Goal: Information Seeking & Learning: Learn about a topic

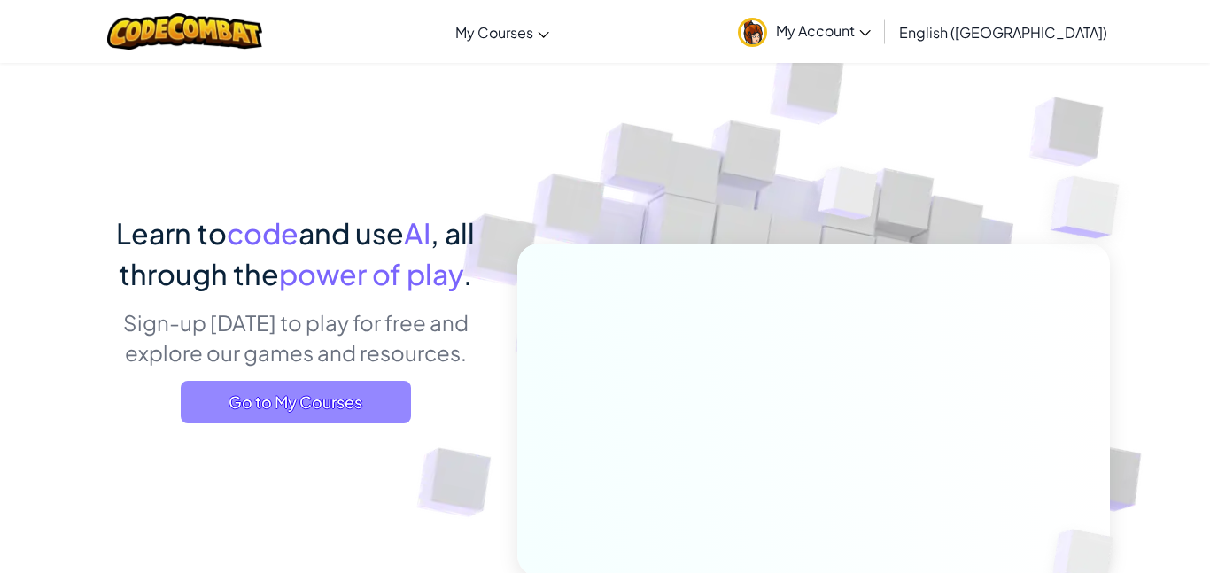
click at [264, 403] on span "Go to My Courses" at bounding box center [296, 402] width 230 height 43
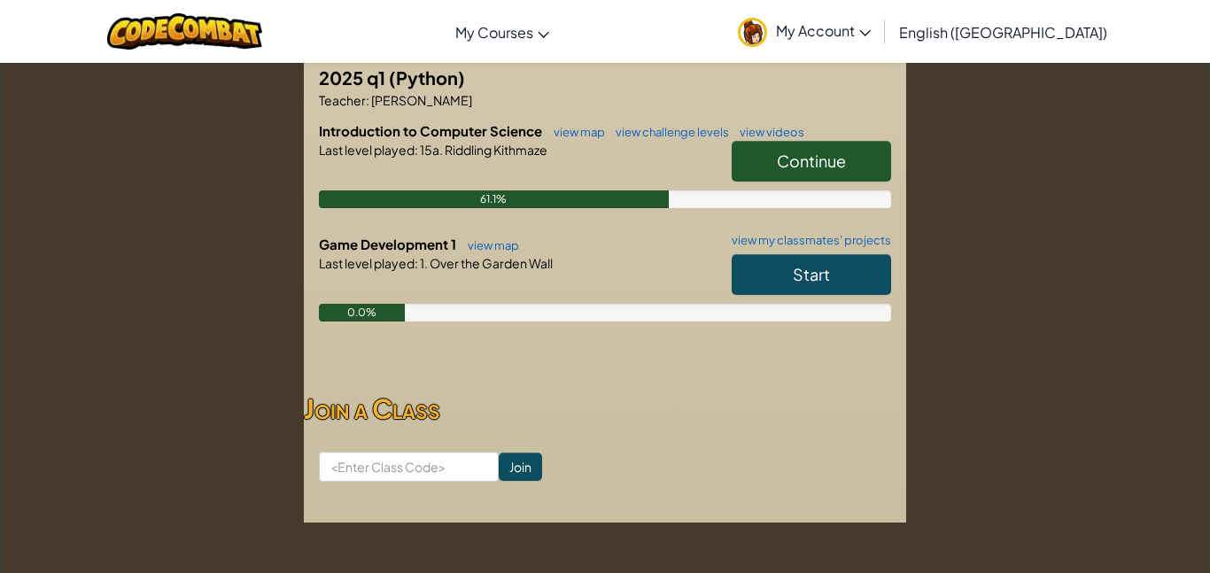
scroll to position [369, 0]
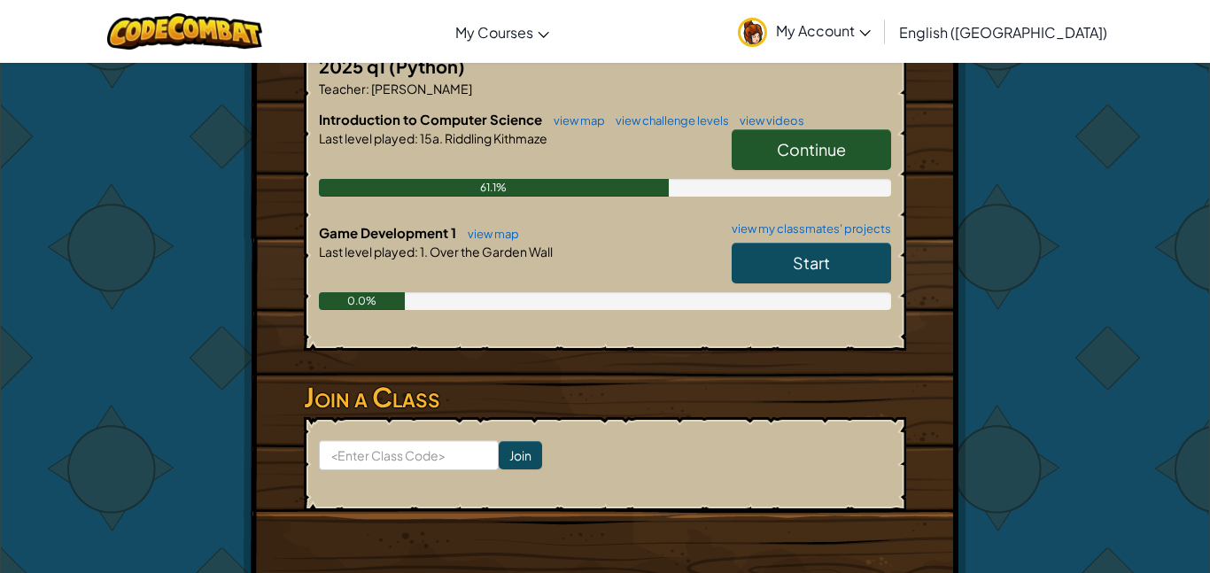
click at [775, 252] on link "Start" at bounding box center [811, 263] width 159 height 41
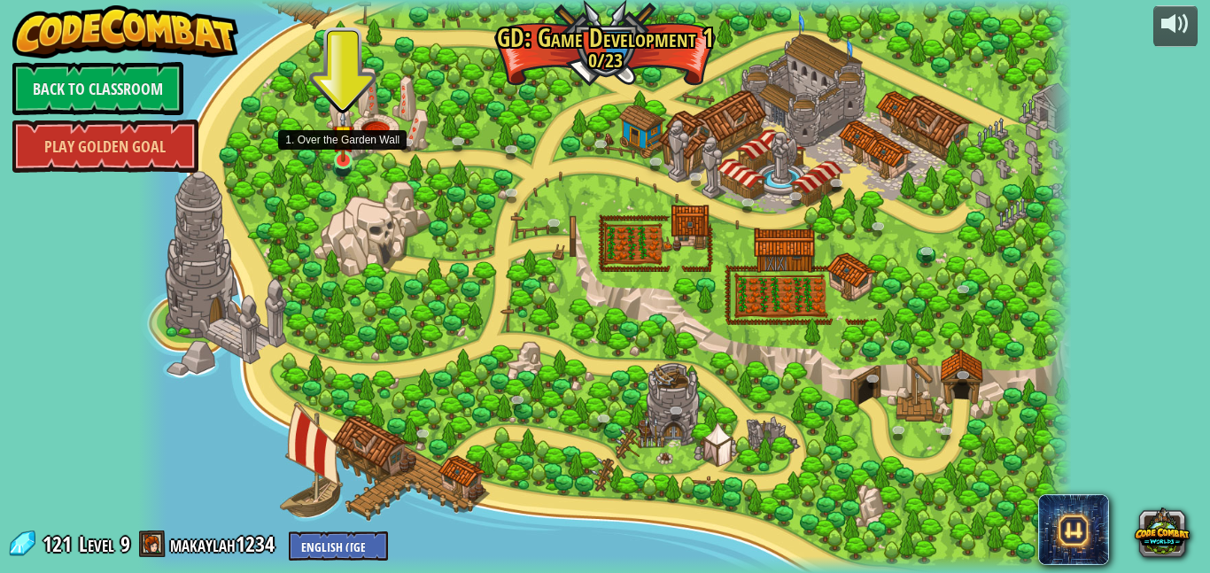
click at [343, 162] on div at bounding box center [343, 160] width 19 height 18
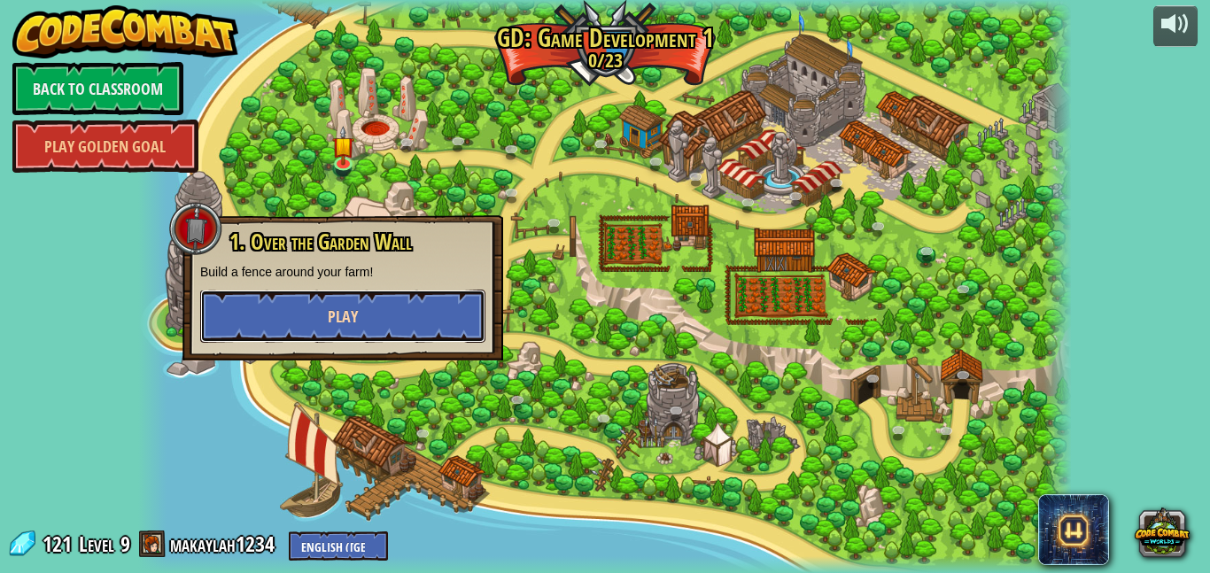
click at [443, 303] on button "Play" at bounding box center [342, 316] width 285 height 53
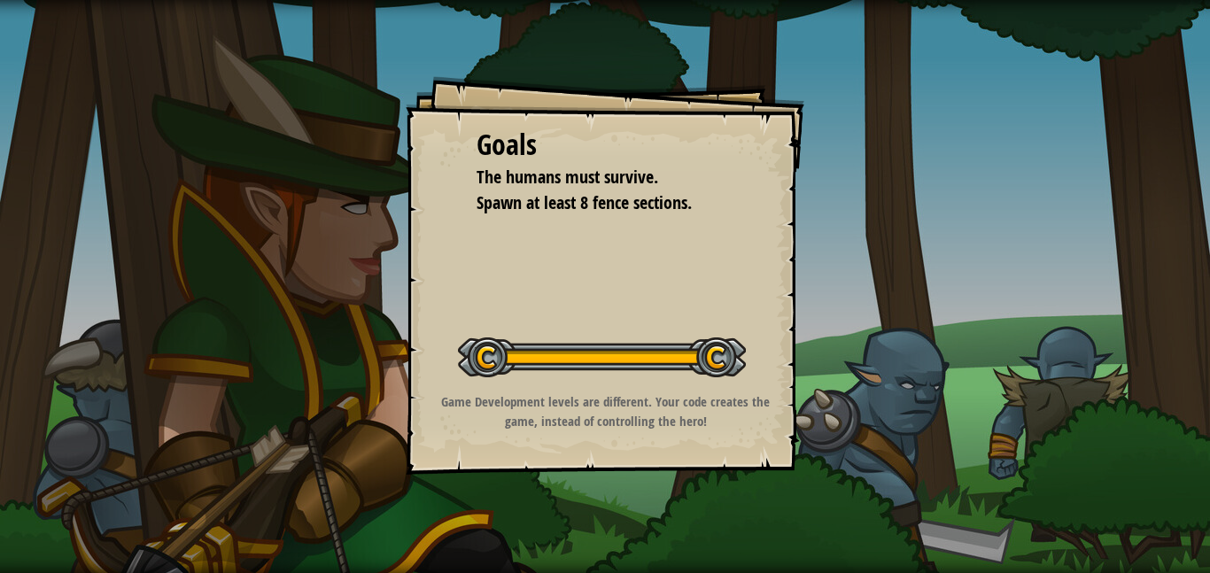
click at [386, 425] on div "Goals The humans must survive. Spawn at least 8 fence sections. Start Level Err…" at bounding box center [605, 286] width 1210 height 573
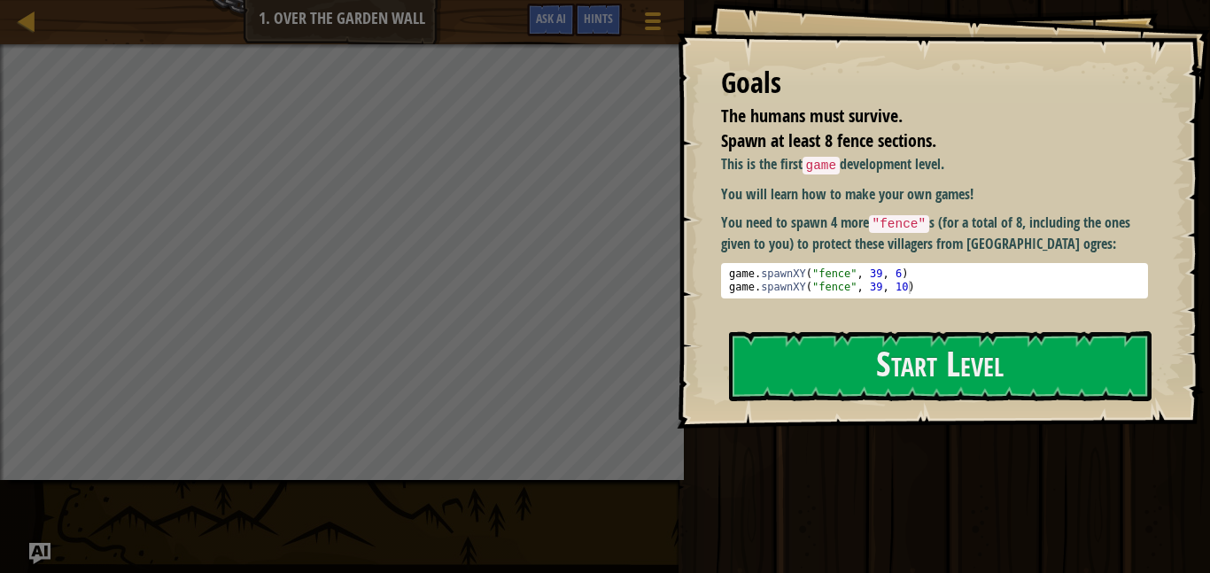
click at [1090, 328] on div "Goals The humans must survive. Spawn at least 8 fence sections. This is the fir…" at bounding box center [943, 214] width 533 height 429
click at [985, 379] on button "Start Level" at bounding box center [940, 366] width 423 height 70
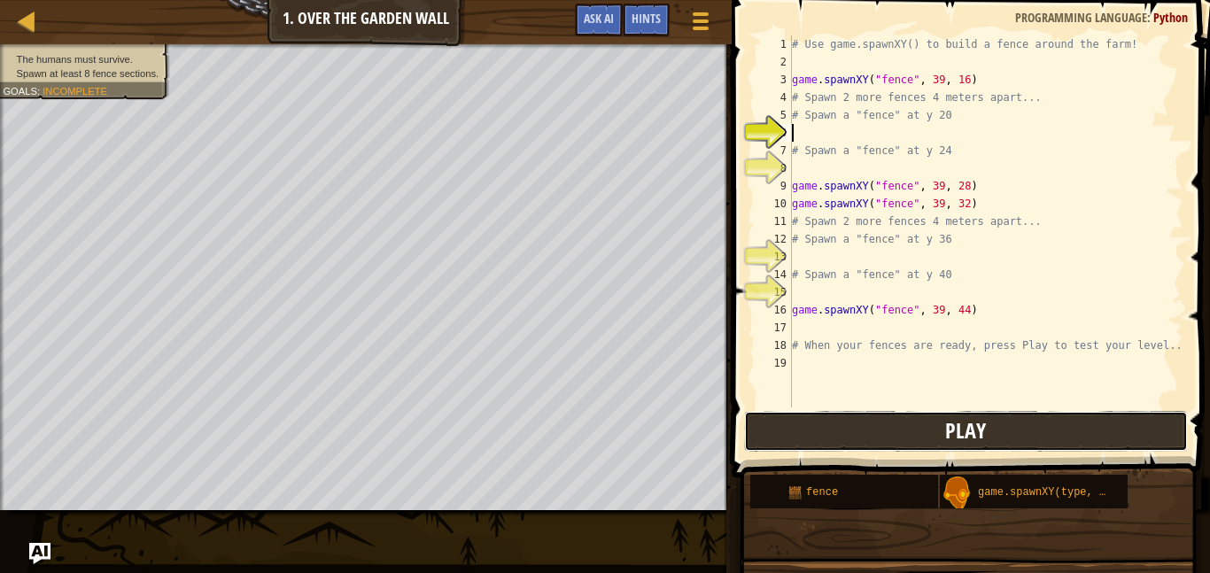
click at [826, 418] on button "Play" at bounding box center [966, 431] width 444 height 41
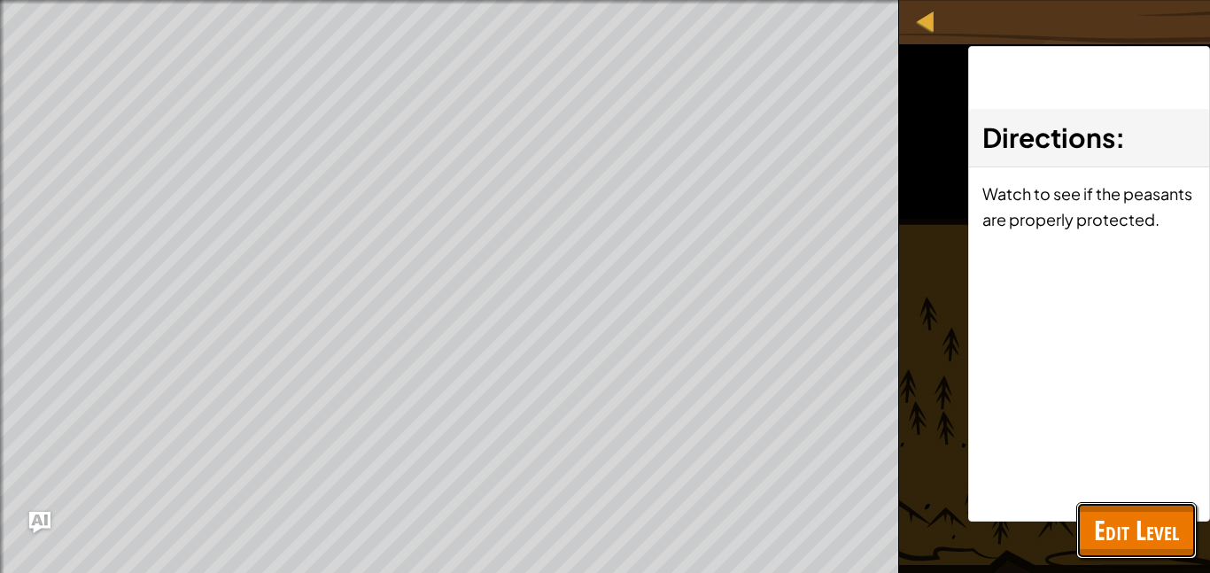
click at [1145, 536] on span "Edit Level" at bounding box center [1136, 530] width 85 height 36
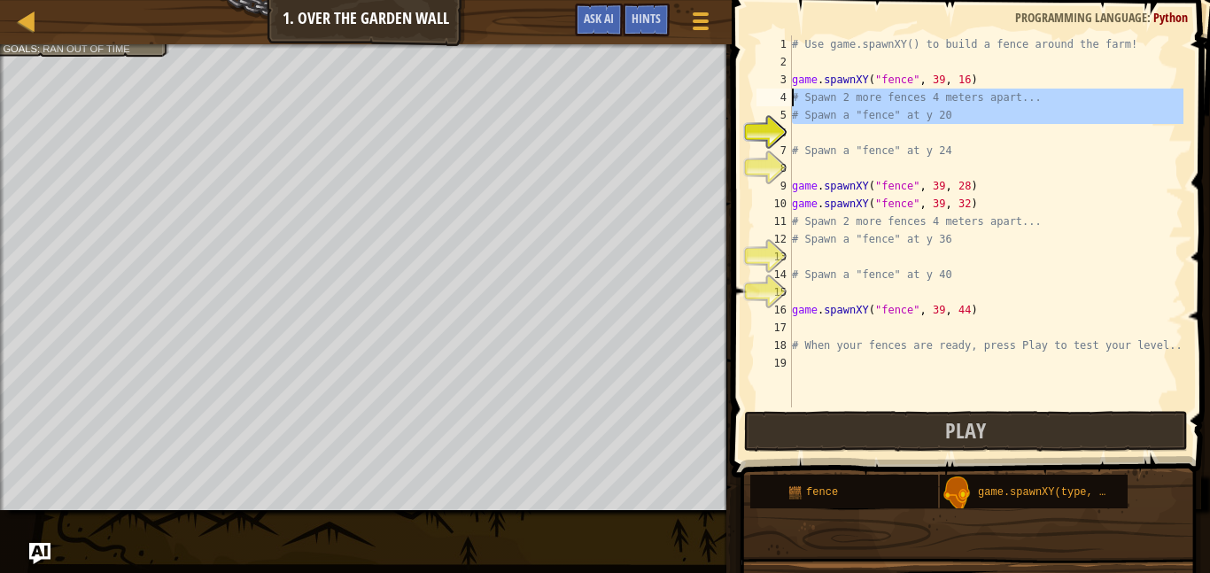
drag, startPoint x: 958, startPoint y: 130, endPoint x: 791, endPoint y: 106, distance: 168.2
click at [791, 106] on div "1 2 3 4 5 6 7 8 9 10 11 12 13 14 15 16 17 18 19 # Use game.spawnXY() to build a…" at bounding box center [968, 221] width 430 height 372
type textarea "# Spawn a "fence" at y 20"
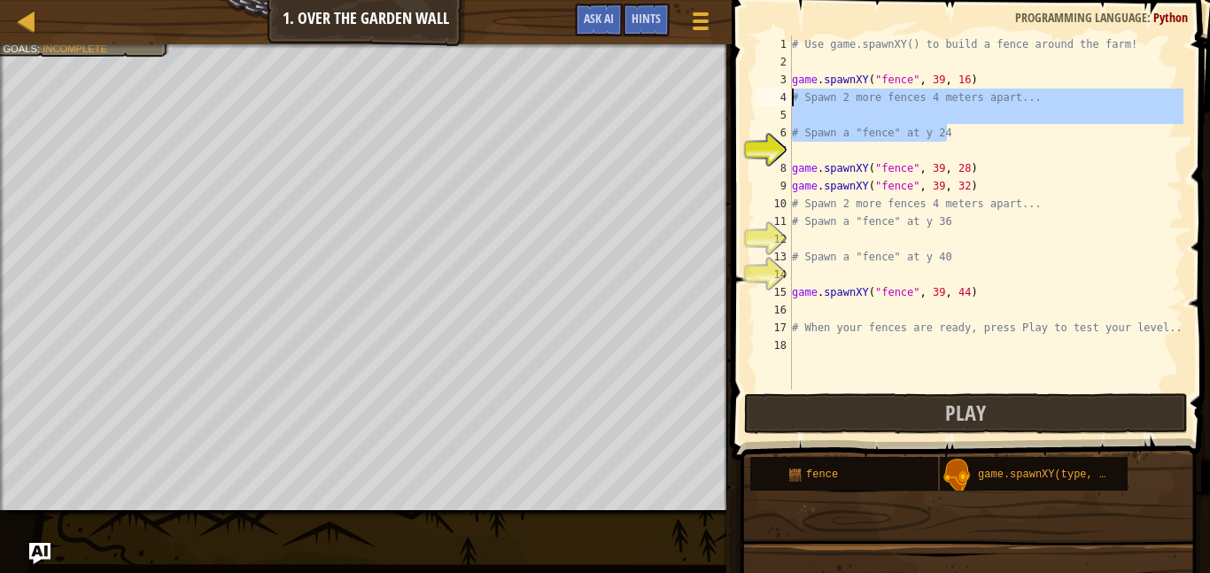
drag, startPoint x: 950, startPoint y: 136, endPoint x: 788, endPoint y: 102, distance: 164.7
click at [788, 102] on div "1 2 3 4 5 6 7 8 9 10 11 12 13 14 15 16 17 18 # Use game.spawnXY() to build a fe…" at bounding box center [968, 212] width 430 height 354
type textarea "# Spawn 2 more fences 4 meters apart..."
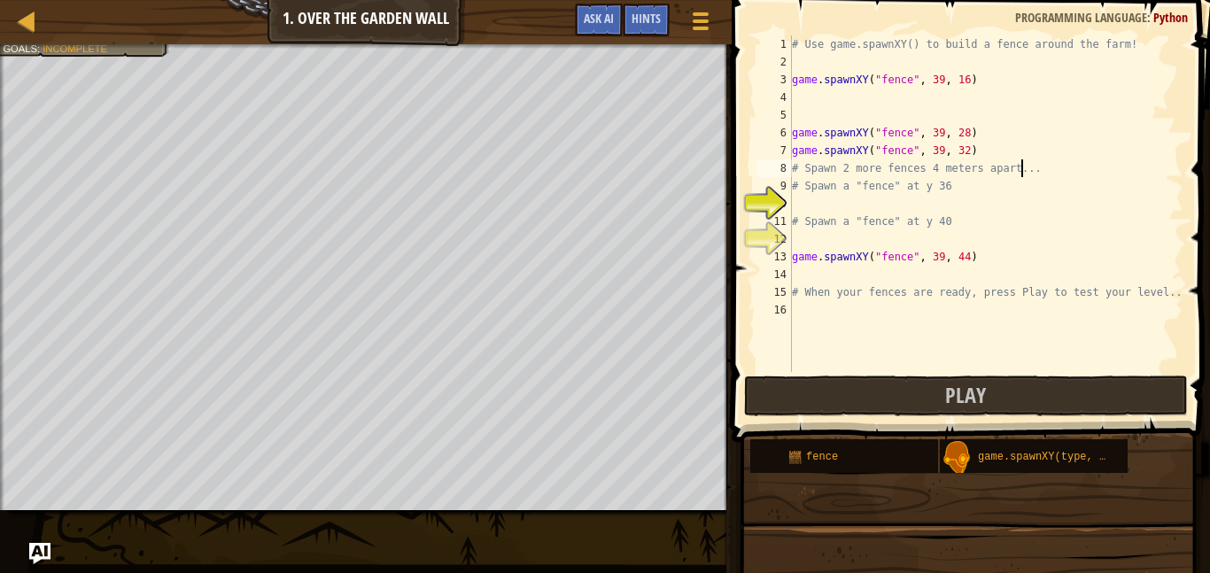
click at [1022, 171] on div "# Use game.spawnXY() to build a fence around the farm! game . spawnXY ( "fence"…" at bounding box center [985, 221] width 395 height 372
type textarea "# Spawn 2 more fences 4 meters apart..."
drag, startPoint x: 1033, startPoint y: 170, endPoint x: 790, endPoint y: 171, distance: 242.7
click at [790, 171] on div "# Spawn 2 more fences 4 meters apart... 1 2 3 4 5 6 7 8 9 10 11 12 13 14 15 16 …" at bounding box center [968, 203] width 430 height 337
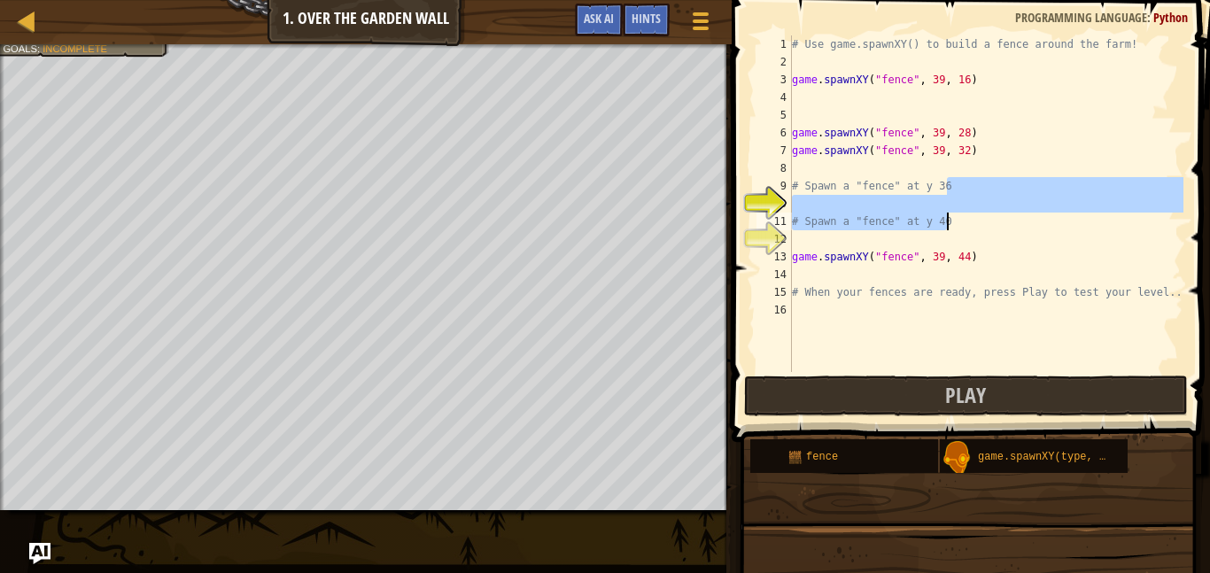
drag, startPoint x: 957, startPoint y: 186, endPoint x: 960, endPoint y: 222, distance: 36.5
click at [960, 222] on div "# Use game.spawnXY() to build a fence around the farm! game . spawnXY ( "fence"…" at bounding box center [985, 221] width 395 height 372
type textarea "# Spawn a "fence" at y 36"
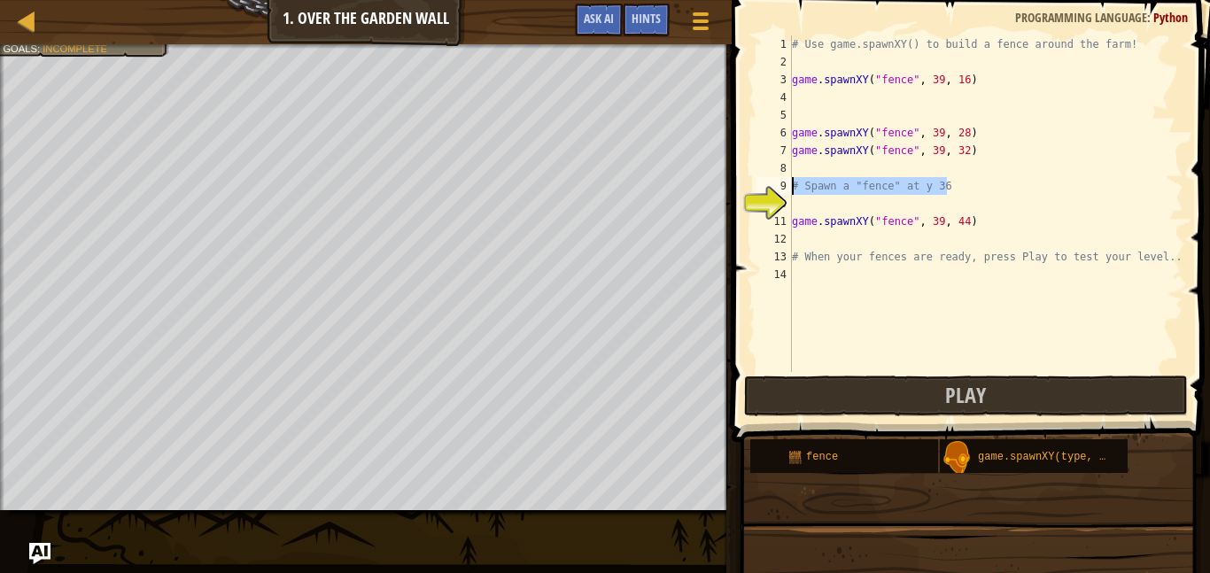
drag, startPoint x: 956, startPoint y: 191, endPoint x: 791, endPoint y: 184, distance: 164.9
click at [791, 184] on div "# Spawn a "fence" at y 36 1 2 3 4 5 6 7 8 9 10 11 12 13 14 # Use game.spawnXY()…" at bounding box center [968, 203] width 430 height 337
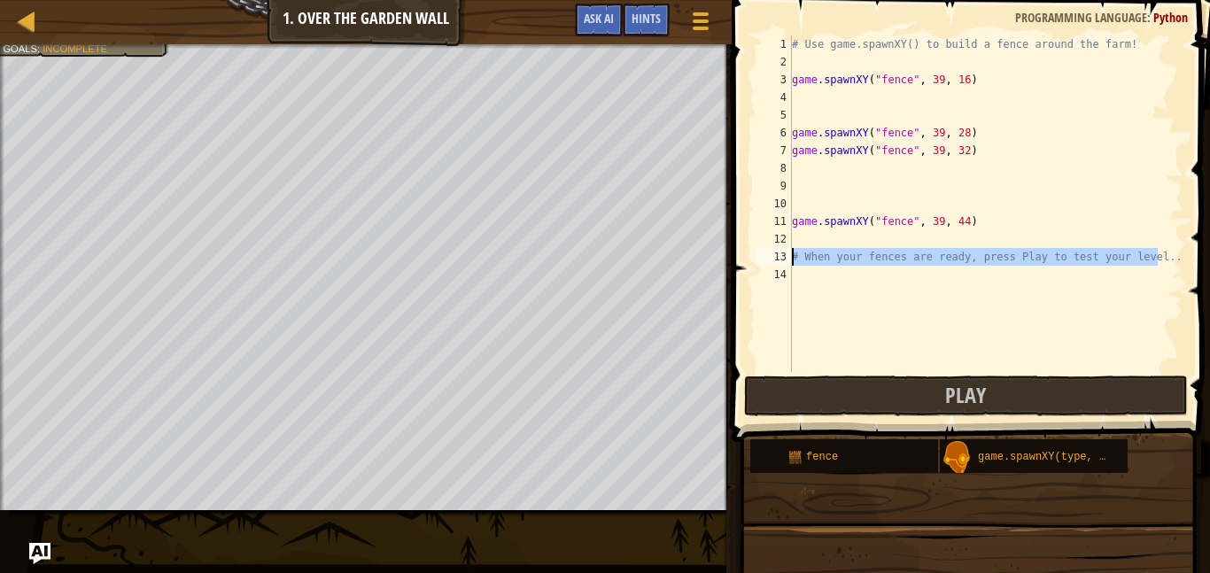
drag, startPoint x: 1158, startPoint y: 252, endPoint x: 787, endPoint y: 262, distance: 371.3
click at [787, 262] on div "1 2 3 4 5 6 7 8 9 10 11 12 13 14 # Use game.spawnXY() to build a fence around t…" at bounding box center [968, 203] width 430 height 337
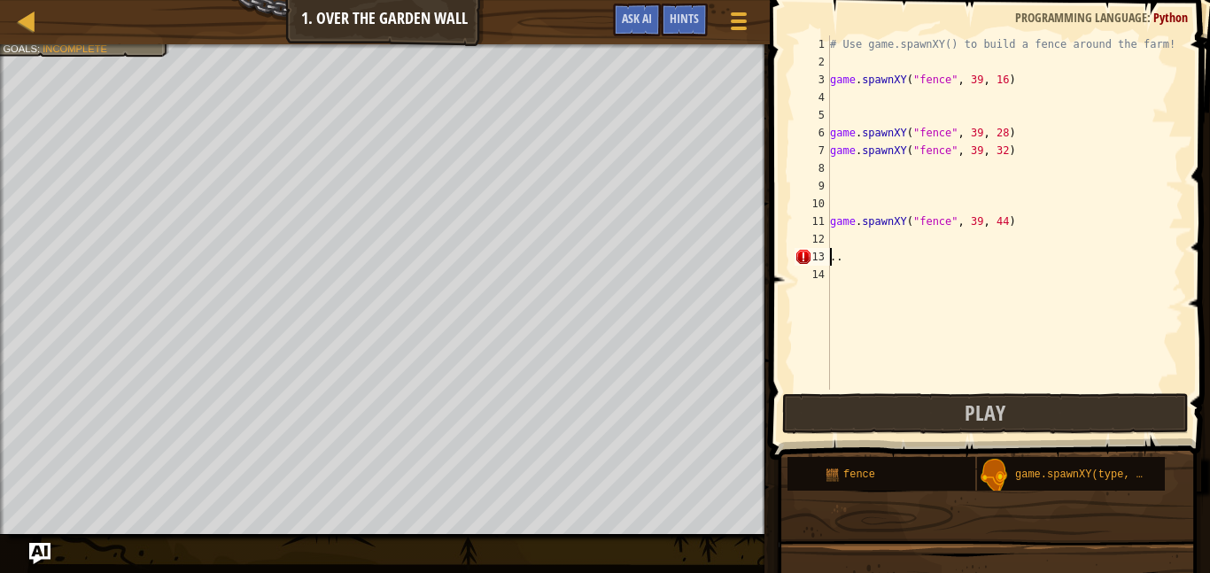
click at [852, 258] on div "# Use game.spawnXY() to build a fence around the farm! game . spawnXY ( "fence"…" at bounding box center [1004, 230] width 357 height 390
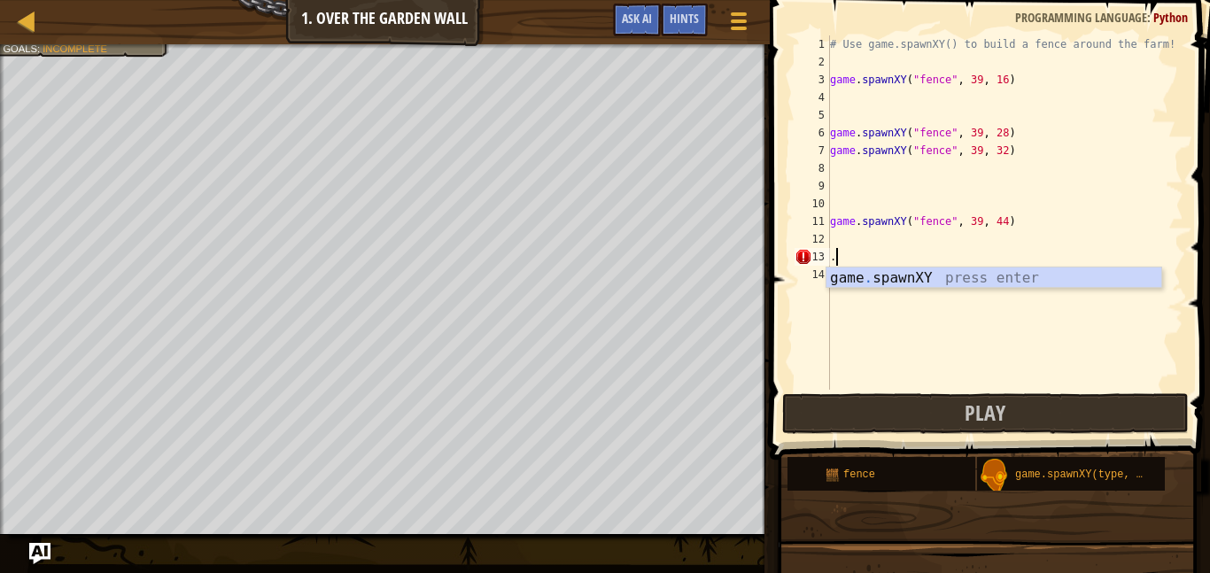
type textarea "."
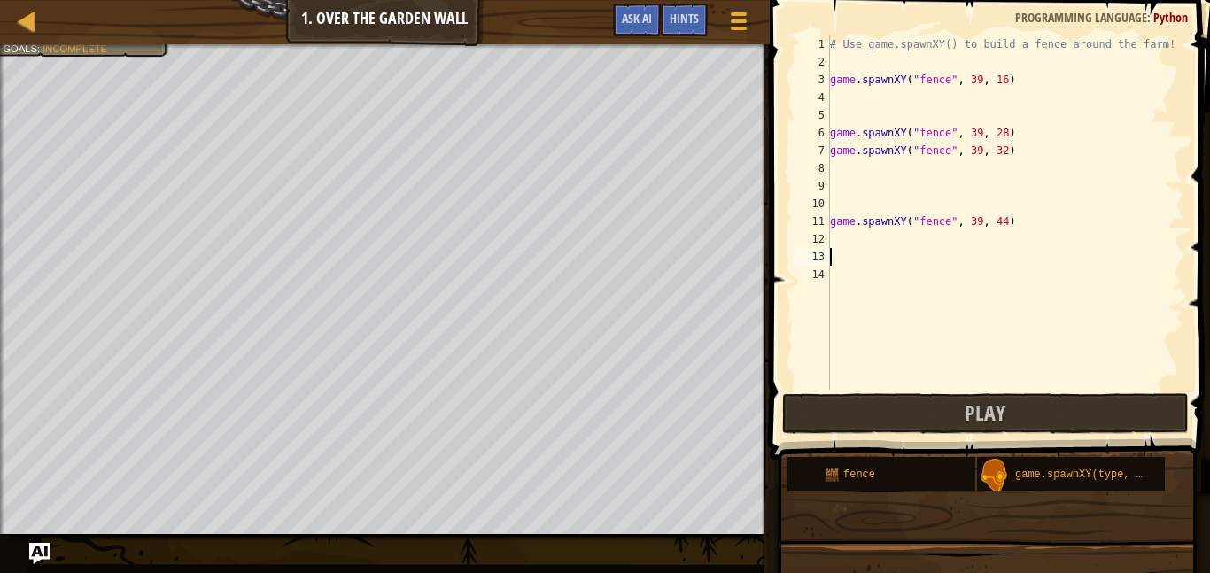
click at [832, 93] on div "# Use game.spawnXY() to build a fence around the farm! game . spawnXY ( "fence"…" at bounding box center [1004, 230] width 357 height 390
click at [889, 88] on div "# Use game.spawnXY() to build a fence around the farm! game . spawnXY ( "fence"…" at bounding box center [1004, 230] width 357 height 390
type textarea "game.spawnXY(type, x, y)"
click at [985, 108] on div "# Use game.spawnXY() to build a fence around the farm! game . spawnXY ( "fence"…" at bounding box center [1004, 230] width 357 height 390
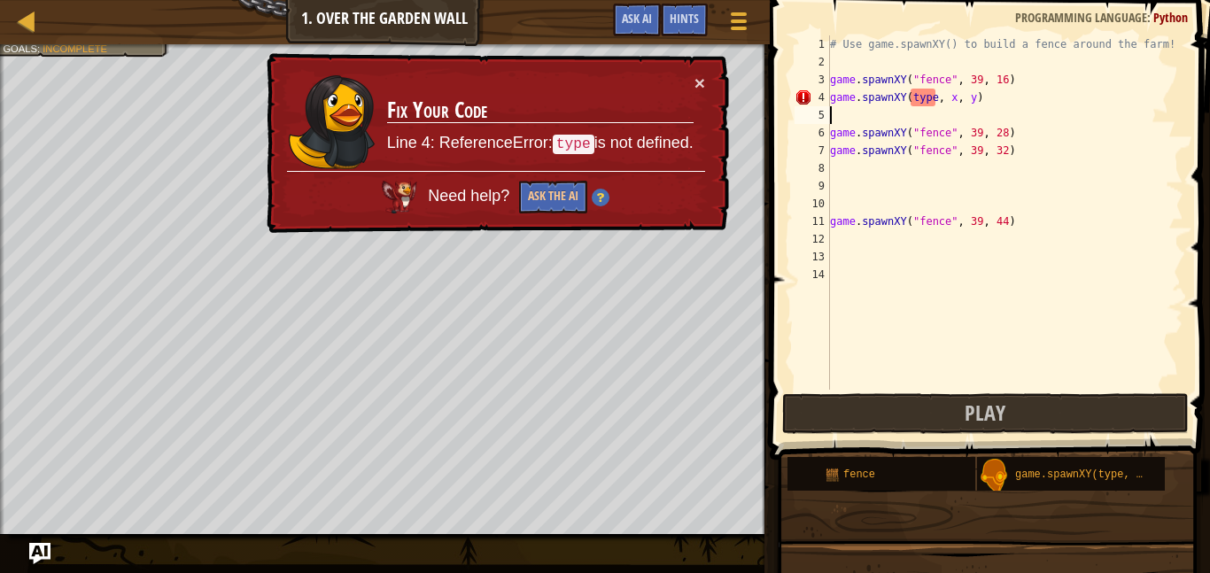
click at [972, 100] on div "# Use game.spawnXY() to build a fence around the farm! game . spawnXY ( "fence"…" at bounding box center [1004, 230] width 357 height 390
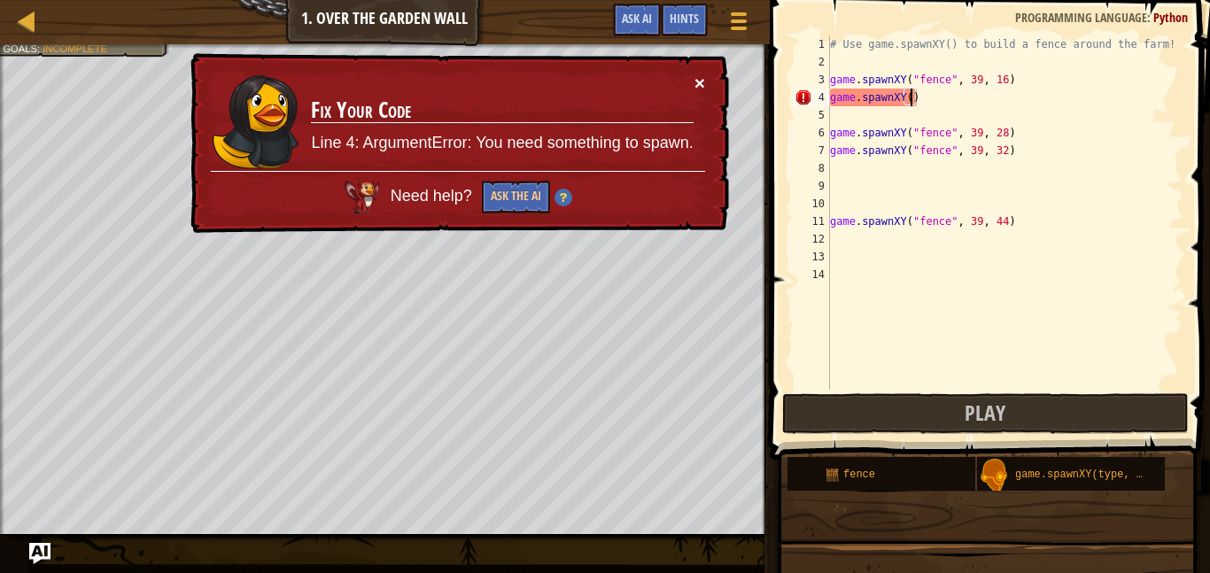
click at [703, 84] on button "×" at bounding box center [699, 83] width 11 height 19
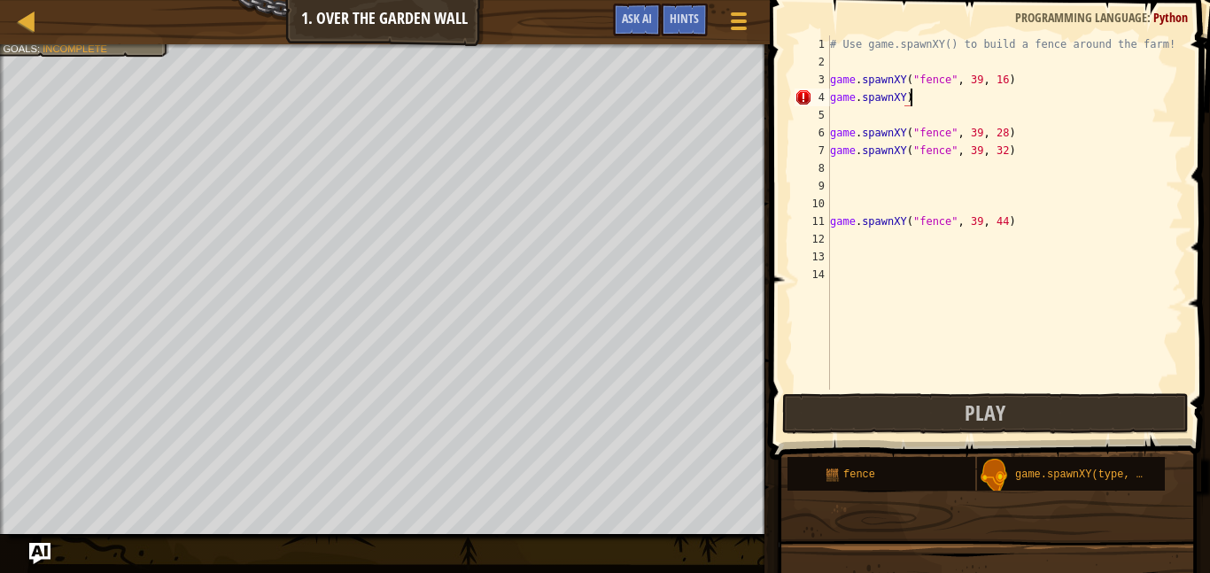
click at [932, 102] on div "# Use game.spawnXY() to build a fence around the farm! game . spawnXY ( "fence"…" at bounding box center [1004, 230] width 357 height 390
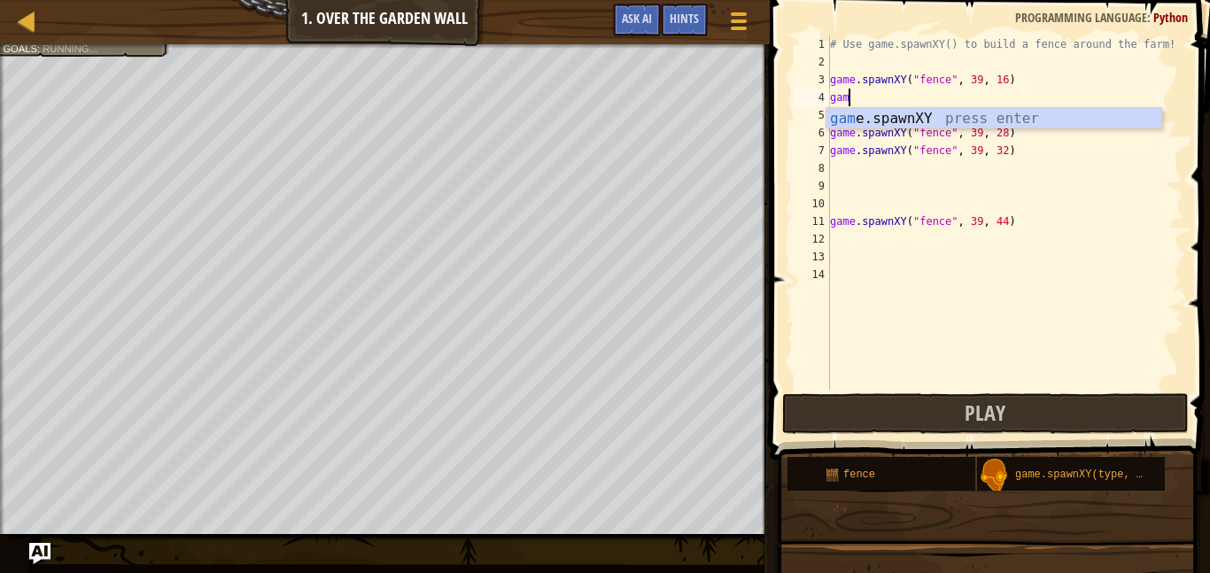
type textarea "g"
click at [871, 121] on div "# Use game.spawnXY() to build a fence around the farm! game . spawnXY ( "fence"…" at bounding box center [1004, 230] width 357 height 390
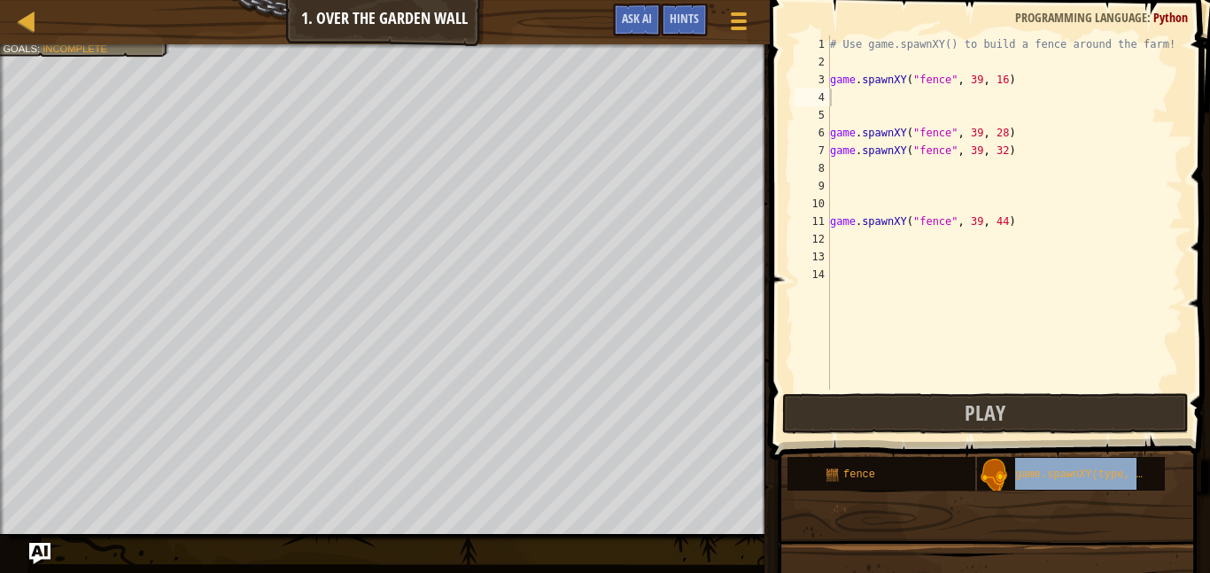
type textarea "game.spawnXY(type, x, y)"
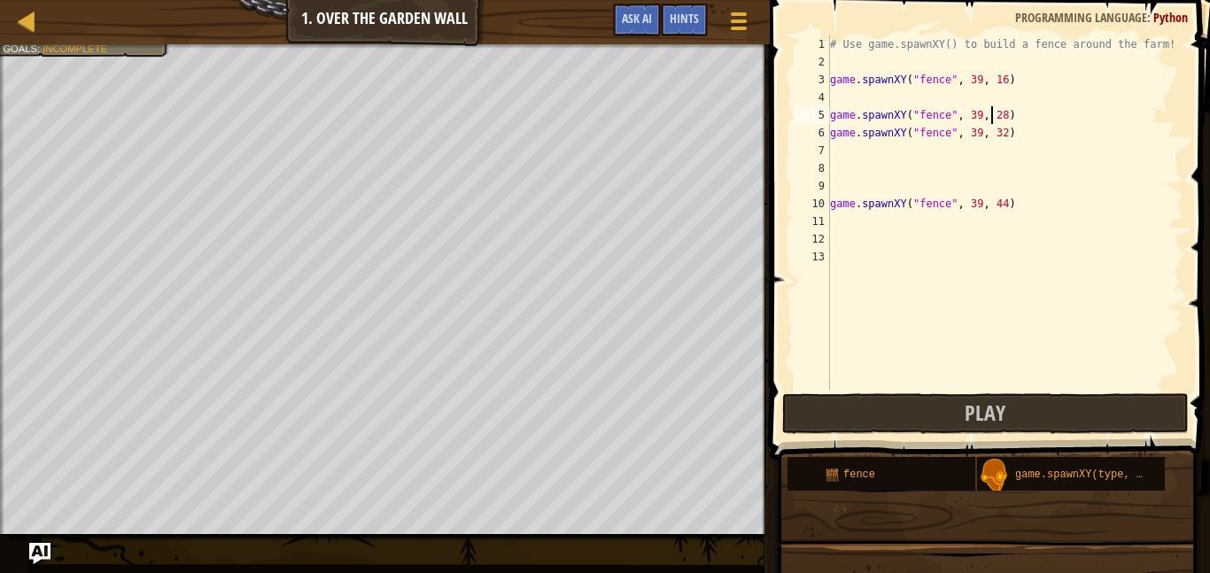
click at [990, 107] on div "# Use game.spawnXY() to build a fence around the farm! game . spawnXY ( "fence"…" at bounding box center [1004, 230] width 357 height 390
type textarea "game.spawnXY("fence", 39, 28)"
click at [927, 89] on div "# Use game.spawnXY() to build a fence around the farm! game . spawnXY ( "fence"…" at bounding box center [1004, 230] width 357 height 390
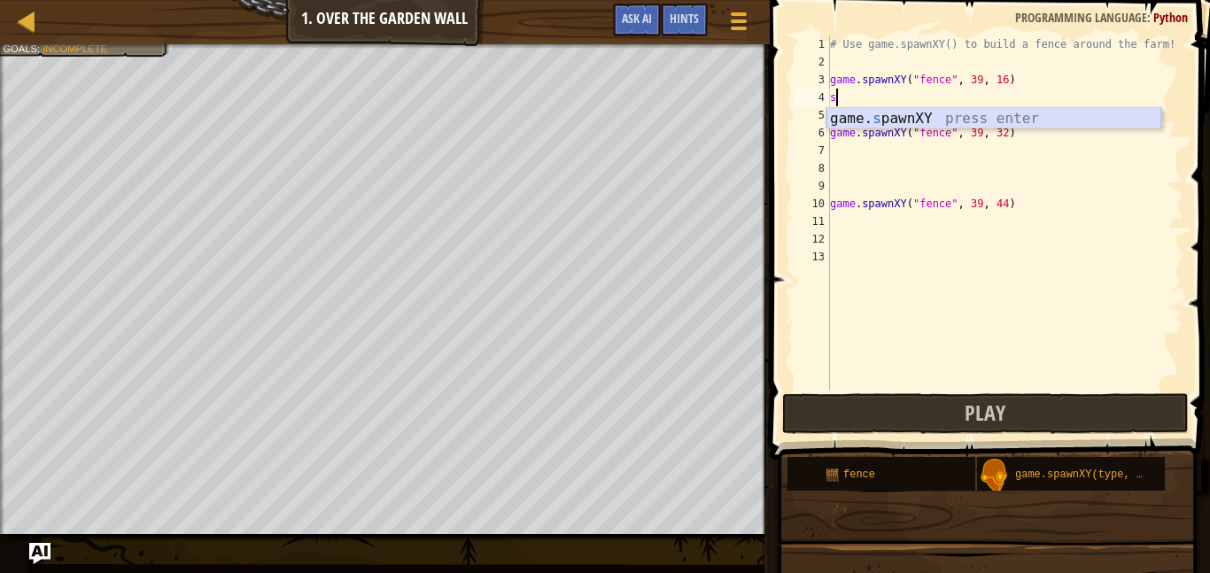
click at [932, 114] on div "game. s pawnXY press enter" at bounding box center [993, 140] width 335 height 64
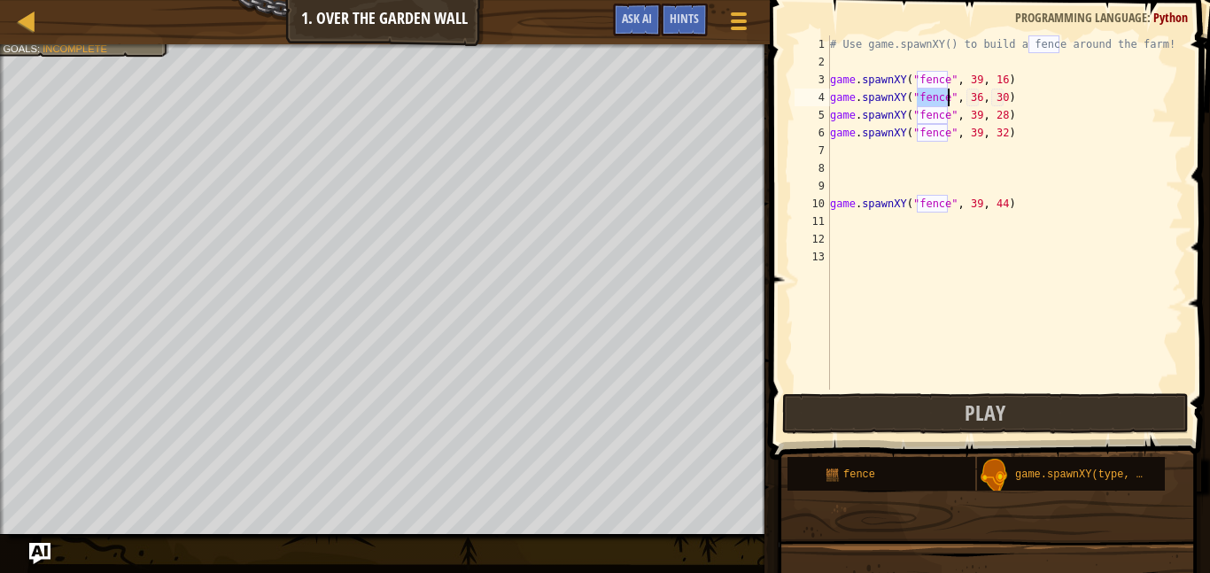
click at [1046, 117] on div "# Use game.spawnXY() to build a fence around the farm! game . spawnXY ( "fence"…" at bounding box center [1004, 230] width 357 height 390
click at [978, 91] on div "# Use game.spawnXY() to build a fence around the farm! game . spawnXY ( "fence"…" at bounding box center [1004, 230] width 357 height 390
click at [1002, 96] on div "# Use game.spawnXY() to build a fence around the farm! game . spawnXY ( "fence"…" at bounding box center [1004, 230] width 357 height 390
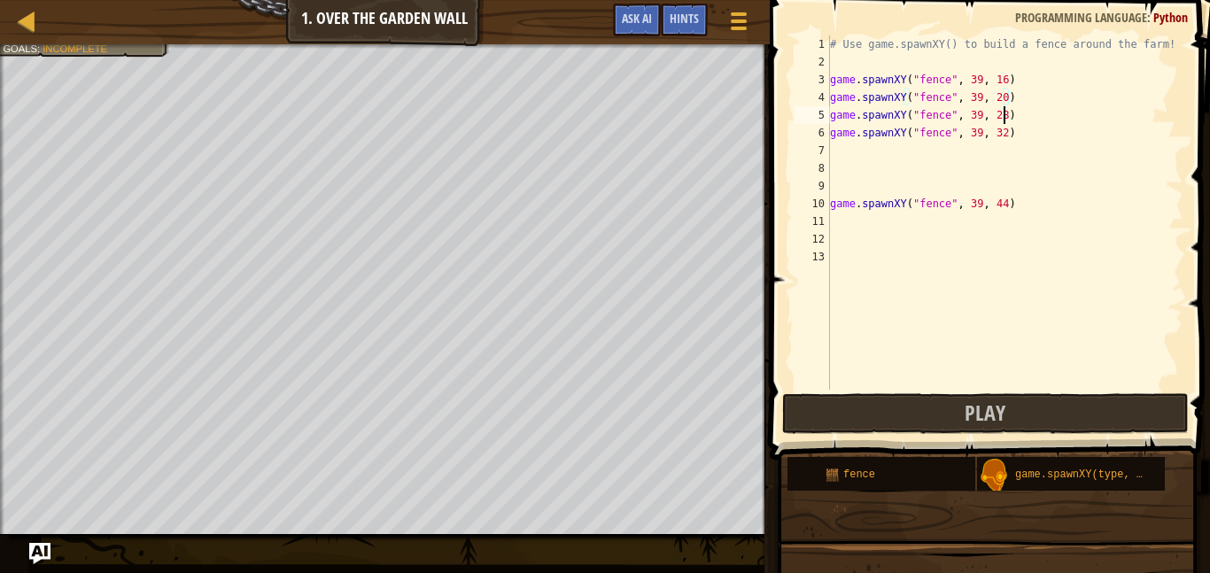
click at [1004, 116] on div "# Use game.spawnXY() to build a fence around the farm! game . spawnXY ( "fence"…" at bounding box center [1004, 230] width 357 height 390
click at [1003, 134] on div "# Use game.spawnXY() to build a fence around the farm! game . spawnXY ( "fence"…" at bounding box center [1004, 230] width 357 height 390
click at [1002, 210] on div "# Use game.spawnXY() to build a fence around the farm! game . spawnXY ( "fence"…" at bounding box center [1004, 230] width 357 height 390
click at [1017, 404] on button "Play" at bounding box center [985, 413] width 407 height 41
drag, startPoint x: 1022, startPoint y: 446, endPoint x: 859, endPoint y: 150, distance: 338.6
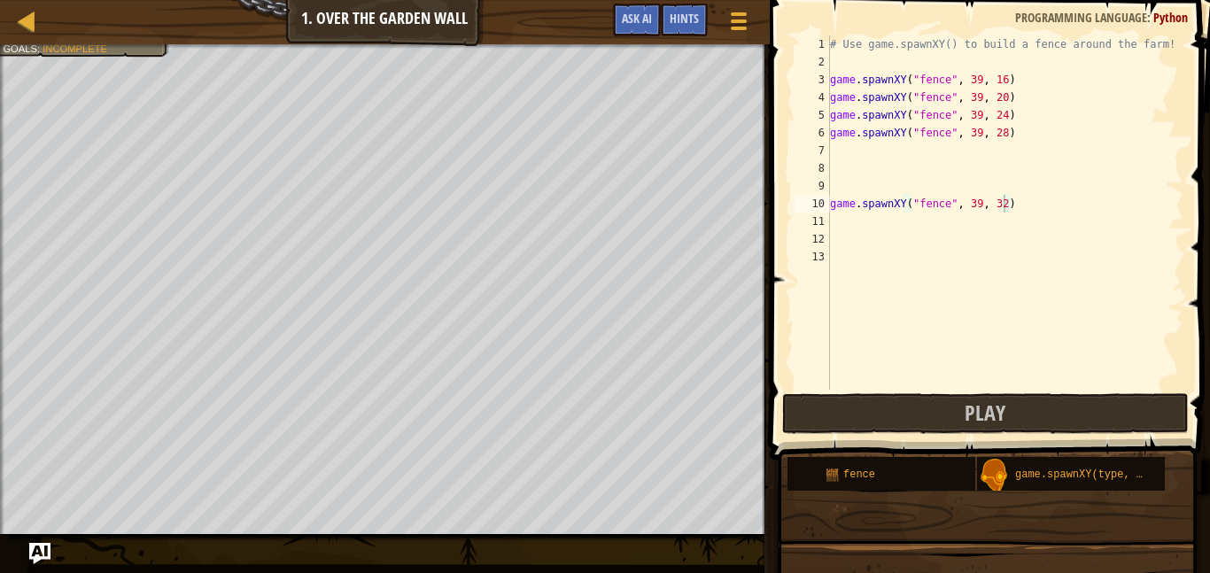
click at [859, 150] on div "Hints game.spawnXY("fence", 39, 32) 1 2 3 4 5 6 7 8 9 10 11 12 13 # Use game.sp…" at bounding box center [987, 282] width 446 height 564
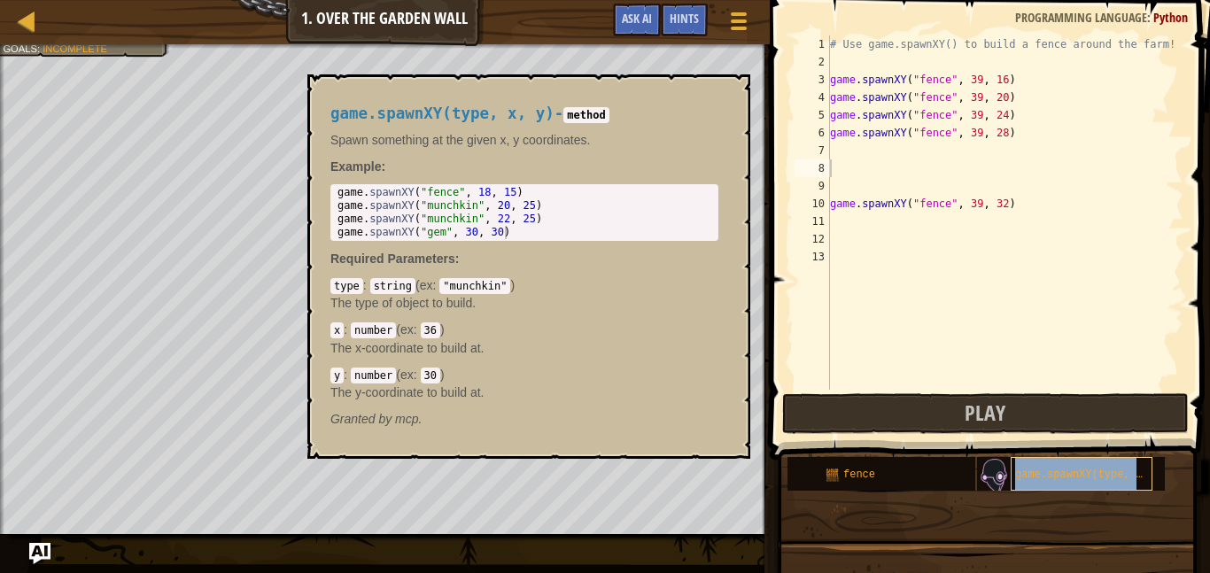
type textarea "game.spawnXY(type, x, y)"
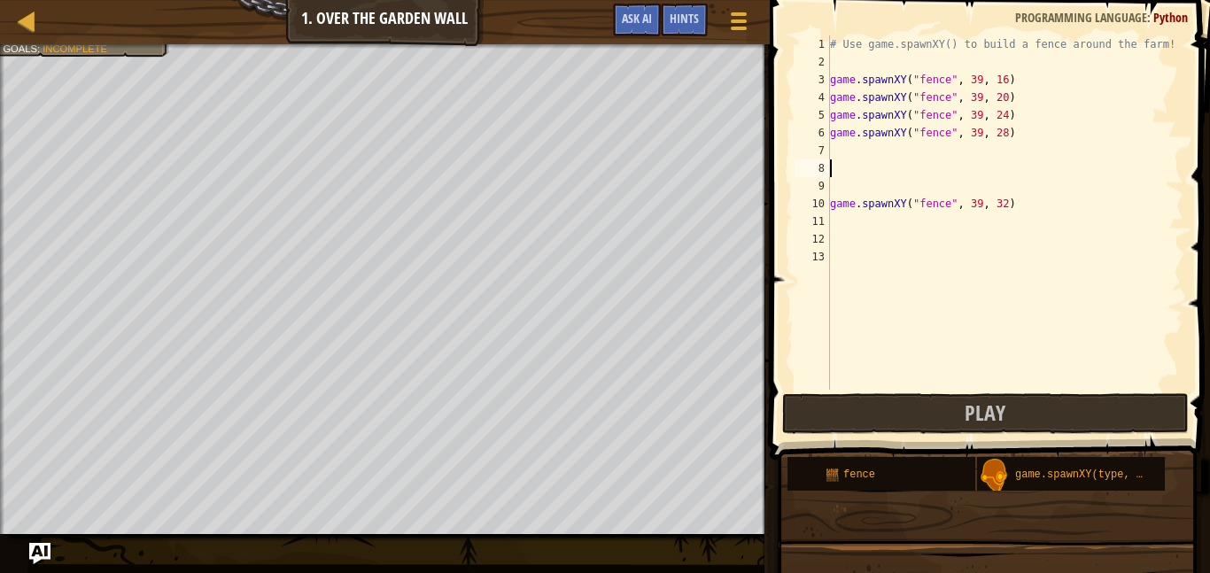
scroll to position [8, 0]
click at [853, 154] on div "# Use game.spawnXY() to build a fence around the farm! game . spawnXY ( "fence"…" at bounding box center [1004, 230] width 357 height 390
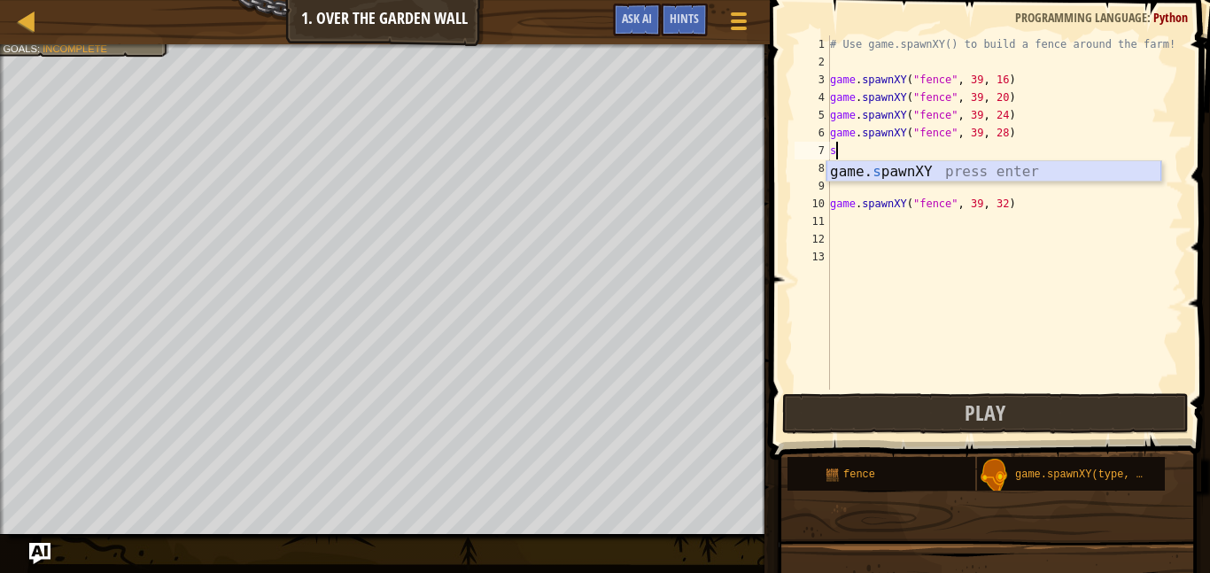
click at [889, 168] on div "game. s pawnXY press enter" at bounding box center [993, 193] width 335 height 64
type textarea "game.spawnXY("fence", 36, 30)"
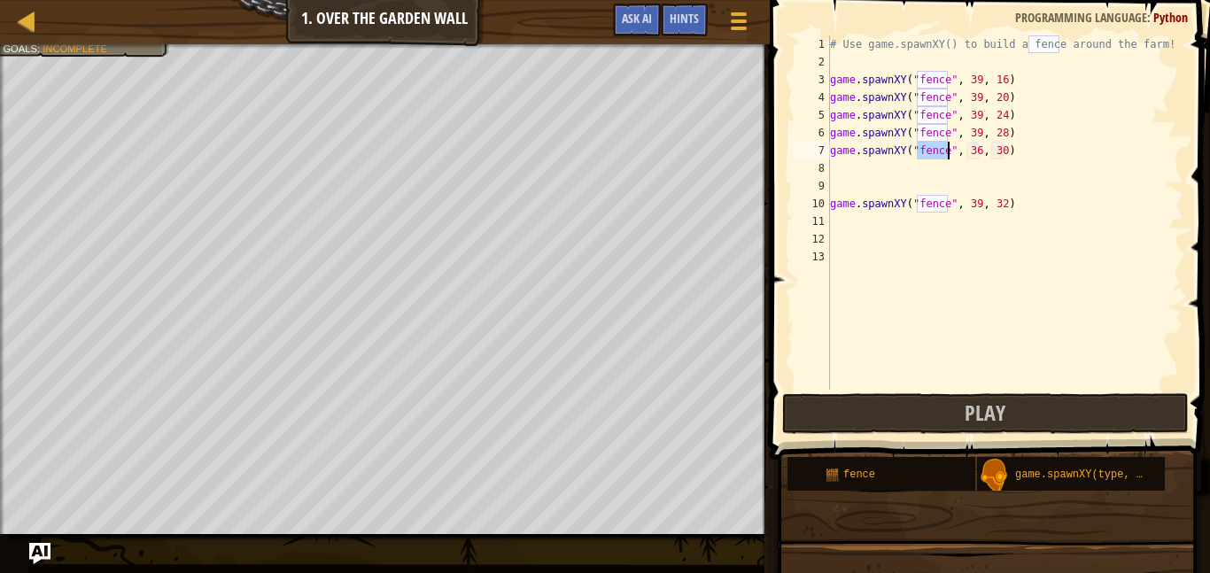
click at [960, 160] on div "# Use game.spawnXY() to build a fence around the farm! game . spawnXY ( "fence"…" at bounding box center [1004, 230] width 357 height 390
click at [976, 153] on div "# Use game.spawnXY() to build a fence around the farm! game . spawnXY ( "fence"…" at bounding box center [1004, 230] width 357 height 390
click at [1002, 152] on div "# Use game.spawnXY() to build a fence around the farm! game . spawnXY ( "fence"…" at bounding box center [1004, 230] width 357 height 390
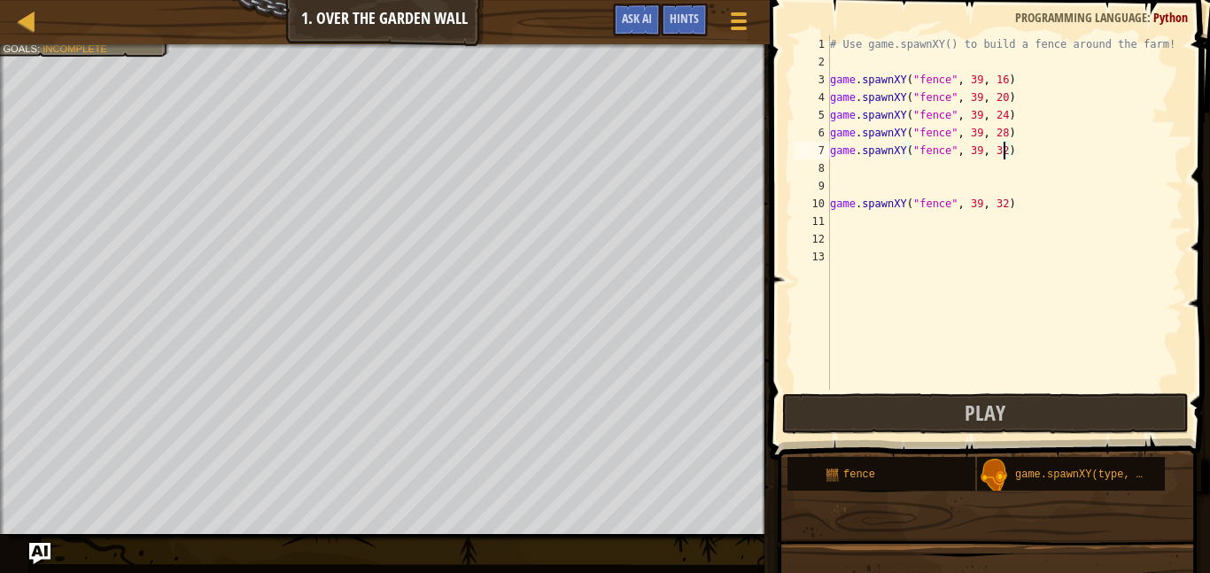
click at [1003, 208] on div "# Use game.spawnXY() to build a fence around the farm! game . spawnXY ( "fence"…" at bounding box center [1004, 230] width 357 height 390
click at [831, 209] on div "# Use game.spawnXY() to build a fence around the farm! game . spawnXY ( "fence"…" at bounding box center [1004, 230] width 357 height 390
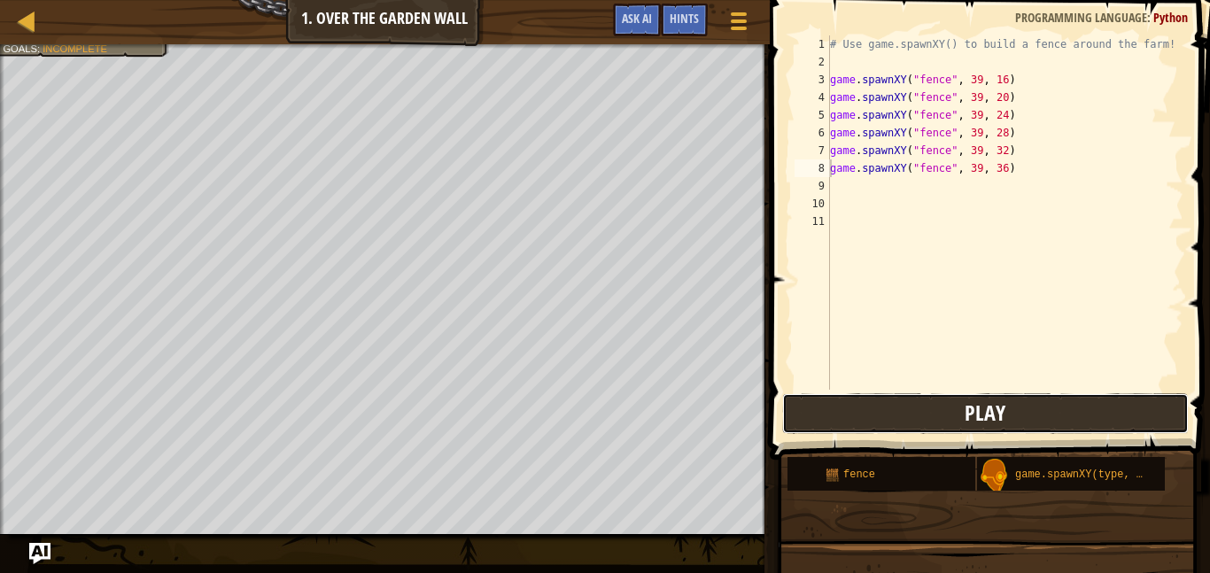
click at [844, 421] on button "Play" at bounding box center [985, 413] width 407 height 41
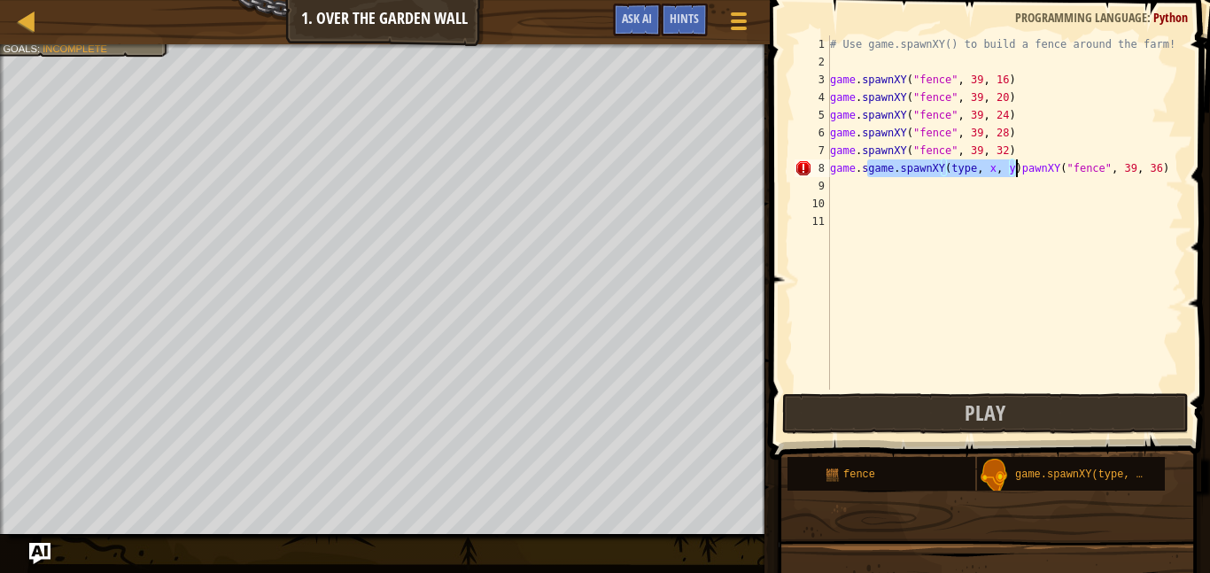
type textarea "game.spawnXY("fence", 39, 36)"
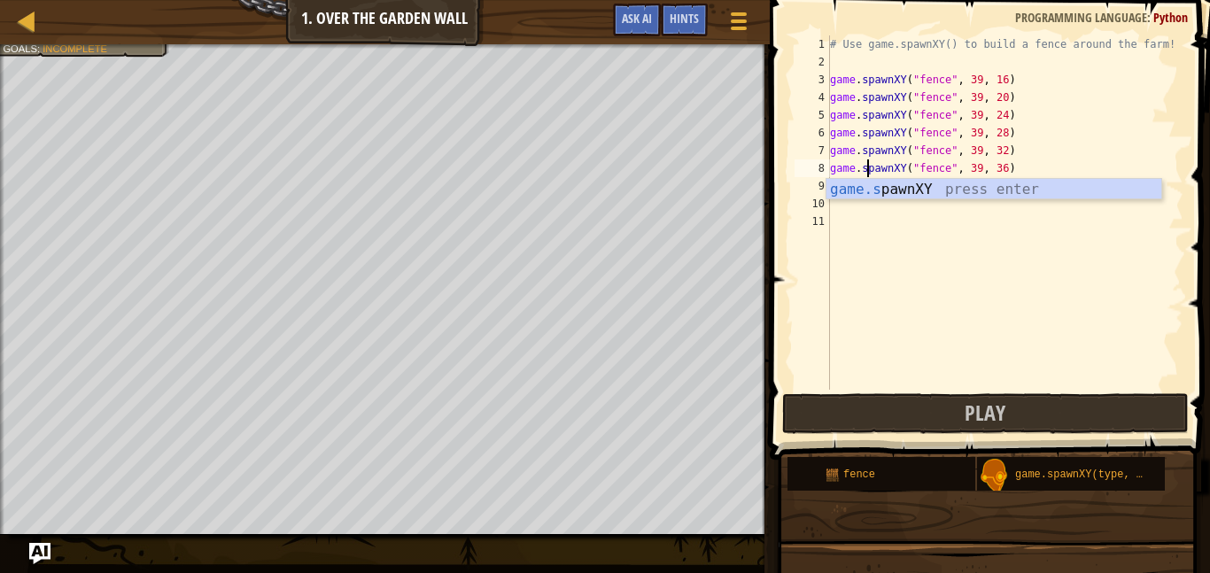
click at [954, 243] on div "# Use game.spawnXY() to build a fence around the farm! game . spawnXY ( "fence"…" at bounding box center [1004, 230] width 357 height 390
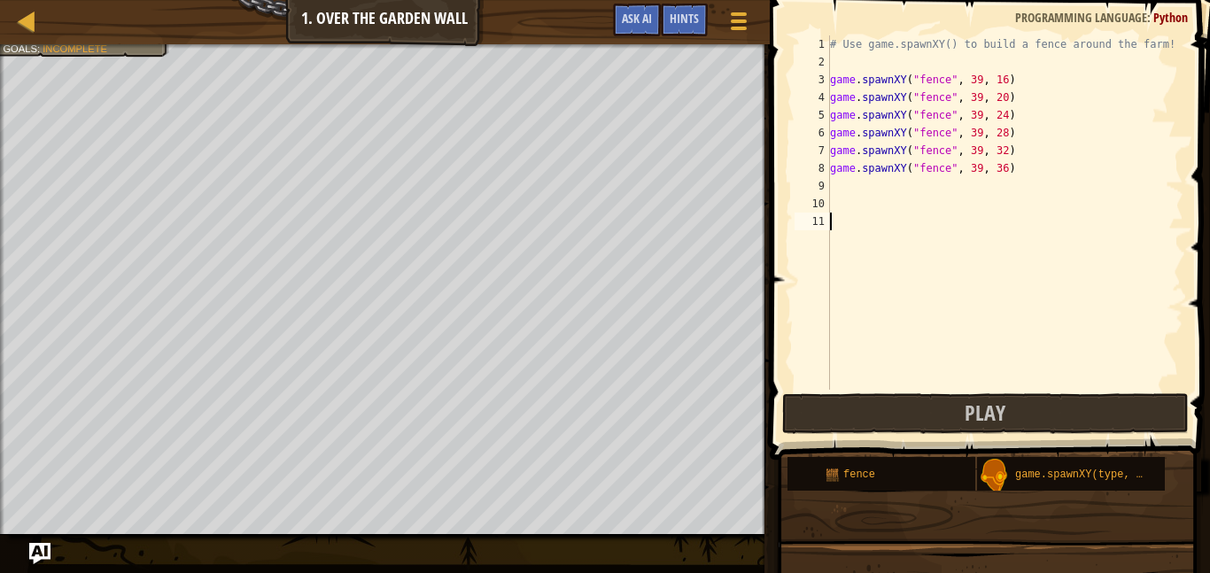
click at [859, 190] on div "# Use game.spawnXY() to build a fence around the farm! game . spawnXY ( "fence"…" at bounding box center [1004, 230] width 357 height 390
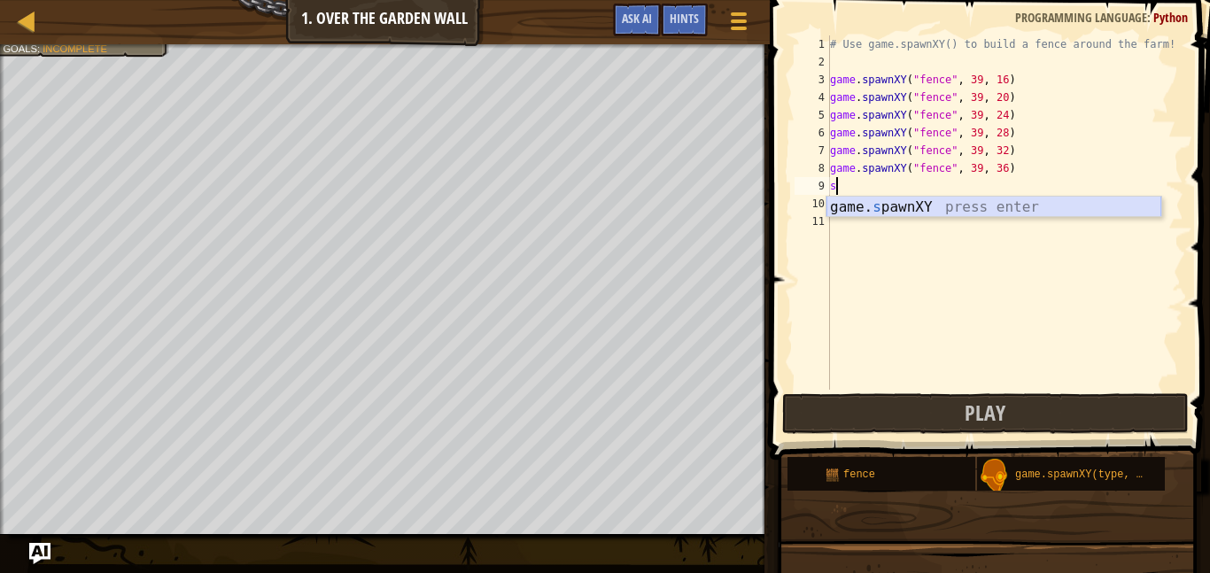
click at [894, 204] on div "game. s pawnXY press enter" at bounding box center [993, 229] width 335 height 64
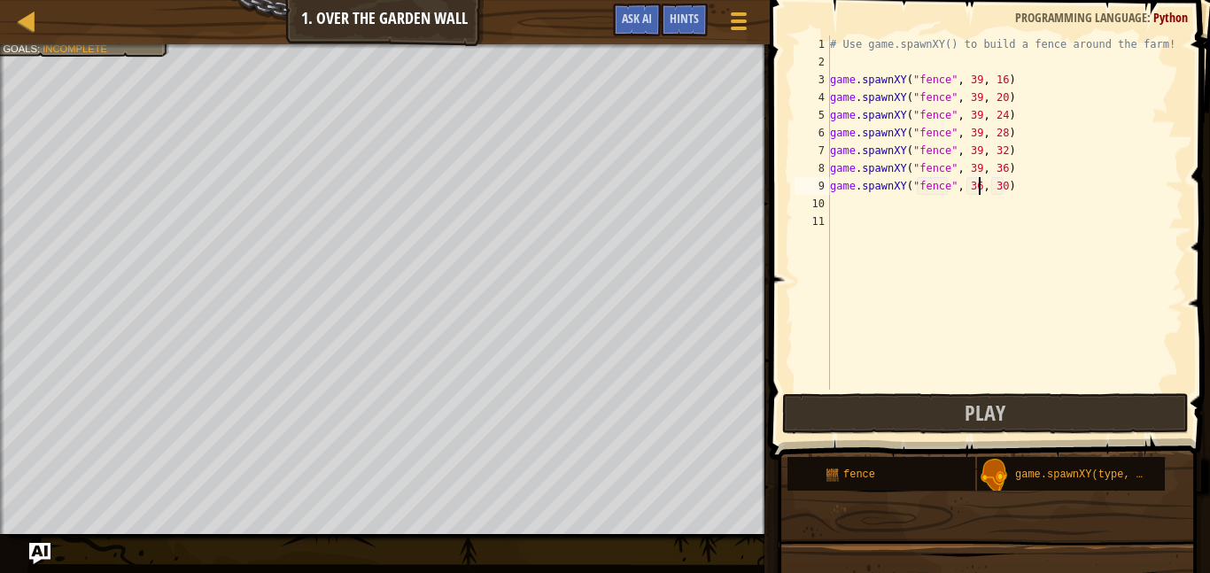
click at [979, 188] on div "# Use game.spawnXY() to build a fence around the farm! game . spawnXY ( "fence"…" at bounding box center [1004, 230] width 357 height 390
click at [1006, 185] on div "# Use game.spawnXY() to build a fence around the farm! game . spawnXY ( "fence"…" at bounding box center [1004, 230] width 357 height 390
click at [977, 190] on div "# Use game.spawnXY() to build a fence around the farm! game . spawnXY ( "fence"…" at bounding box center [1004, 230] width 357 height 390
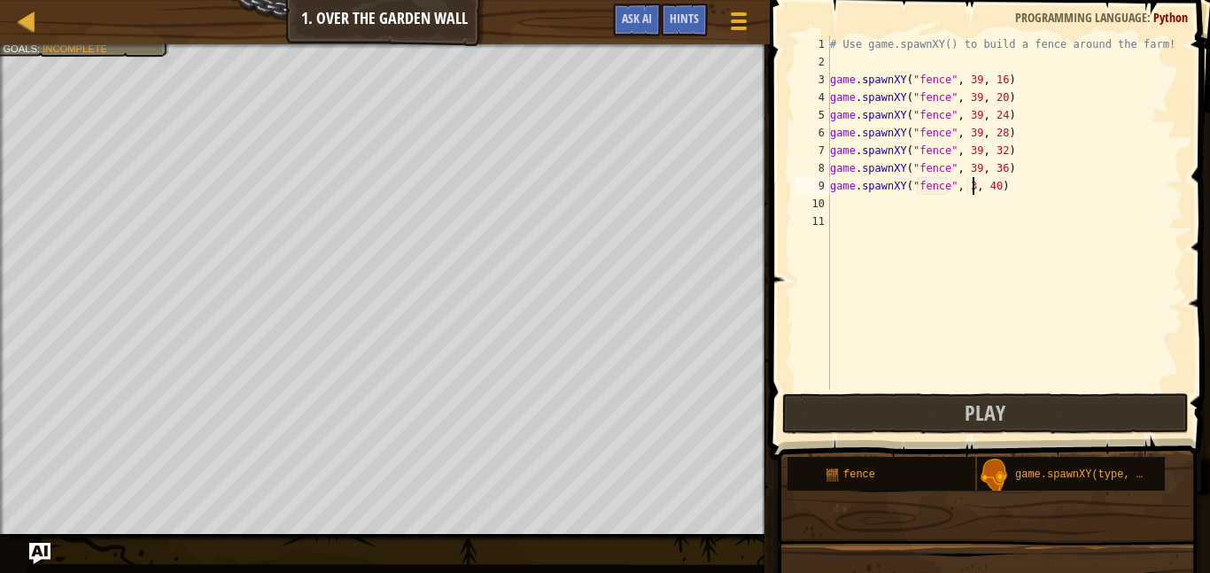
type textarea "game.spawnXY("fence", 39, 40)"
click at [895, 202] on div "# Use game.spawnXY() to build a fence around the farm! game . spawnXY ( "fence"…" at bounding box center [1004, 230] width 357 height 390
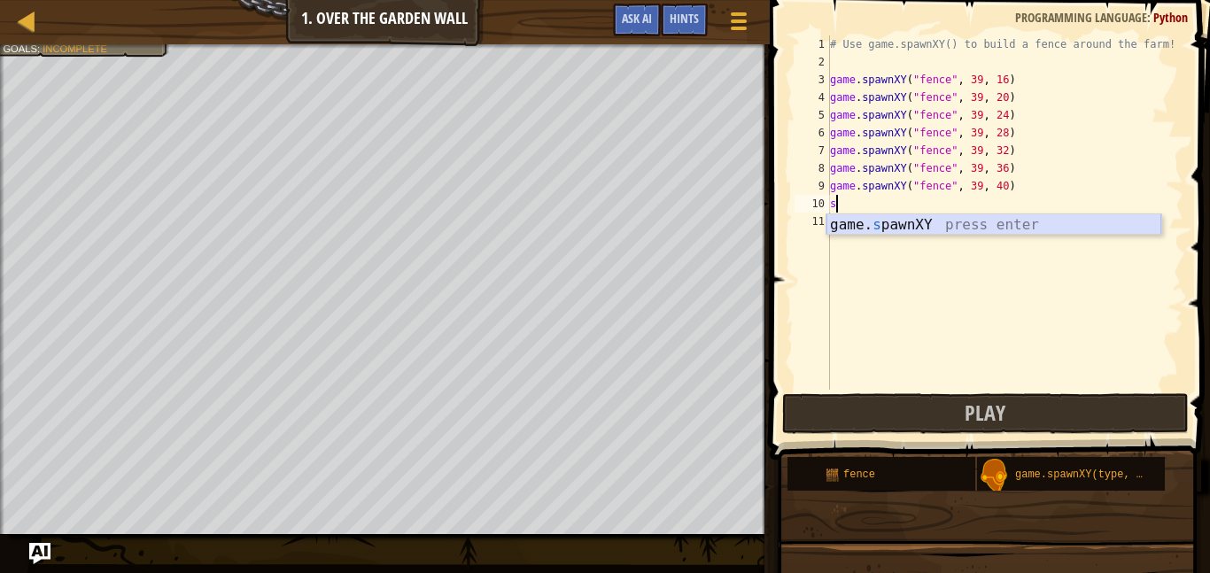
click at [865, 218] on div "game. s pawnXY press enter" at bounding box center [993, 246] width 335 height 64
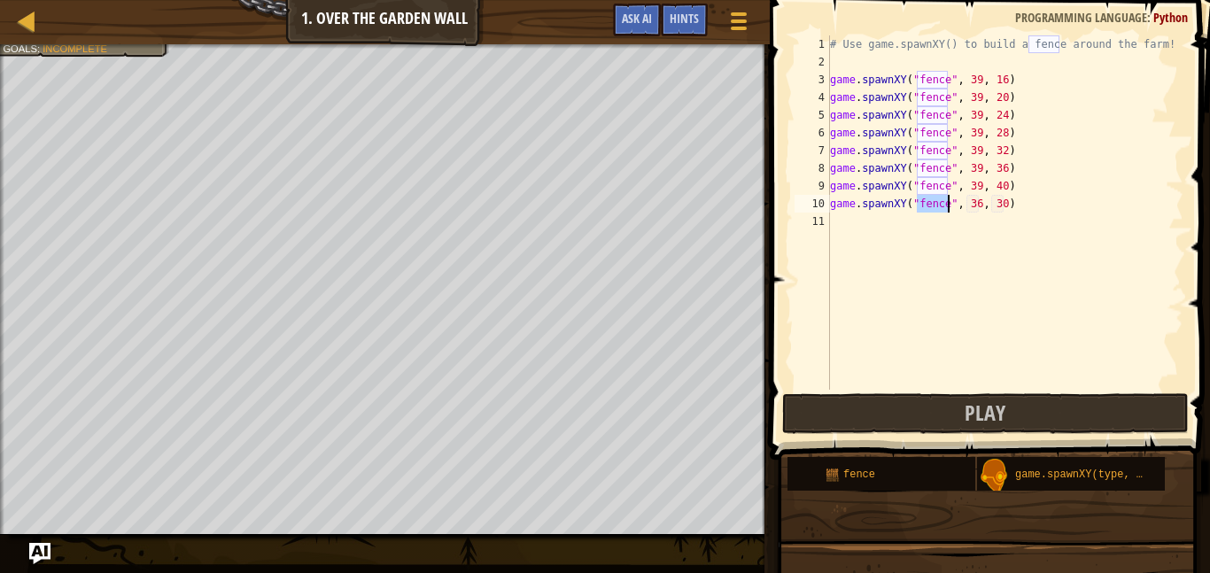
click at [980, 203] on div "# Use game.spawnXY() to build a fence around the farm! game . spawnXY ( "fence"…" at bounding box center [1004, 230] width 357 height 390
click at [1004, 210] on div "# Use game.spawnXY() to build a fence around the farm! game . spawnXY ( "fence"…" at bounding box center [1004, 230] width 357 height 390
type textarea "game.spawnXY("fence", 39, 44)"
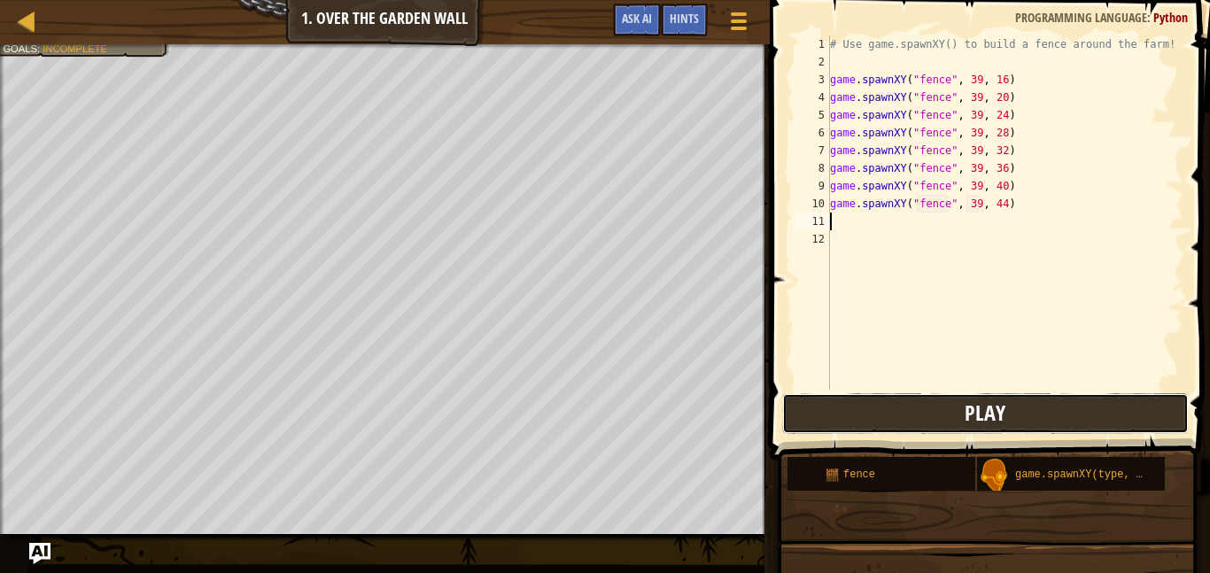
click at [1029, 415] on button "Play" at bounding box center [985, 413] width 407 height 41
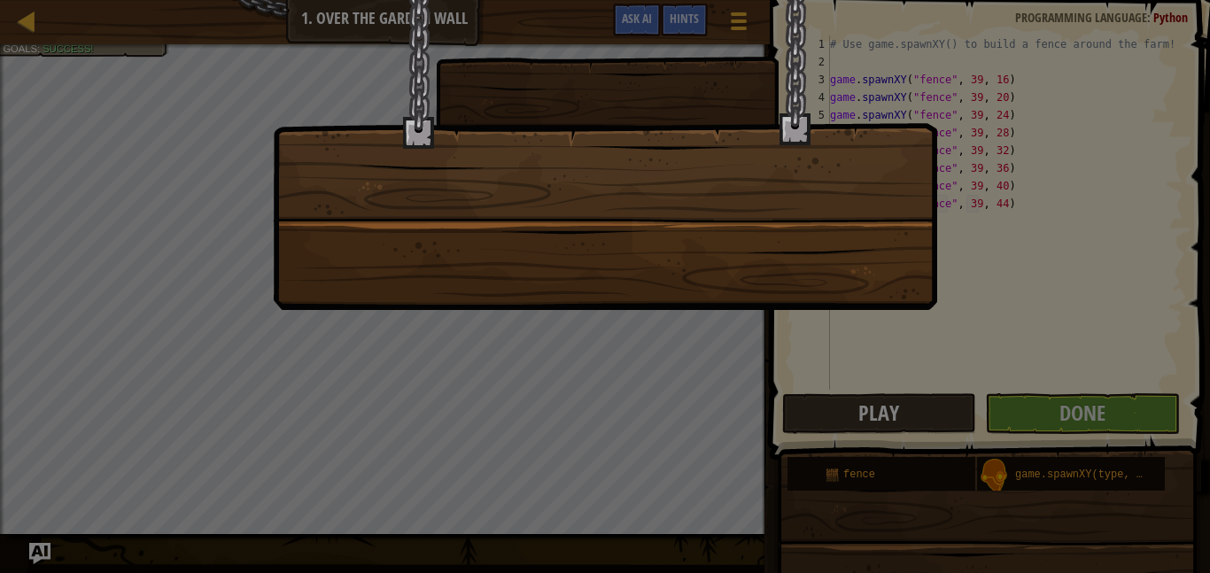
click at [1029, 415] on div at bounding box center [605, 286] width 1210 height 573
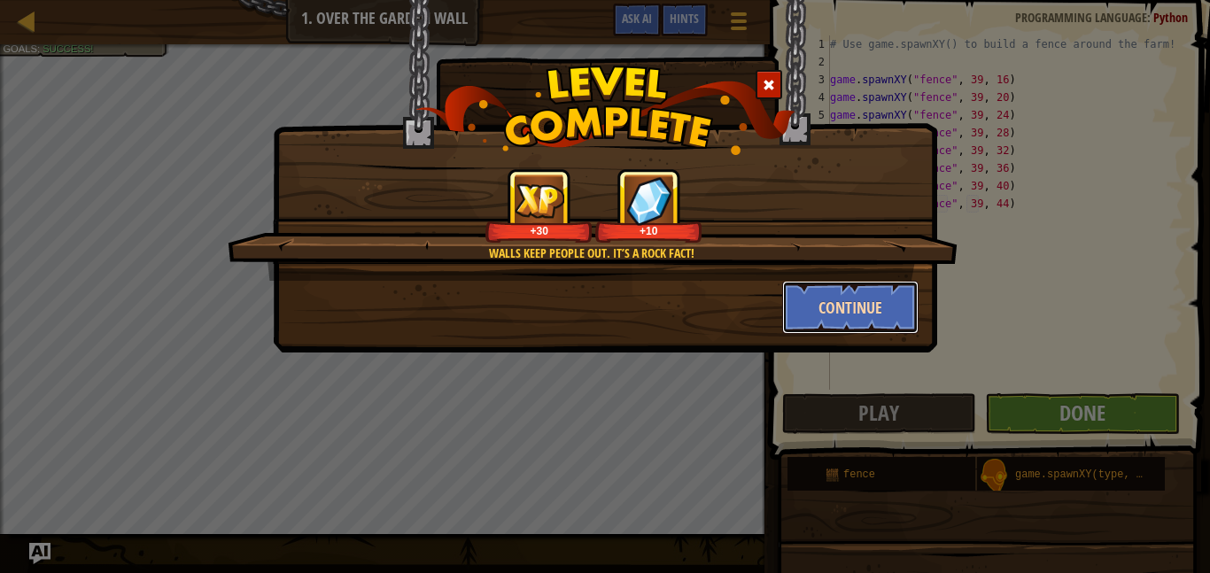
click at [829, 306] on button "Continue" at bounding box center [850, 307] width 137 height 53
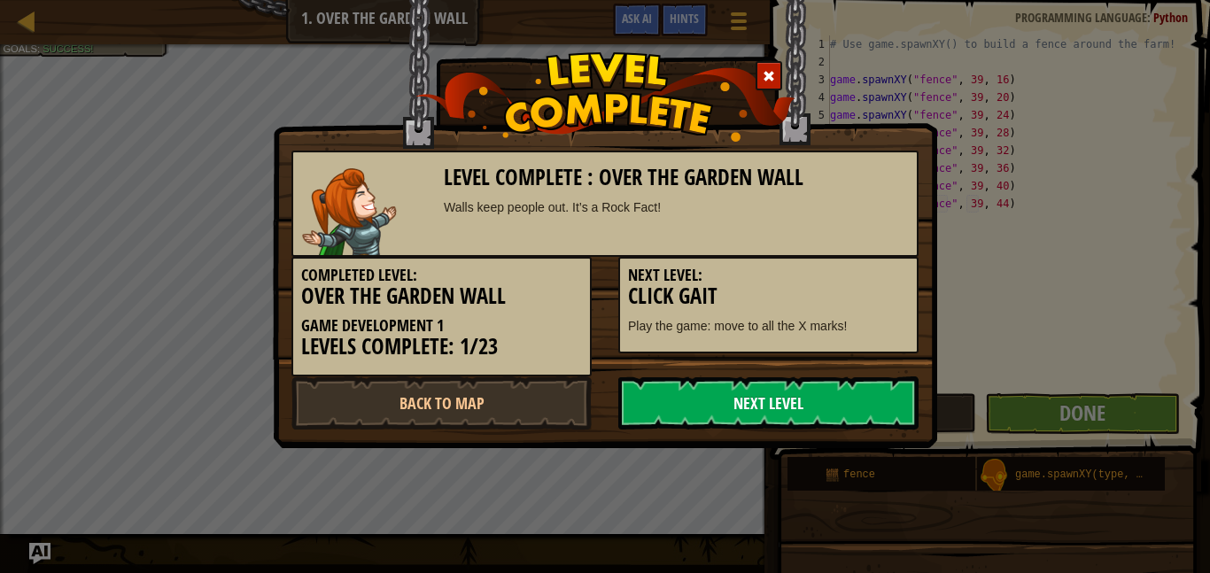
click at [774, 391] on link "Next Level" at bounding box center [768, 402] width 300 height 53
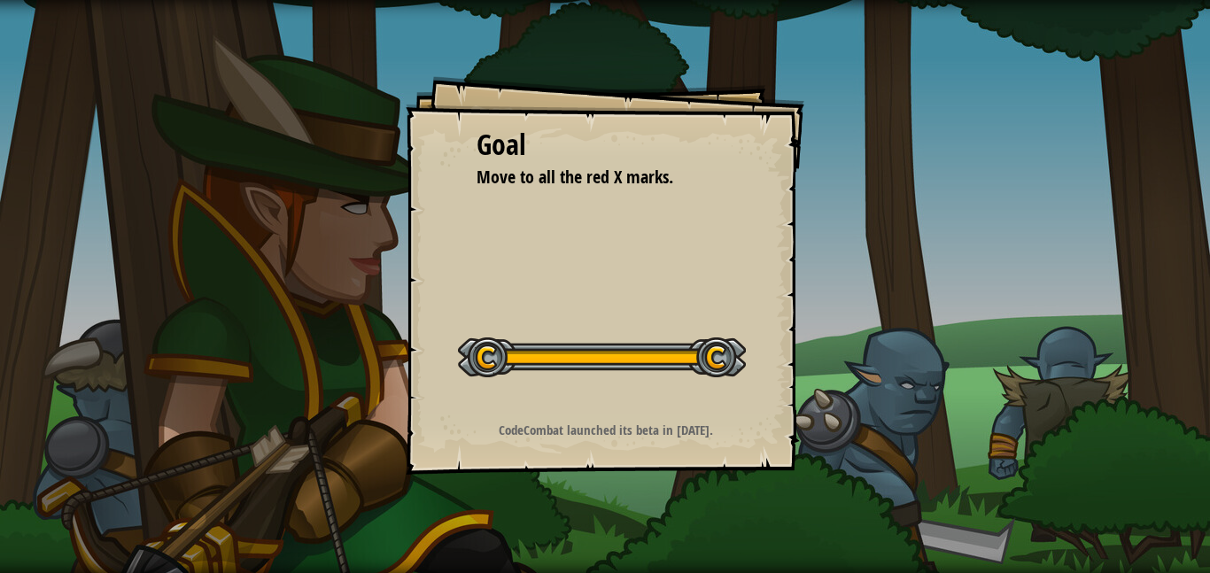
click at [0, 0] on button "Start Level" at bounding box center [0, 0] width 0 height 0
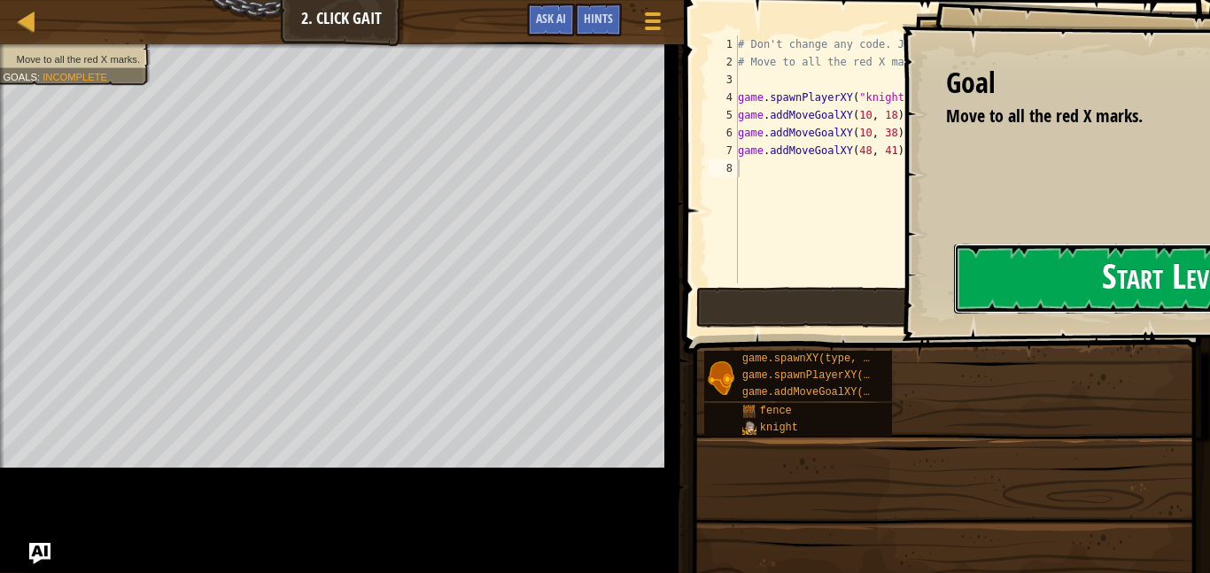
click at [1143, 276] on button "Start Level" at bounding box center [1165, 279] width 423 height 70
click at [1009, 102] on div "Goal" at bounding box center [1159, 83] width 427 height 41
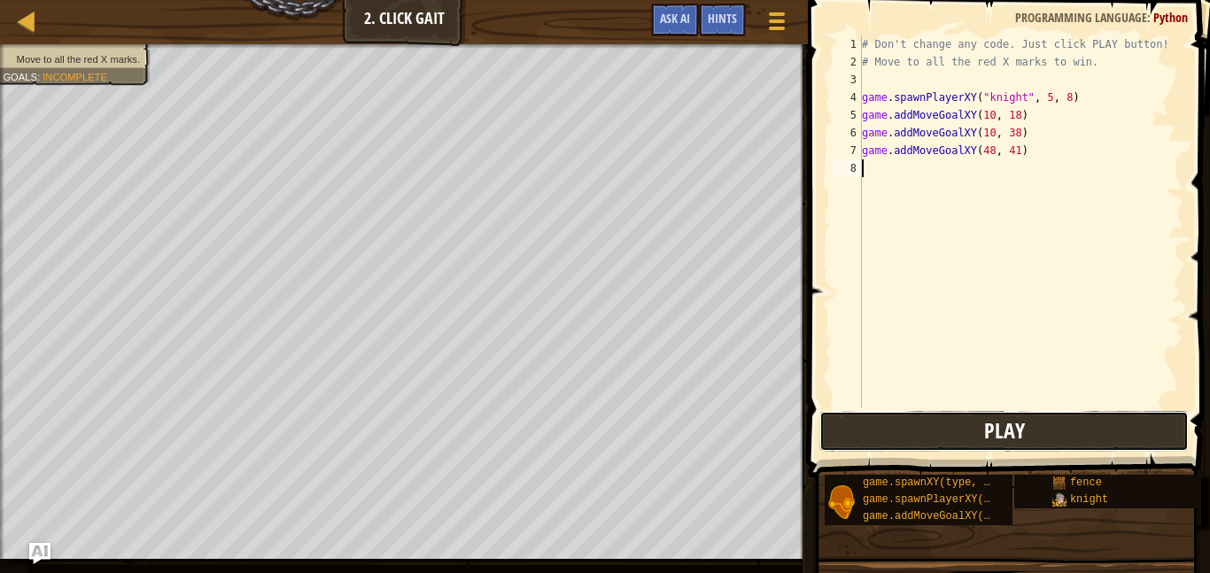
click at [1044, 419] on button "Play" at bounding box center [1003, 431] width 369 height 41
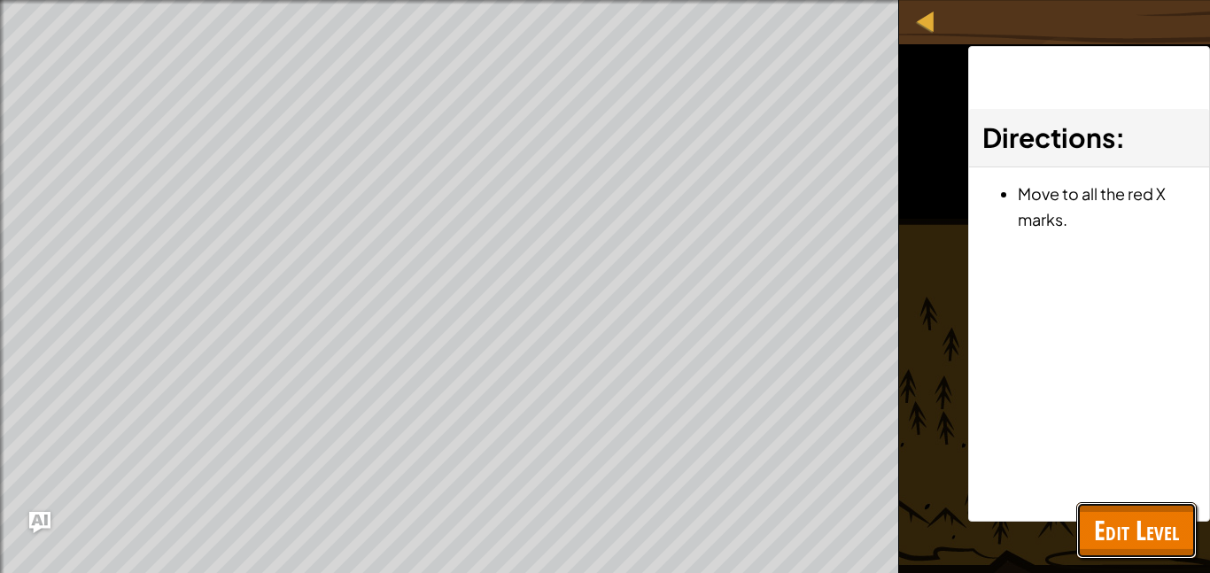
click at [1140, 537] on span "Edit Level" at bounding box center [1136, 530] width 85 height 36
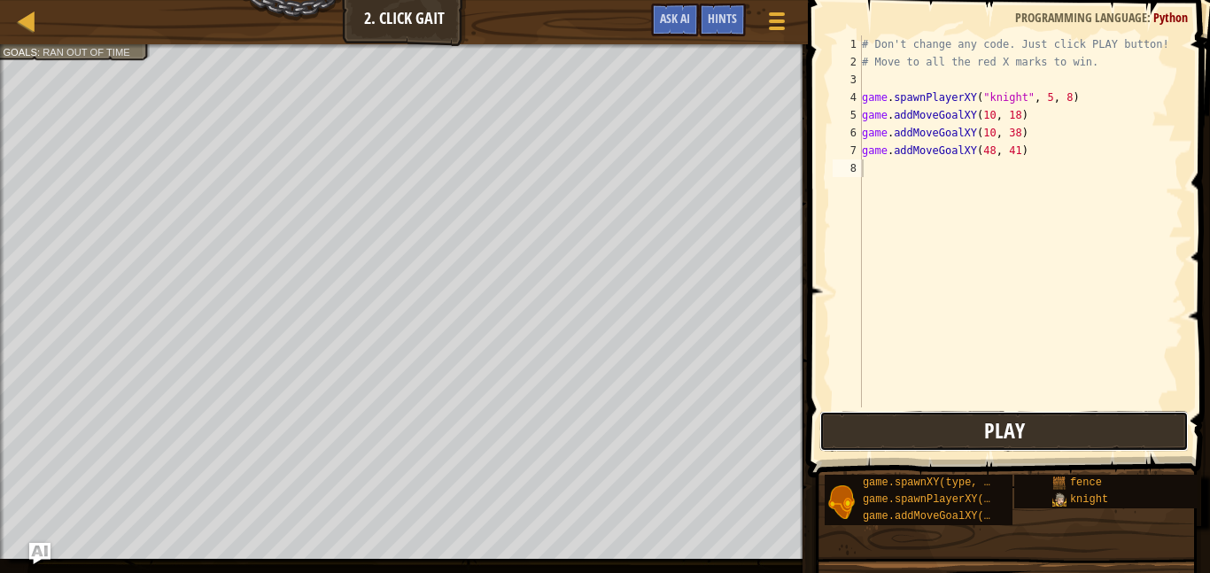
click at [1104, 448] on button "Play" at bounding box center [1003, 431] width 369 height 41
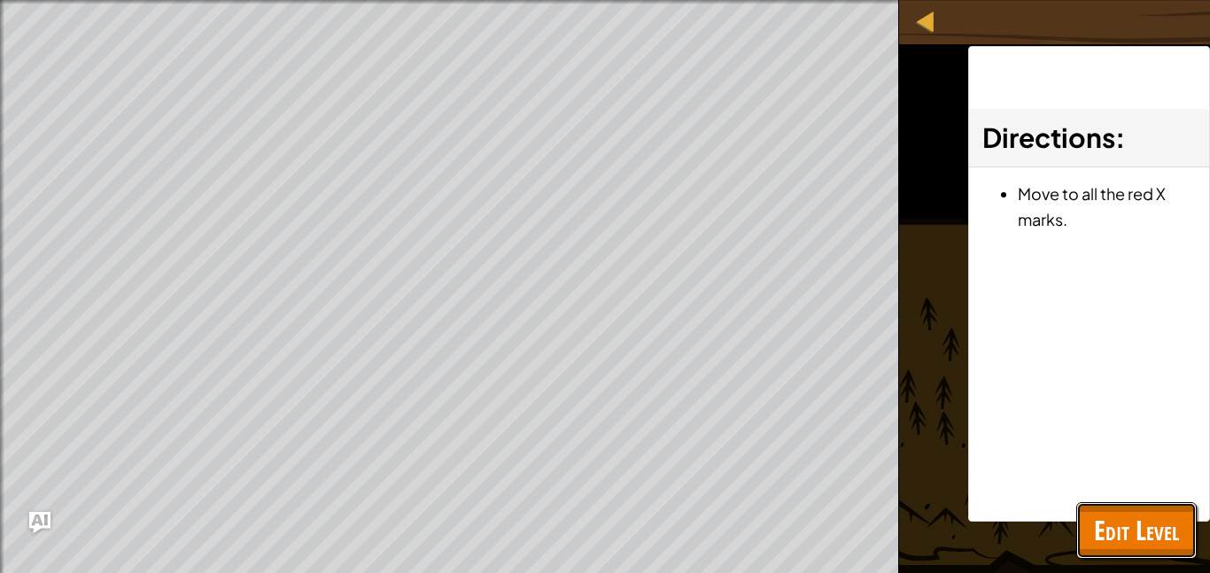
click at [1103, 508] on button "Edit Level" at bounding box center [1136, 530] width 120 height 57
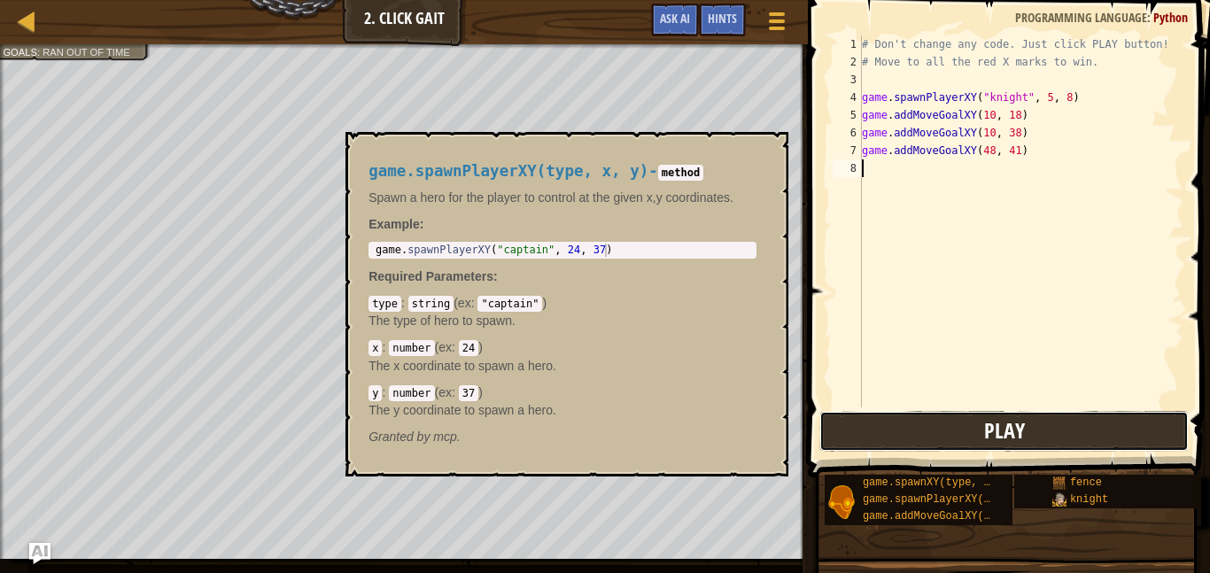
click at [1062, 425] on button "Play" at bounding box center [1003, 431] width 369 height 41
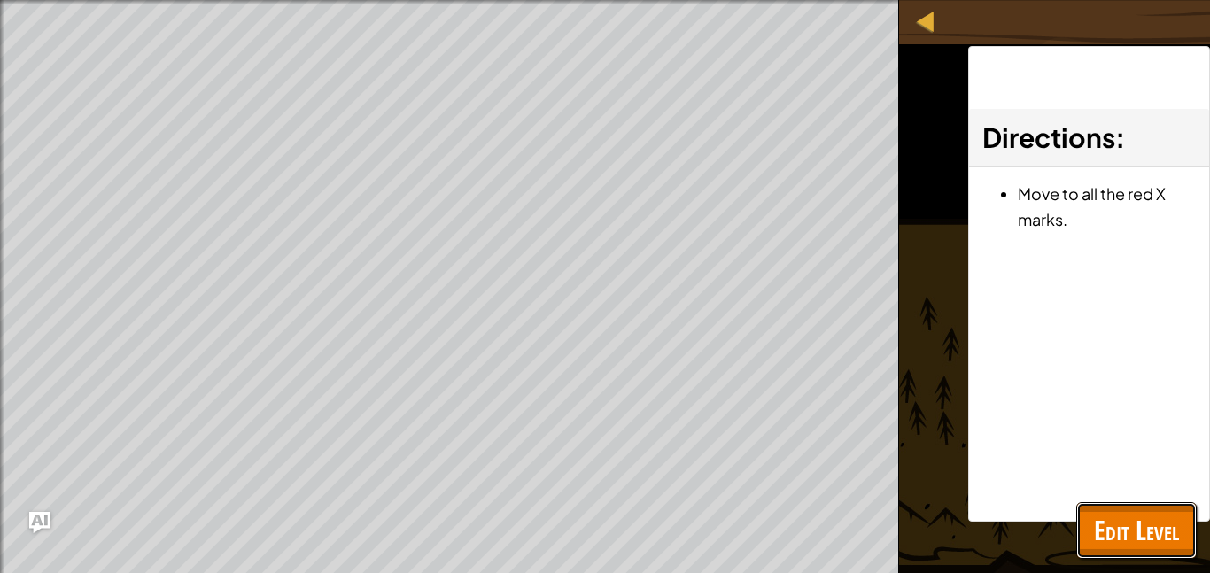
click at [1167, 536] on span "Edit Level" at bounding box center [1136, 530] width 85 height 36
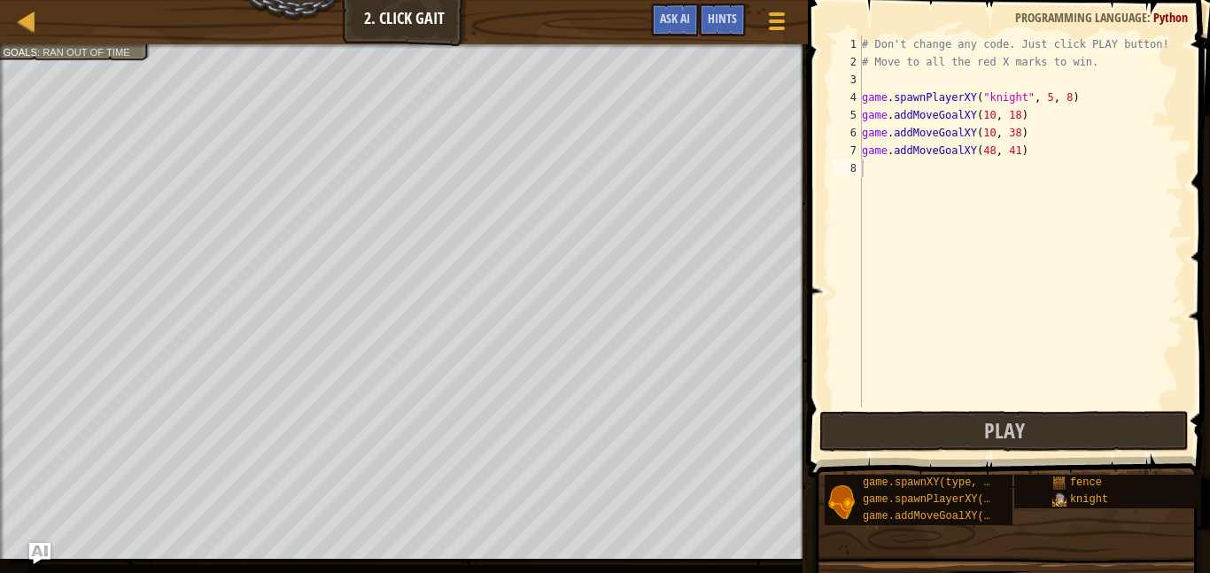
click at [960, 406] on div "# Don't change any code. Just click PLAY button! # Move to all the red X marks …" at bounding box center [1020, 238] width 325 height 407
click at [925, 427] on button "Play" at bounding box center [1003, 431] width 369 height 41
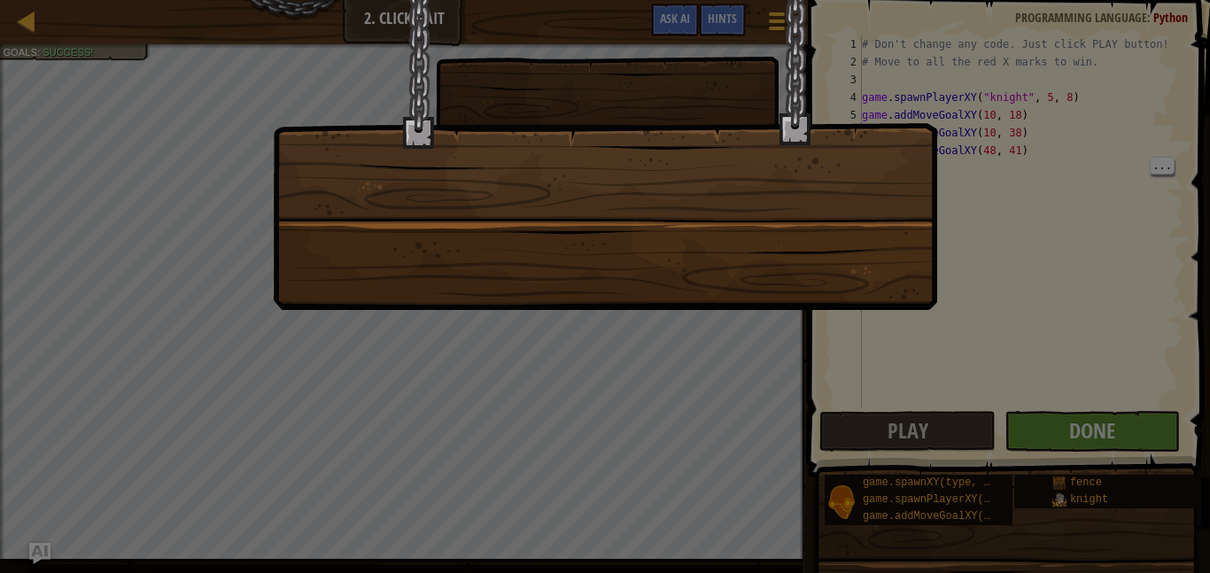
click at [1067, 428] on div at bounding box center [605, 286] width 1210 height 573
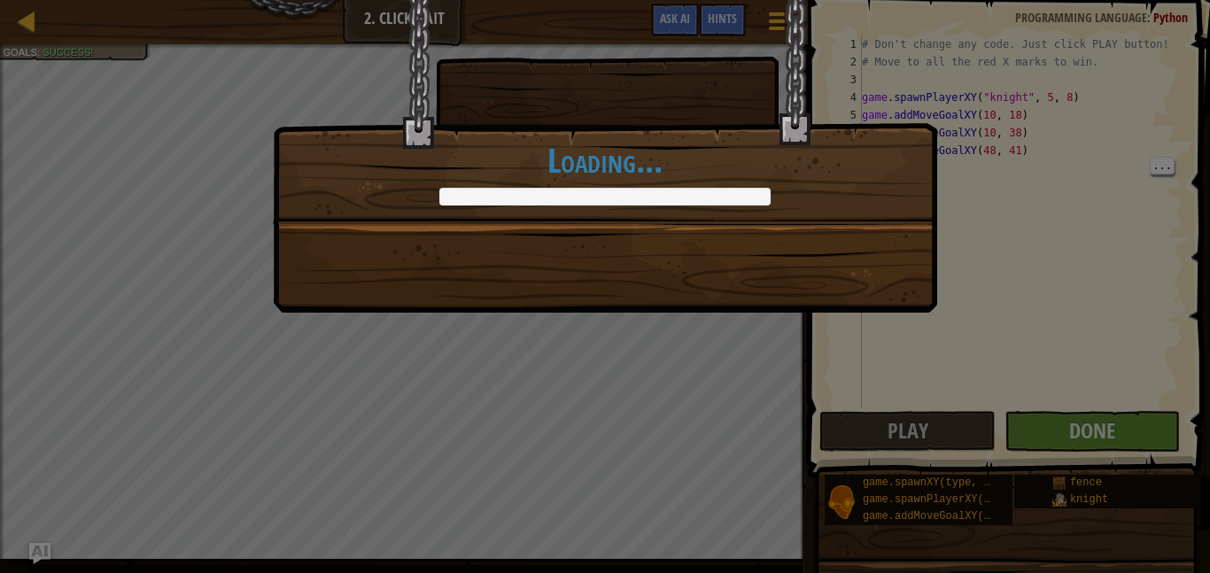
click at [1067, 428] on div "There's no place like home. +0 +0 Continue Loading..." at bounding box center [605, 286] width 1210 height 573
click at [1066, 428] on div "There's no place like home. +11 +0 Continue Loading..." at bounding box center [605, 286] width 1210 height 573
click at [1066, 428] on div "There's no place like home. +26 +0 Continue Loading..." at bounding box center [605, 286] width 1210 height 573
click at [1066, 428] on div "There's no place like home. +29 +0 Continue Loading..." at bounding box center [605, 286] width 1210 height 573
click at [1066, 428] on div "There's no place like home. +30 +0 Continue Loading..." at bounding box center [605, 286] width 1210 height 573
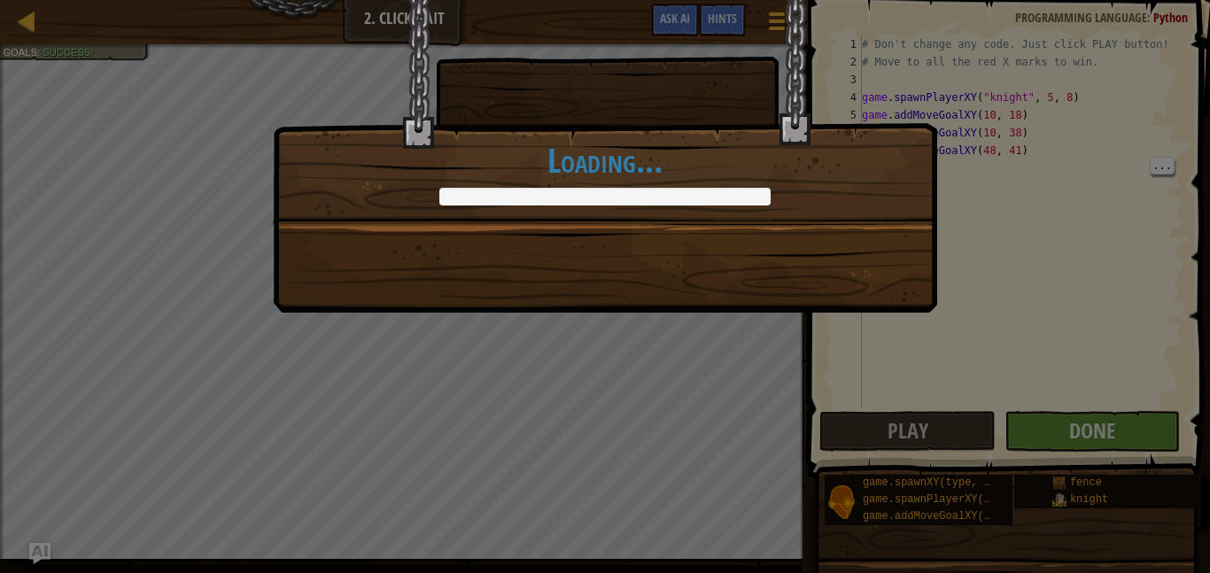
click at [1066, 428] on div "There's no place like home. +30 +2 Continue Loading..." at bounding box center [605, 286] width 1210 height 573
click at [1066, 428] on div "There's no place like home. +30 +10 Continue Loading..." at bounding box center [605, 286] width 1210 height 573
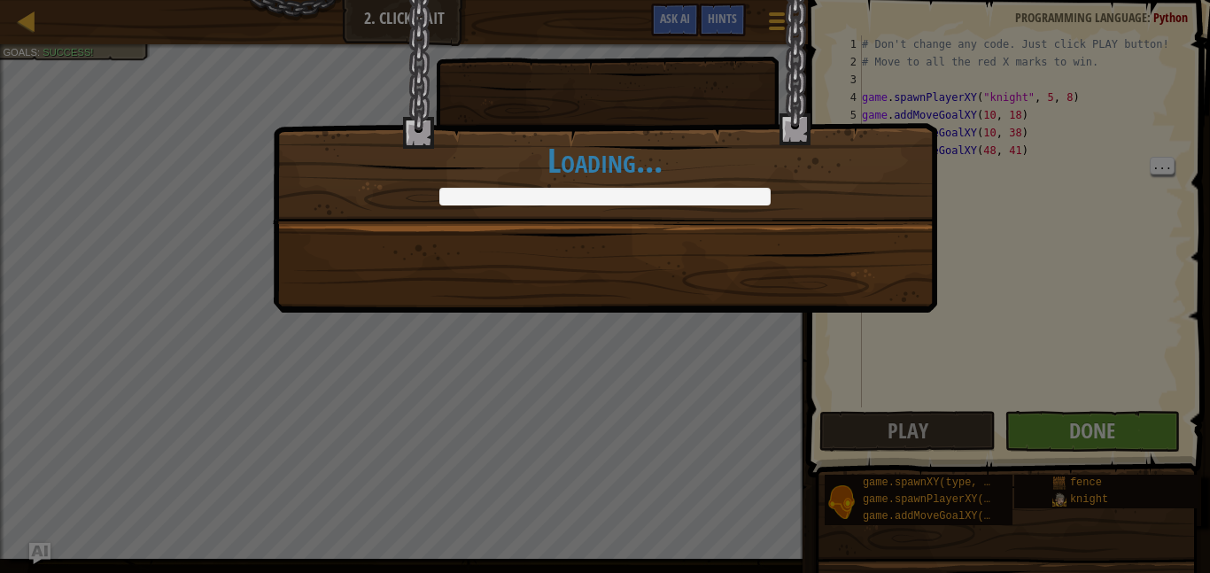
click at [1066, 428] on div "There's no place like home. +30 +10 Continue Loading..." at bounding box center [605, 286] width 1210 height 573
click at [681, 380] on div "There's no place like home. +30 +10 Continue Loading..." at bounding box center [605, 286] width 1210 height 573
click at [975, 309] on div "There's no place like home. +30 +10 Continue Loading..." at bounding box center [605, 286] width 1210 height 573
click at [1037, 421] on div "There's no place like home. +30 +10 Continue Loading..." at bounding box center [605, 286] width 1210 height 573
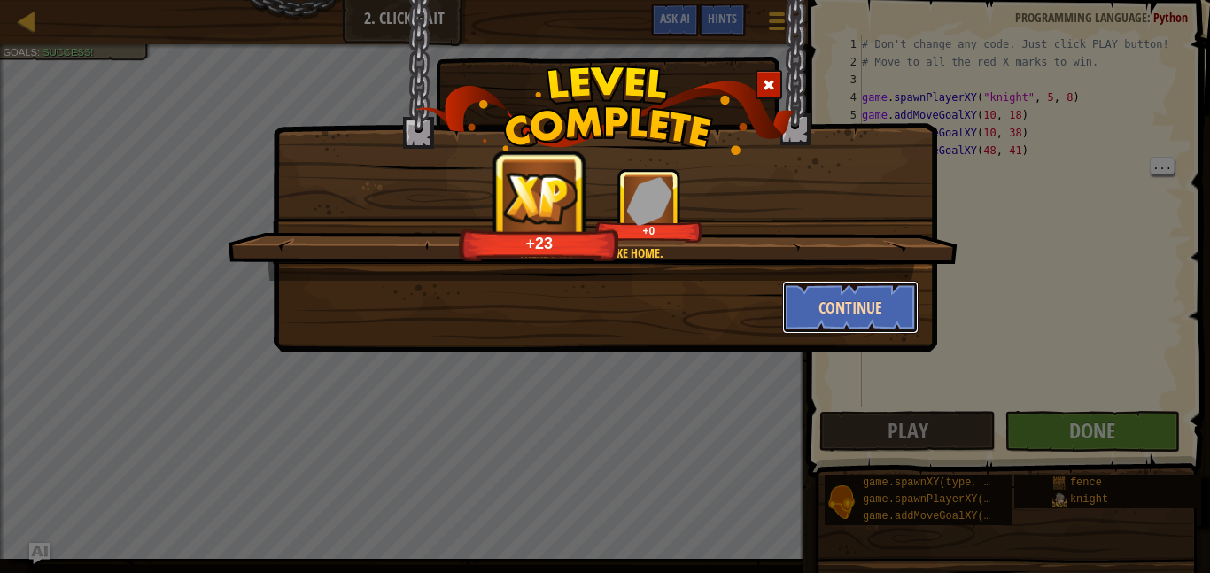
click at [838, 299] on button "Continue" at bounding box center [850, 307] width 137 height 53
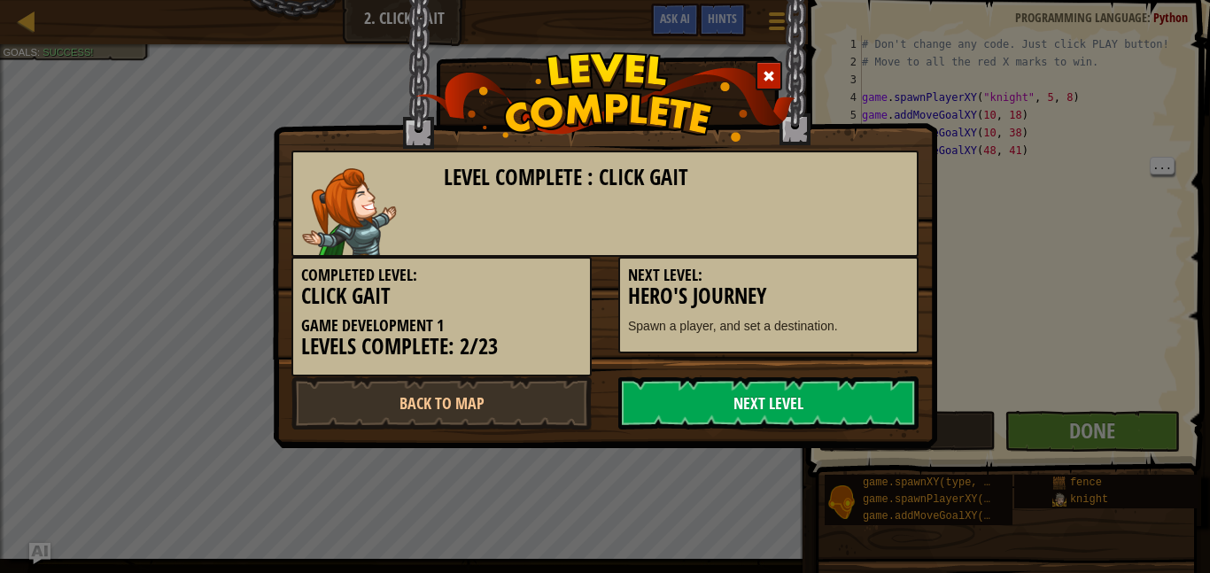
click at [847, 402] on link "Next Level" at bounding box center [768, 402] width 300 height 53
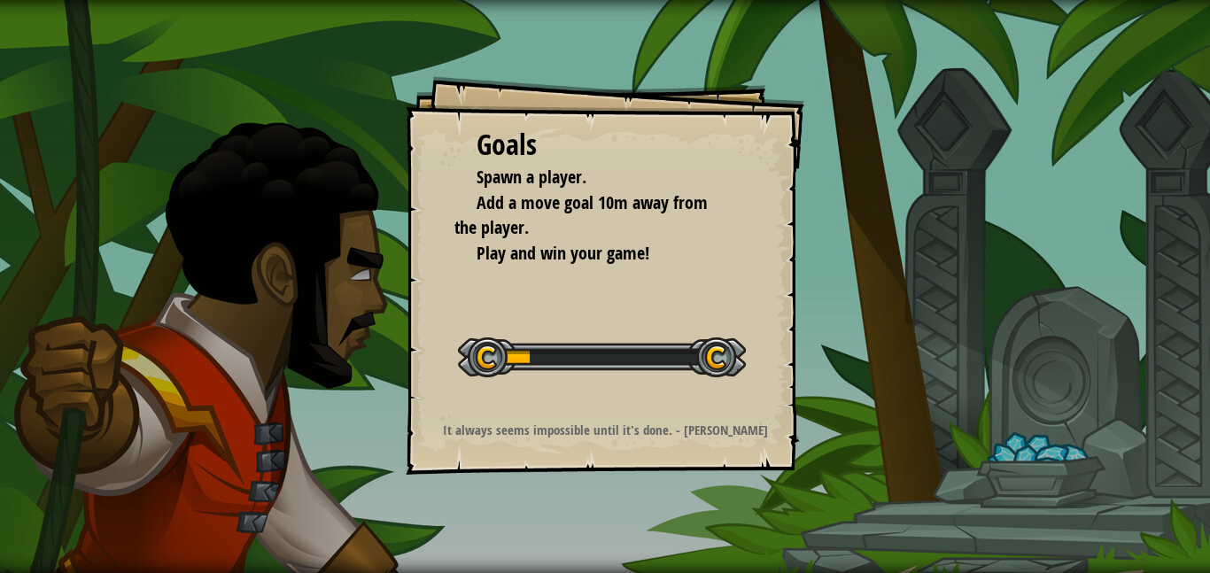
click at [526, 415] on div "Goals Spawn a player. Add a move goal 10m away from the player. Play and win yo…" at bounding box center [605, 275] width 399 height 399
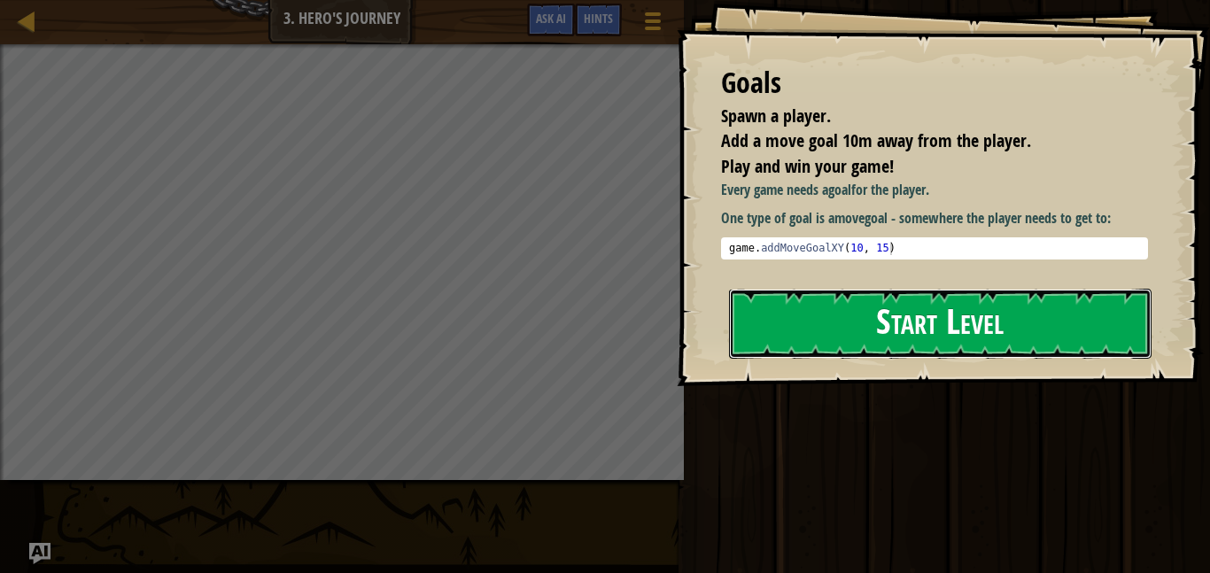
click at [866, 325] on button "Start Level" at bounding box center [940, 324] width 423 height 70
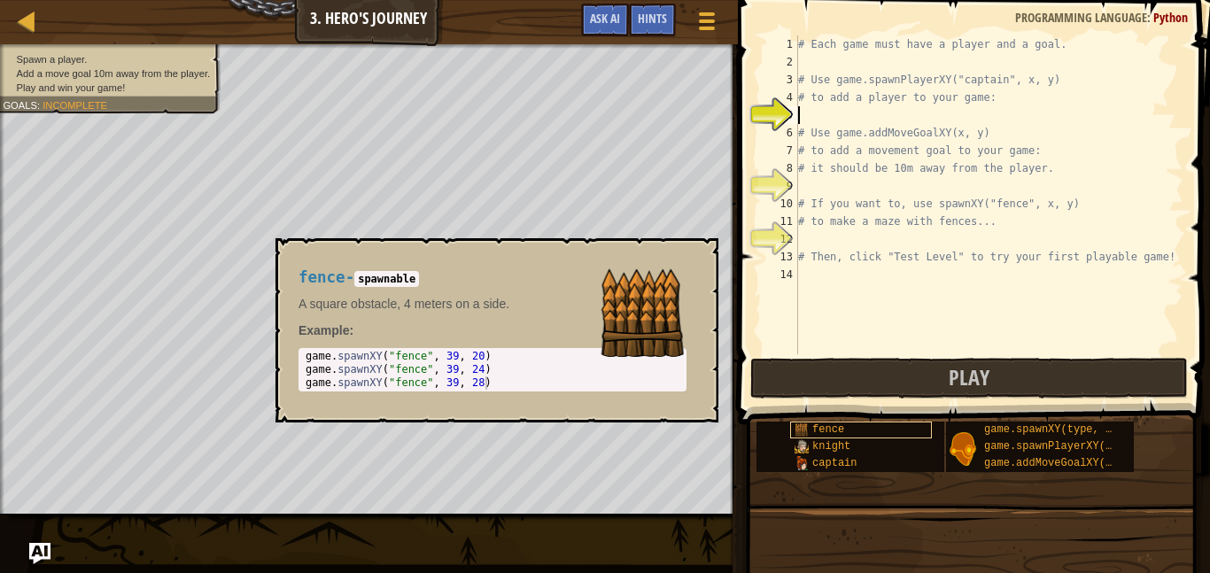
scroll to position [8, 0]
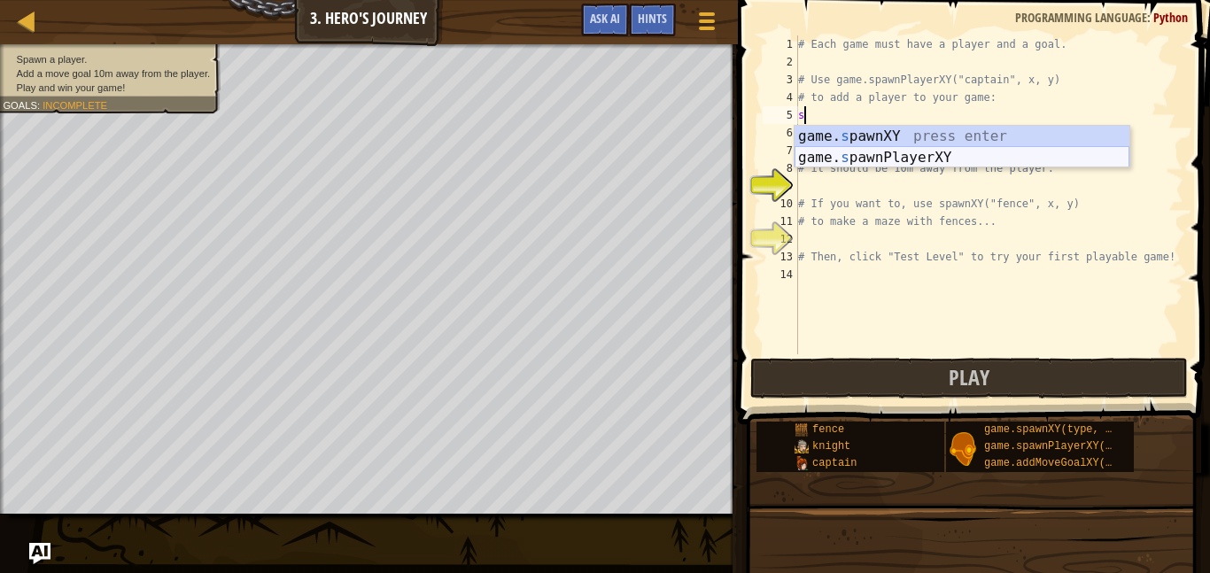
click at [886, 160] on div "game. s pawnXY press enter game. s pawnPlayerXY press enter" at bounding box center [962, 168] width 335 height 85
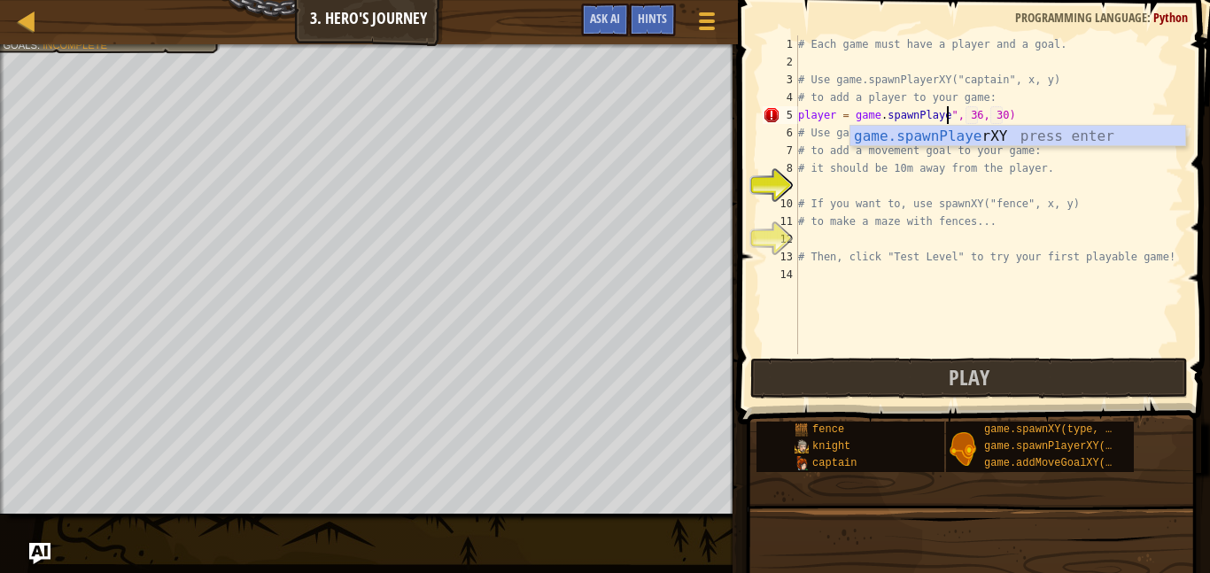
click at [1016, 121] on div "# Each game must have a player and a goal. # Use game.spawnPlayerXY("captain", …" at bounding box center [989, 212] width 389 height 354
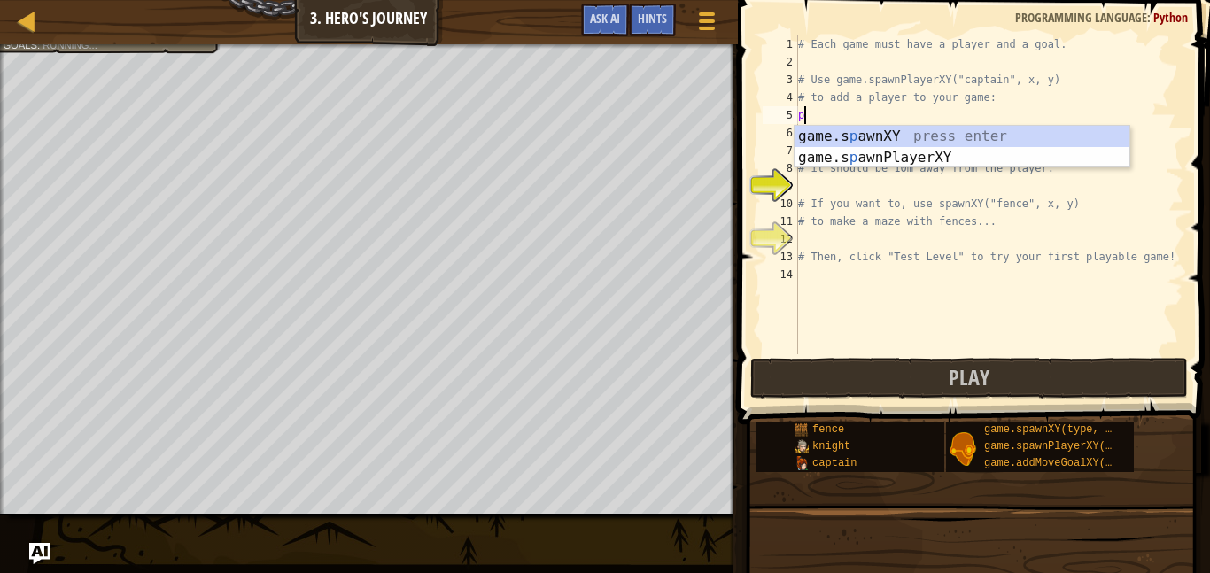
type textarea "p"
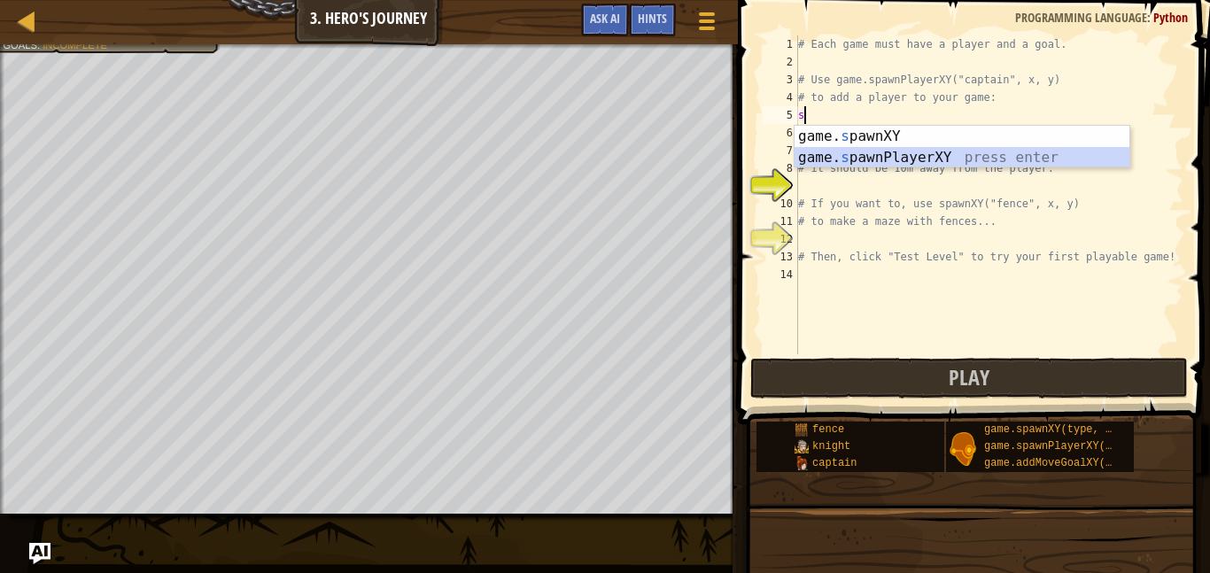
click at [1003, 154] on div "game. s pawnXY press enter game. s pawnPlayerXY press enter" at bounding box center [962, 168] width 335 height 85
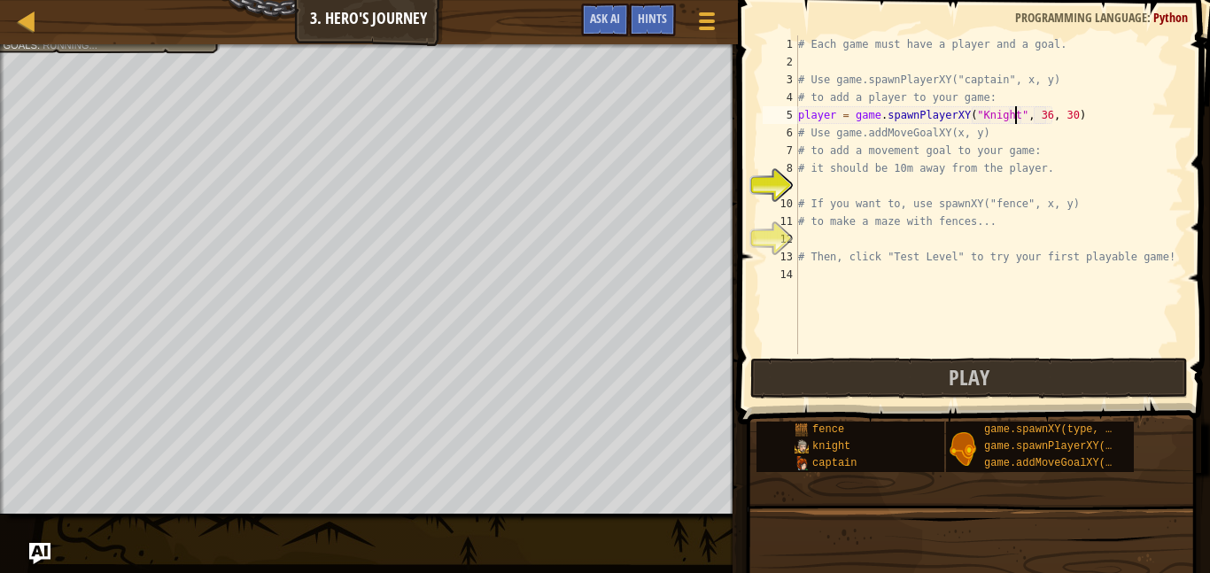
scroll to position [8, 31]
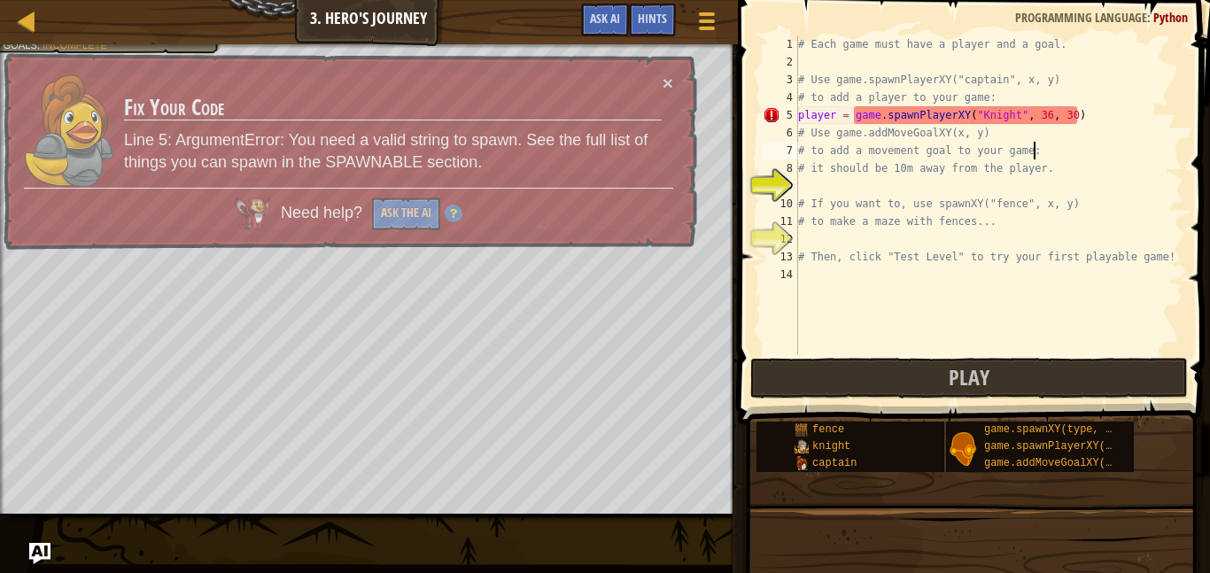
click at [1067, 145] on div "# Each game must have a player and a goal. # Use game.spawnPlayerXY("captain", …" at bounding box center [989, 212] width 389 height 354
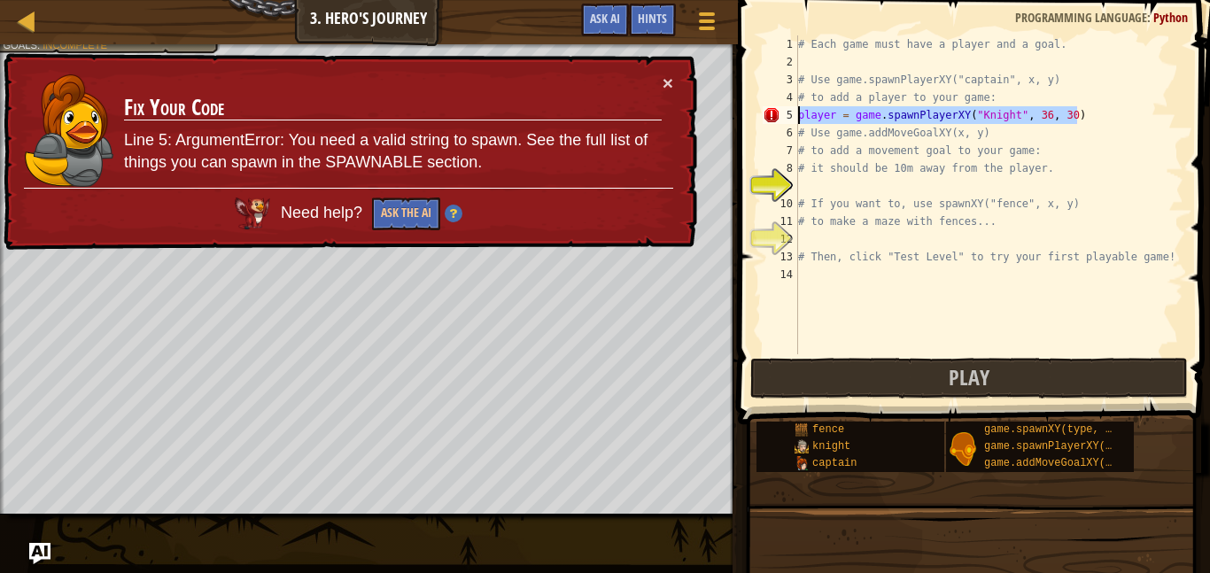
drag, startPoint x: 1167, startPoint y: 114, endPoint x: 793, endPoint y: 112, distance: 374.7
click at [793, 112] on div "# to add a movement goal to your game: 1 2 3 4 5 6 7 8 9 10 11 12 13 14 # Each …" at bounding box center [971, 194] width 424 height 319
type textarea "player = game.spawnPlayerXY("Knight", 36, 30)"
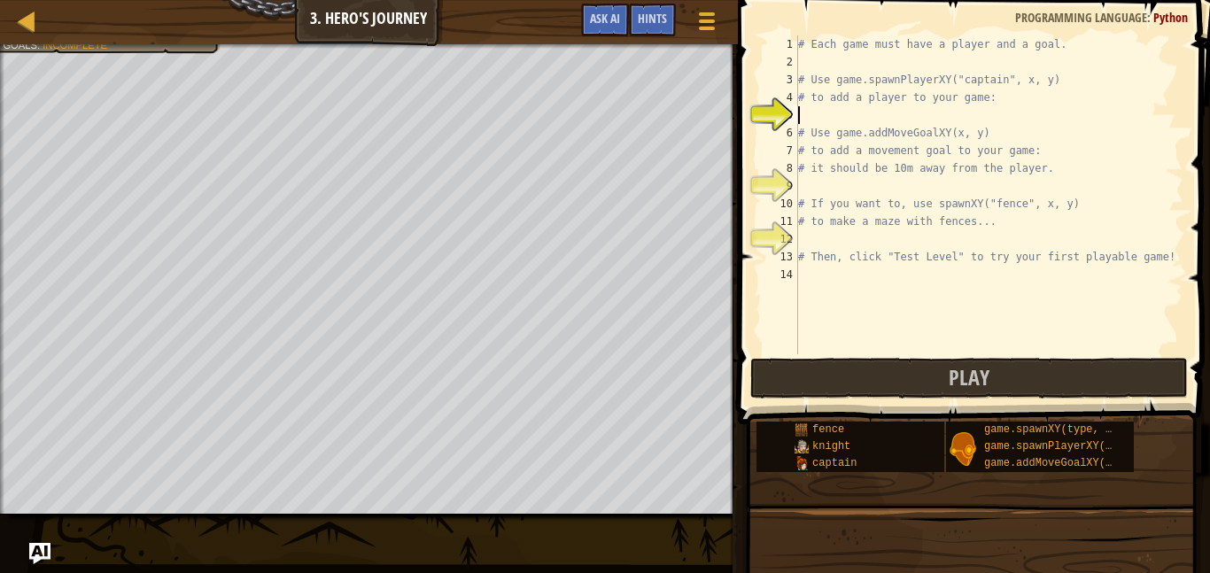
click at [905, 118] on div "# Each game must have a player and a goal. # Use game.spawnPlayerXY("captain", …" at bounding box center [989, 212] width 389 height 354
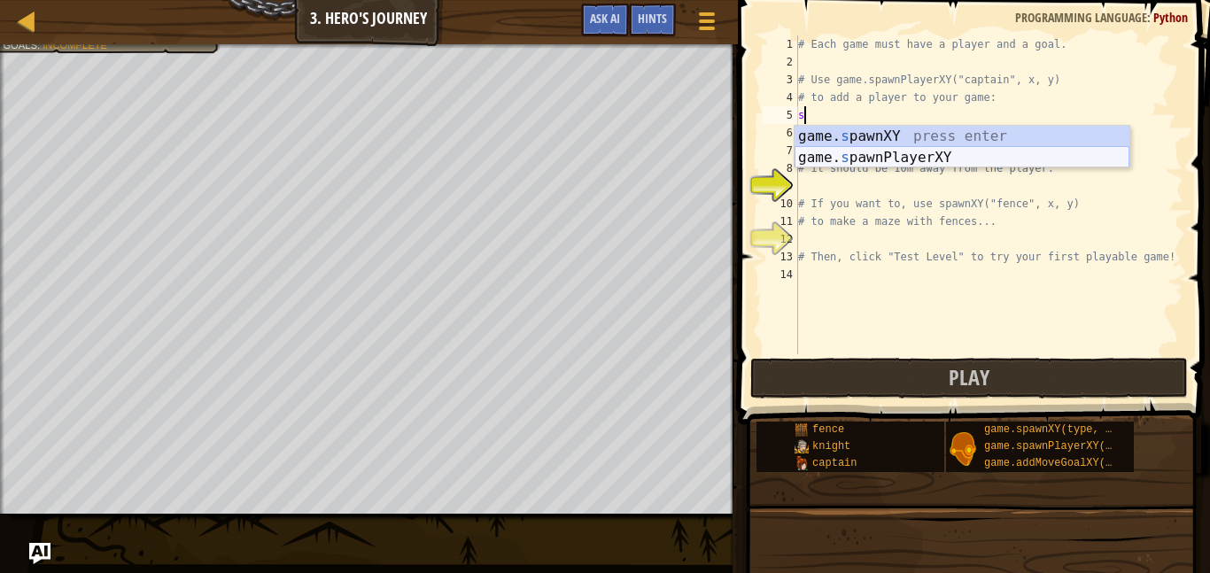
click at [874, 153] on div "game. s pawnXY press enter game. s pawnPlayerXY press enter" at bounding box center [962, 168] width 335 height 85
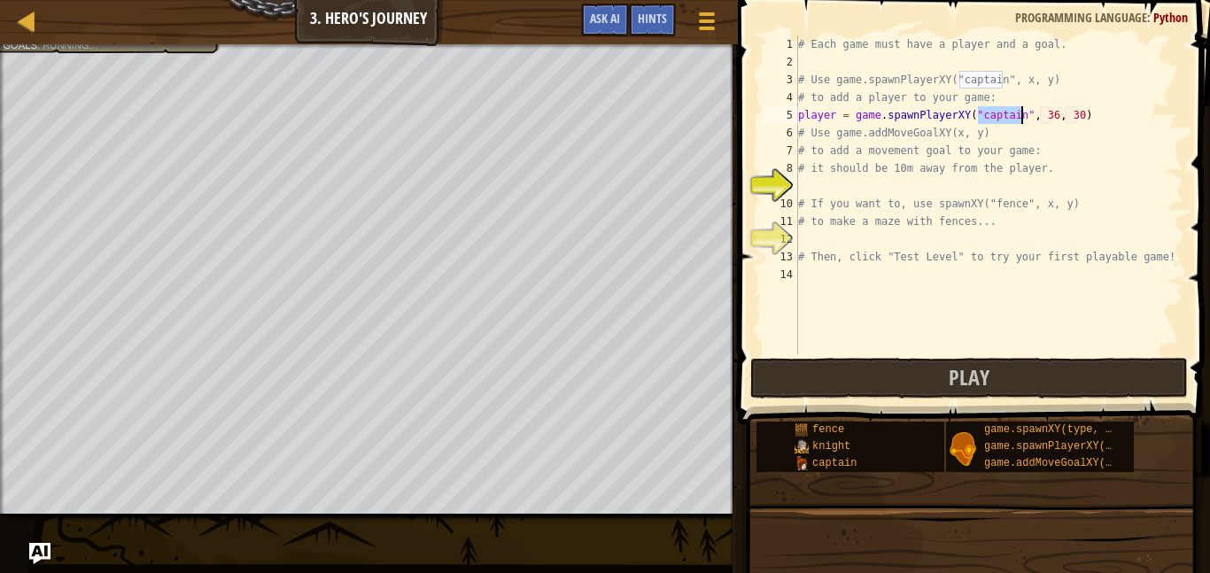
click at [1033, 167] on div "# Each game must have a player and a goal. # Use game.spawnPlayerXY("captain", …" at bounding box center [989, 212] width 389 height 354
type textarea "# it should be 10m away from the player."
click at [874, 185] on div "# Each game must have a player and a goal. # Use game.spawnPlayerXY("captain", …" at bounding box center [989, 212] width 389 height 354
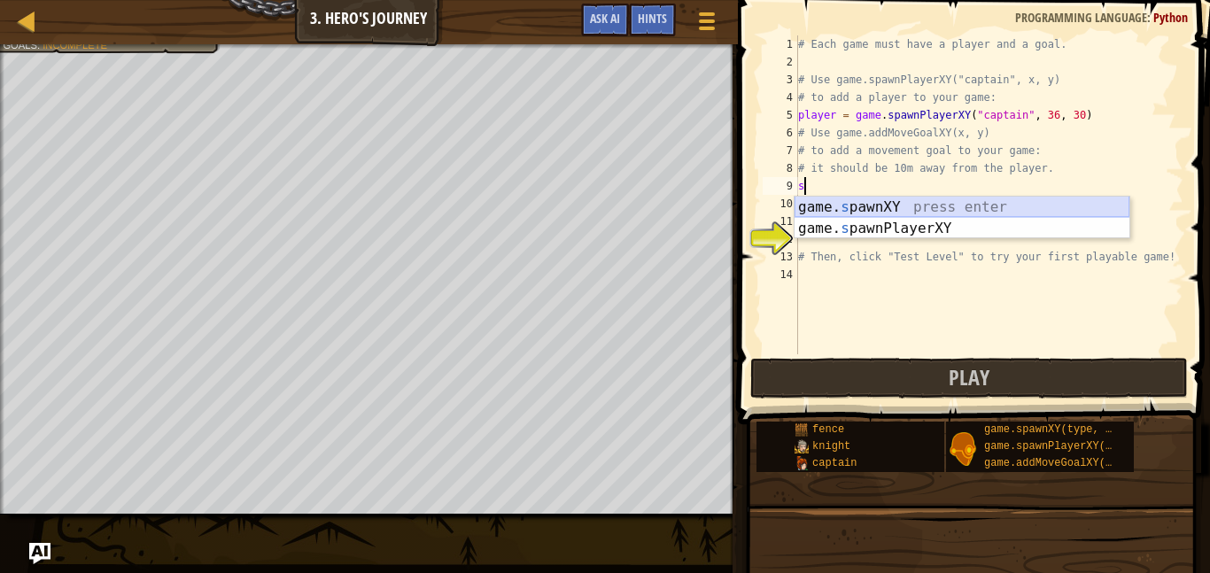
click at [873, 205] on div "game. s pawnXY press enter game. s pawnPlayerXY press enter" at bounding box center [962, 239] width 335 height 85
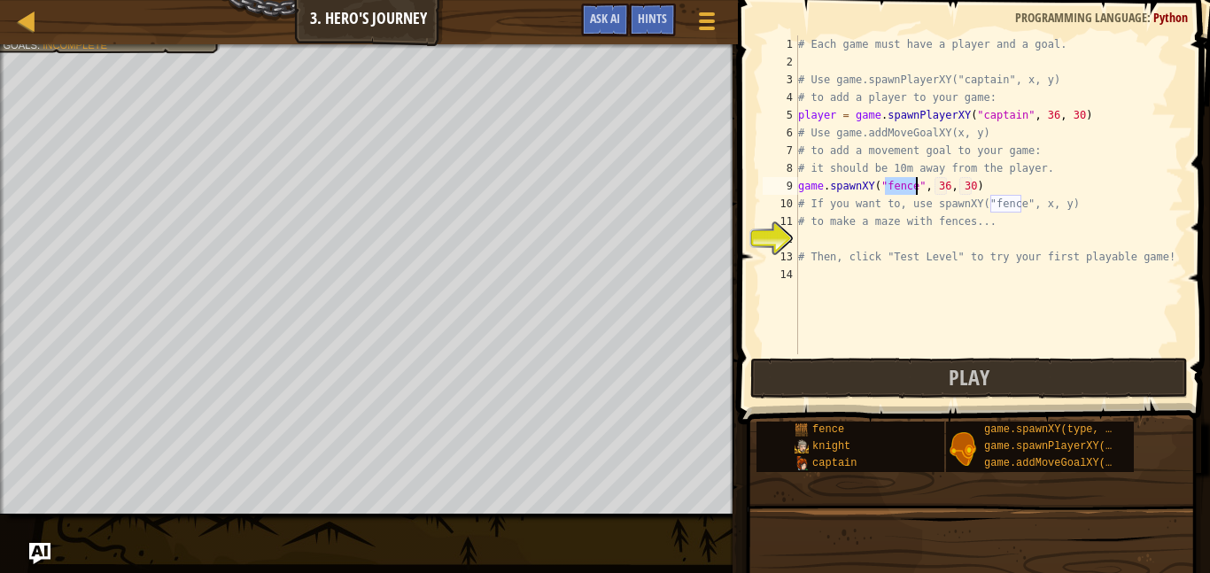
click at [973, 191] on div "# Each game must have a player and a goal. # Use game.spawnPlayerXY("captain", …" at bounding box center [989, 212] width 389 height 354
click at [944, 186] on div "# Each game must have a player and a goal. # Use game.spawnPlayerXY("captain", …" at bounding box center [989, 212] width 389 height 354
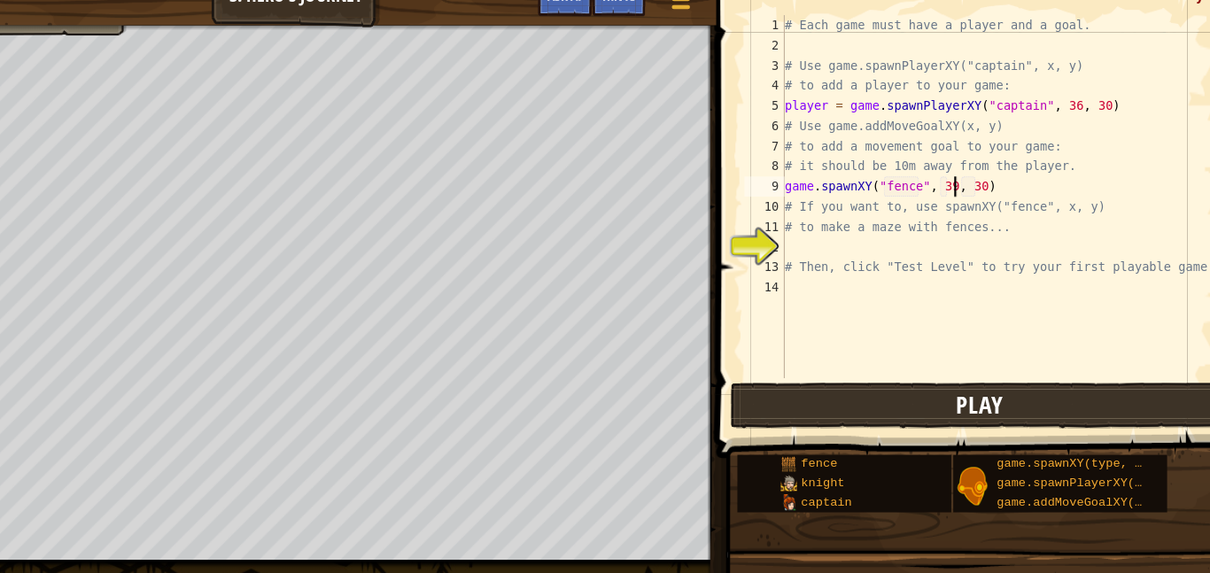
type textarea "game.spawnXY("fence", 39, 30)"
click at [877, 374] on button "Play" at bounding box center [969, 378] width 438 height 41
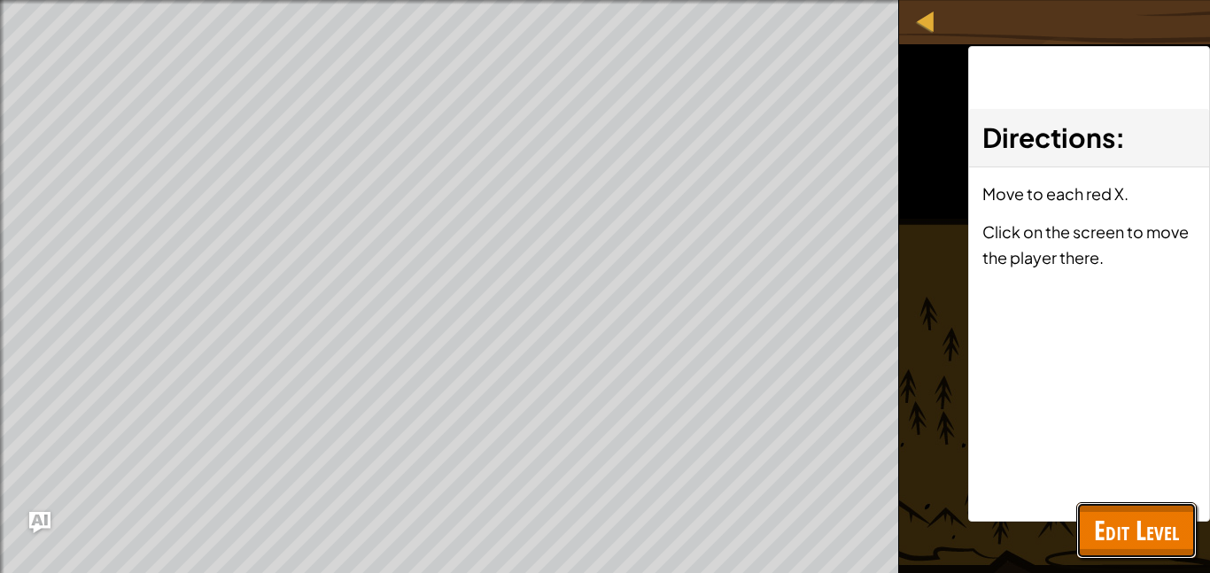
click at [1091, 544] on button "Edit Level" at bounding box center [1136, 530] width 120 height 57
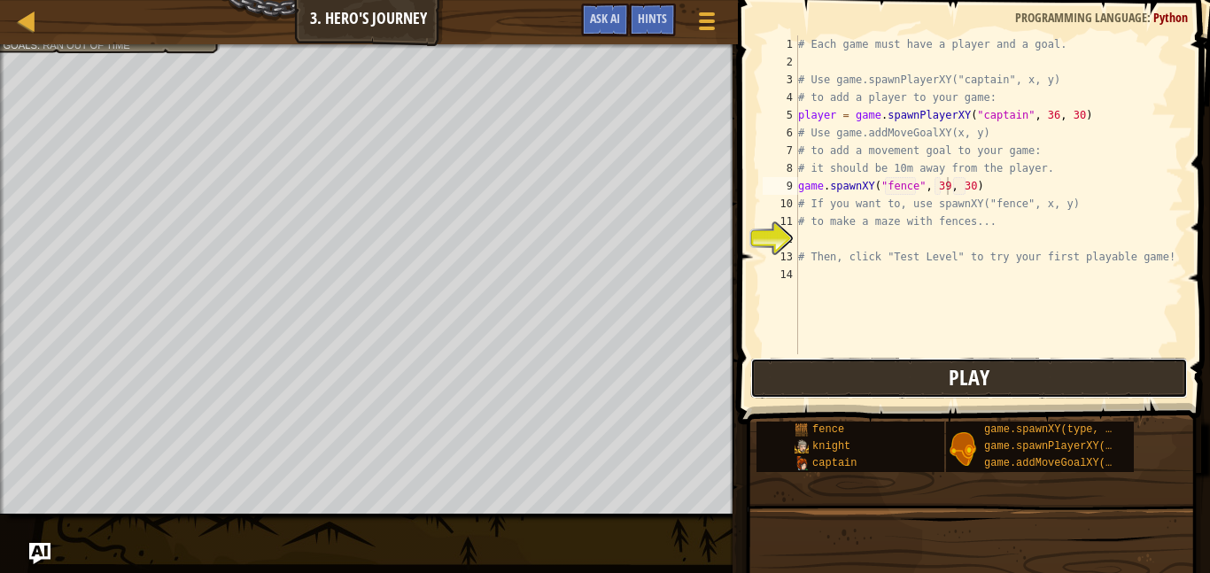
click at [939, 389] on button "Play" at bounding box center [969, 378] width 438 height 41
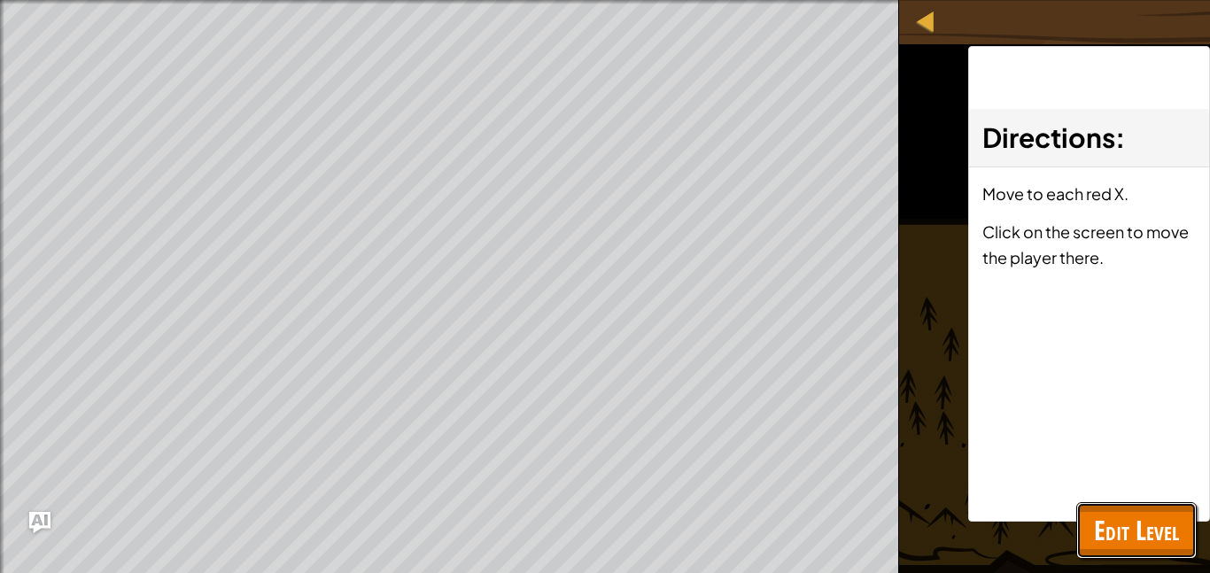
click at [1156, 531] on span "Edit Level" at bounding box center [1136, 530] width 85 height 36
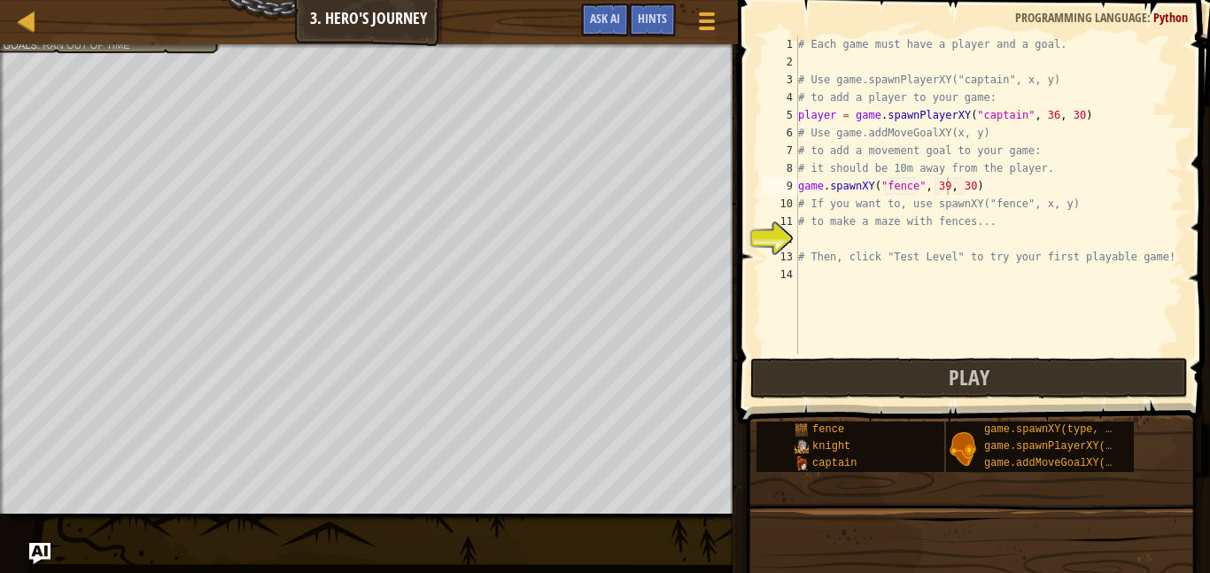
click at [855, 233] on div "# Each game must have a player and a goal. # Use game.spawnPlayerXY("captain", …" at bounding box center [989, 212] width 389 height 354
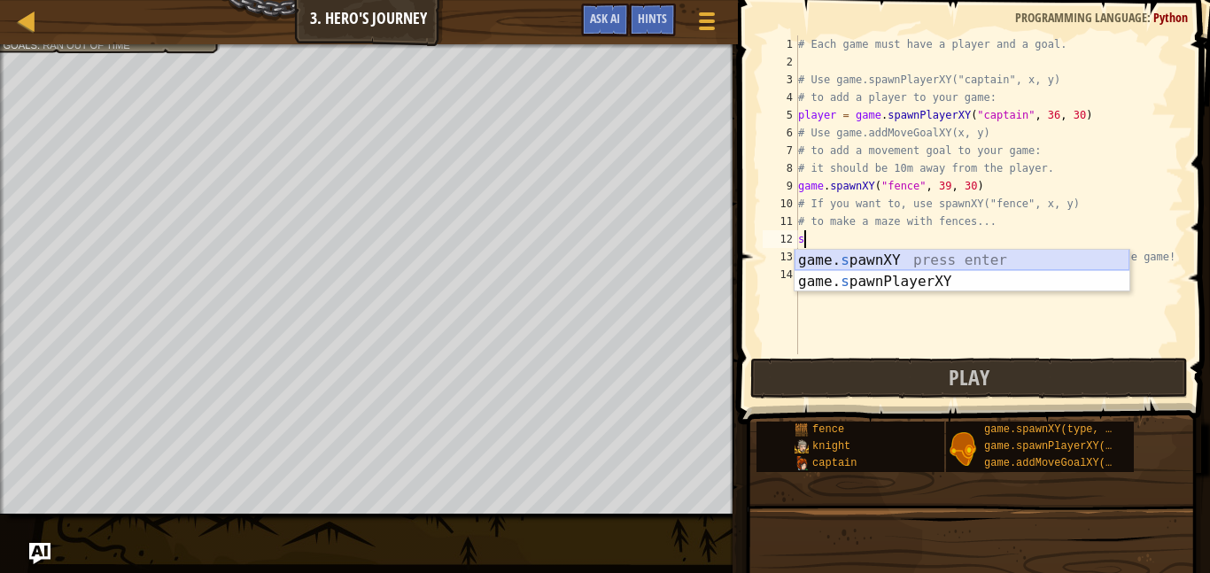
click at [911, 262] on div "game. s pawnXY press enter game. s pawnPlayerXY press enter" at bounding box center [962, 292] width 335 height 85
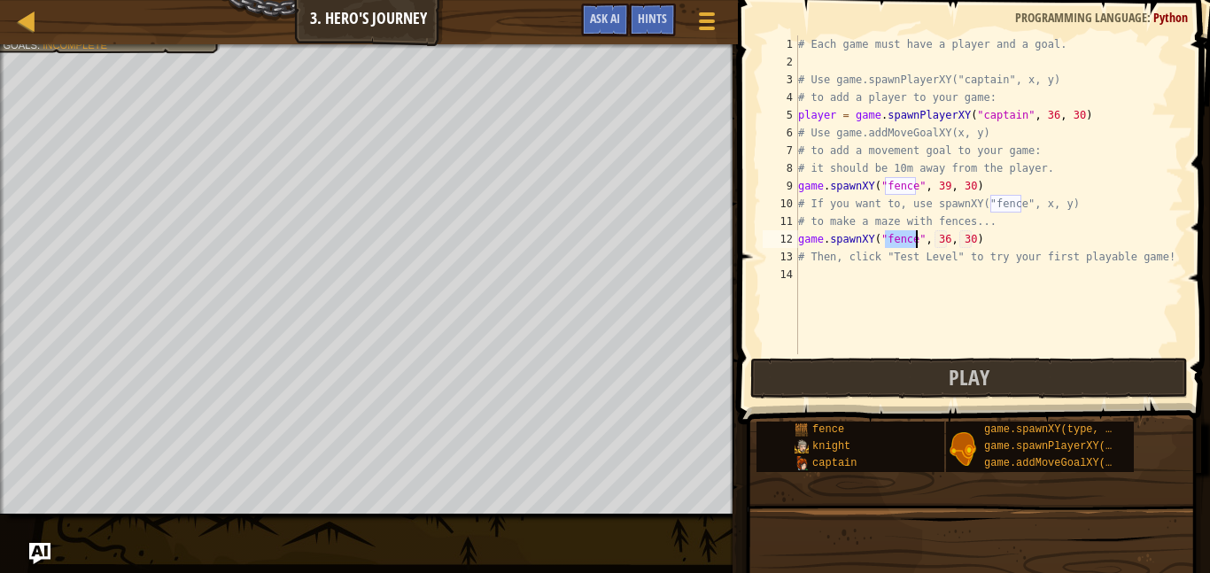
click at [996, 239] on div "# Each game must have a player and a goal. # Use game.spawnPlayerXY("captain", …" at bounding box center [989, 212] width 389 height 354
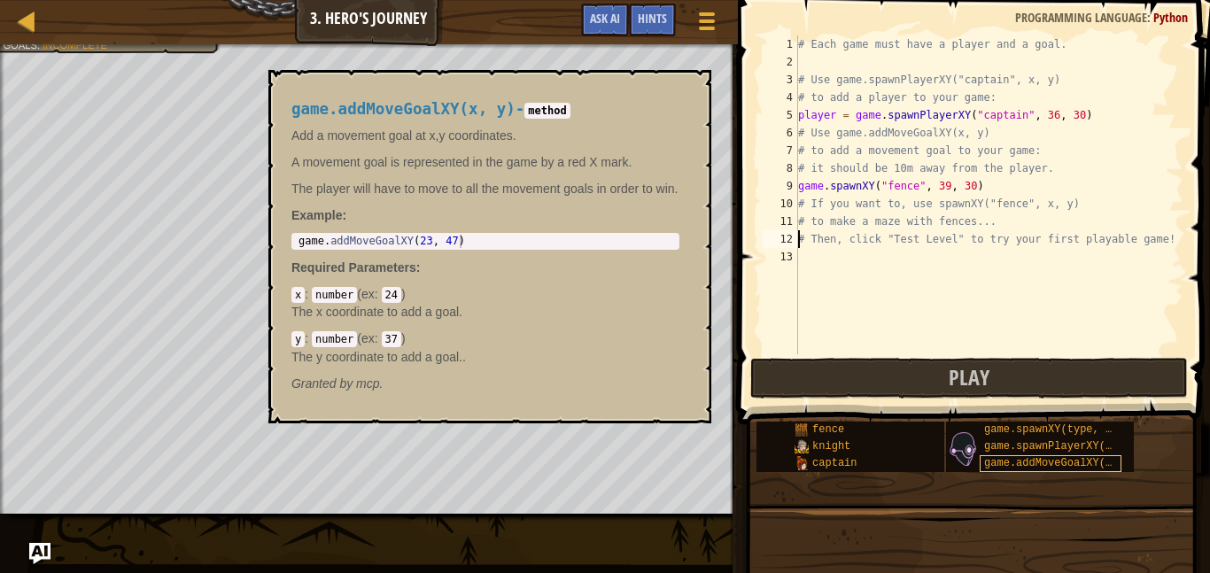
type textarea "# Then, click "Test Level" to try your first playable game!"
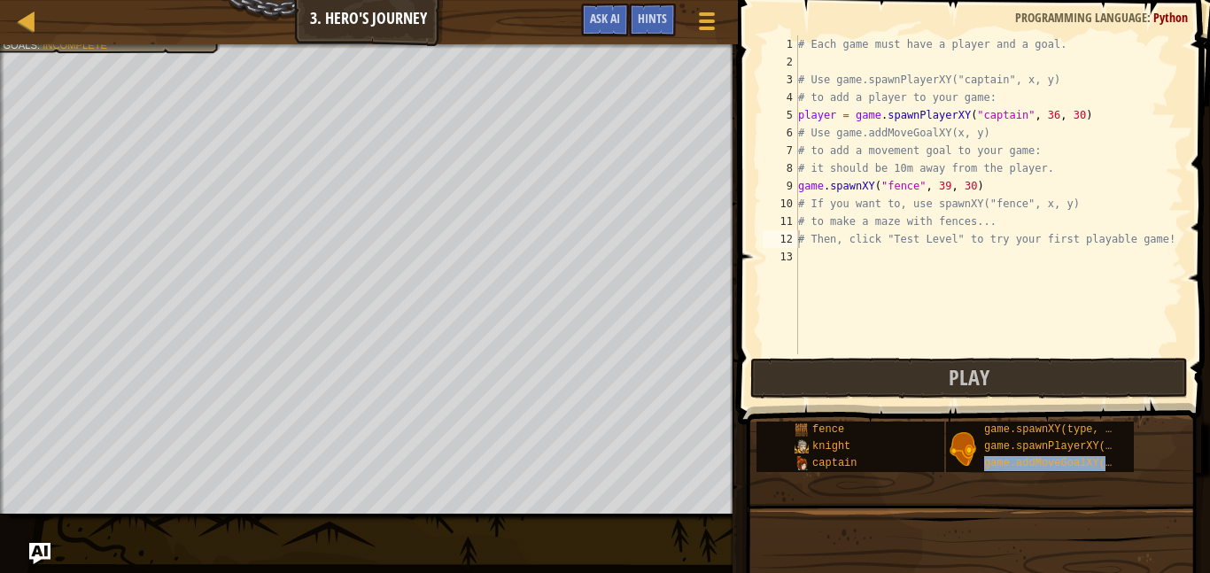
click at [775, 231] on div "12" at bounding box center [780, 239] width 35 height 18
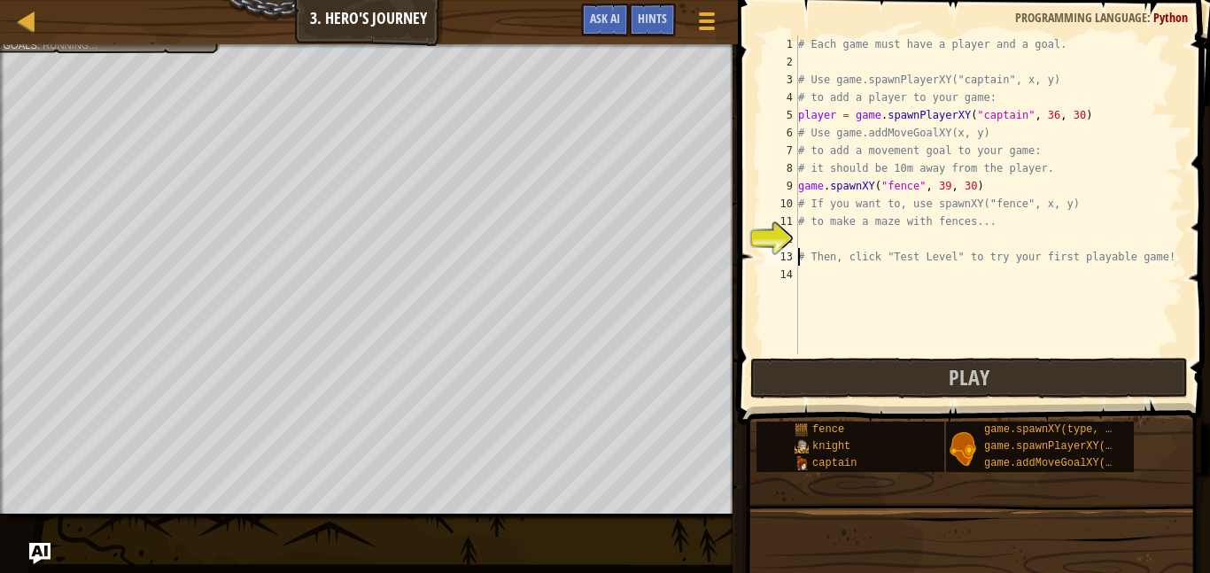
click at [821, 230] on div "# Each game must have a player and a goal. # Use game.spawnPlayerXY("captain", …" at bounding box center [989, 212] width 389 height 354
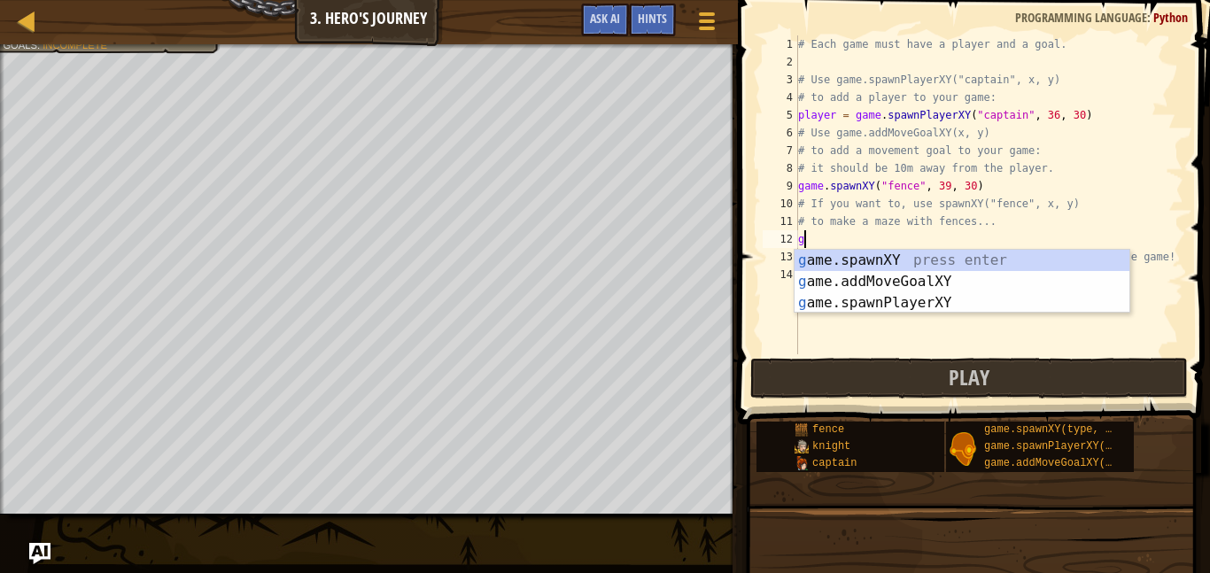
click at [942, 281] on div "g ame.spawnXY press enter g ame.addMoveGoalXY press enter g ame.spawnPlayerXY p…" at bounding box center [962, 303] width 335 height 106
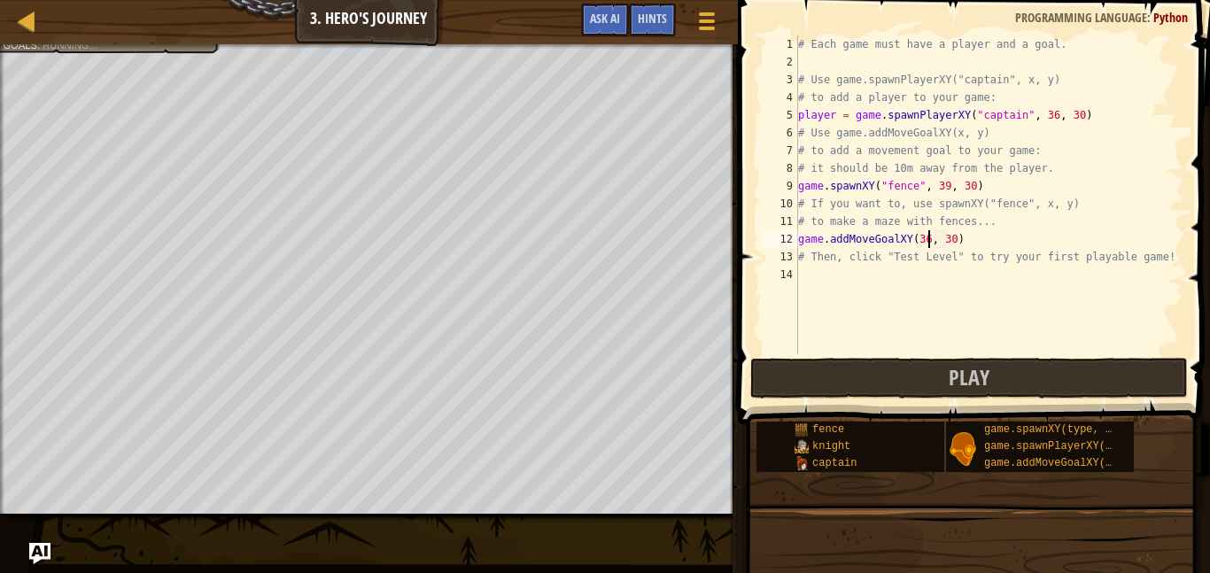
scroll to position [8, 19]
click at [953, 237] on div "# Each game must have a player and a goal. # Use game.spawnPlayerXY("captain", …" at bounding box center [989, 212] width 389 height 354
type textarea "game.addMoveGoalXY(36, 20)"
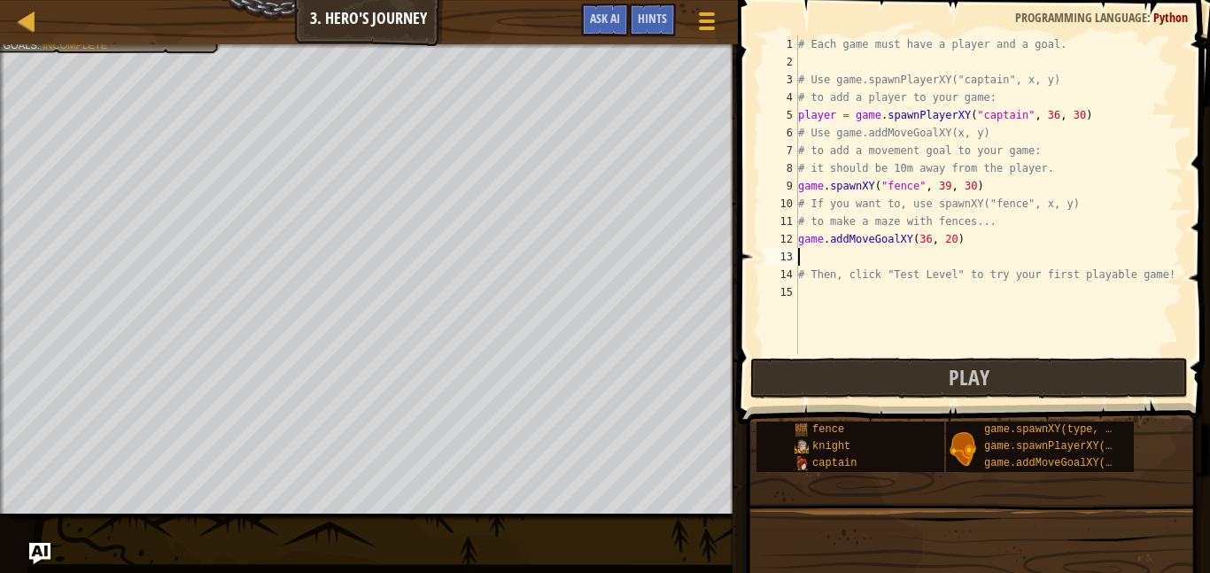
scroll to position [8, 0]
click at [956, 233] on div "# Each game must have a player and a goal. # Use game.spawnPlayerXY("captain", …" at bounding box center [989, 212] width 389 height 354
click at [927, 245] on div "# Each game must have a player and a goal. # Use game.spawnPlayerXY("captain", …" at bounding box center [989, 212] width 389 height 354
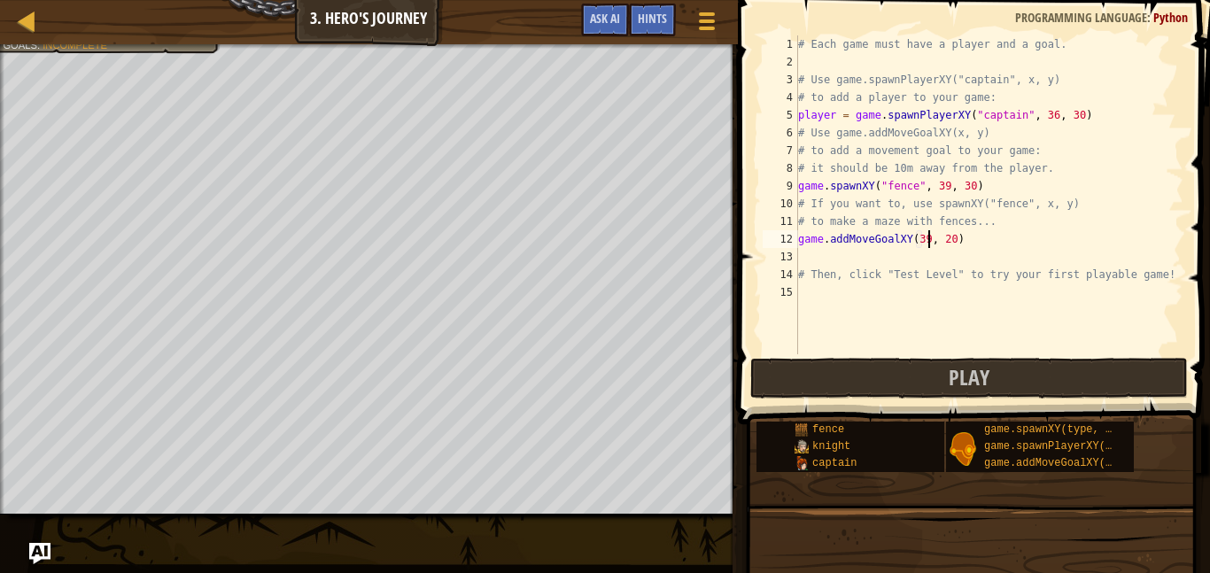
click at [972, 188] on div "# Each game must have a player and a goal. # Use game.spawnPlayerXY("captain", …" at bounding box center [989, 212] width 389 height 354
type textarea "game.spawnXY("fence", 39, 40)"
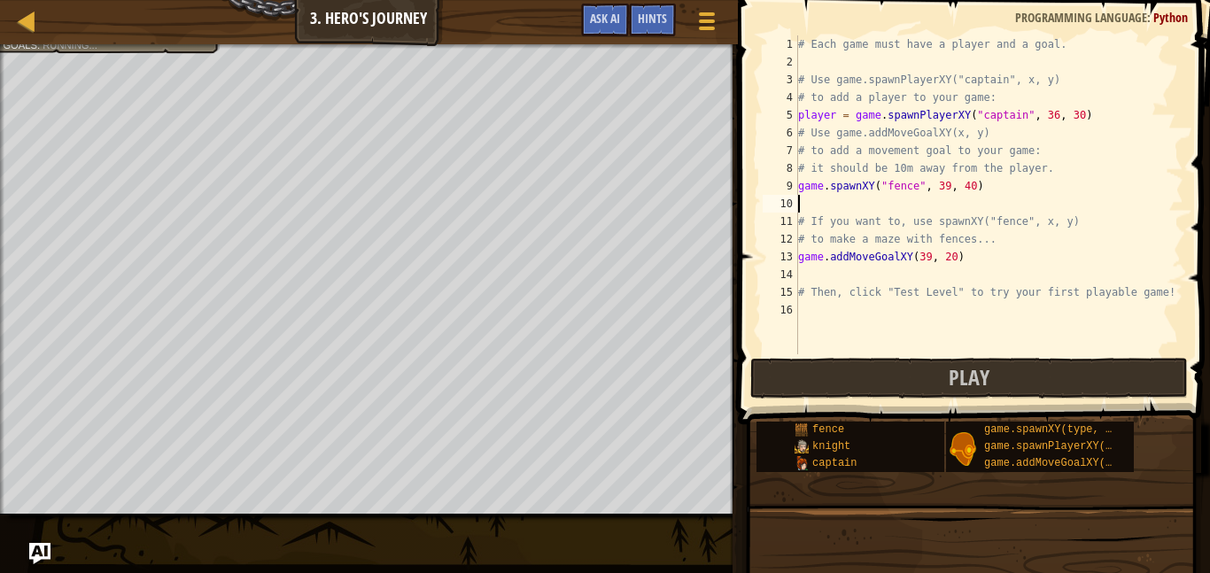
scroll to position [8, 0]
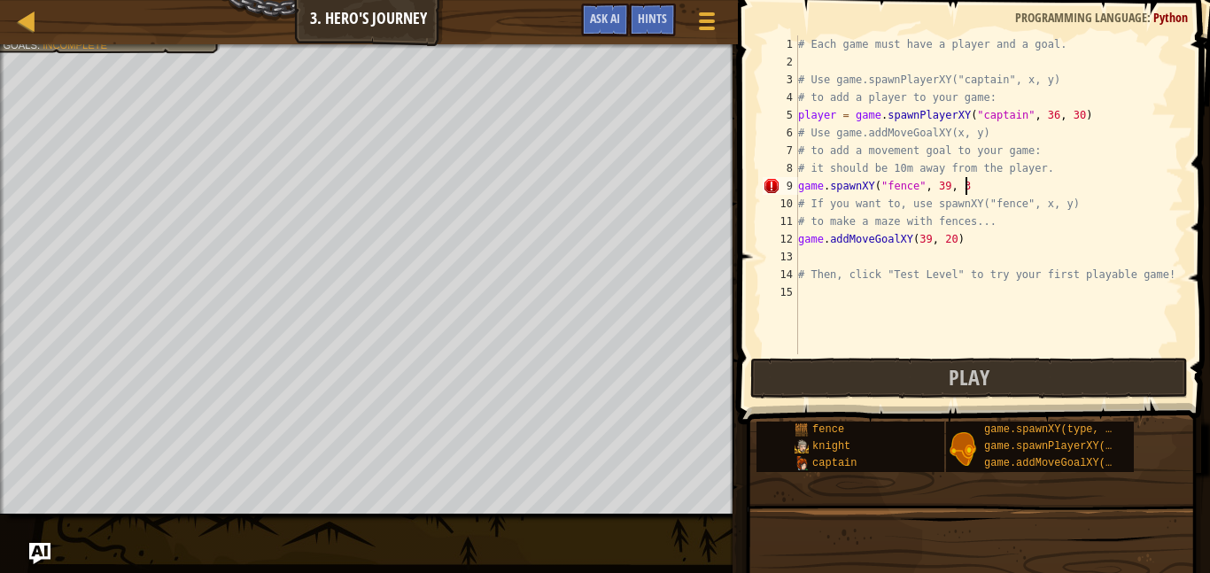
type textarea "game.spawnXY("fence", 39, 30"
click at [970, 311] on div "# Each game must have a player and a goal. # Use game.spawnPlayerXY("captain", …" at bounding box center [989, 212] width 389 height 354
click at [933, 384] on button "Play" at bounding box center [969, 378] width 438 height 41
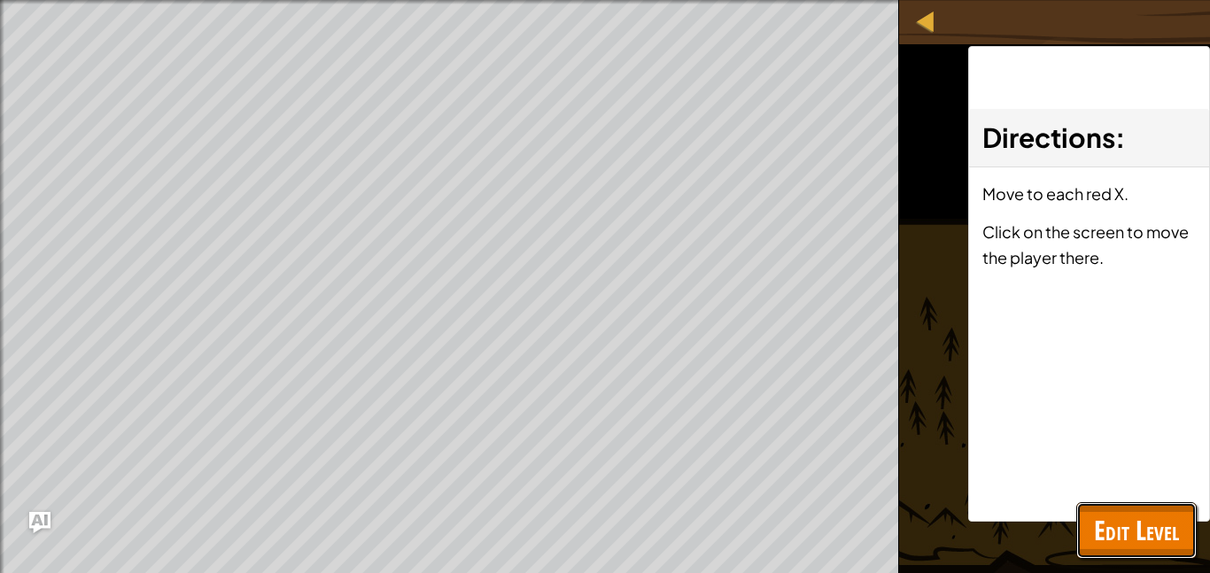
click at [1128, 512] on span "Edit Level" at bounding box center [1136, 530] width 85 height 36
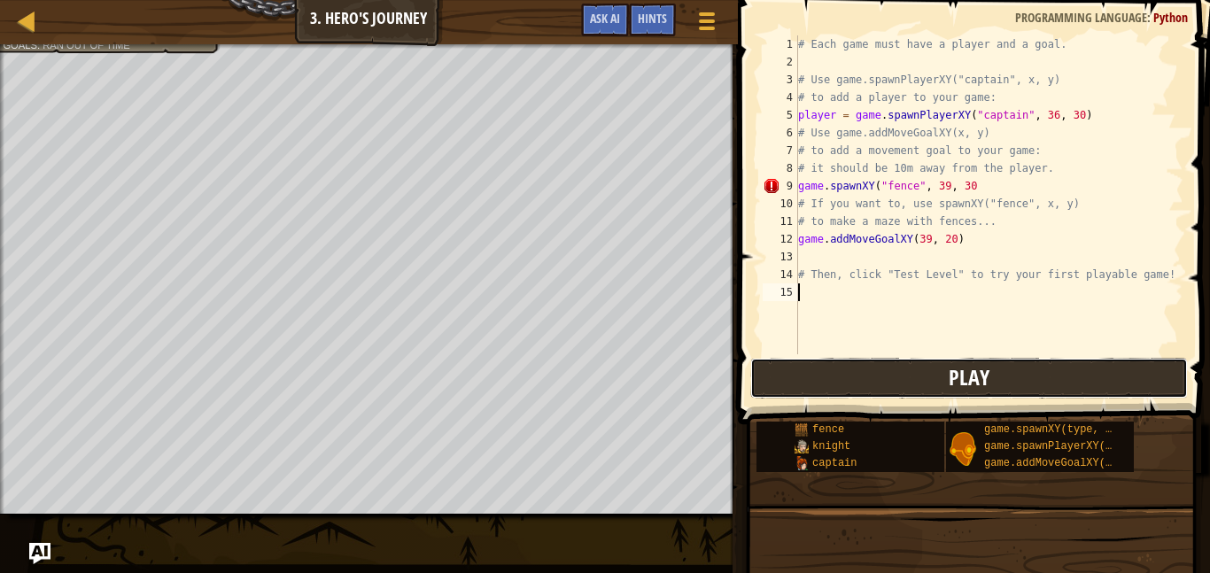
click at [927, 382] on button "Play" at bounding box center [969, 378] width 438 height 41
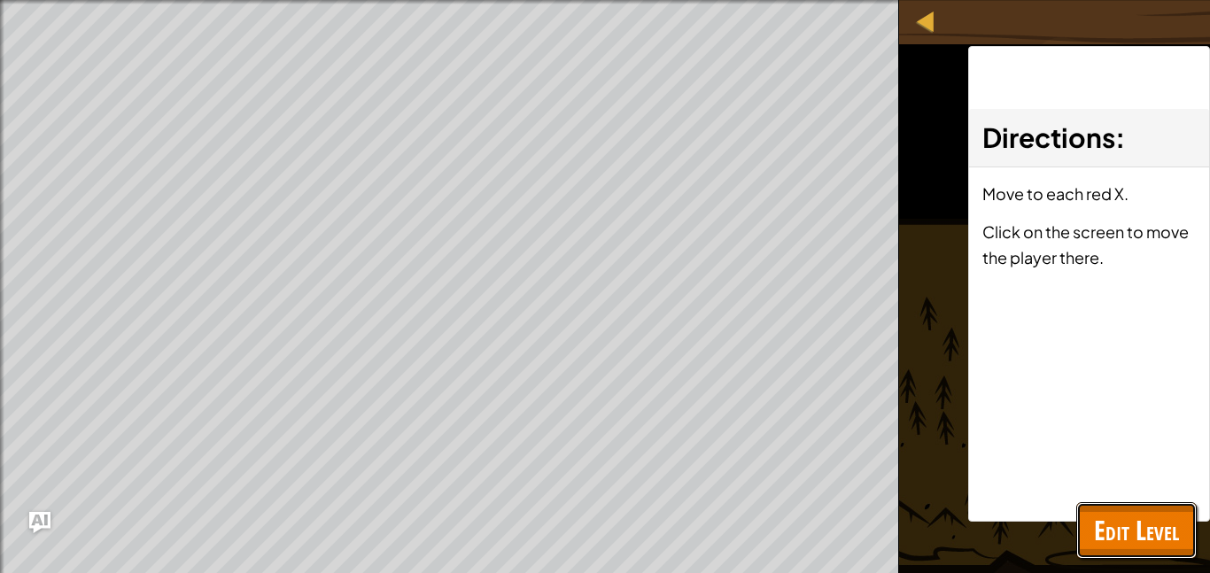
click at [1124, 514] on span "Edit Level" at bounding box center [1136, 530] width 85 height 36
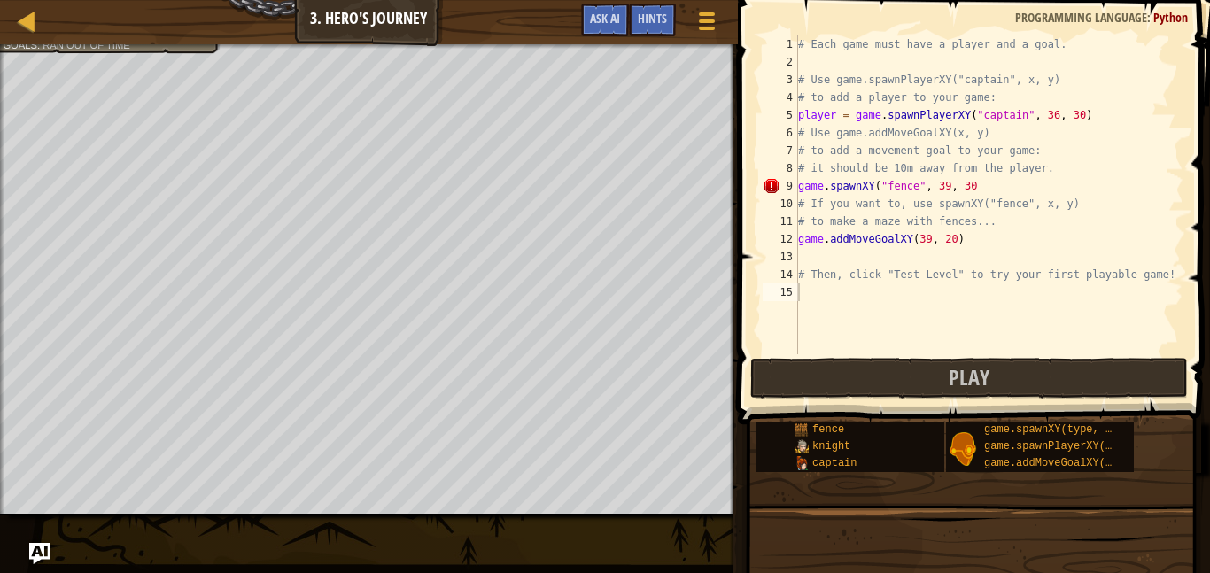
click at [1096, 117] on div "# Each game must have a player and a goal. # Use game.spawnPlayerXY("captain", …" at bounding box center [989, 212] width 389 height 354
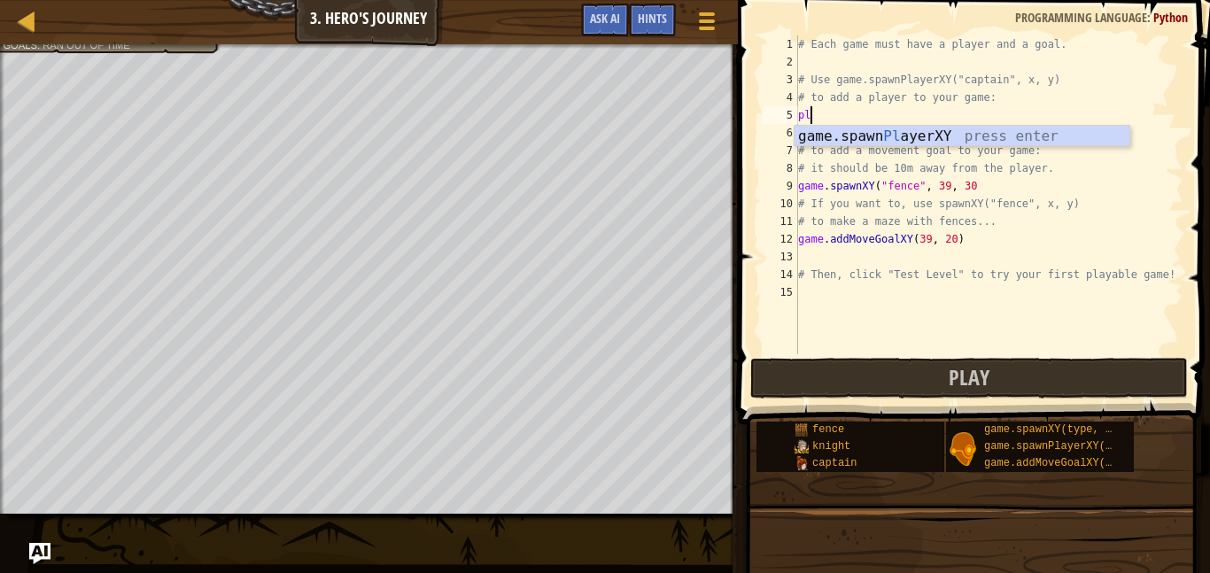
type textarea "p"
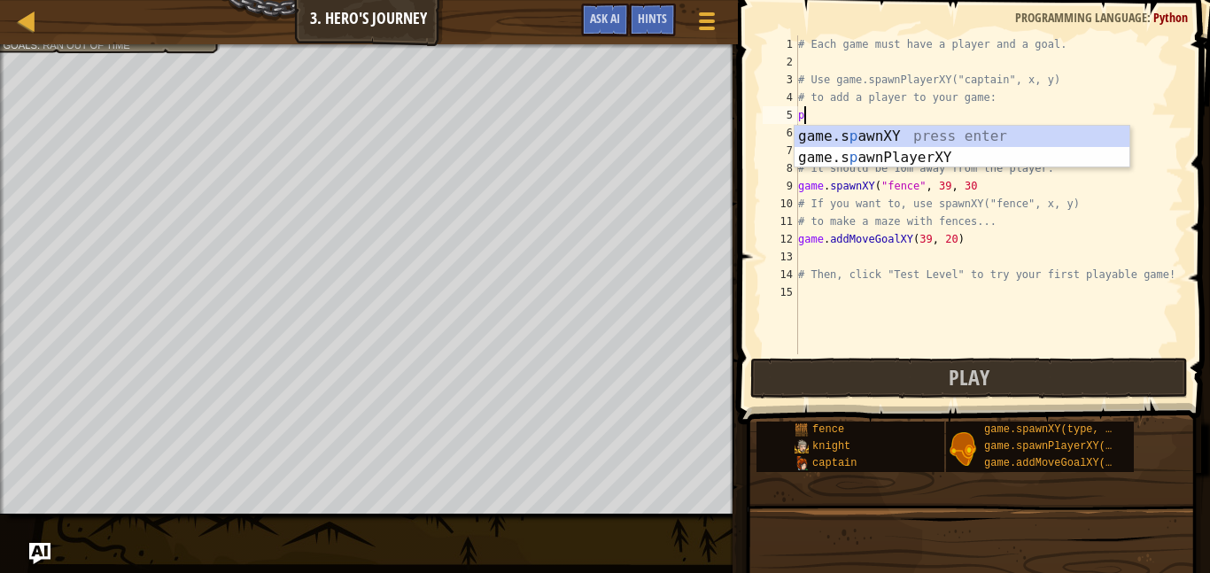
scroll to position [8, 1]
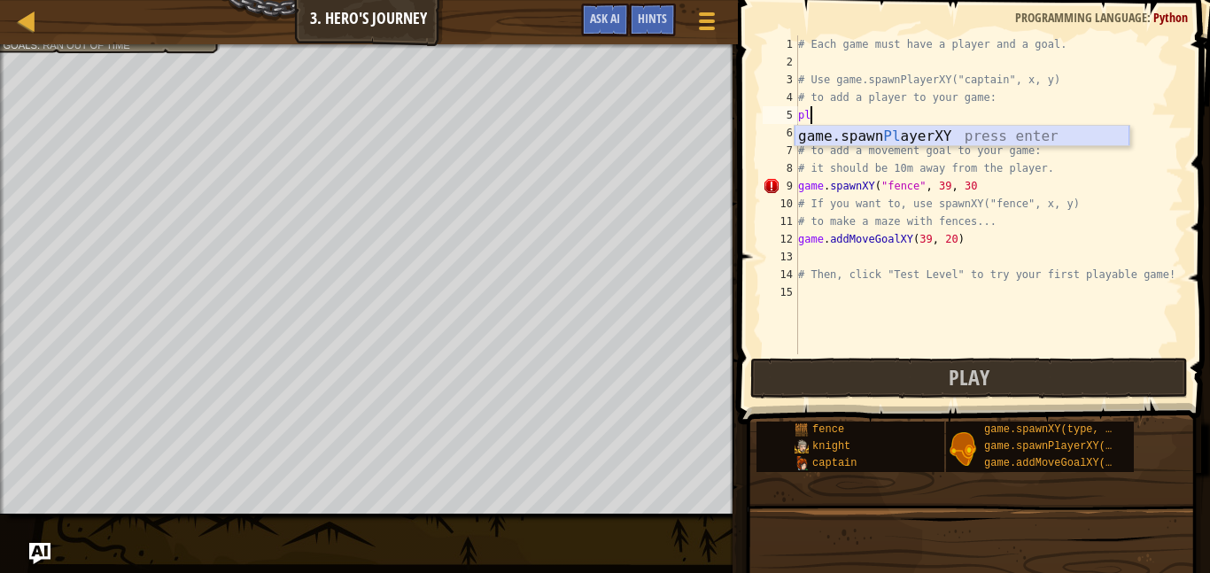
click at [917, 131] on div "game.spawn Pl ayerXY press enter" at bounding box center [962, 158] width 335 height 64
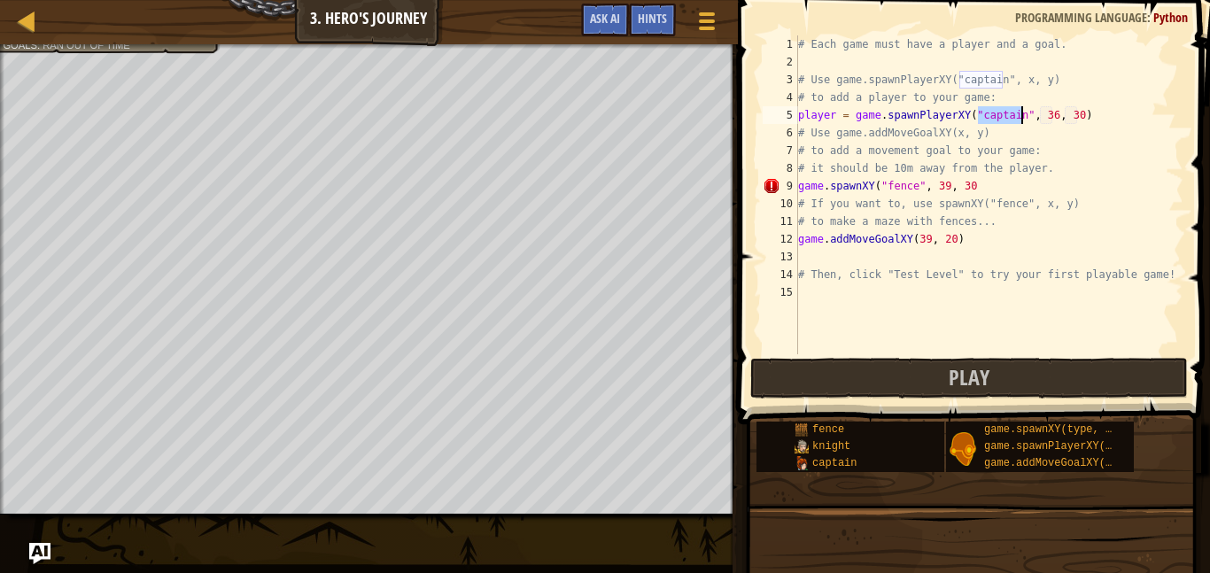
click at [1027, 184] on div "# Each game must have a player and a goal. # Use game.spawnPlayerXY("captain", …" at bounding box center [989, 212] width 389 height 354
click at [910, 375] on button "Play" at bounding box center [969, 378] width 438 height 41
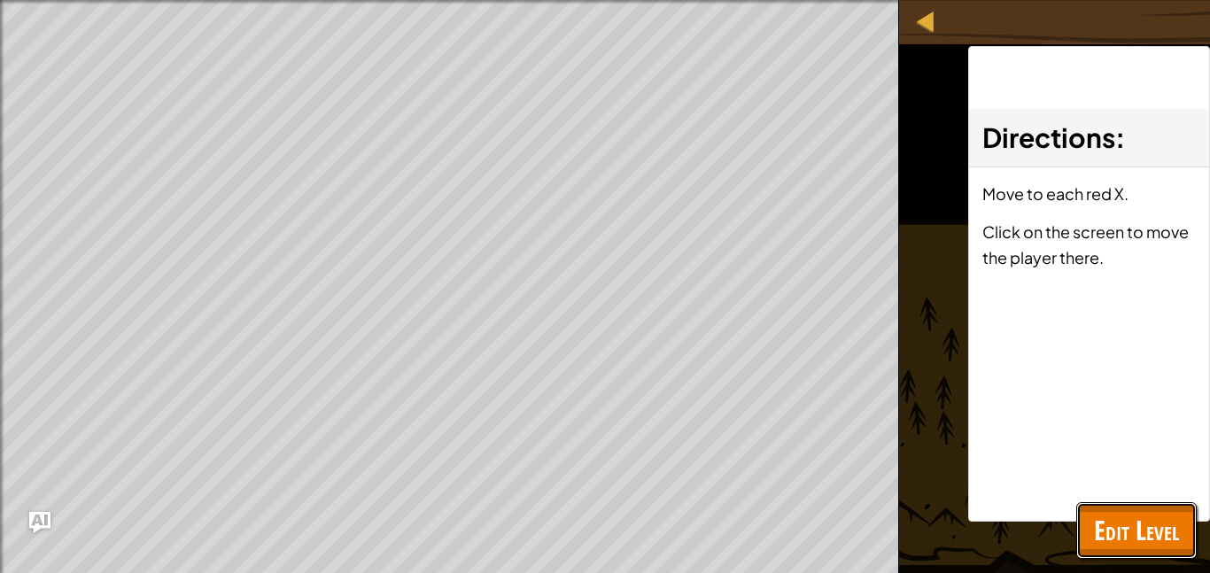
click at [1134, 528] on span "Edit Level" at bounding box center [1136, 530] width 85 height 36
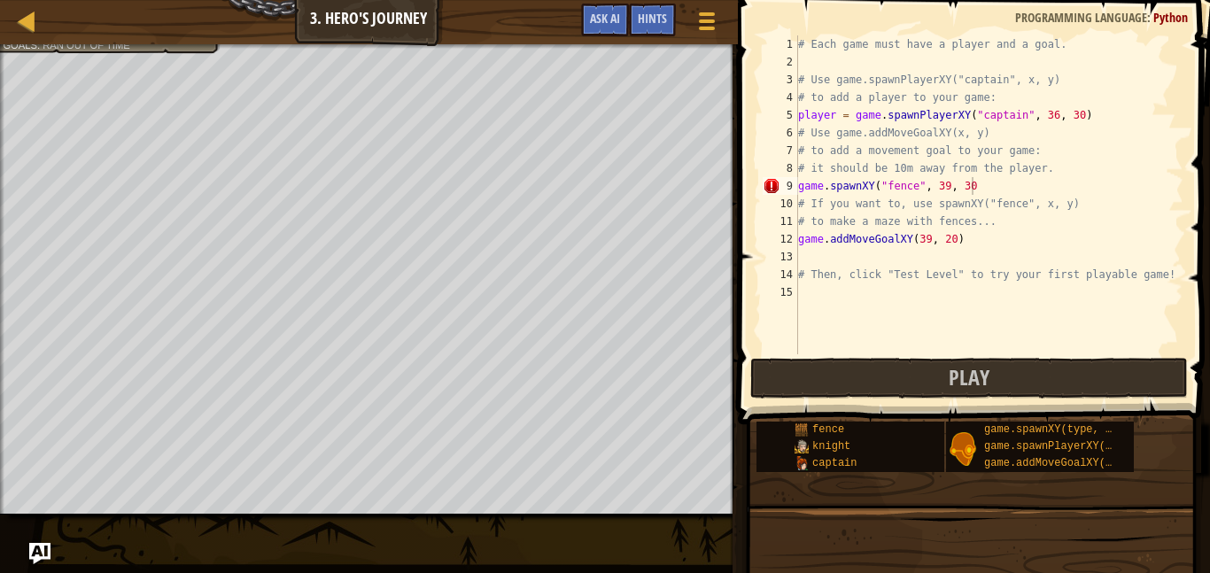
click at [1012, 194] on div "# Each game must have a player and a goal. # Use game.spawnPlayerXY("captain", …" at bounding box center [989, 212] width 389 height 354
type textarea "game.spawnXY("fence", 39, 30)"
click at [1035, 375] on button "Play" at bounding box center [969, 378] width 438 height 41
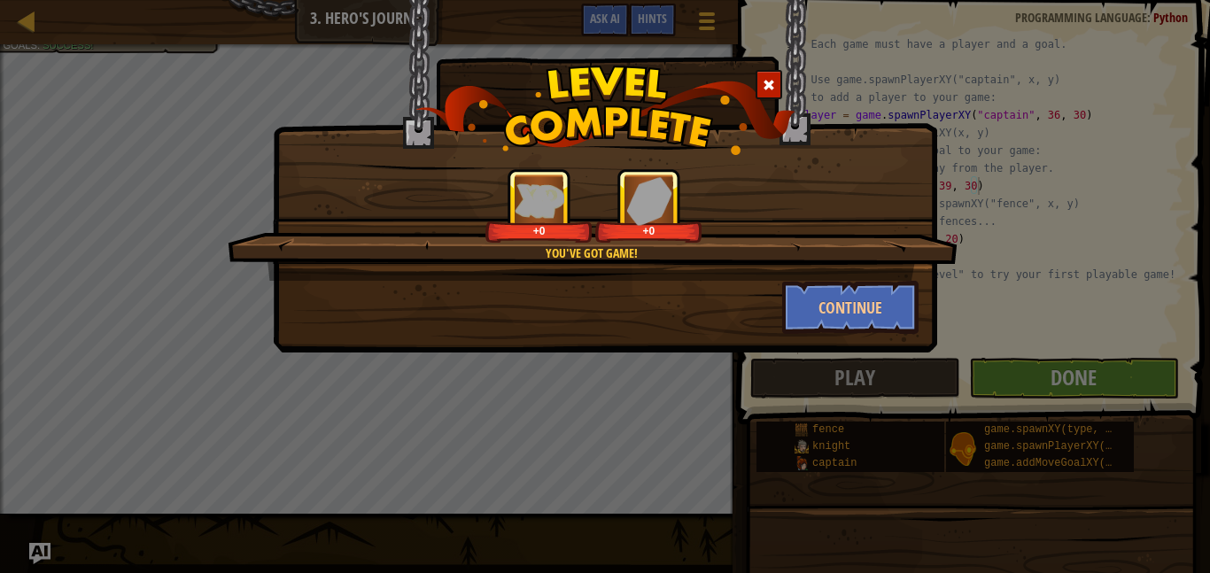
click at [1066, 386] on div "You've got game! +0 +0 Continue" at bounding box center [605, 286] width 1210 height 573
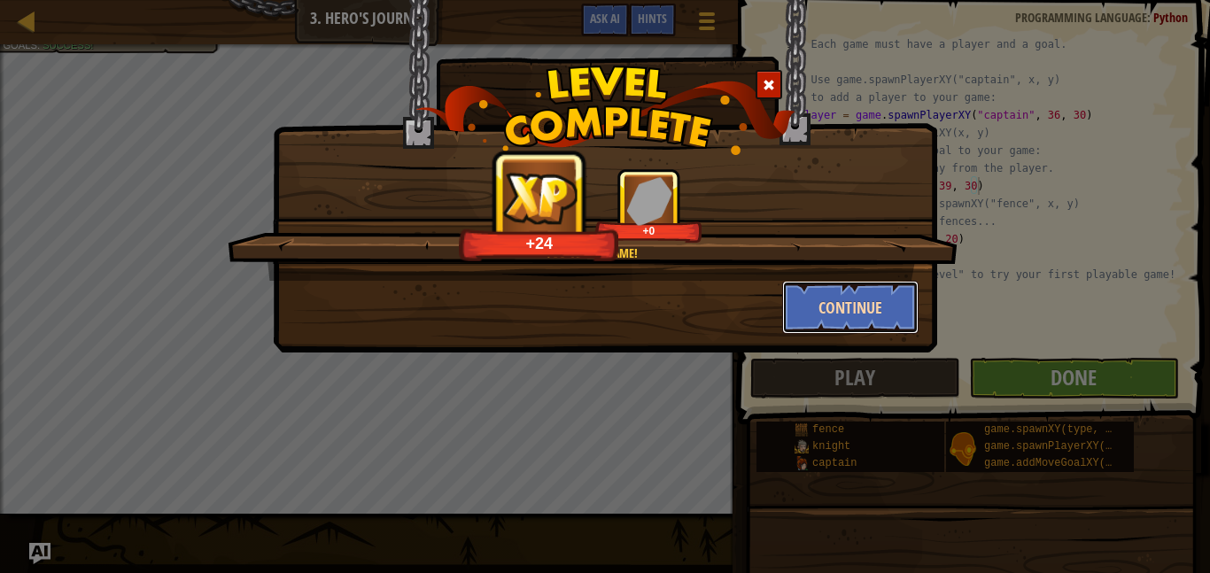
click at [828, 303] on button "Continue" at bounding box center [850, 307] width 137 height 53
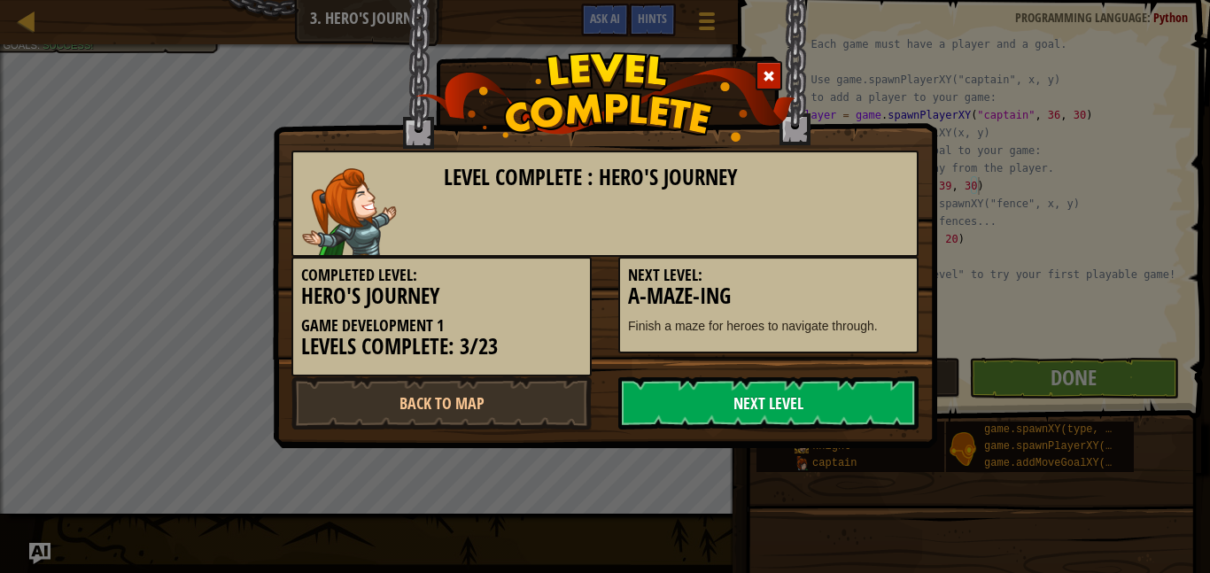
click at [769, 390] on link "Next Level" at bounding box center [768, 402] width 300 height 53
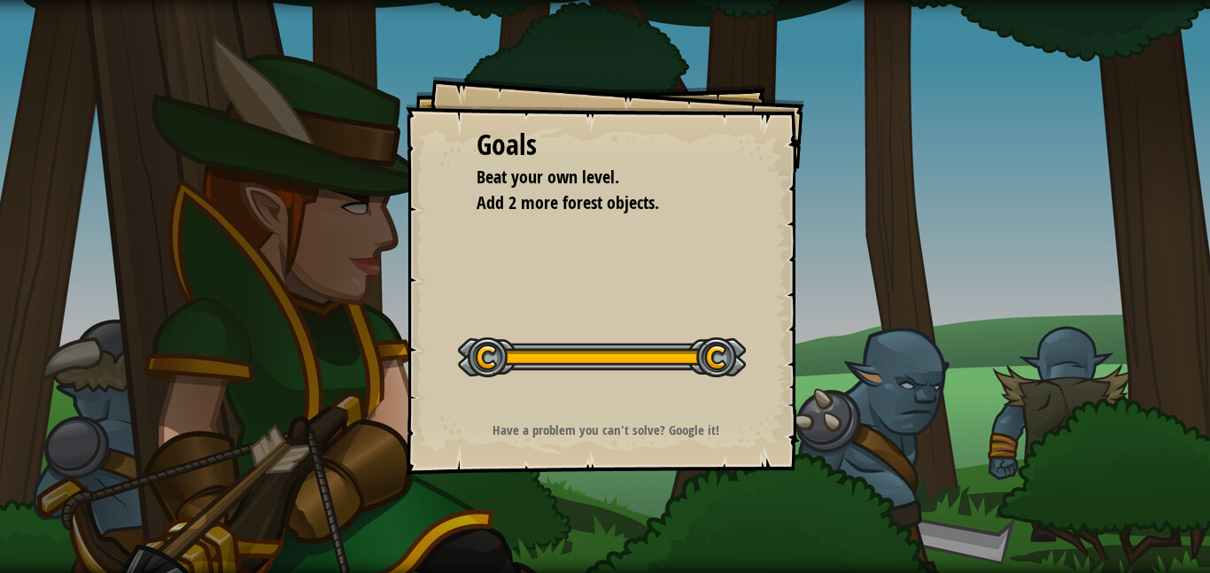
click at [1066, 373] on div "Goals Beat your own level. Add 2 more forest objects. Start Level Error loading…" at bounding box center [605, 286] width 1210 height 573
click at [1067, 369] on div "Play Done" at bounding box center [944, 282] width 531 height 564
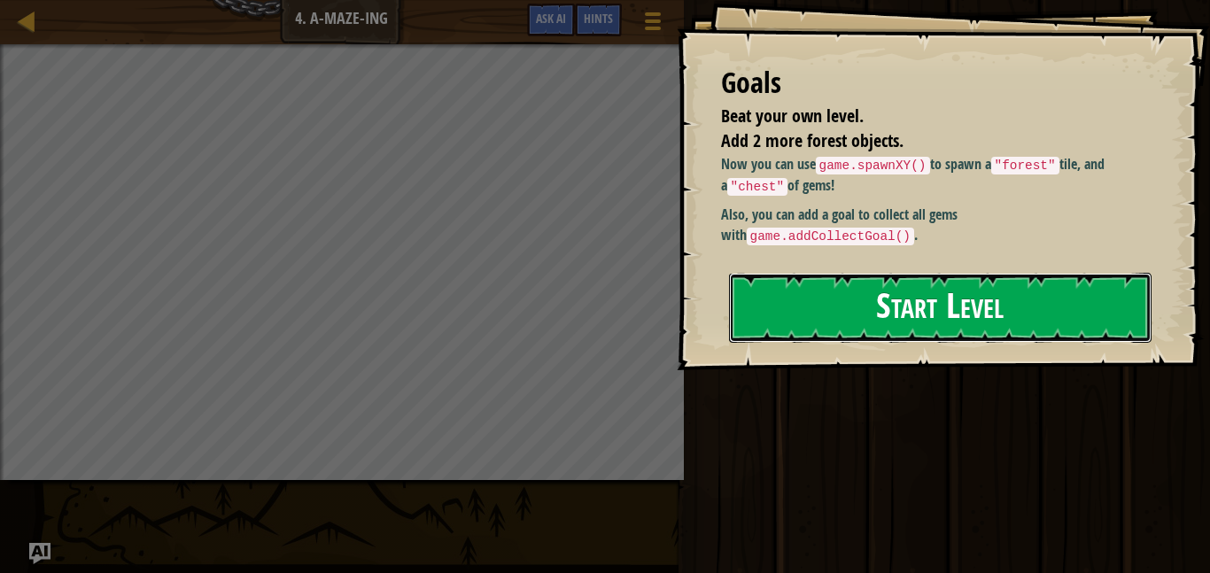
click at [784, 325] on button "Start Level" at bounding box center [940, 308] width 423 height 70
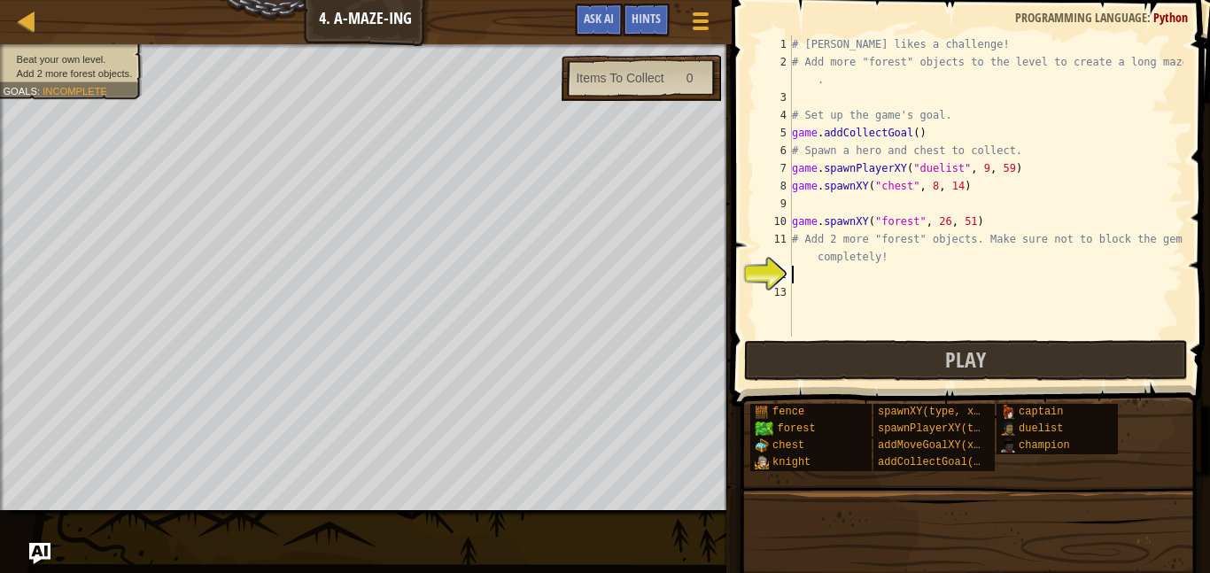
click at [793, 94] on div "# [PERSON_NAME] likes a challenge! # Add more "forest" objects to the level to …" at bounding box center [985, 203] width 395 height 337
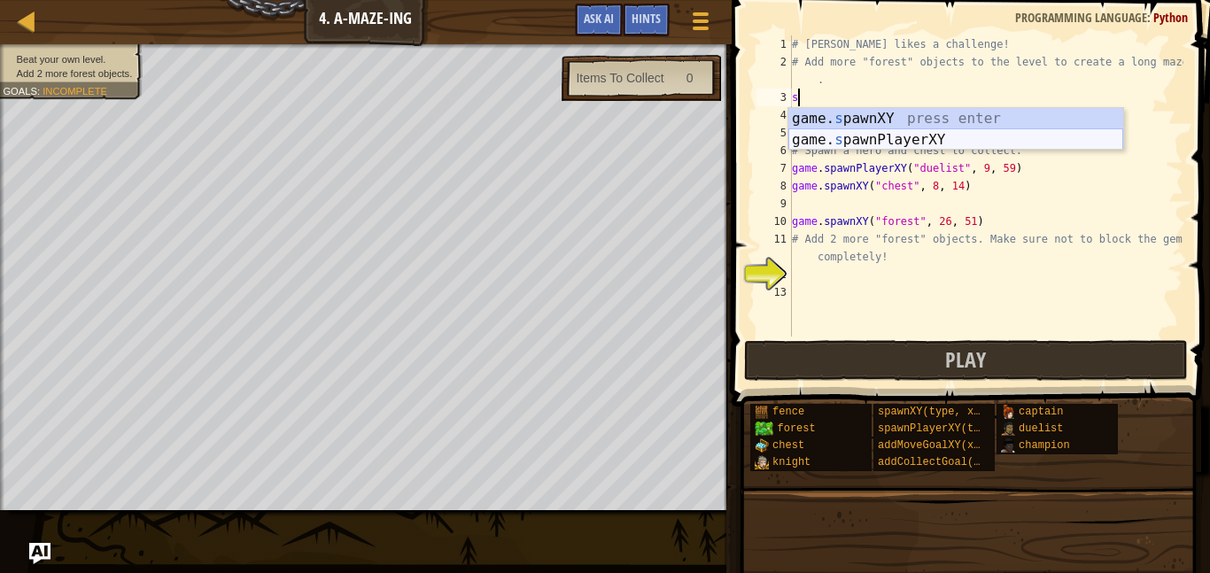
click at [887, 145] on div "game. s pawnXY press enter game. s pawnPlayerXY press enter" at bounding box center [955, 150] width 335 height 85
type textarea "player = game.spawnPlayerXY("captain", 36, 30)"
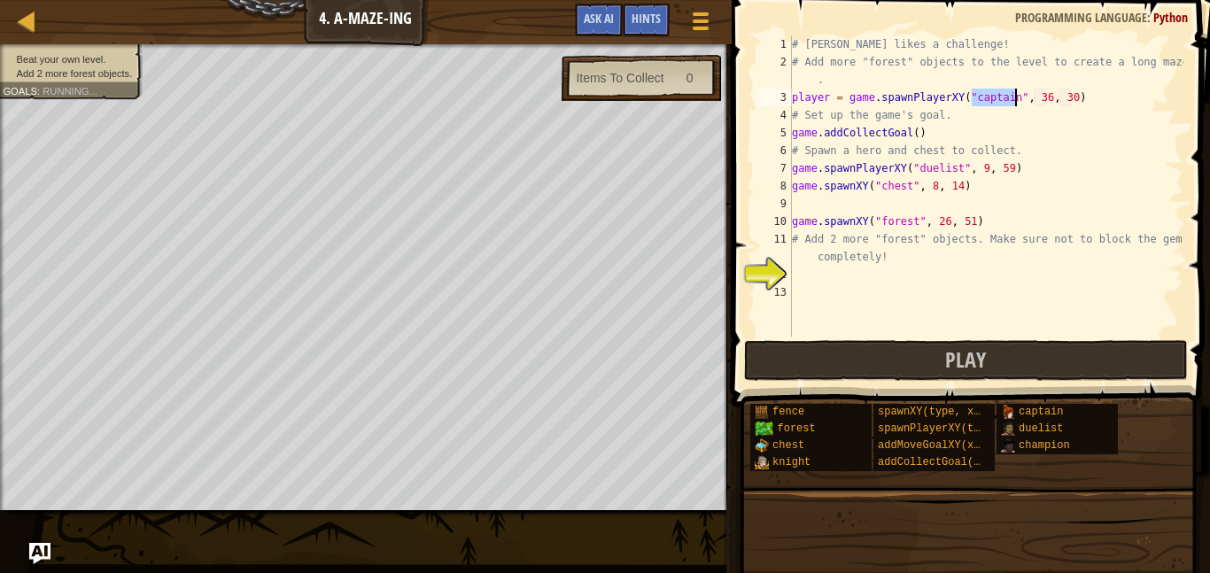
click at [969, 302] on div "# [PERSON_NAME] likes a challenge! # Add more "forest" objects to the level to …" at bounding box center [985, 203] width 395 height 337
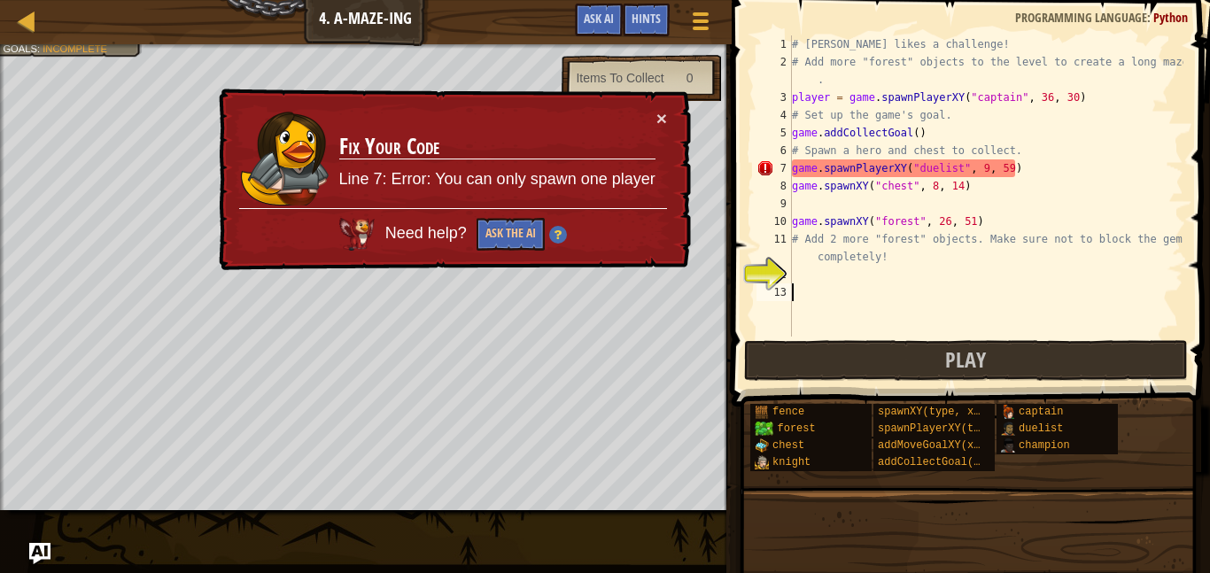
click at [663, 97] on div "× Fix Your Code Line 7: Error: You can only spawn one player Need help? Ask the…" at bounding box center [453, 180] width 477 height 182
click at [660, 118] on button "×" at bounding box center [661, 118] width 11 height 19
click at [658, 110] on button "×" at bounding box center [661, 118] width 11 height 19
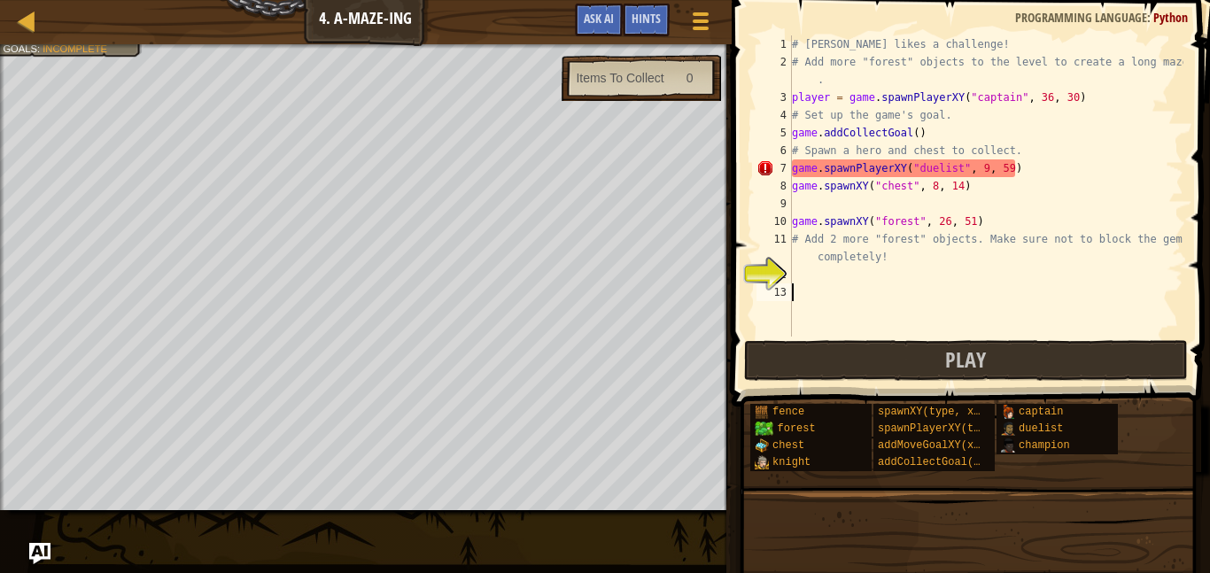
click at [1028, 170] on div "# [PERSON_NAME] likes a challenge! # Add more "forest" objects to the level to …" at bounding box center [985, 203] width 395 height 337
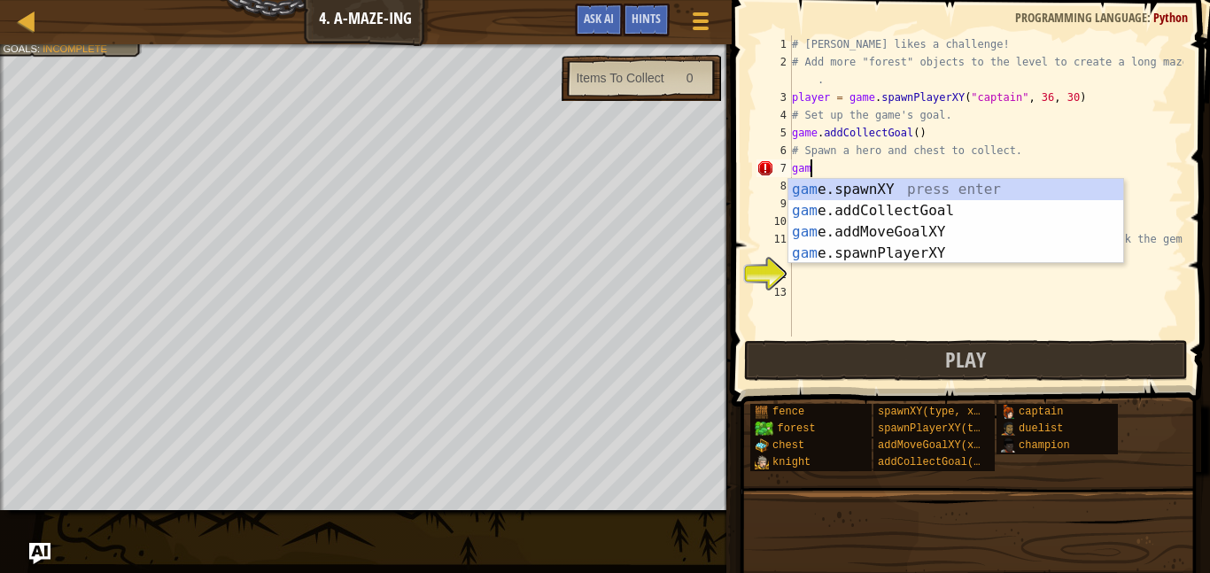
type textarea "g"
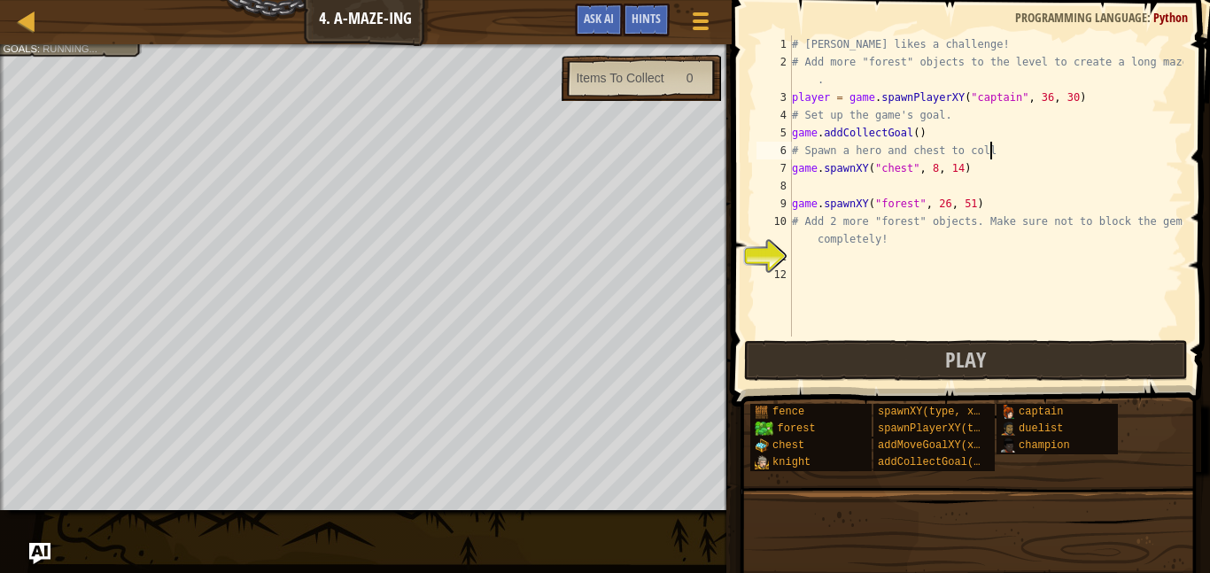
click at [1076, 232] on div "# [PERSON_NAME] likes a challenge! # Add more "forest" objects to the level to …" at bounding box center [985, 203] width 395 height 337
click at [987, 359] on button "Play" at bounding box center [966, 360] width 444 height 41
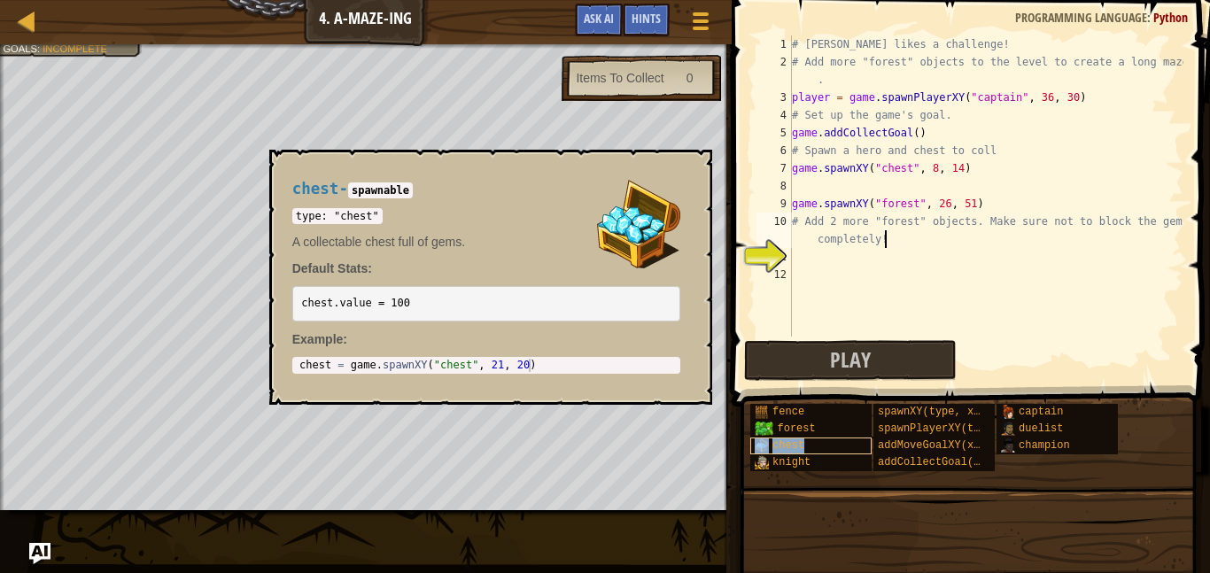
click at [810, 443] on div "chest" at bounding box center [810, 446] width 121 height 17
type textarea "chest"
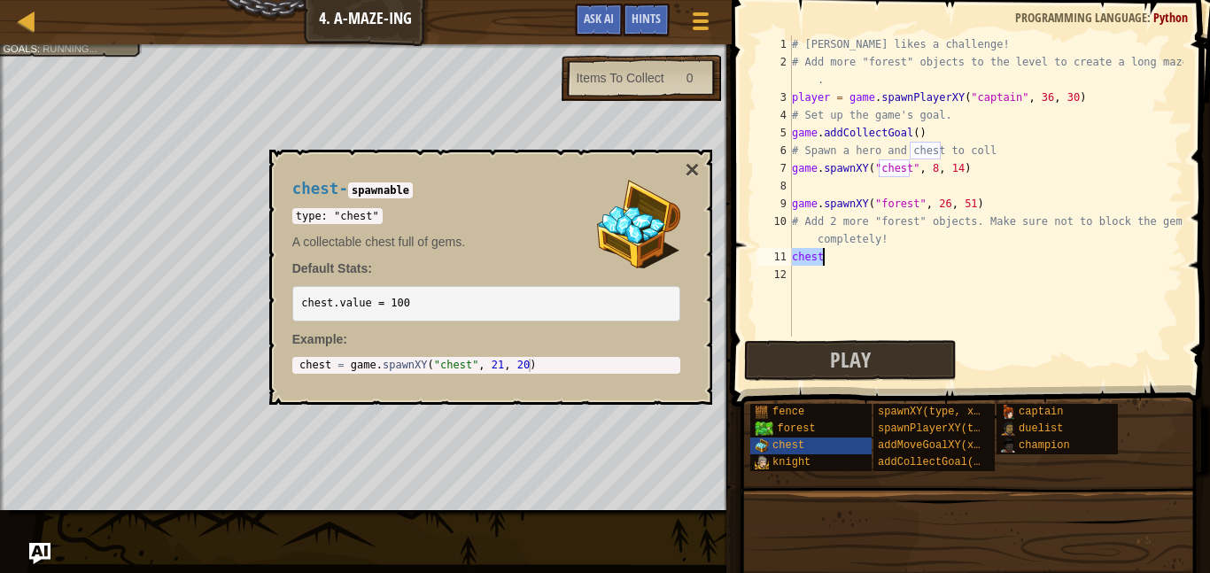
click at [885, 271] on div "# [PERSON_NAME] likes a challenge! # Add more "forest" objects to the level to …" at bounding box center [985, 203] width 395 height 337
click at [880, 286] on div "# [PERSON_NAME] likes a challenge! # Add more "forest" objects to the level to …" at bounding box center [985, 203] width 395 height 337
click at [865, 275] on div "# [PERSON_NAME] likes a challenge! # Add more "forest" objects to the level to …" at bounding box center [985, 203] width 395 height 337
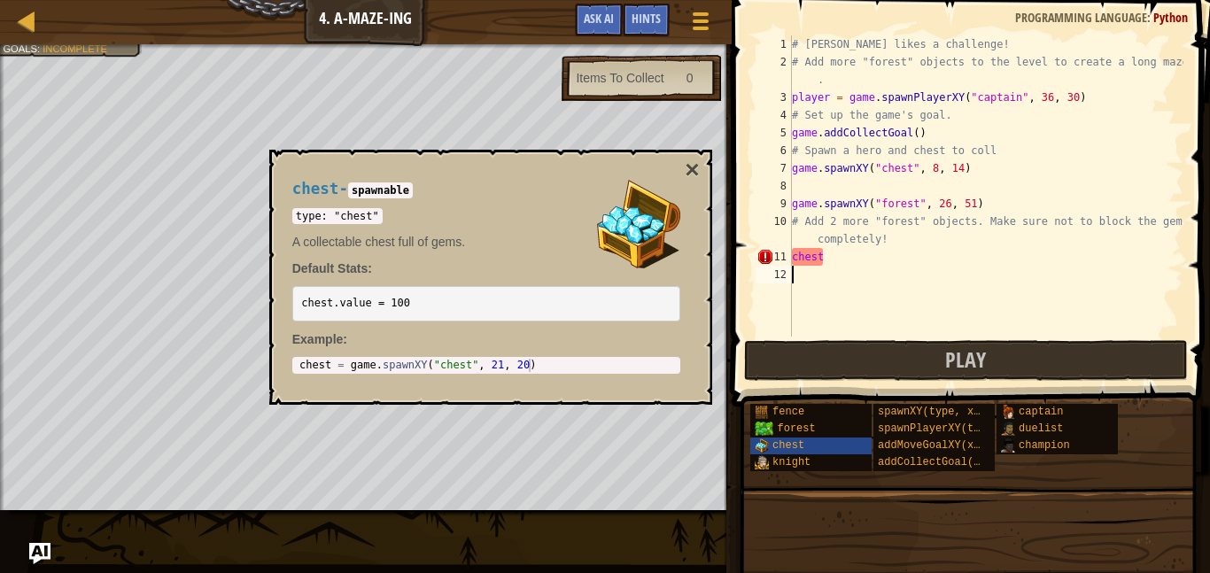
click at [840, 267] on div "# [PERSON_NAME] likes a challenge! # Add more "forest" objects to the level to …" at bounding box center [985, 203] width 395 height 337
type textarea "c"
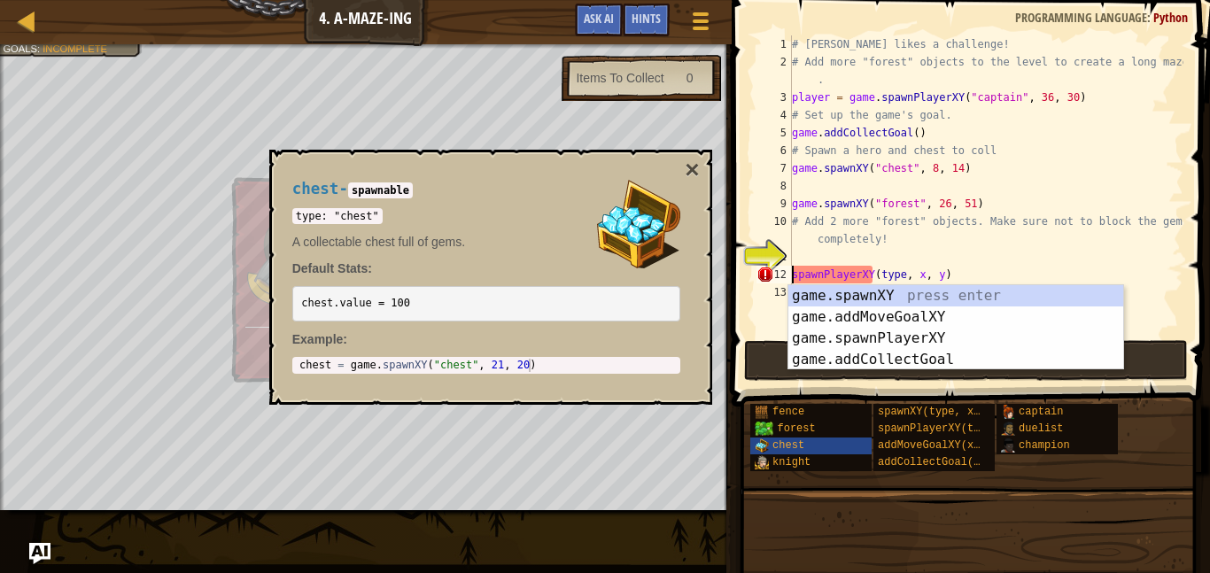
click at [908, 272] on div "# [PERSON_NAME] likes a challenge! # Add more "forest" objects to the level to …" at bounding box center [985, 203] width 395 height 337
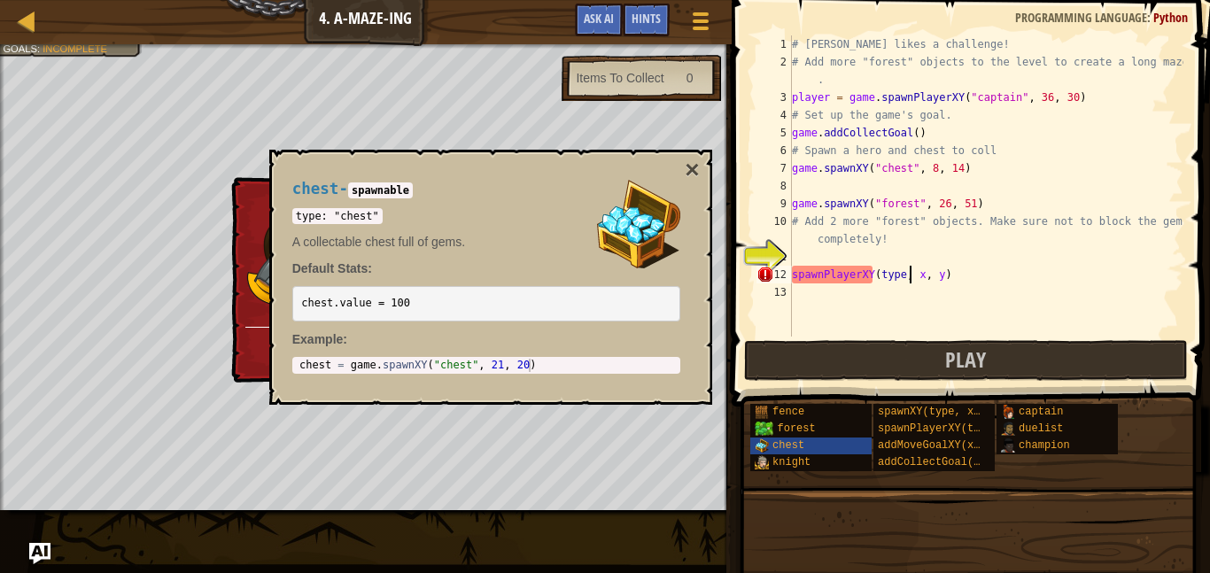
click at [957, 279] on div "# [PERSON_NAME] likes a challenge! # Add more "forest" objects to the level to …" at bounding box center [985, 203] width 395 height 337
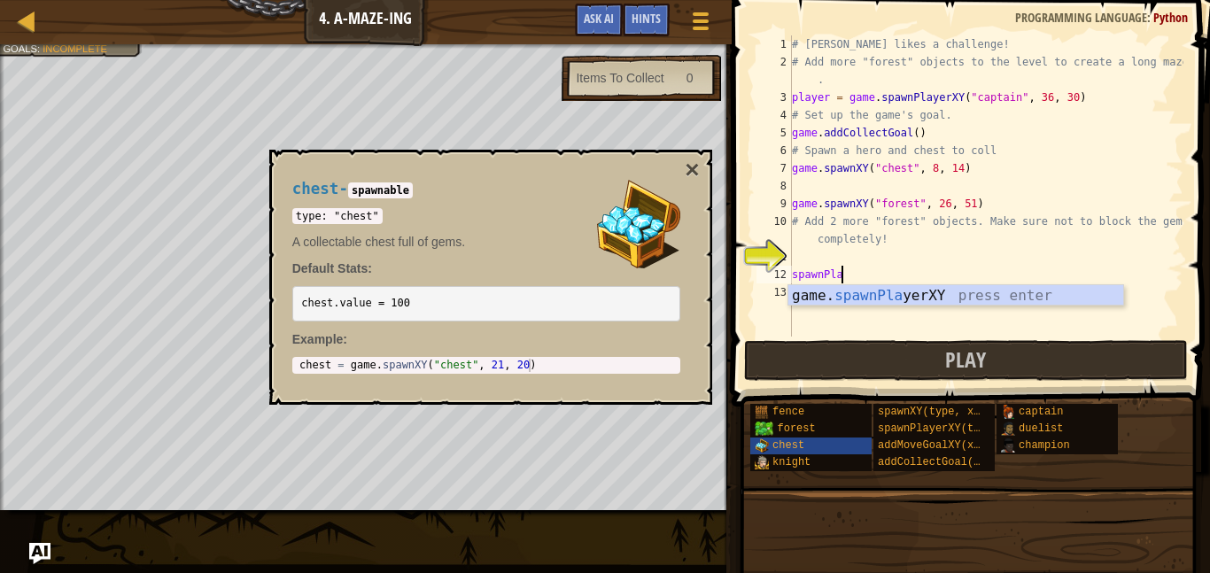
type textarea "s"
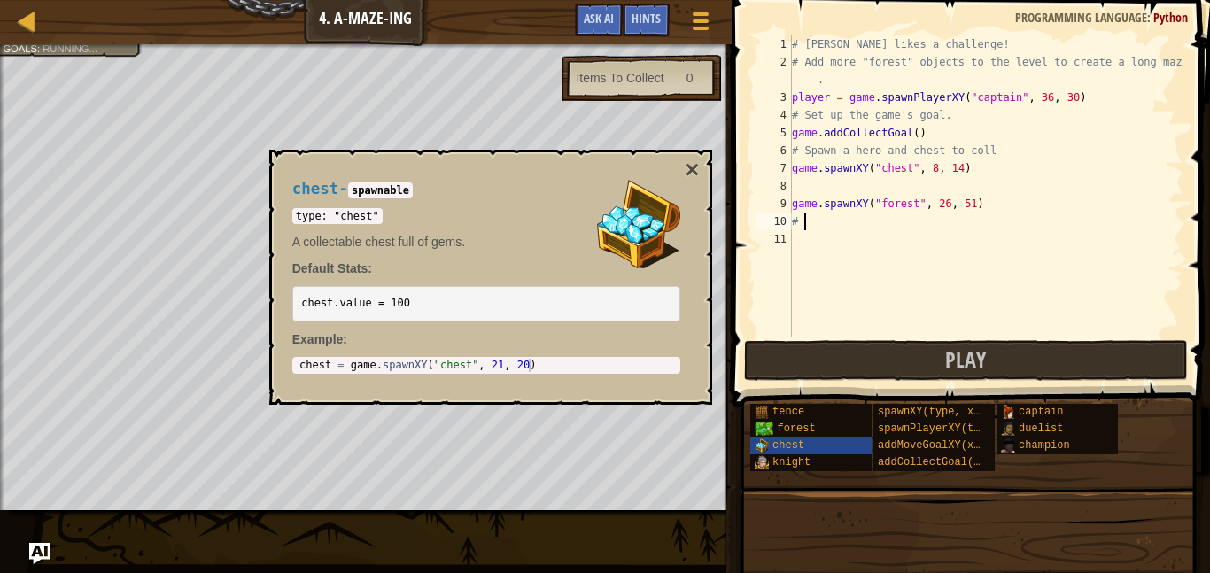
type textarea "#"
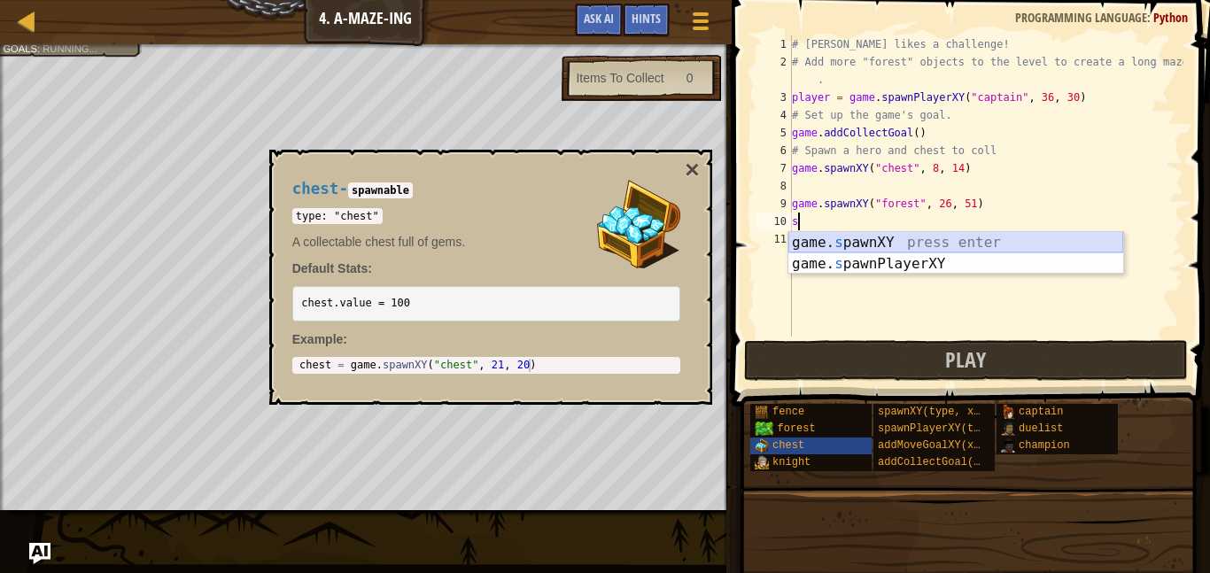
click at [886, 243] on div "game. s pawnXY press enter game. s pawnPlayerXY press enter" at bounding box center [955, 274] width 335 height 85
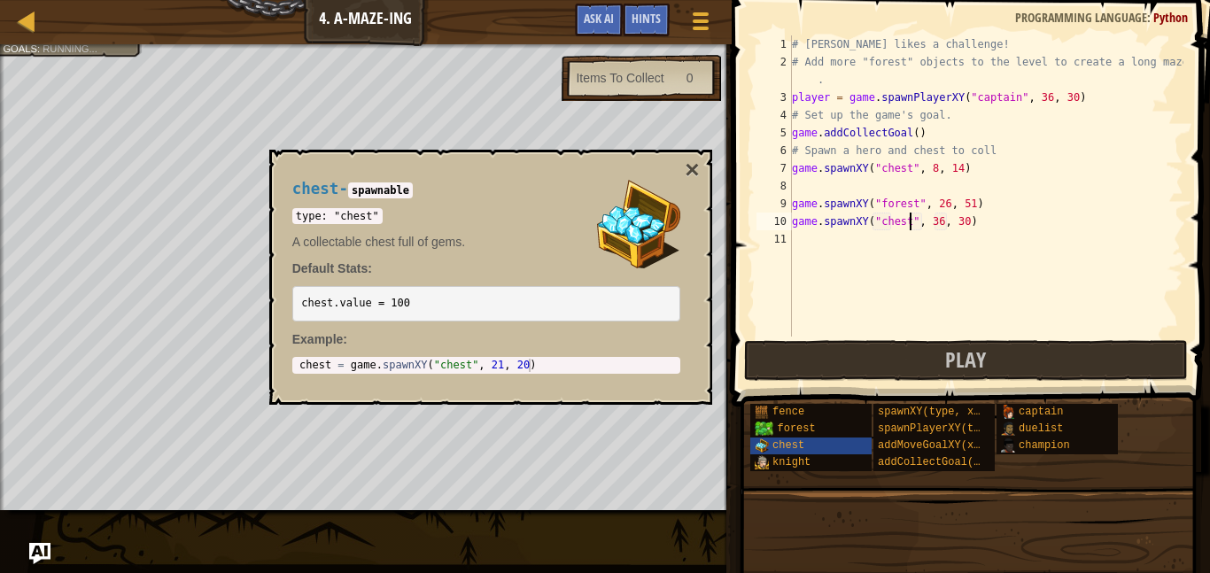
scroll to position [8, 17]
type textarea "game.spawnXY("chest", 36, 30)"
click at [698, 185] on div "chest - spawnable type: "chest" A collectable chest full of gems. Default Stats…" at bounding box center [490, 277] width 443 height 255
click at [698, 173] on button "×" at bounding box center [692, 170] width 14 height 25
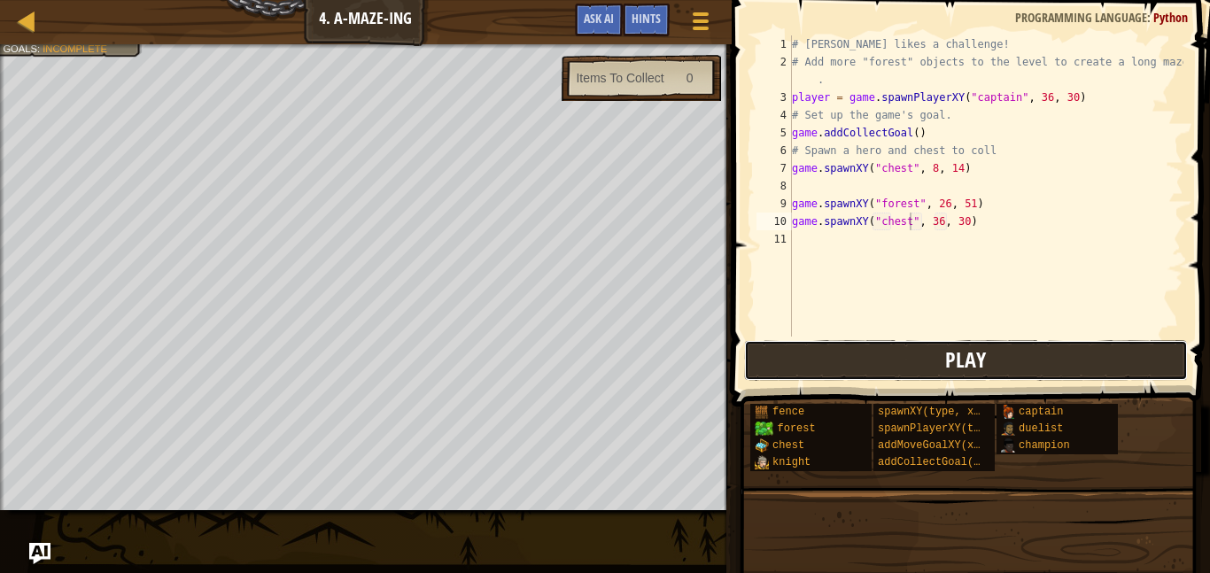
click at [827, 351] on button "Play" at bounding box center [966, 360] width 444 height 41
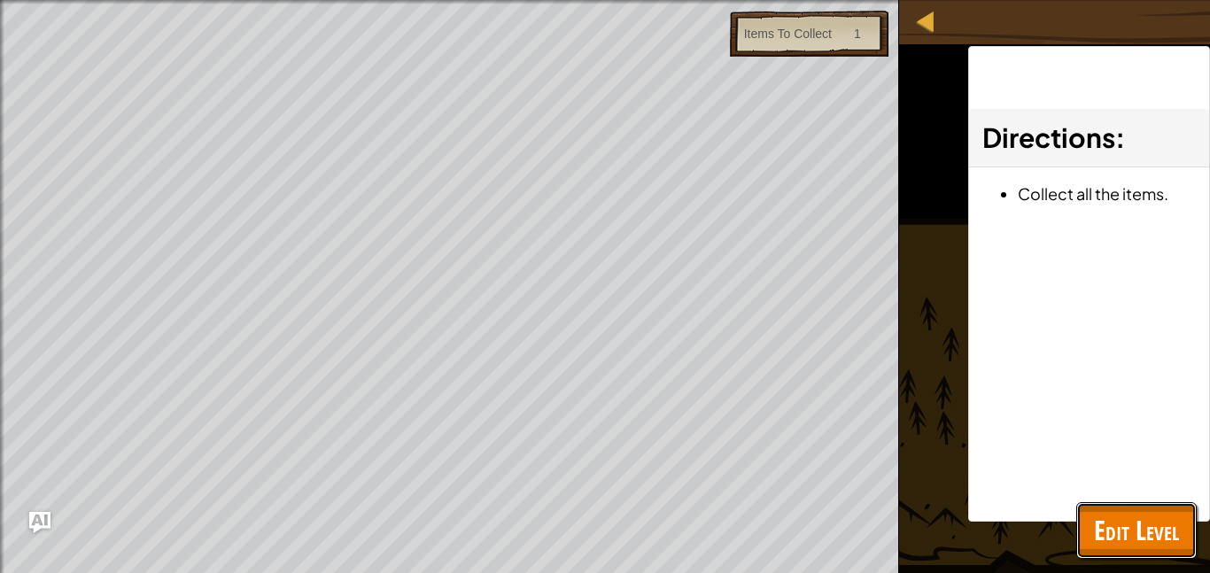
click at [1161, 539] on span "Edit Level" at bounding box center [1136, 530] width 85 height 36
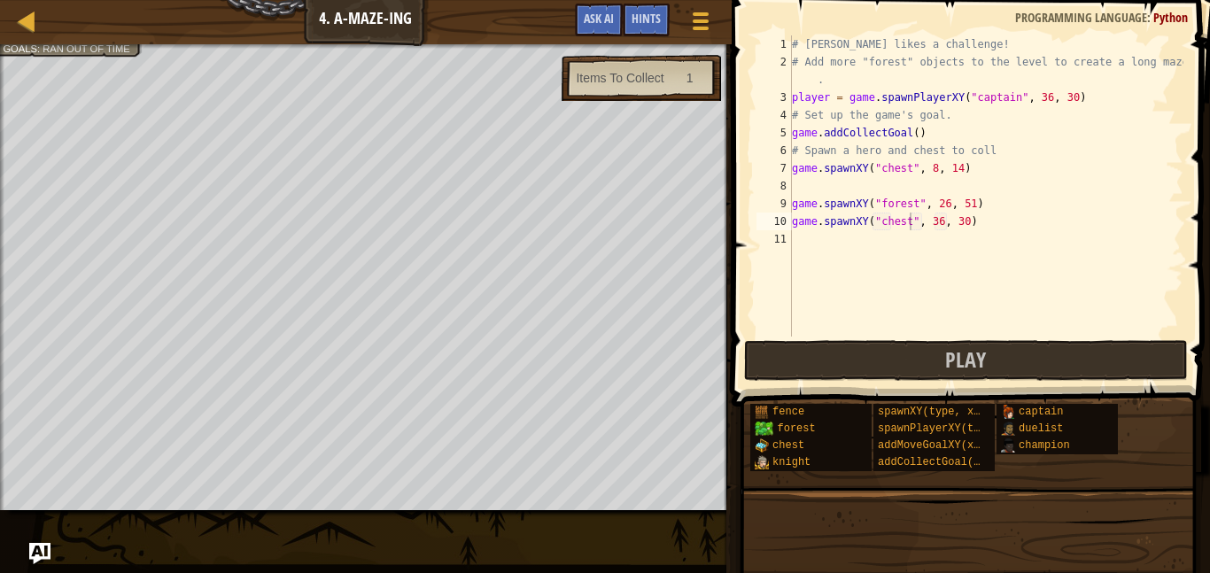
click at [941, 221] on div "# [PERSON_NAME] likes a challenge! # Add more "forest" objects to the level to …" at bounding box center [985, 203] width 395 height 337
drag, startPoint x: 977, startPoint y: 224, endPoint x: 792, endPoint y: 226, distance: 185.1
click at [792, 226] on div "# [PERSON_NAME] likes a challenge! # Add more "forest" objects to the level to …" at bounding box center [985, 203] width 395 height 337
click at [807, 184] on div "# [PERSON_NAME] likes a challenge! # Add more "forest" objects to the level to …" at bounding box center [985, 203] width 395 height 337
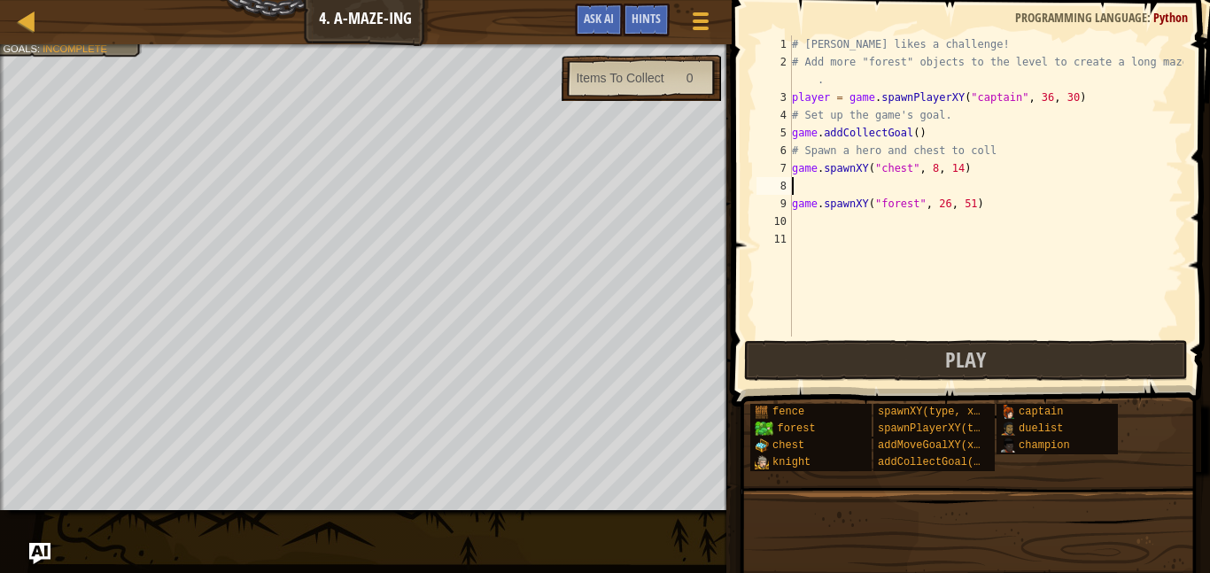
type textarea "g"
click at [878, 308] on div "# [PERSON_NAME] likes a challenge! # Add more "forest" objects to the level to …" at bounding box center [985, 203] width 395 height 337
click at [819, 186] on div "# [PERSON_NAME] likes a challenge! # Add more "forest" objects to the level to …" at bounding box center [985, 203] width 395 height 337
type textarea "g"
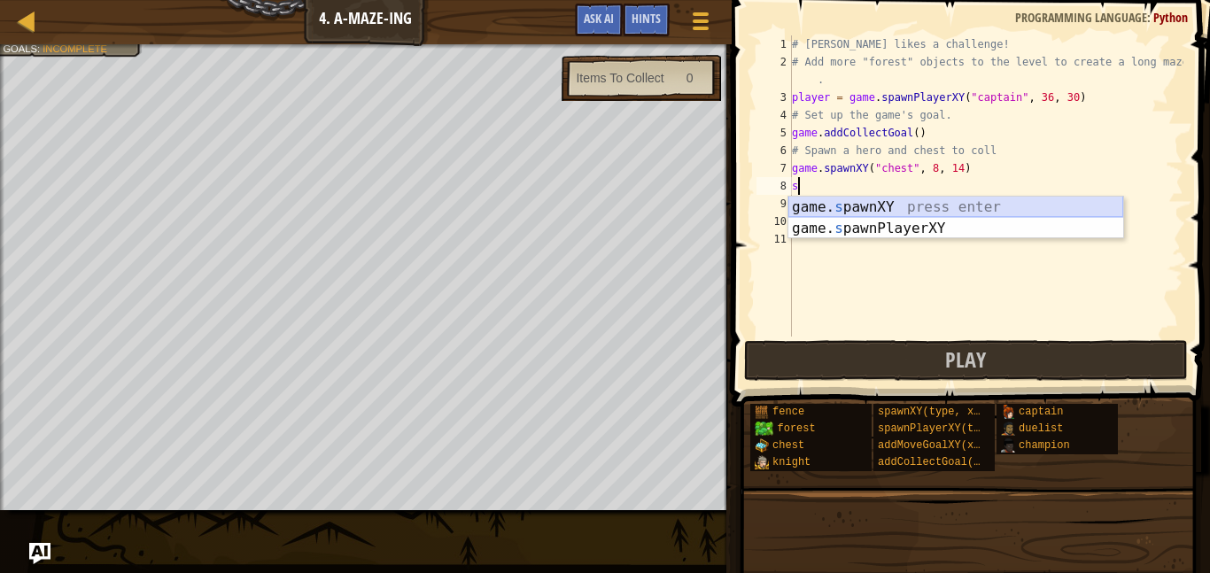
click at [887, 209] on div "game. s pawnXY press enter game. s pawnPlayerXY press enter" at bounding box center [955, 239] width 335 height 85
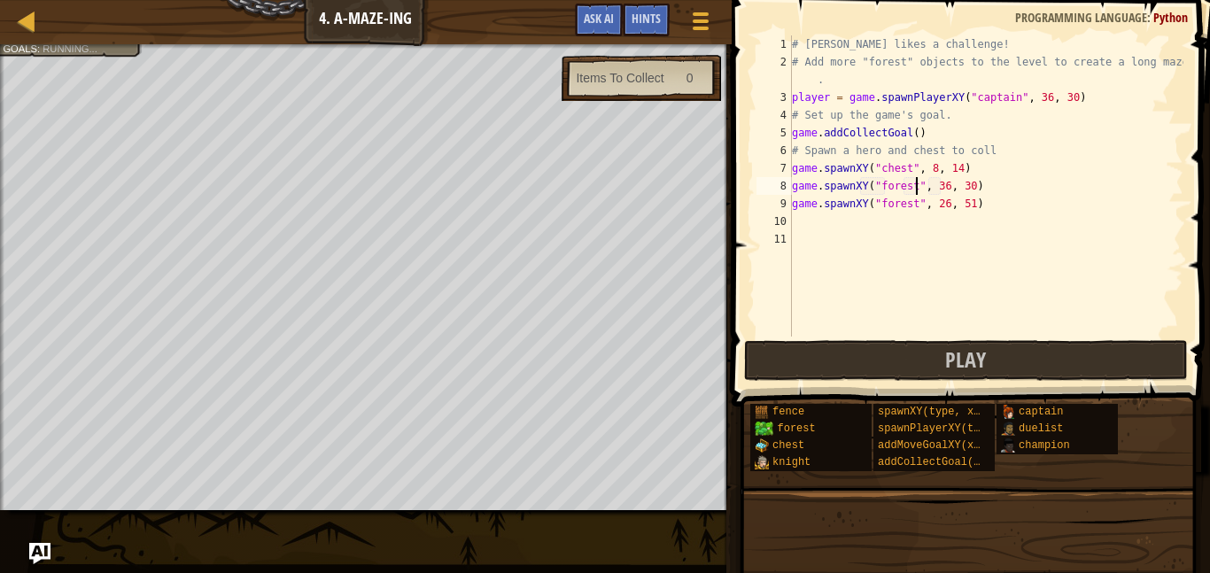
scroll to position [8, 18]
click at [947, 185] on div "# [PERSON_NAME] likes a challenge! # Add more "forest" objects to the level to …" at bounding box center [985, 203] width 395 height 337
click at [973, 187] on div "# [PERSON_NAME] likes a challenge! # Add more "forest" objects to the level to …" at bounding box center [985, 203] width 395 height 337
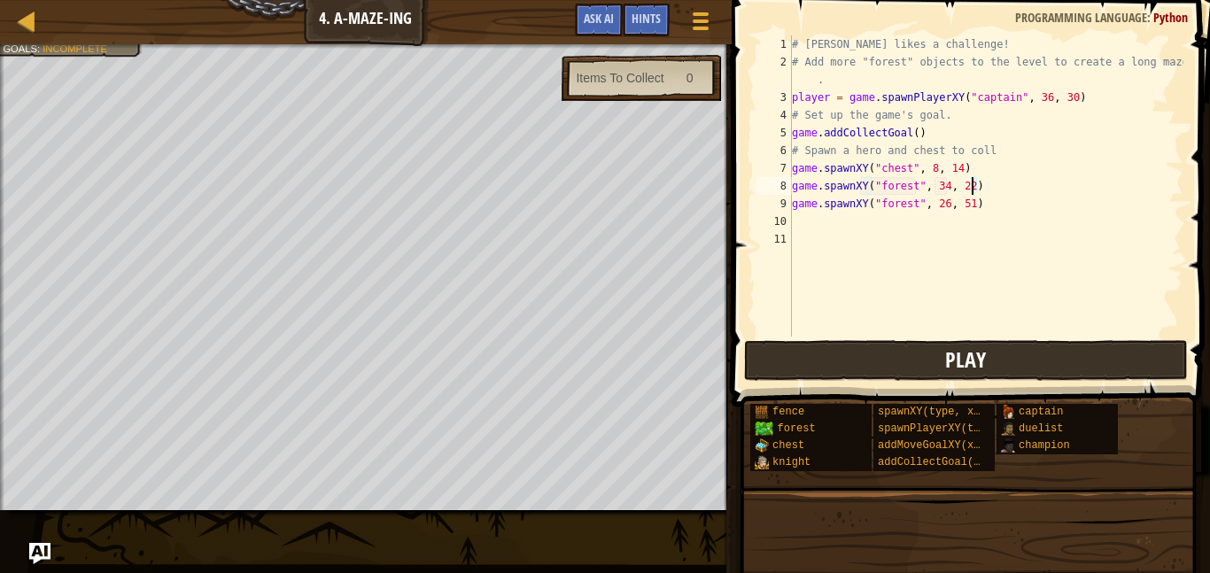
type textarea "game.spawnXY("forest", 34, 22)"
click at [940, 348] on button "Play" at bounding box center [966, 360] width 444 height 41
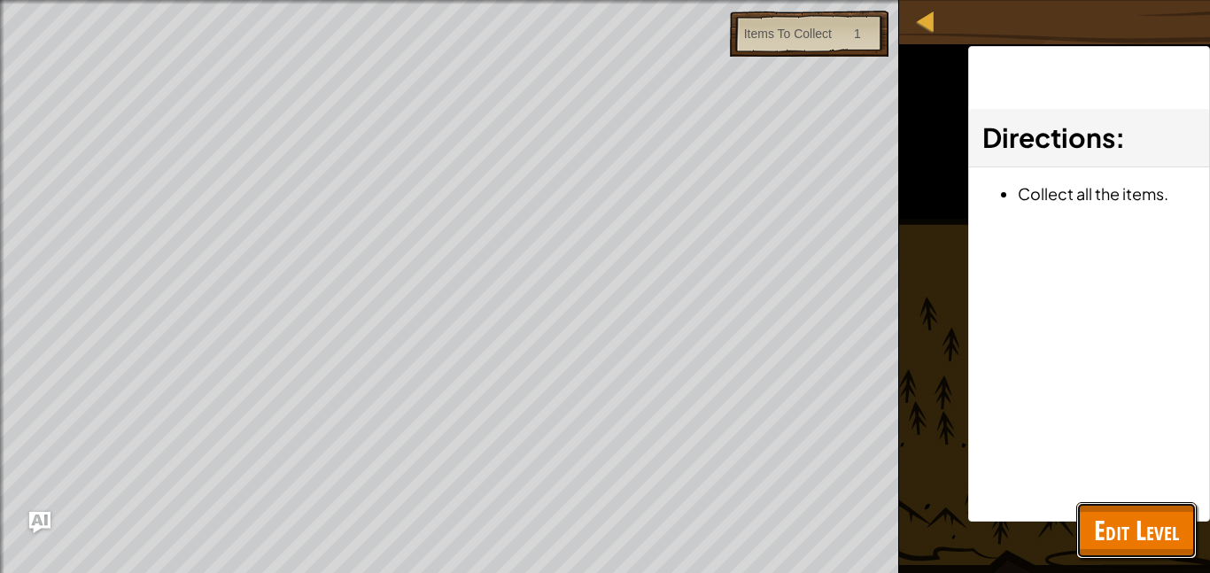
click at [1120, 516] on span "Edit Level" at bounding box center [1136, 530] width 85 height 36
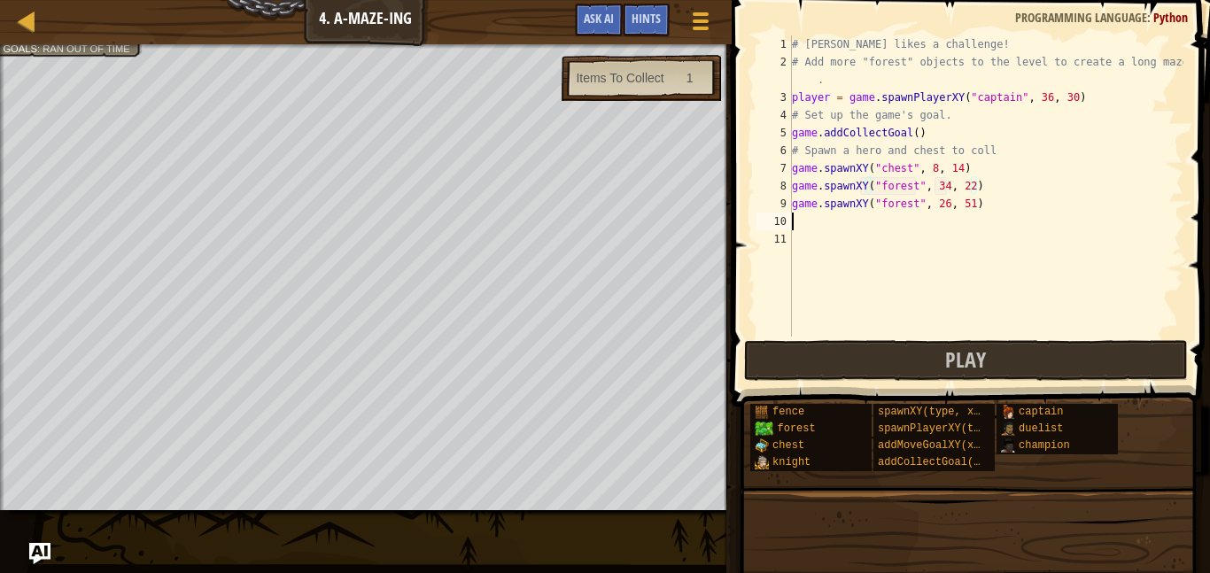
click at [865, 221] on div "# [PERSON_NAME] likes a challenge! # Add more "forest" objects to the level to …" at bounding box center [985, 203] width 395 height 337
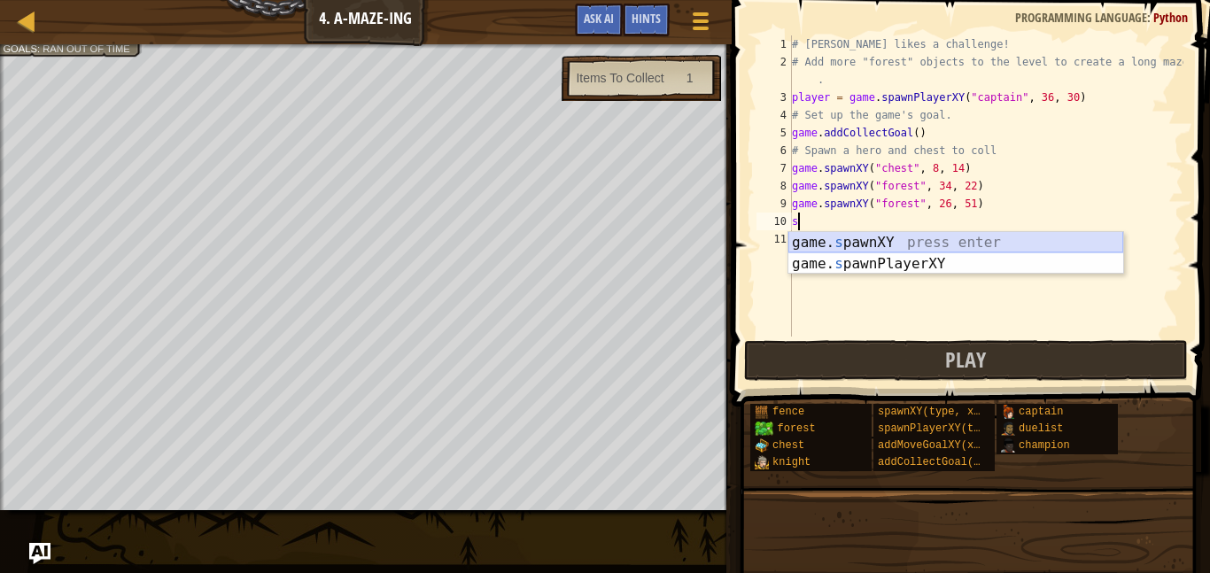
click at [863, 245] on div "game. s pawnXY press enter game. s pawnPlayerXY press enter" at bounding box center [955, 274] width 335 height 85
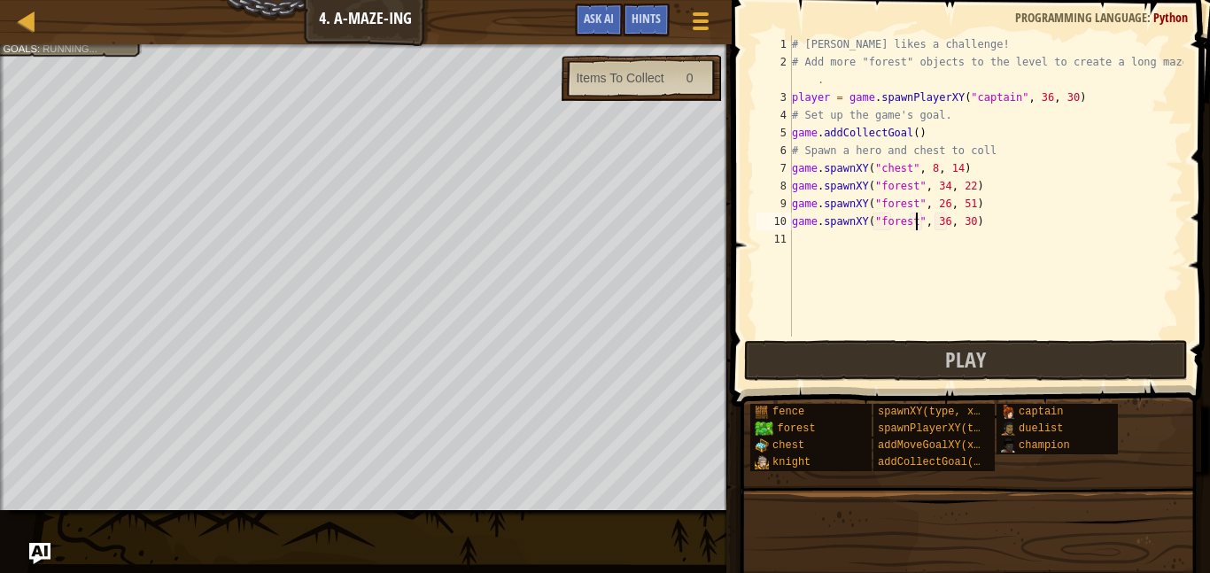
scroll to position [8, 18]
click at [950, 224] on div "# [PERSON_NAME] likes a challenge! # Add more "forest" objects to the level to …" at bounding box center [985, 203] width 395 height 337
click at [972, 224] on div "# [PERSON_NAME] likes a challenge! # Add more "forest" objects to the level to …" at bounding box center [985, 203] width 395 height 337
type textarea "game.spawnXY("forest", 58, 7)"
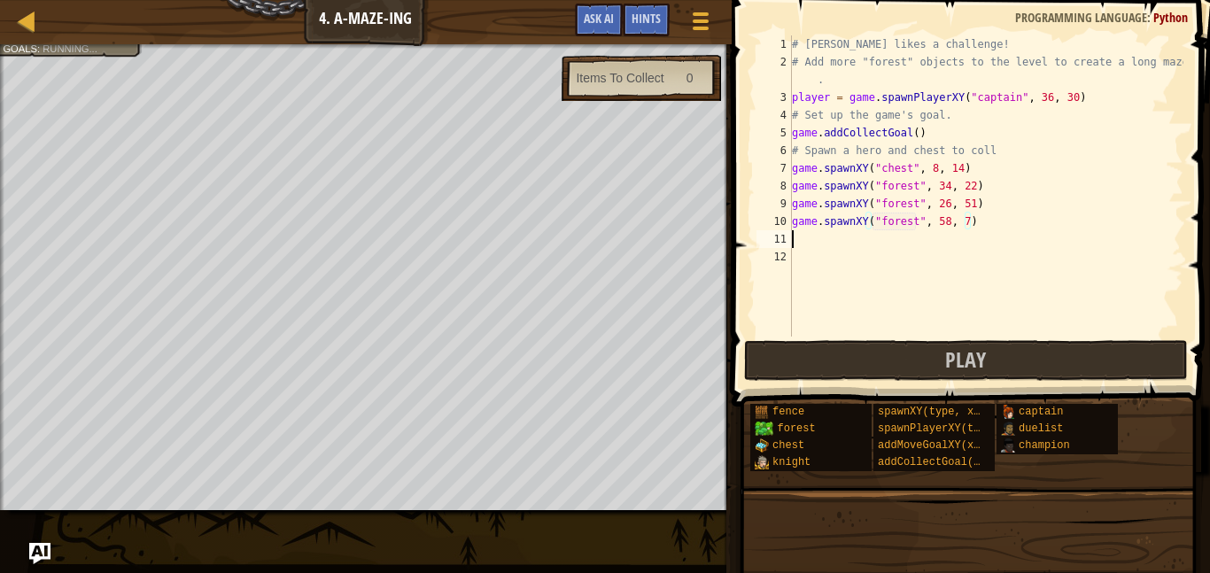
scroll to position [8, 0]
click at [1051, 355] on button "Play" at bounding box center [966, 360] width 444 height 41
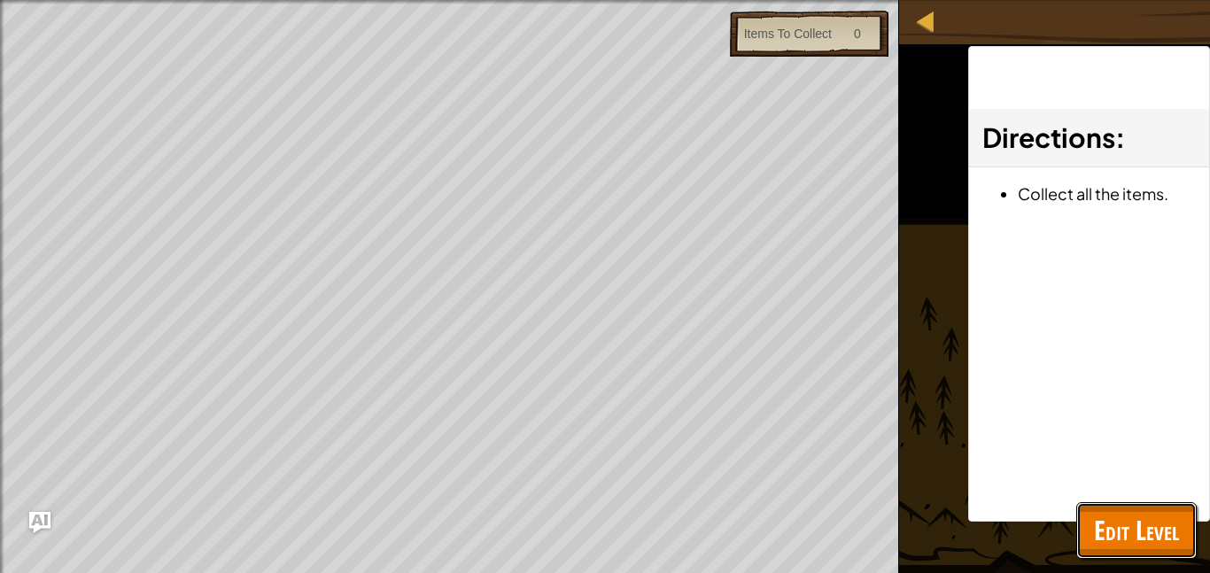
click at [1161, 526] on span "Edit Level" at bounding box center [1136, 530] width 85 height 36
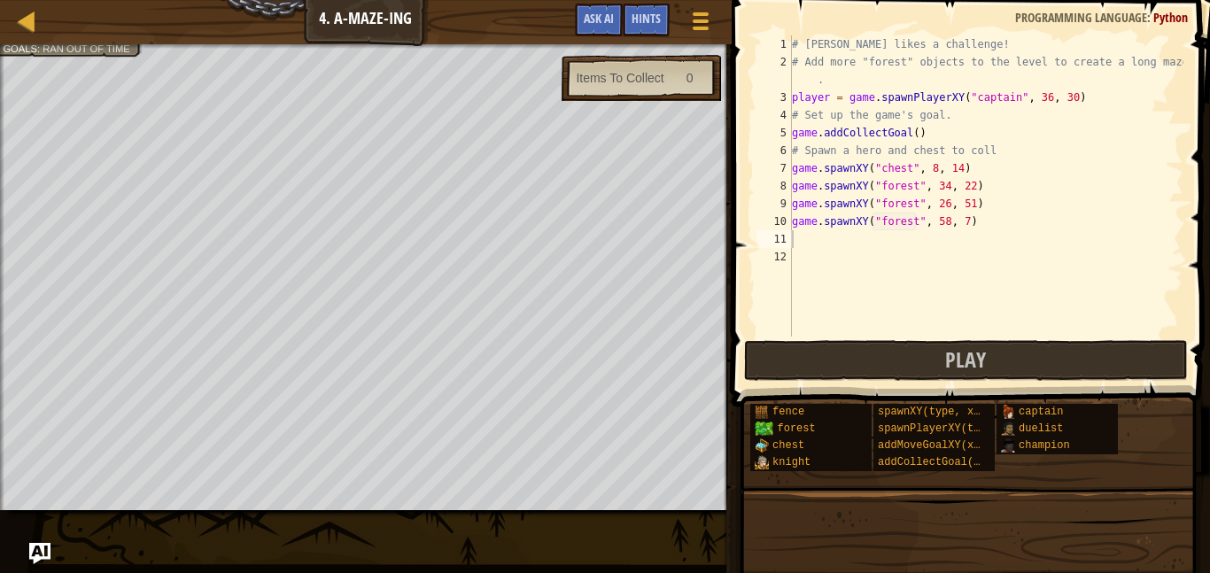
click at [852, 237] on div "# [PERSON_NAME] likes a challenge! # Add more "forest" objects to the level to …" at bounding box center [985, 203] width 395 height 337
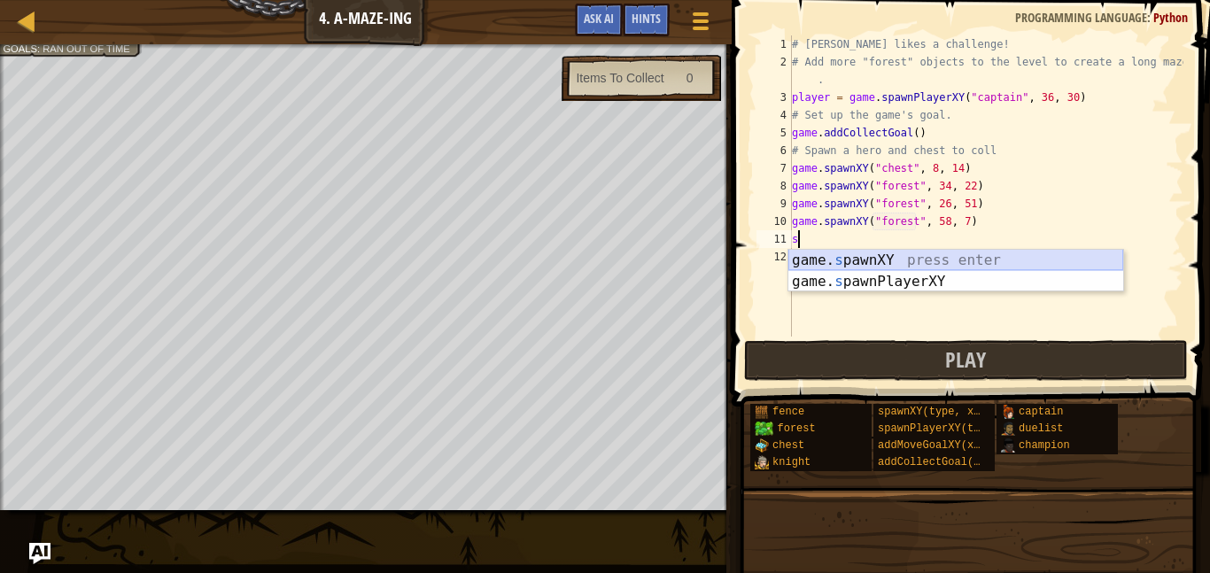
click at [861, 261] on div "game. s pawnXY press enter game. s pawnPlayerXY press enter" at bounding box center [955, 292] width 335 height 85
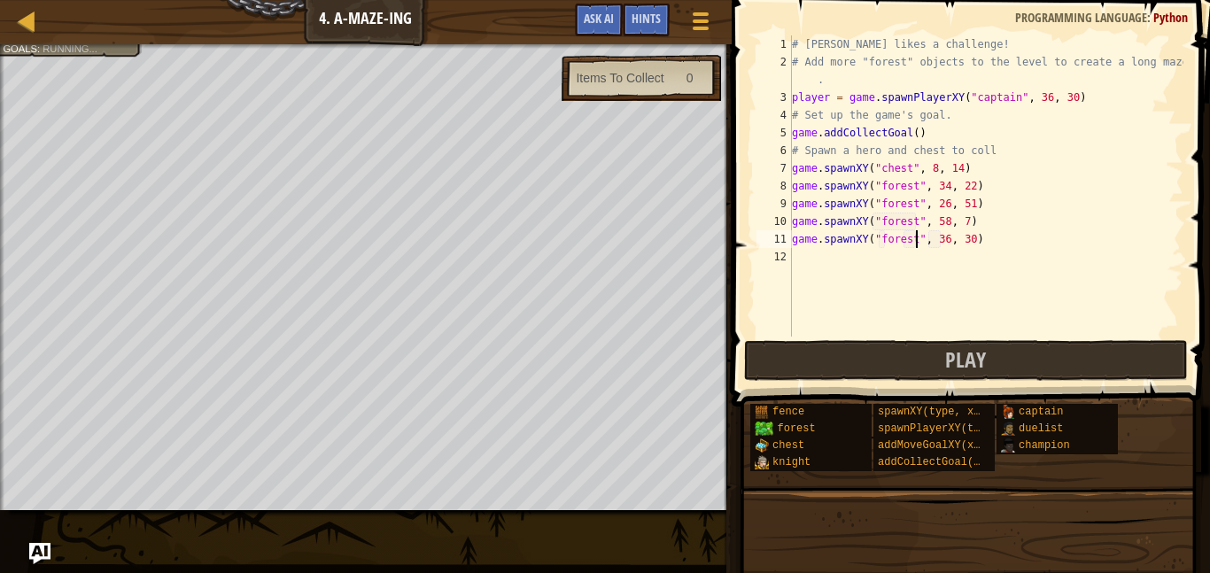
scroll to position [8, 18]
click at [947, 240] on div "# [PERSON_NAME] likes a challenge! # Add more "forest" objects to the level to …" at bounding box center [985, 203] width 395 height 337
click at [973, 240] on div "# [PERSON_NAME] likes a challenge! # Add more "forest" objects to the level to …" at bounding box center [985, 203] width 395 height 337
type textarea "game.spawnXY("forest", 74, 39)"
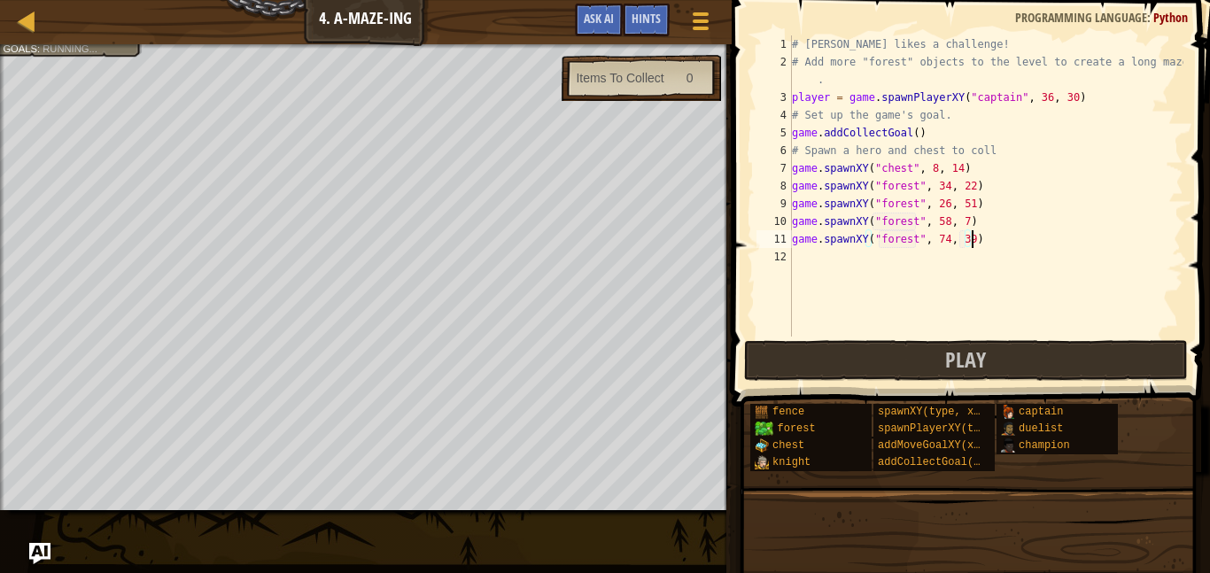
scroll to position [8, 26]
click at [888, 351] on button "Play" at bounding box center [966, 360] width 444 height 41
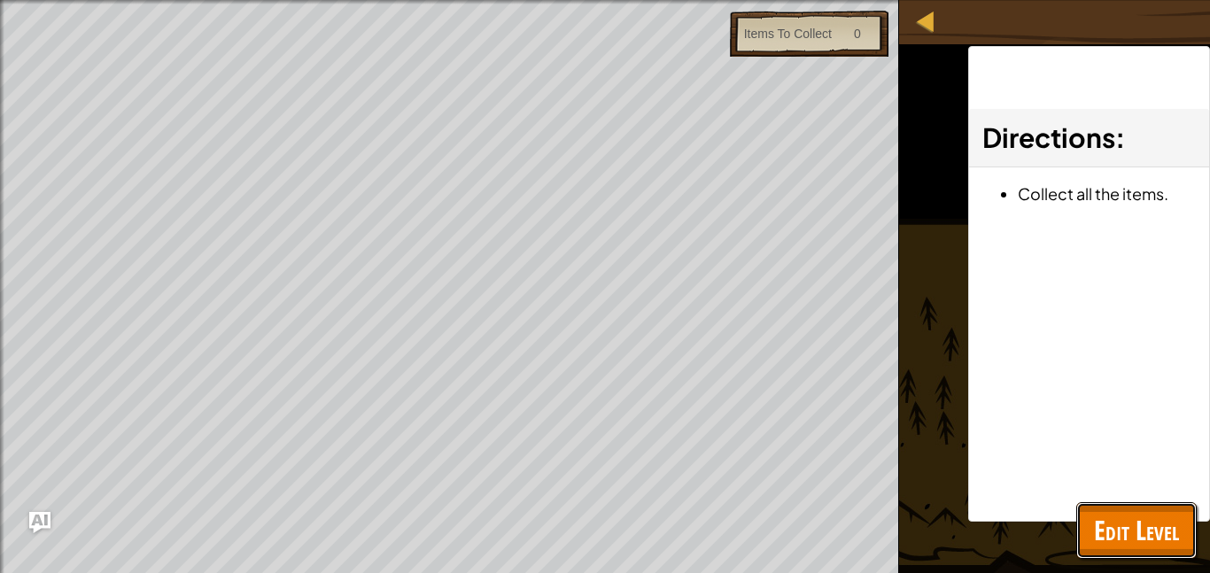
click at [1170, 555] on div "Map Game Development 1 4. A-maze-ing Game Menu Done Hints Ask AI 1 הההההההההההה…" at bounding box center [605, 286] width 1210 height 573
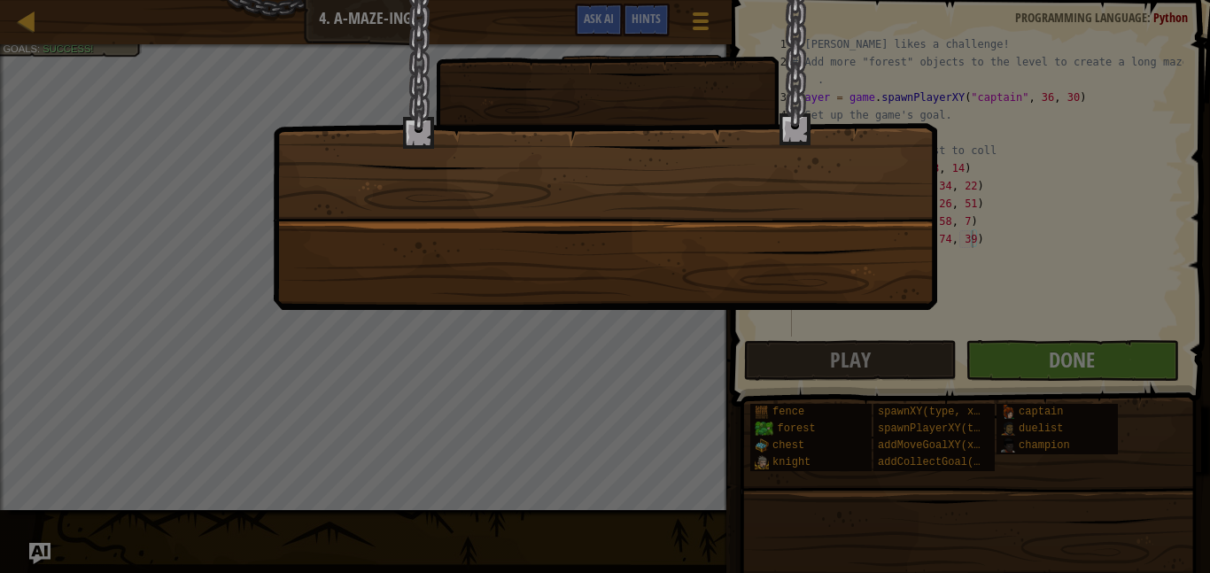
click at [1041, 350] on div at bounding box center [605, 286] width 1210 height 573
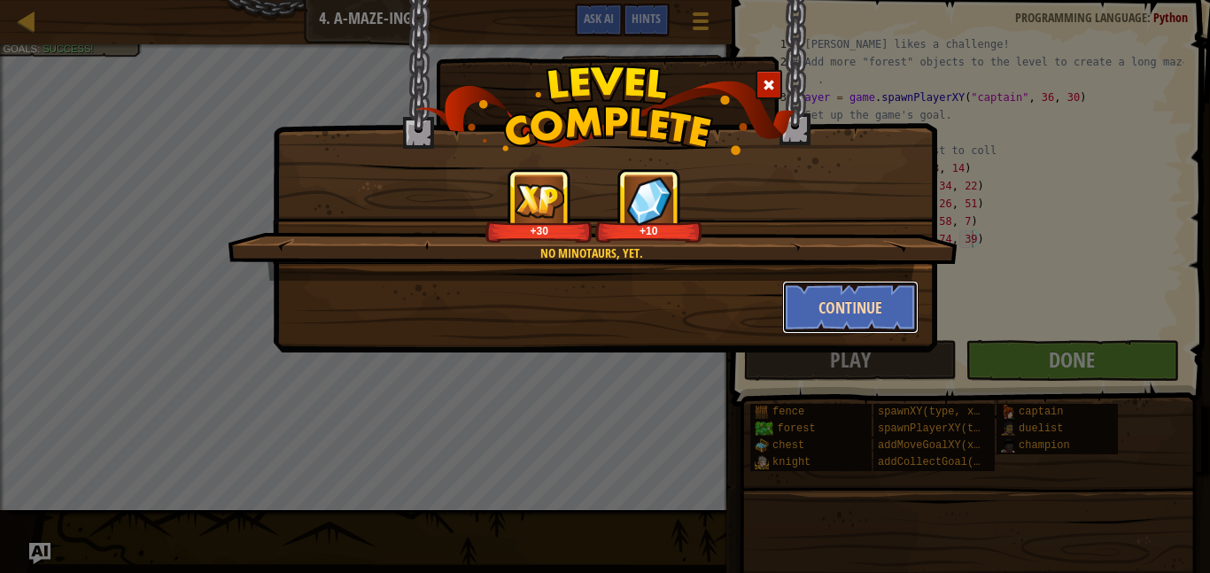
click at [817, 310] on button "Continue" at bounding box center [850, 307] width 137 height 53
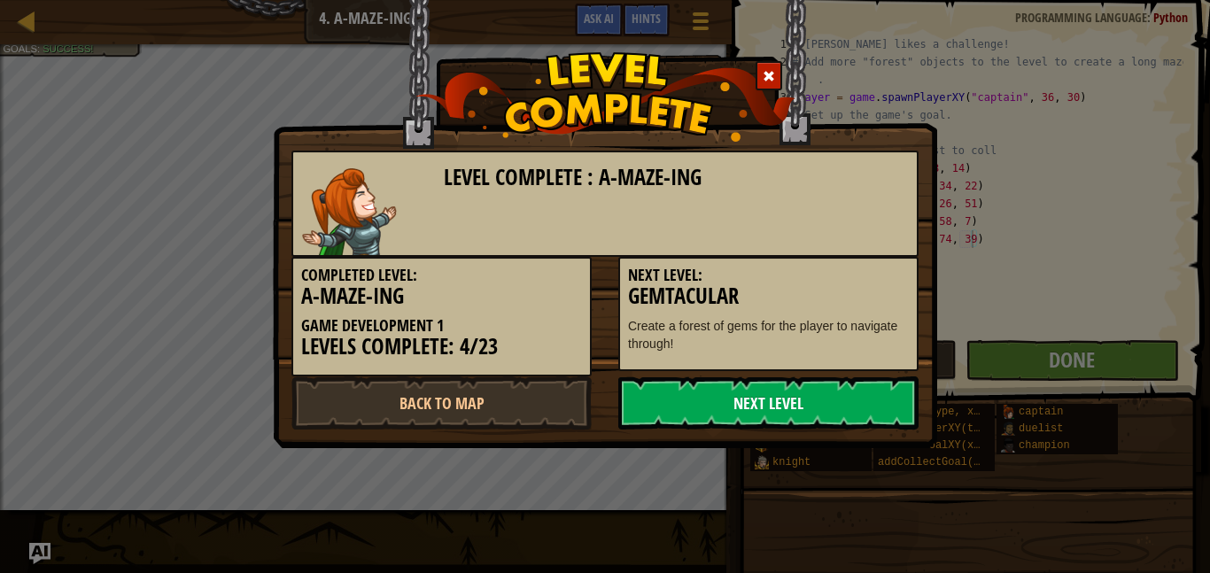
click at [721, 409] on link "Next Level" at bounding box center [768, 402] width 300 height 53
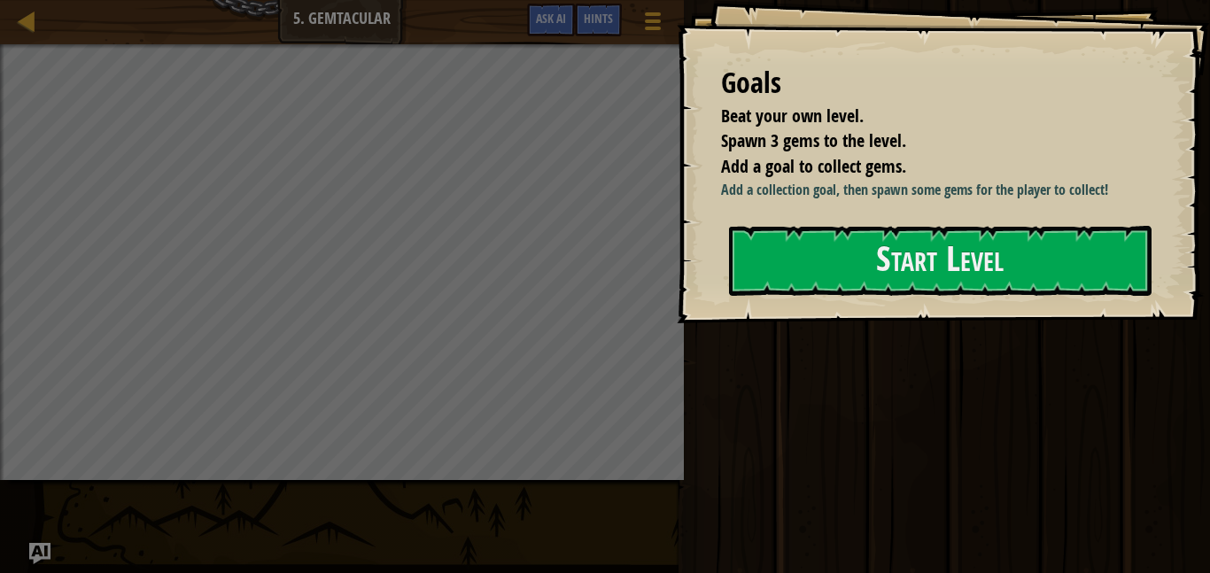
click at [881, 307] on div "Goals Beat your own level. Spawn 3 gems to the level. Add a goal to collect gem…" at bounding box center [943, 161] width 533 height 323
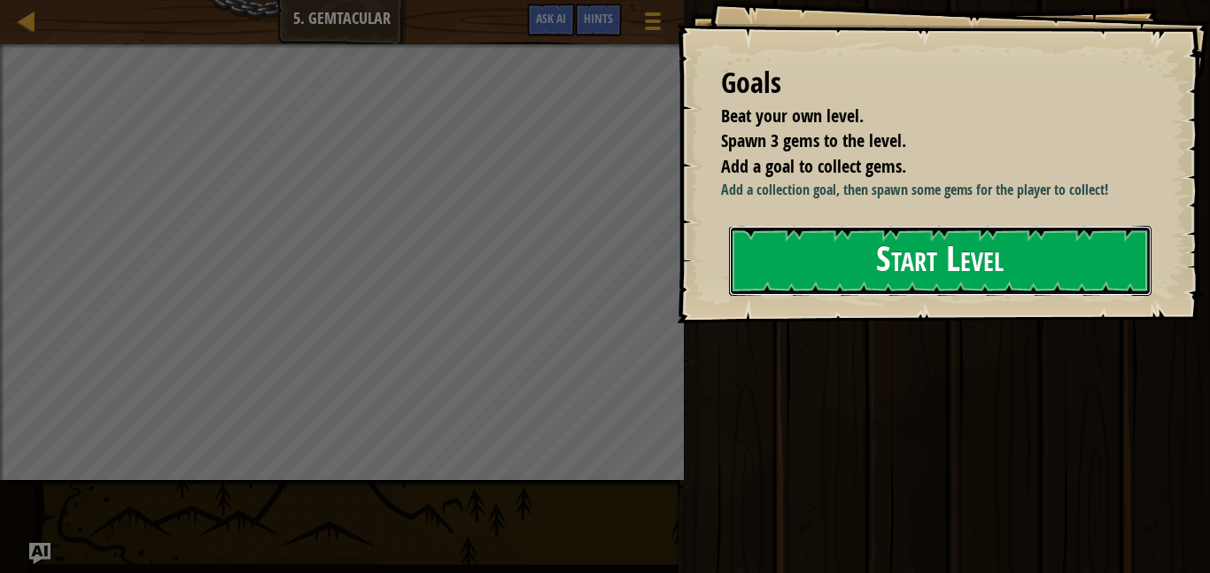
click at [769, 259] on button "Start Level" at bounding box center [940, 261] width 423 height 70
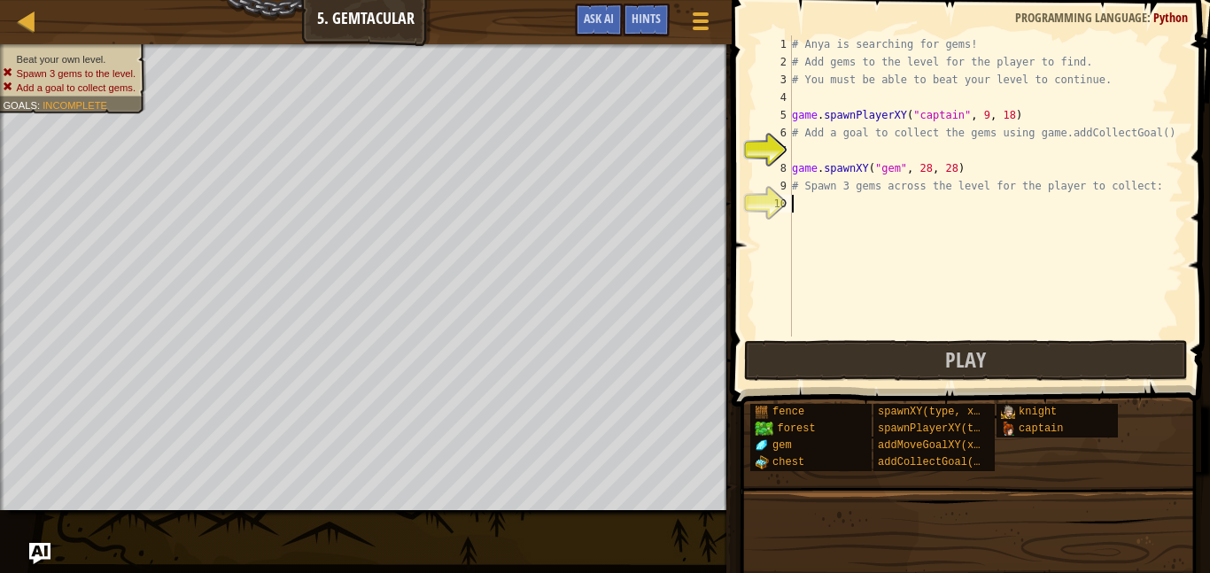
click at [822, 213] on div "# Anya is searching for gems! # Add gems to the level for the player to find. #…" at bounding box center [985, 203] width 395 height 337
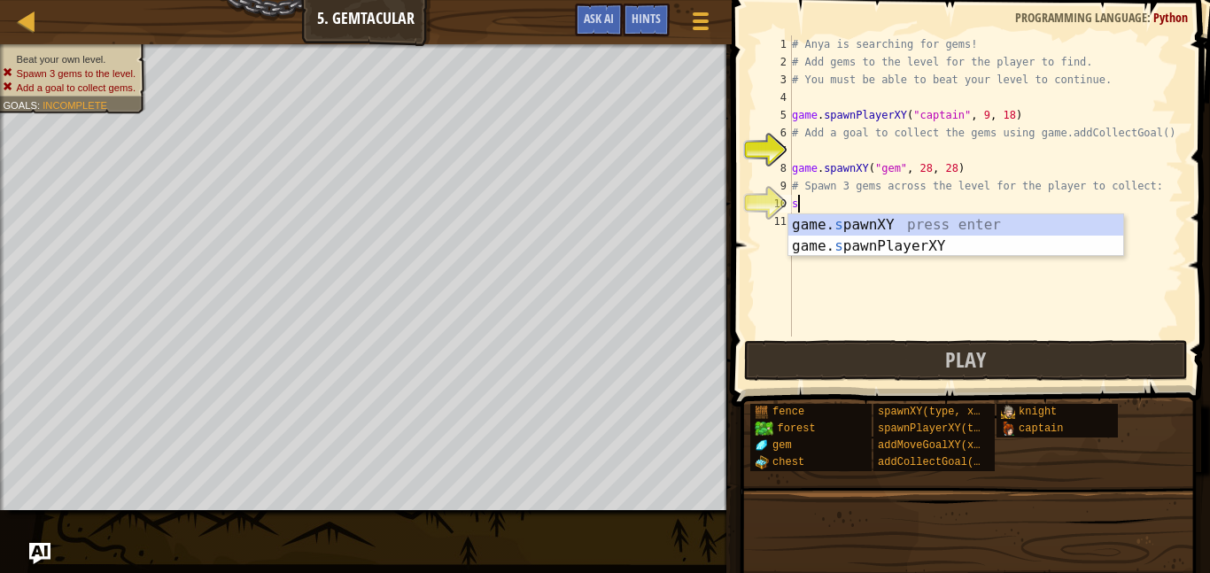
scroll to position [8, 0]
click at [869, 220] on div "game. s pawnXY press enter game. s pawnPlayerXY press enter" at bounding box center [955, 256] width 335 height 85
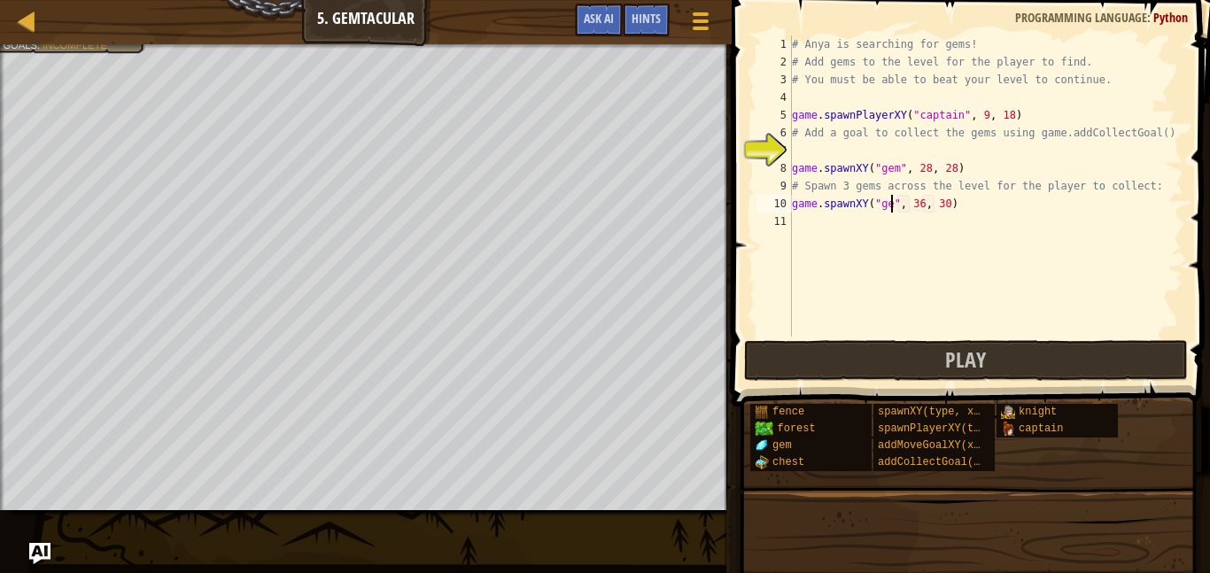
scroll to position [8, 15]
click at [929, 207] on div "# Anya is searching for gems! # Add gems to the level for the player to find. #…" at bounding box center [985, 203] width 395 height 337
click at [951, 201] on div "# Anya is searching for gems! # Add gems to the level for the player to find. #…" at bounding box center [985, 203] width 395 height 337
type textarea "game.spawnXY("gem", 68, 10)"
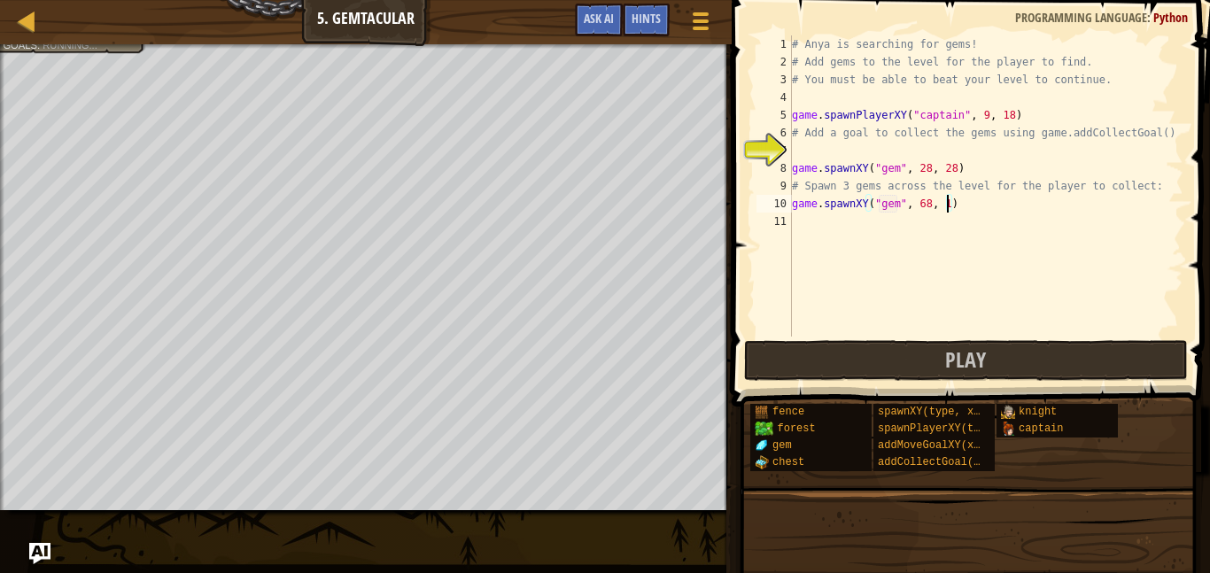
scroll to position [8, 23]
click at [834, 341] on button "Play" at bounding box center [966, 360] width 444 height 41
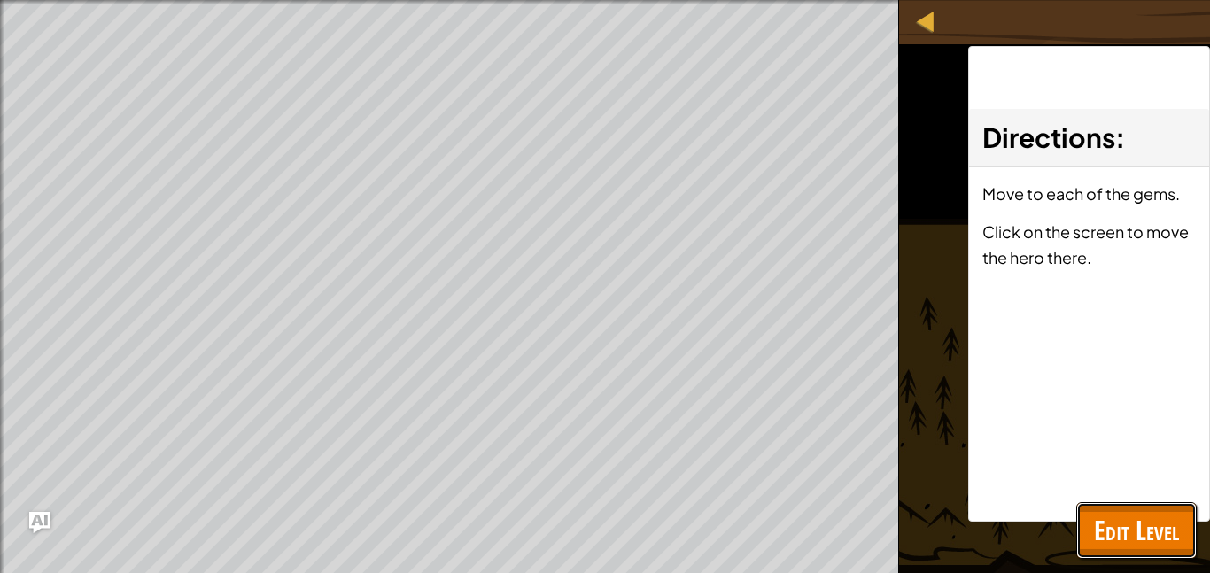
click at [1152, 542] on span "Edit Level" at bounding box center [1136, 530] width 85 height 36
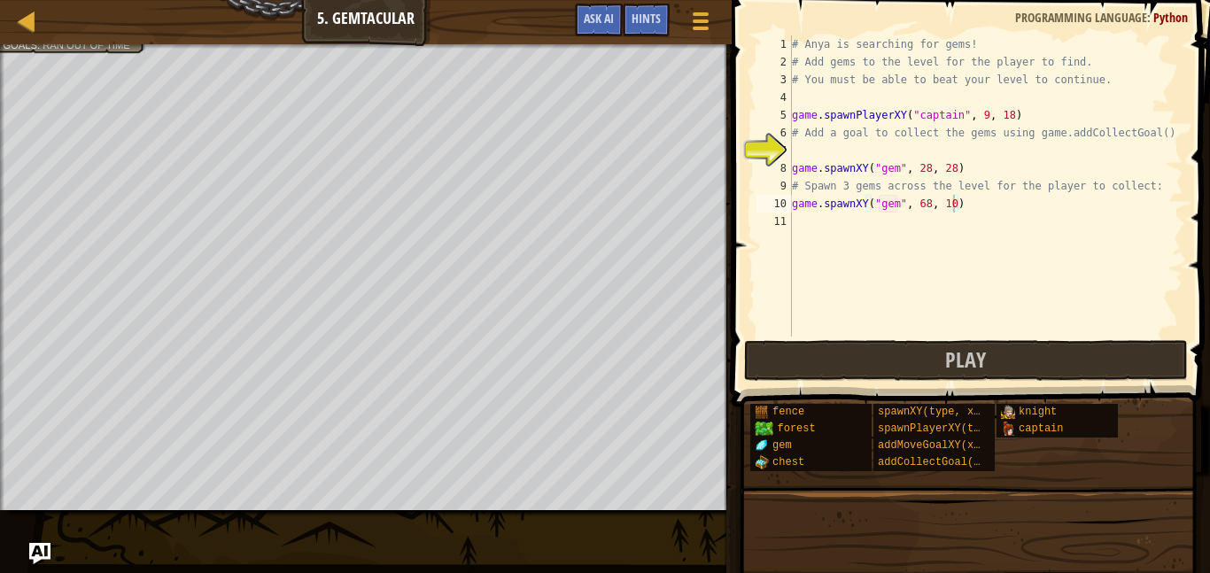
click at [854, 231] on div "# Anya is searching for gems! # Add gems to the level for the player to find. #…" at bounding box center [985, 203] width 395 height 337
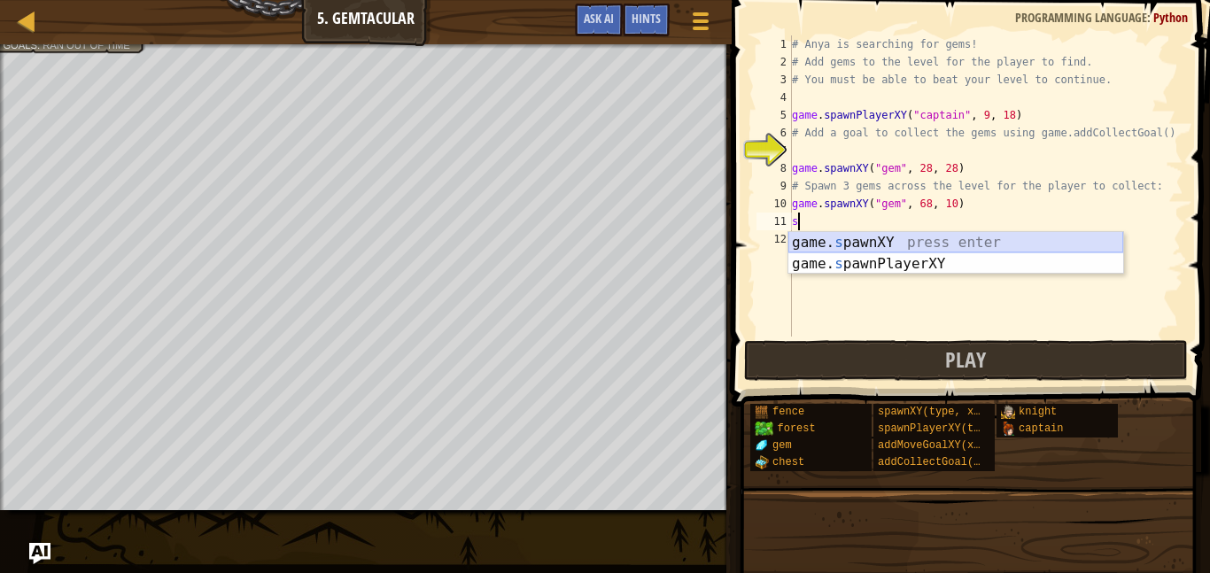
click at [879, 241] on div "game. s pawnXY press enter game. s pawnPlayerXY press enter" at bounding box center [955, 274] width 335 height 85
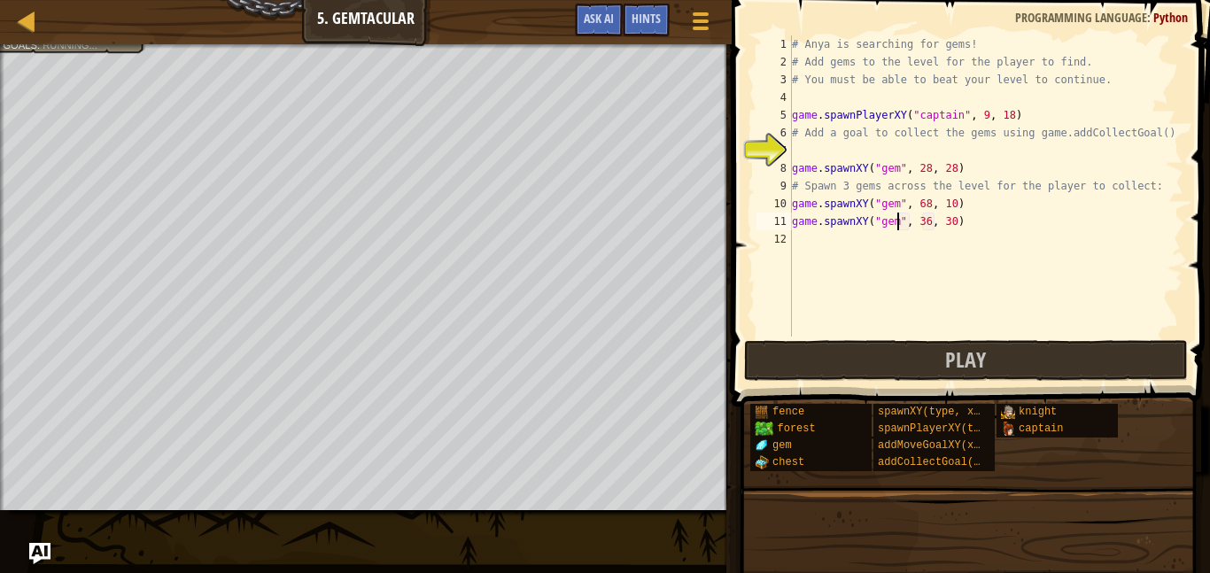
scroll to position [8, 15]
click at [926, 221] on div "# Anya is searching for gems! # Add gems to the level for the player to find. #…" at bounding box center [985, 203] width 395 height 337
click at [948, 218] on div "# Anya is searching for gems! # Add gems to the level for the player to find. #…" at bounding box center [985, 203] width 395 height 337
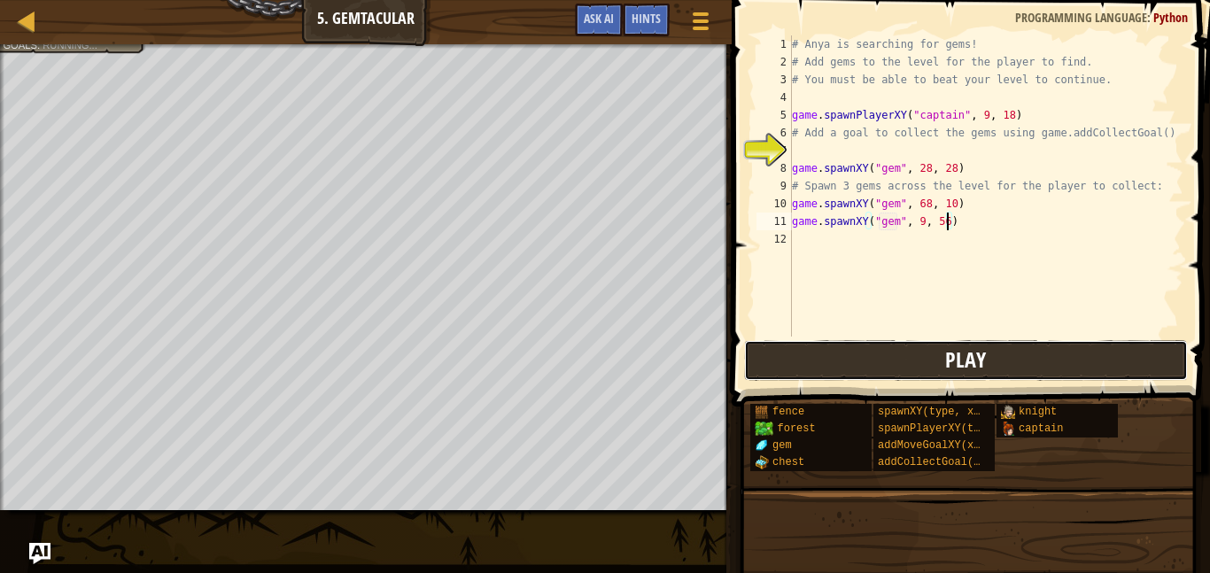
click at [810, 351] on button "Play" at bounding box center [966, 360] width 444 height 41
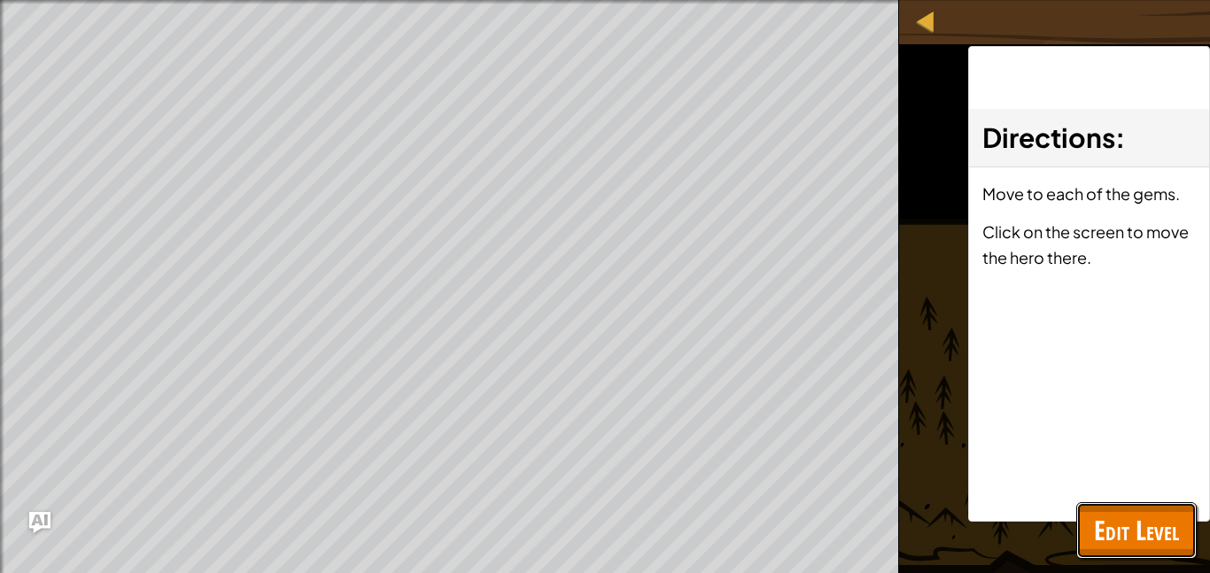
click at [1132, 541] on span "Edit Level" at bounding box center [1136, 530] width 85 height 36
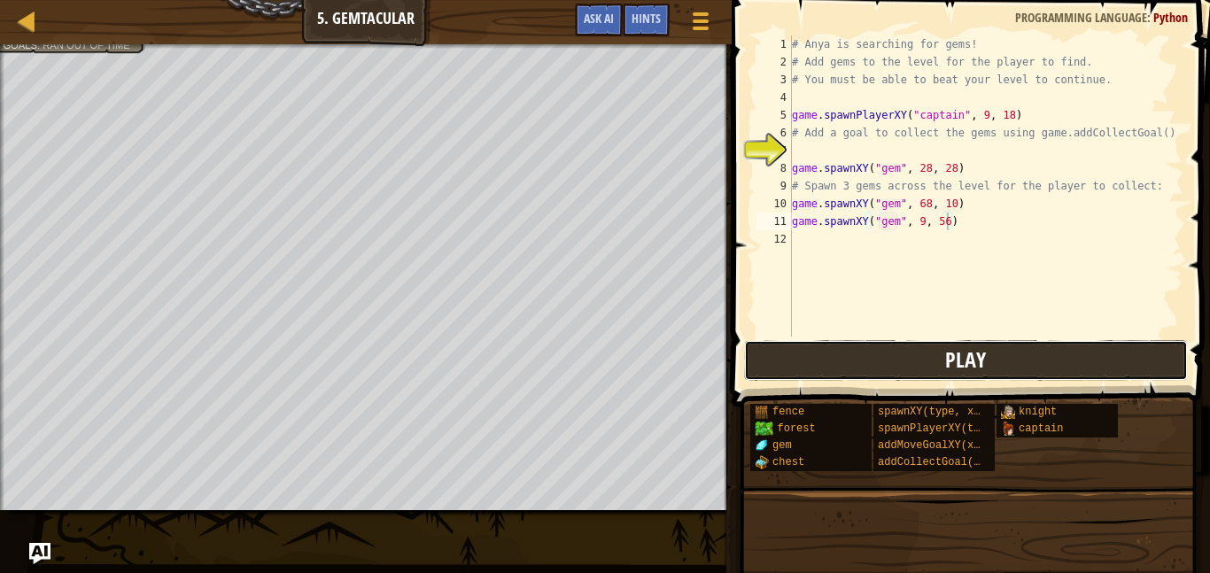
click at [965, 362] on span "Play" at bounding box center [965, 359] width 41 height 28
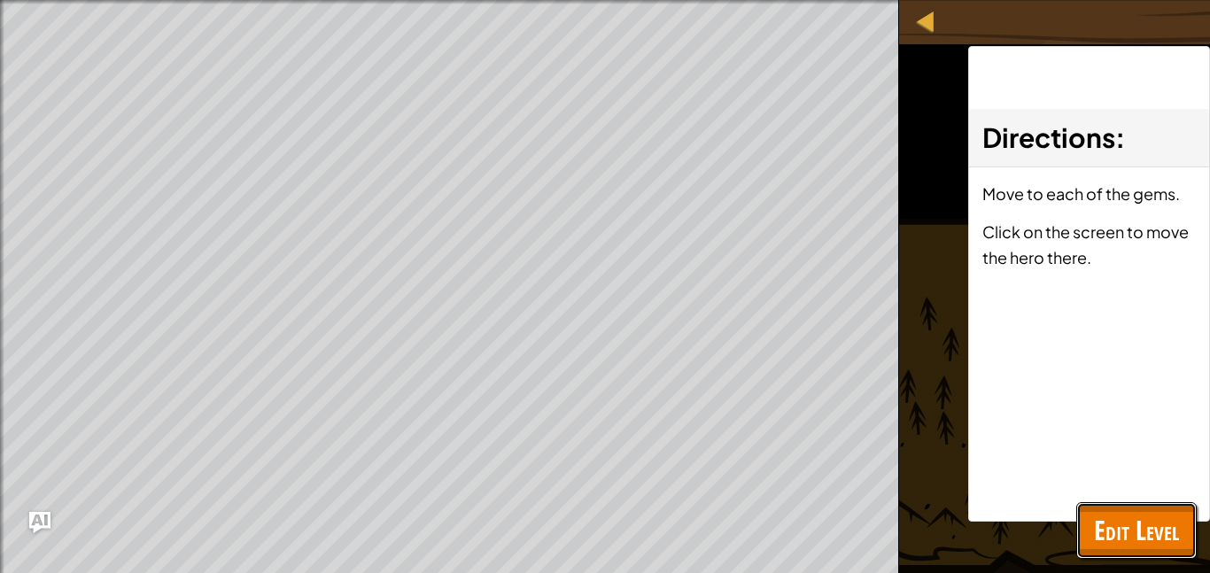
click at [1137, 554] on button "Edit Level" at bounding box center [1136, 530] width 120 height 57
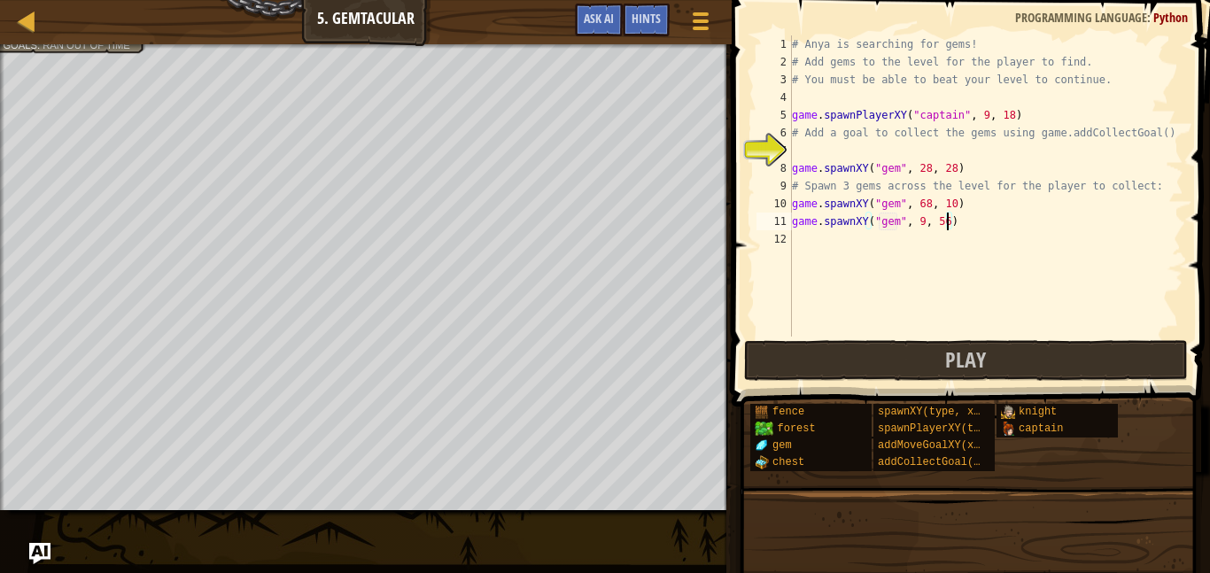
click at [80, 49] on span "Ran out of time" at bounding box center [87, 45] width 88 height 12
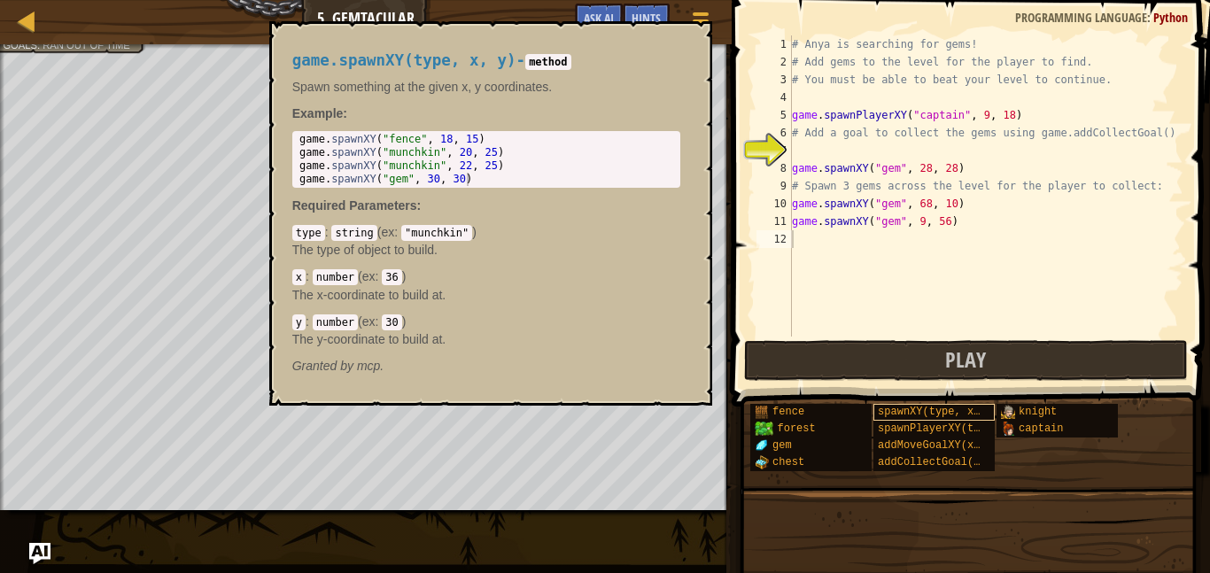
scroll to position [8, 16]
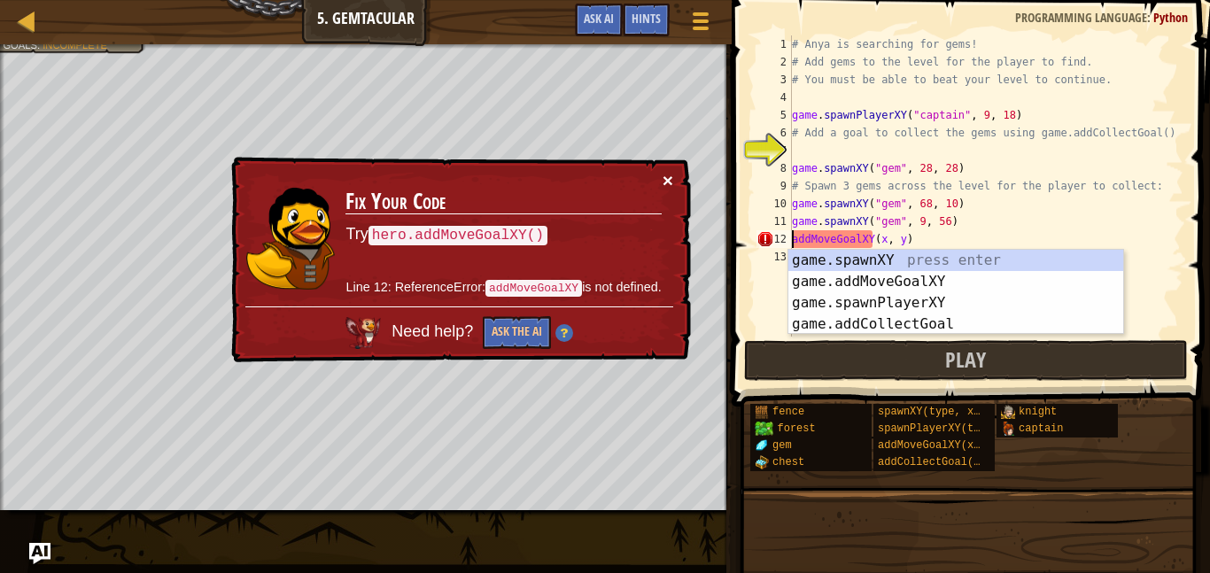
click at [669, 179] on button "×" at bounding box center [668, 180] width 11 height 19
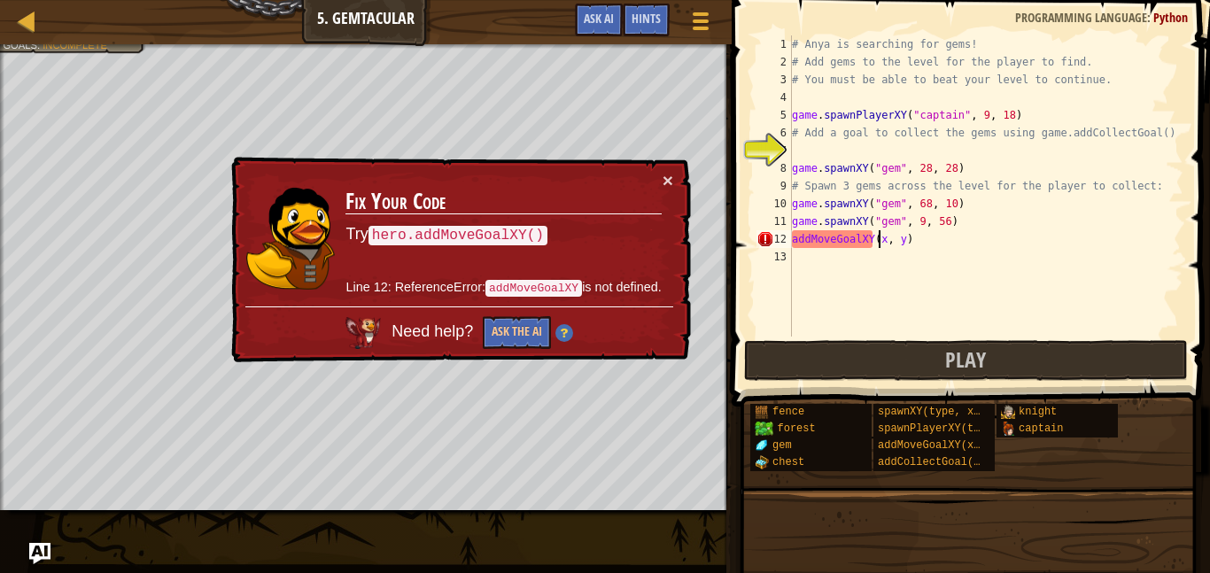
click at [878, 242] on div "# Anya is searching for gems! # Add gems to the level for the player to find. #…" at bounding box center [985, 203] width 395 height 337
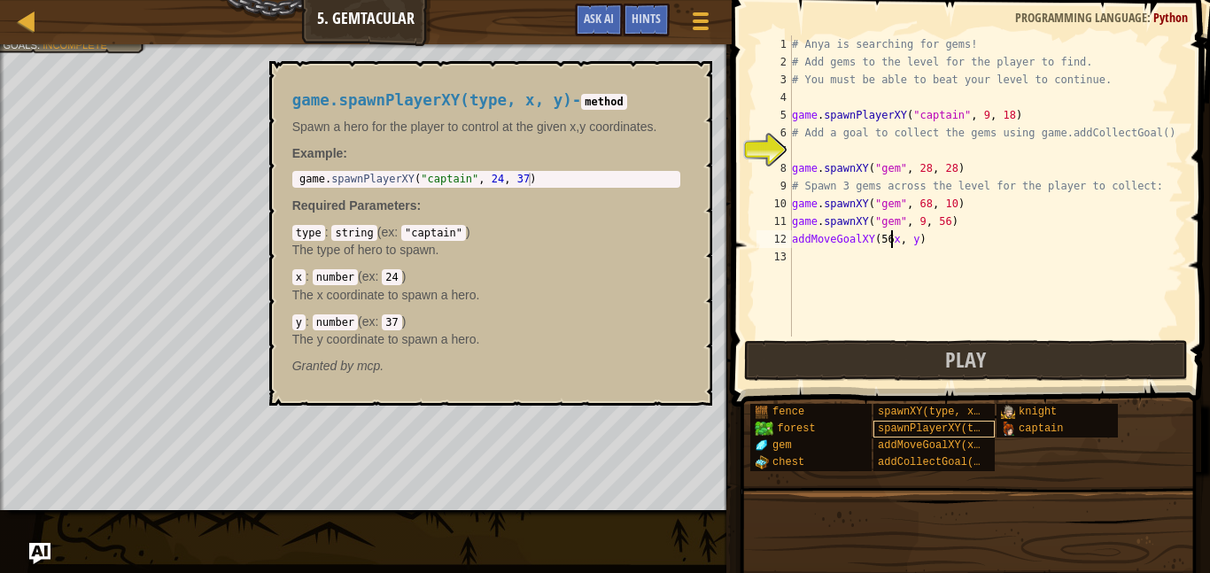
scroll to position [8, 14]
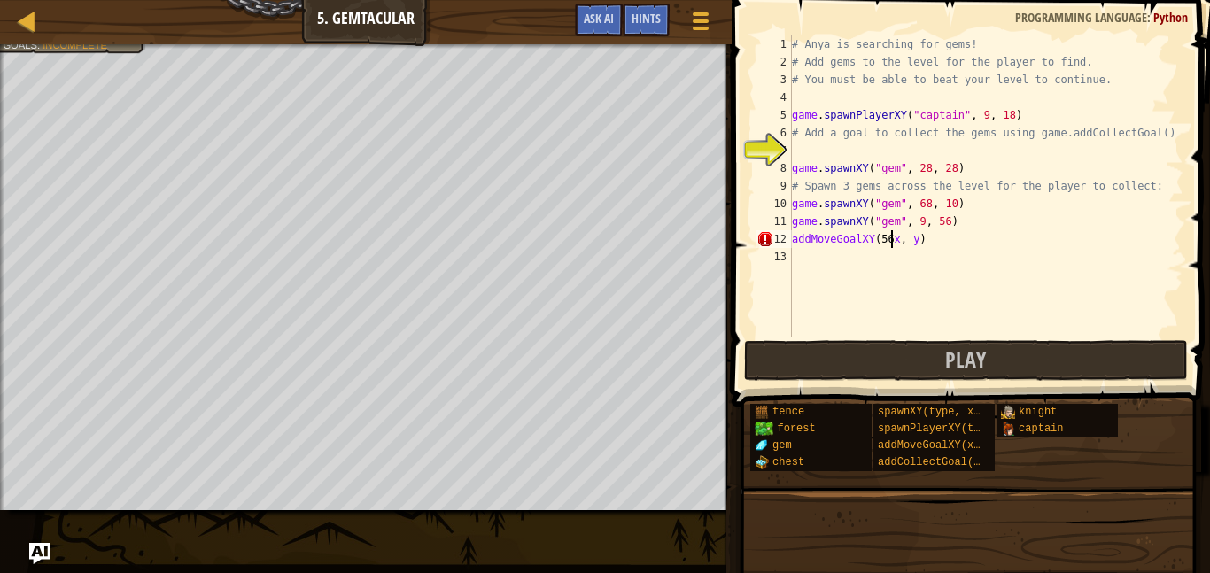
click at [909, 235] on div "# Anya is searching for gems! # Add gems to the level for the player to find. #…" at bounding box center [985, 203] width 395 height 337
click at [810, 360] on button "Play" at bounding box center [966, 360] width 444 height 41
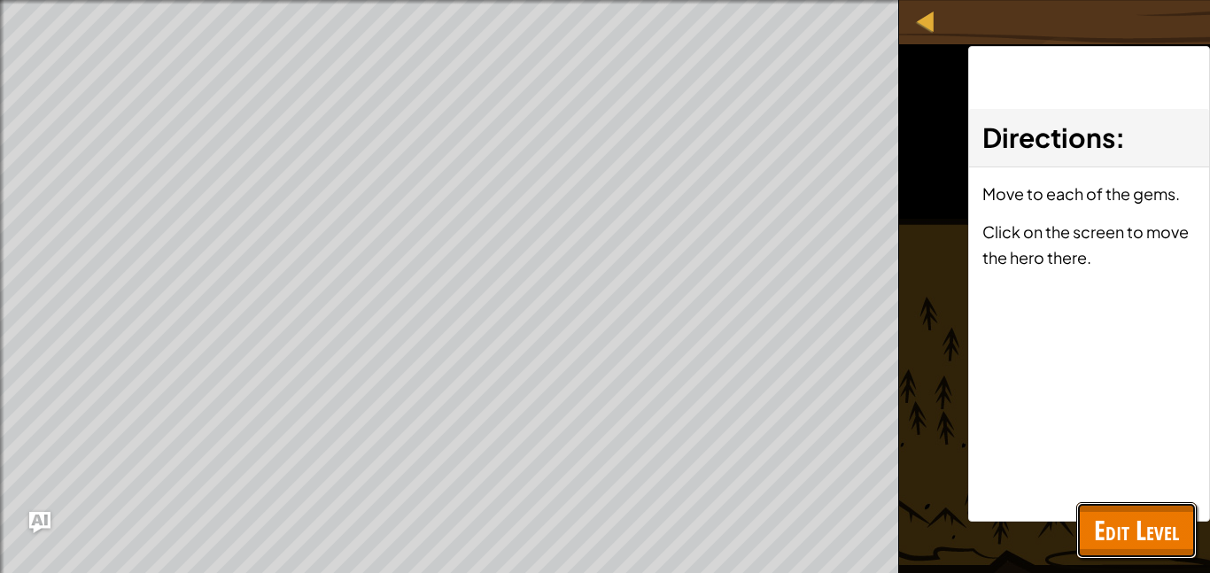
click at [1183, 552] on button "Edit Level" at bounding box center [1136, 530] width 120 height 57
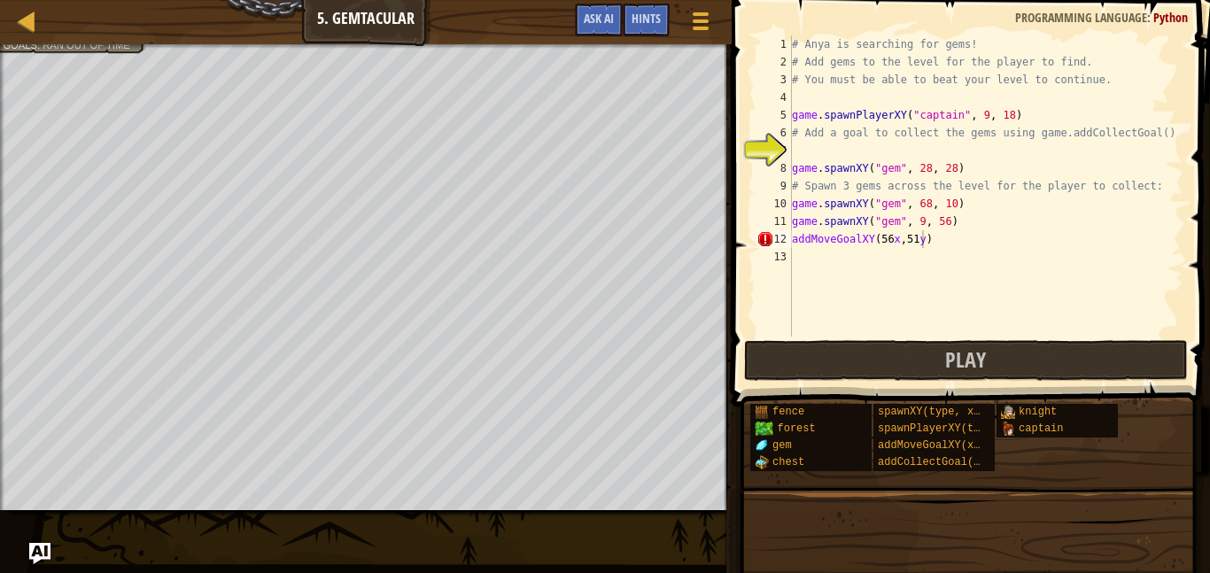
click at [895, 244] on div "# Anya is searching for gems! # Add gems to the level for the player to find. #…" at bounding box center [985, 203] width 395 height 337
click at [922, 238] on div "# Anya is searching for gems! # Add gems to the level for the player to find. #…" at bounding box center [985, 203] width 395 height 337
type textarea "addMoveGoalXY(56, 51)"
click at [841, 349] on button "Play" at bounding box center [966, 360] width 444 height 41
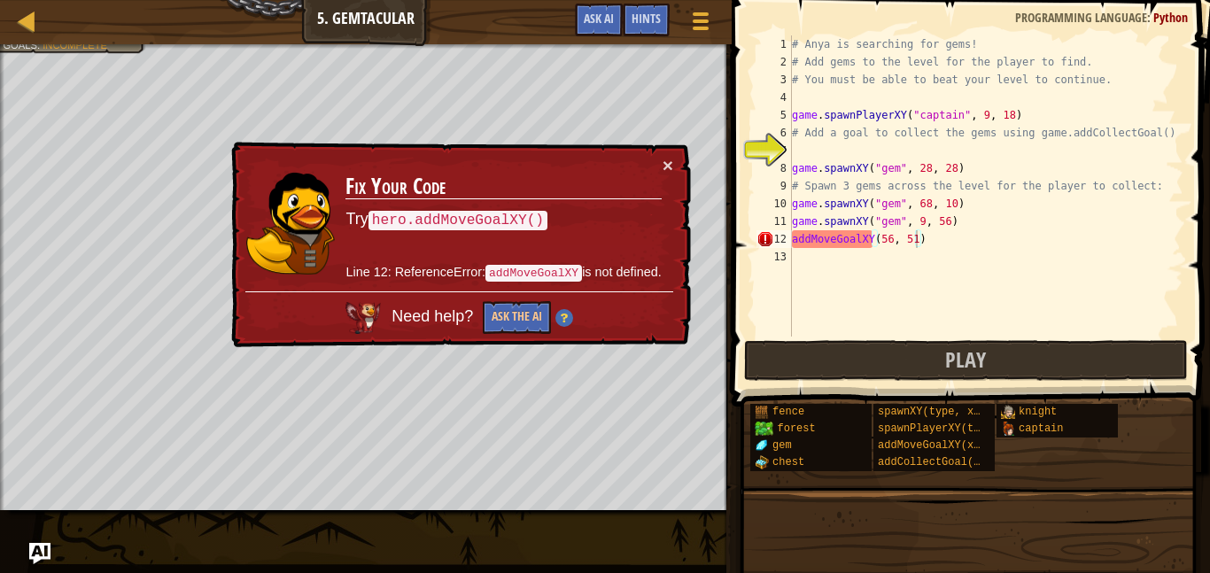
click at [683, 172] on div "× Fix Your Code Try hero.addMoveGoalXY() Line 12: ReferenceError: addMoveGoalXY…" at bounding box center [459, 245] width 463 height 206
click at [668, 173] on button "×" at bounding box center [668, 165] width 11 height 19
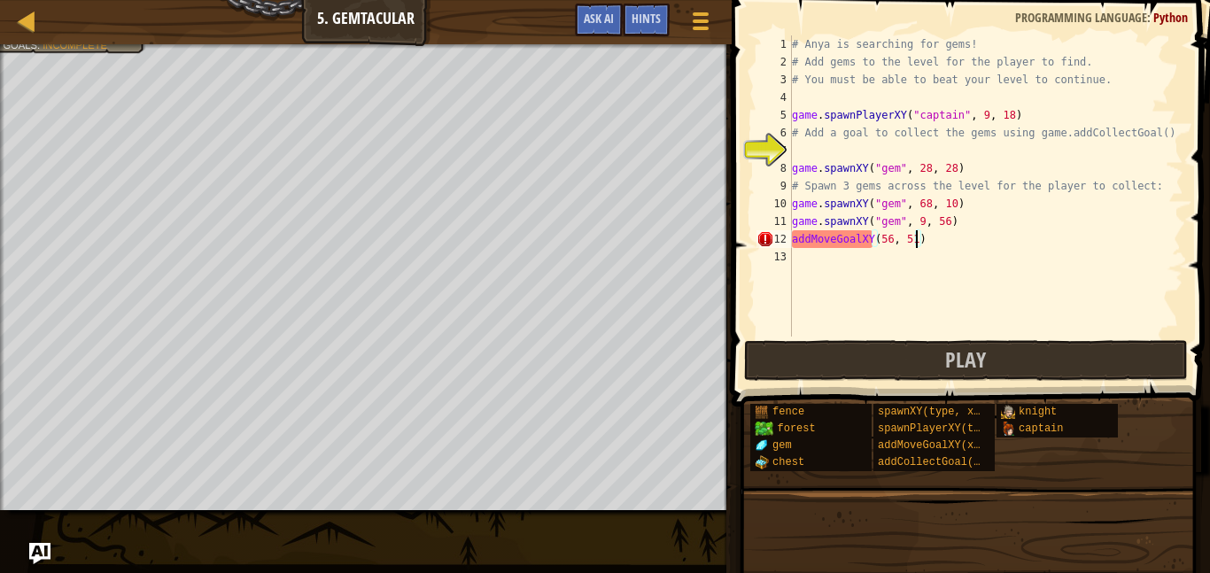
click at [875, 244] on div "# Anya is searching for gems! # Add gems to the level for the player to find. #…" at bounding box center [985, 203] width 395 height 337
click at [1176, 242] on div "# Anya is searching for gems! # Add gems to the level for the player to find. #…" at bounding box center [985, 203] width 395 height 337
click at [1173, 244] on span "..." at bounding box center [1162, 237] width 23 height 16
click at [1161, 246] on span "..." at bounding box center [1162, 254] width 23 height 16
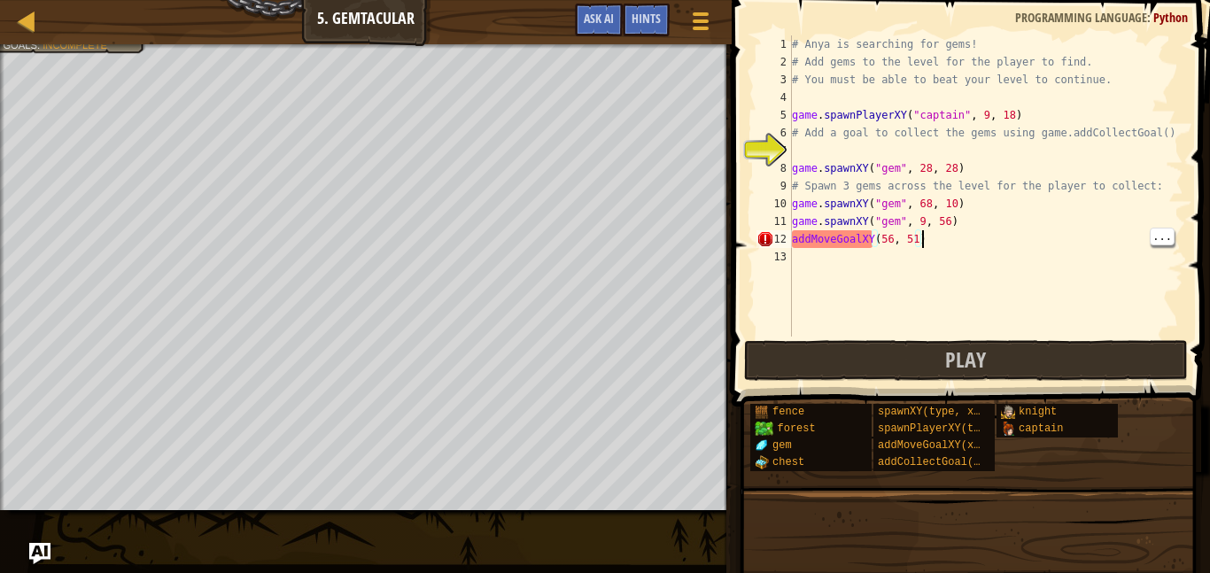
click at [1161, 229] on div "# Anya is searching for gems! # Add gems to the level for the player to find. #…" at bounding box center [985, 203] width 395 height 337
click at [1155, 227] on span "..." at bounding box center [1162, 219] width 23 height 16
click at [1152, 229] on span "..." at bounding box center [1162, 237] width 23 height 16
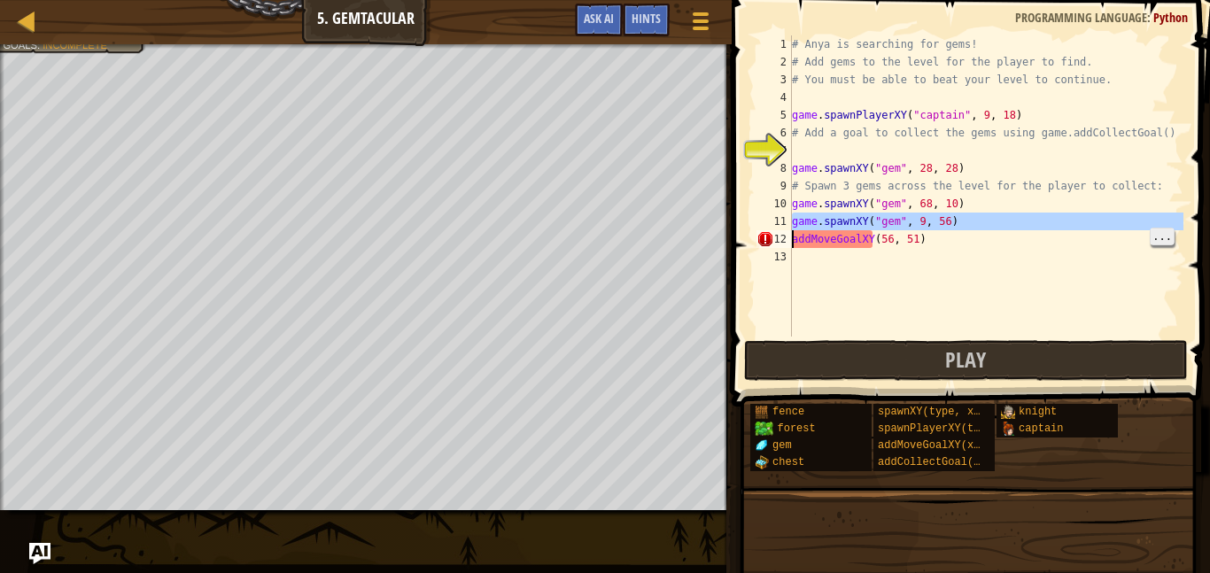
click at [1153, 238] on span "..." at bounding box center [1162, 237] width 23 height 16
type textarea "addMoveGoalXY(56, 51)"
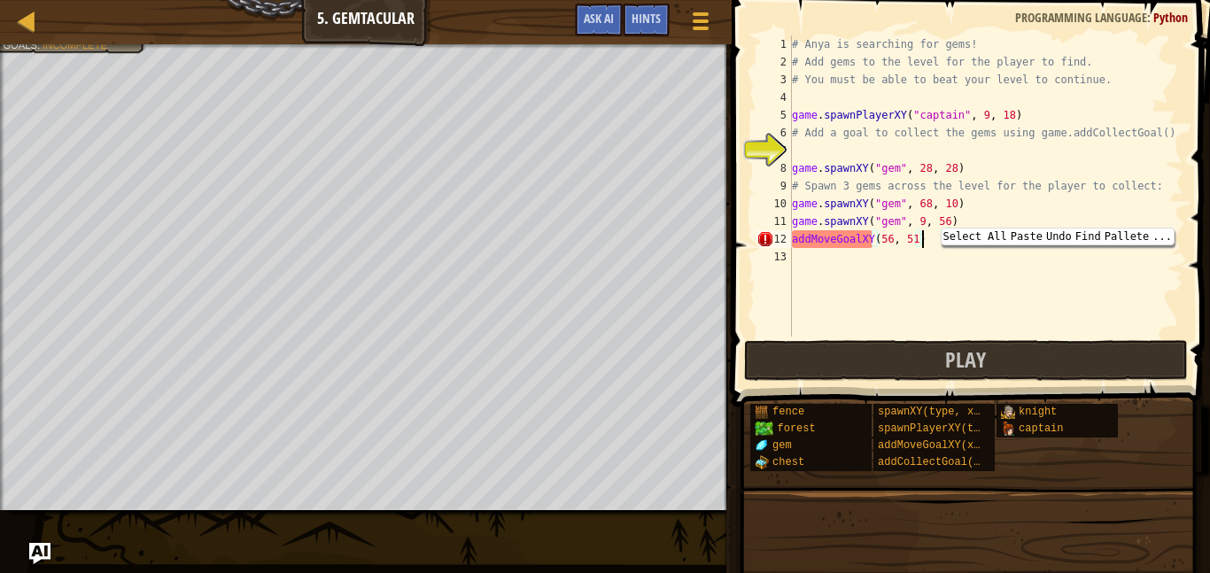
click at [1071, 310] on div "# Anya is searching for gems! # Add gems to the level for the player to find. #…" at bounding box center [985, 203] width 395 height 337
click at [950, 316] on div "# Anya is searching for gems! # Add gems to the level for the player to find. #…" at bounding box center [985, 203] width 395 height 337
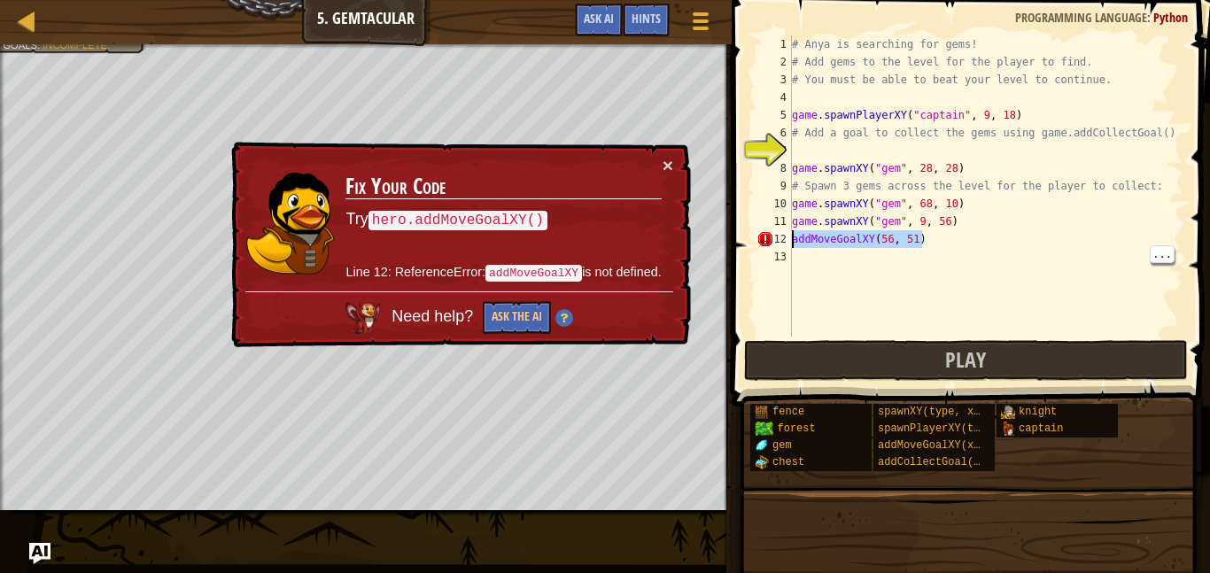
drag, startPoint x: 926, startPoint y: 235, endPoint x: 765, endPoint y: 235, distance: 160.3
click at [765, 235] on div "1 2 3 4 5 6 7 8 9 10 11 12 13 # Anya is searching for gems! # Add gems to the l…" at bounding box center [968, 185] width 430 height 301
type textarea "addMoveGoalXY(56, 51)"
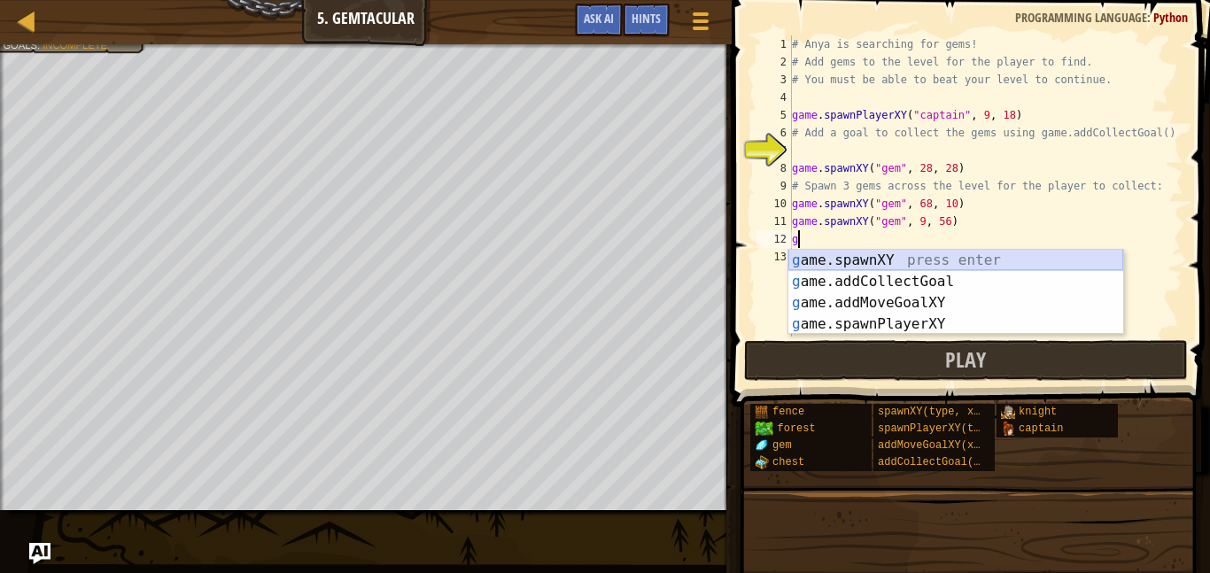
click at [876, 262] on div "g ame.spawnXY press enter g ame.addCollectGoal press enter g ame.addMoveGoalXY …" at bounding box center [955, 314] width 335 height 128
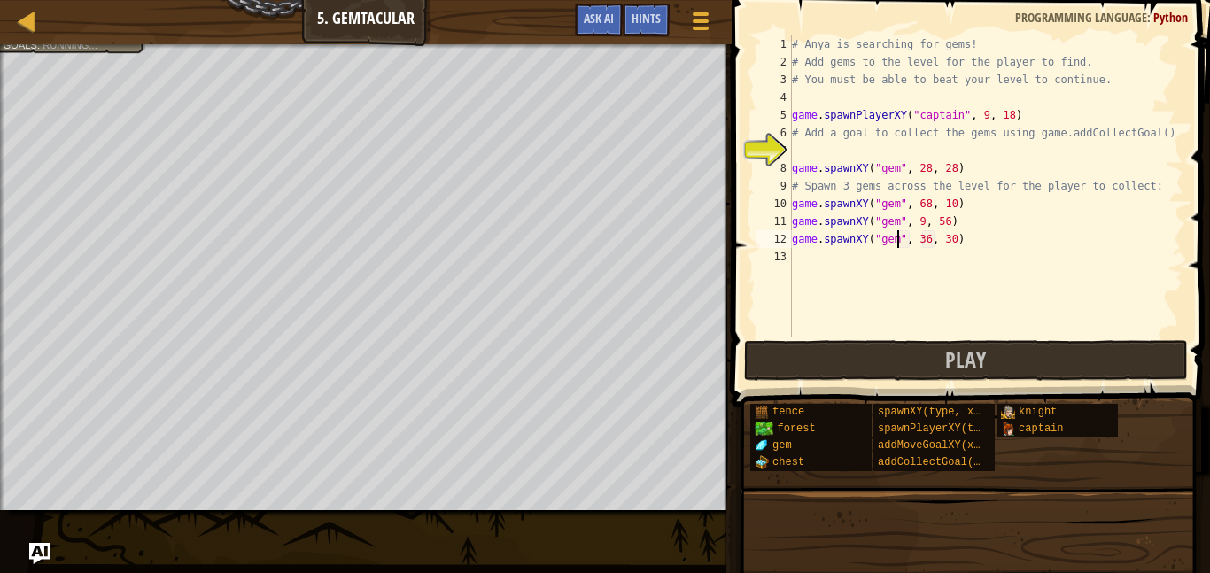
scroll to position [8, 15]
click at [927, 240] on div "# Anya is searching for gems! # Add gems to the level for the player to find. #…" at bounding box center [985, 203] width 395 height 337
click at [955, 238] on div "# Anya is searching for gems! # Add gems to the level for the player to find. #…" at bounding box center [985, 203] width 395 height 337
type textarea "game.spawnXY("gem", 56, 51)"
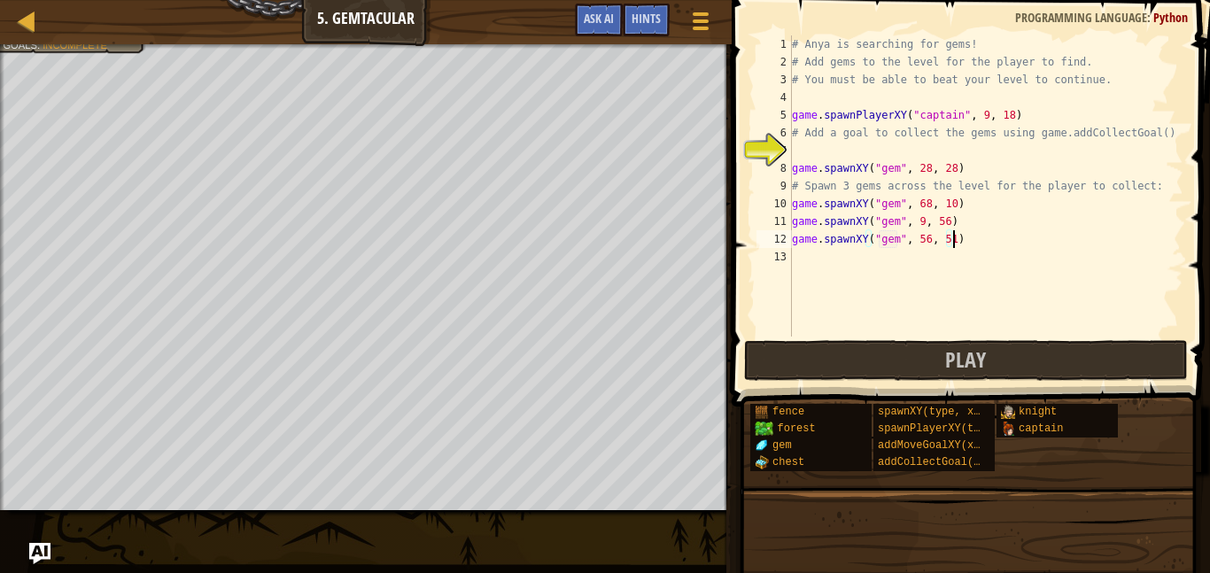
scroll to position [8, 23]
click at [881, 364] on button "Play" at bounding box center [966, 360] width 444 height 41
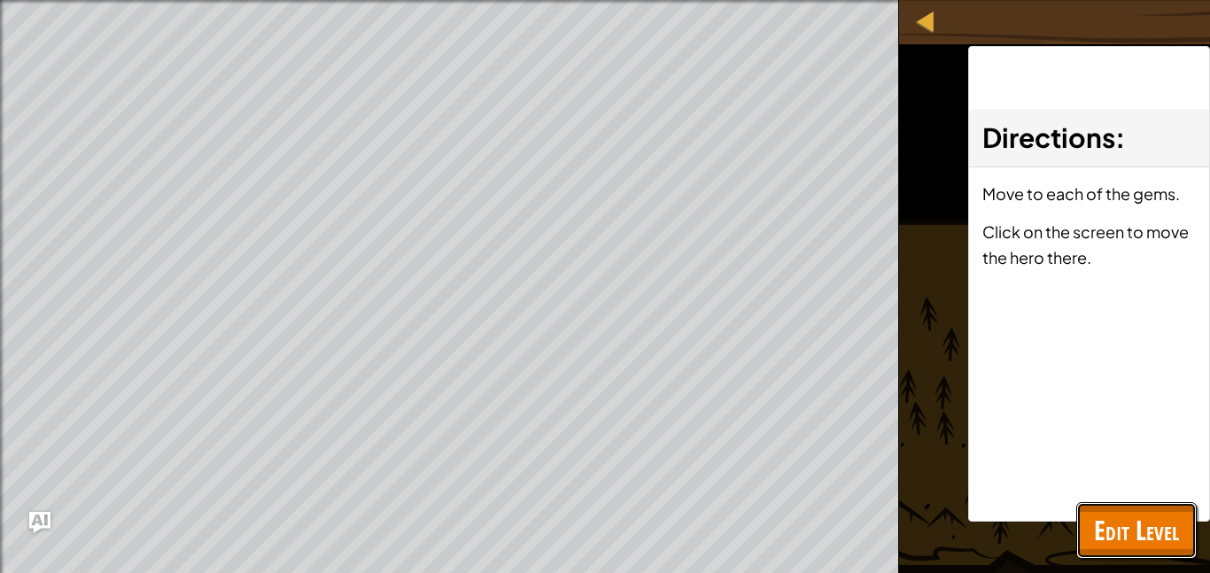
click at [1122, 502] on button "Edit Level" at bounding box center [1136, 530] width 120 height 57
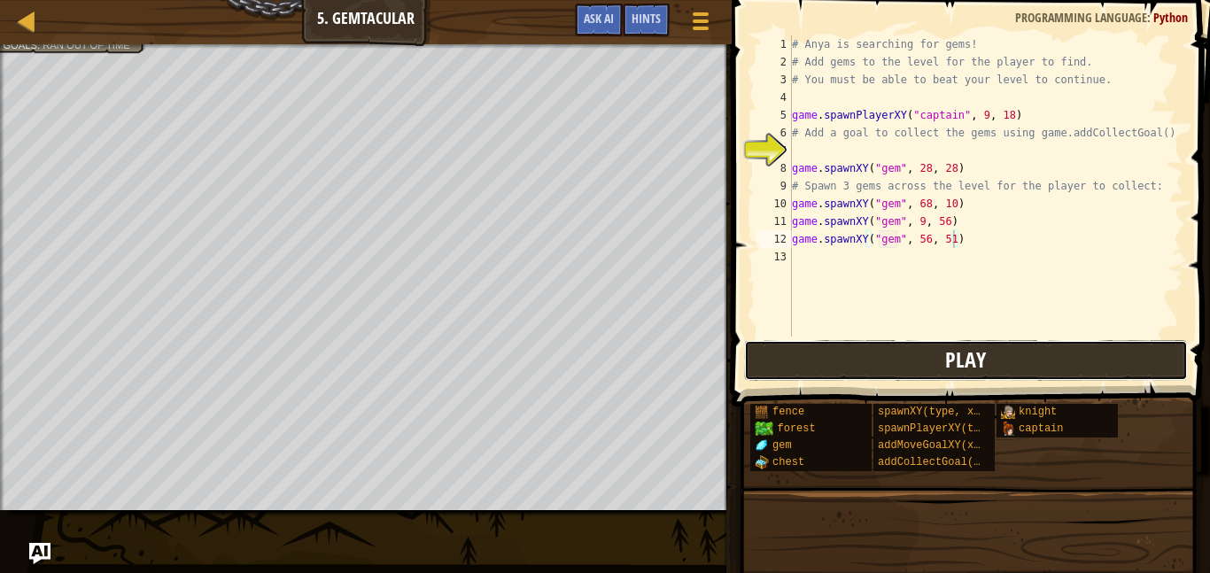
click at [896, 376] on button "Play" at bounding box center [966, 360] width 444 height 41
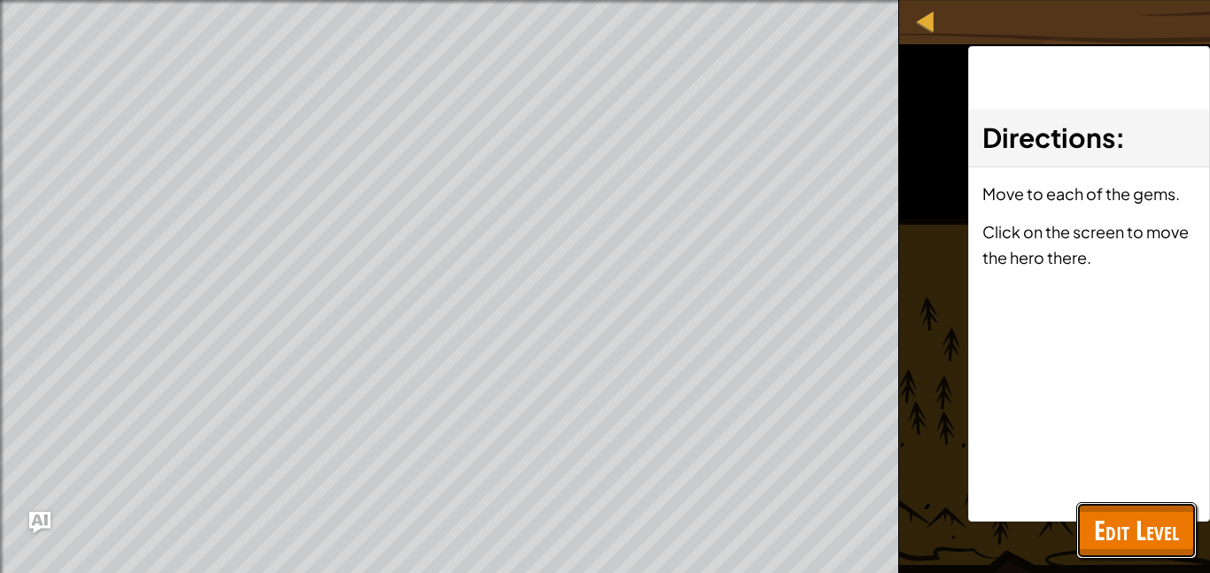
click at [1157, 539] on span "Edit Level" at bounding box center [1136, 530] width 85 height 36
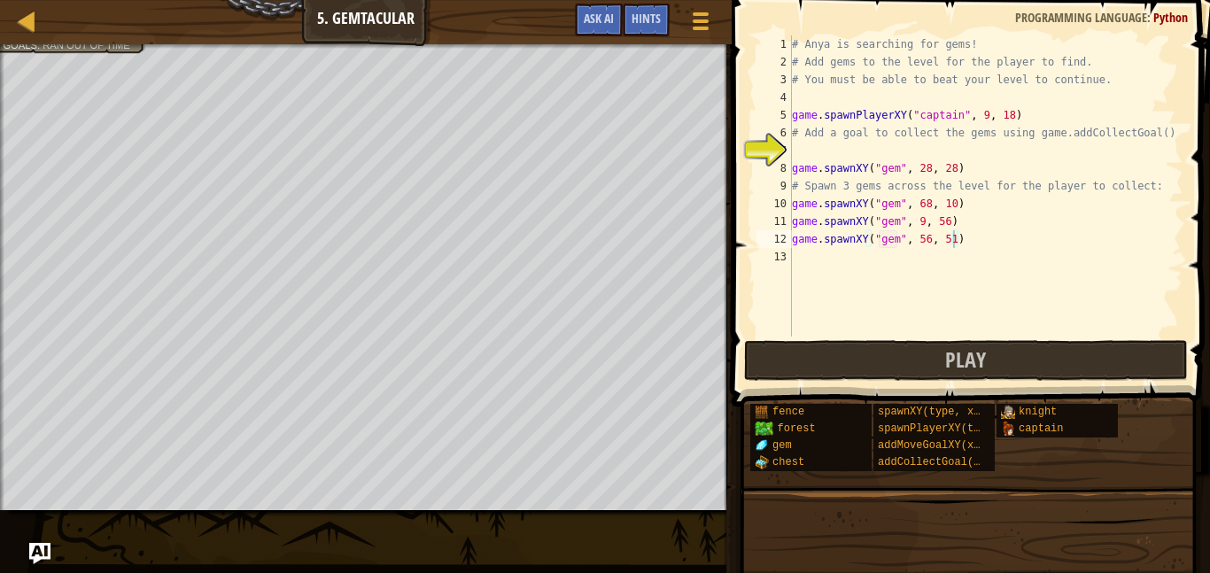
click at [825, 262] on div "# Anya is searching for gems! # Add gems to the level for the player to find. #…" at bounding box center [985, 203] width 395 height 337
click at [806, 152] on div "# Anya is searching for gems! # Add gems to the level for the player to find. #…" at bounding box center [985, 203] width 395 height 337
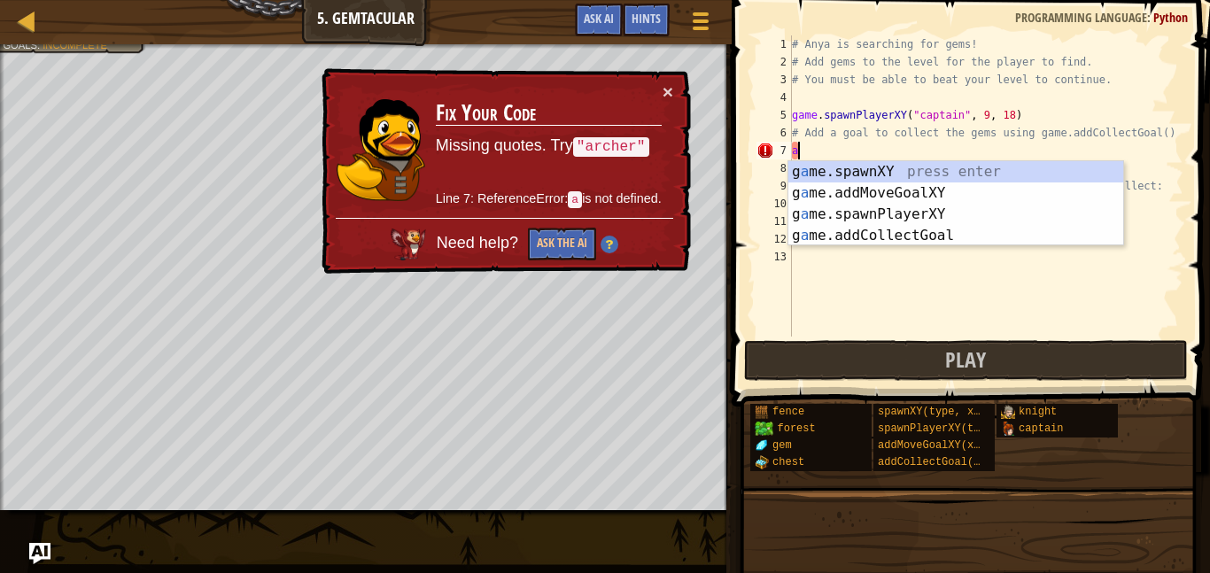
click at [877, 0] on body "Map Game Development 1 5. Gemtacular Game Menu Done Hints Ask AI 1 הההההההההההה…" at bounding box center [605, 0] width 1210 height 0
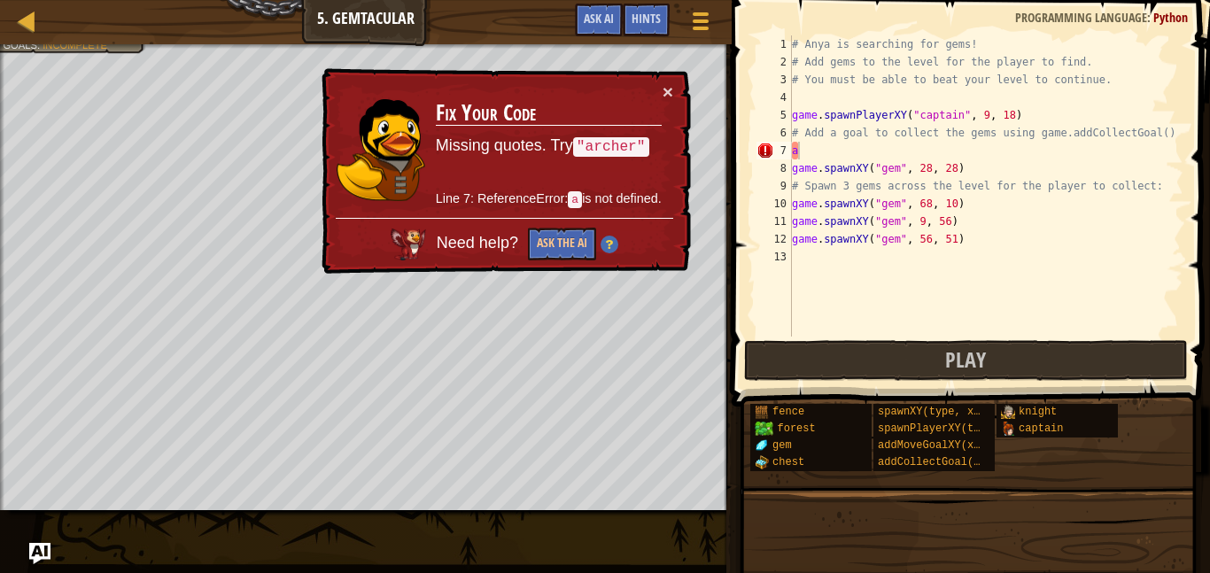
type textarea "game.spawnXY("gem", 56, 51)"
drag, startPoint x: 970, startPoint y: 244, endPoint x: 778, endPoint y: 233, distance: 192.6
click at [778, 233] on div "game.spawnXY("gem", 56, 51) 1 2 3 4 5 6 7 8 9 10 11 12 13 # Anya is searching f…" at bounding box center [968, 185] width 430 height 301
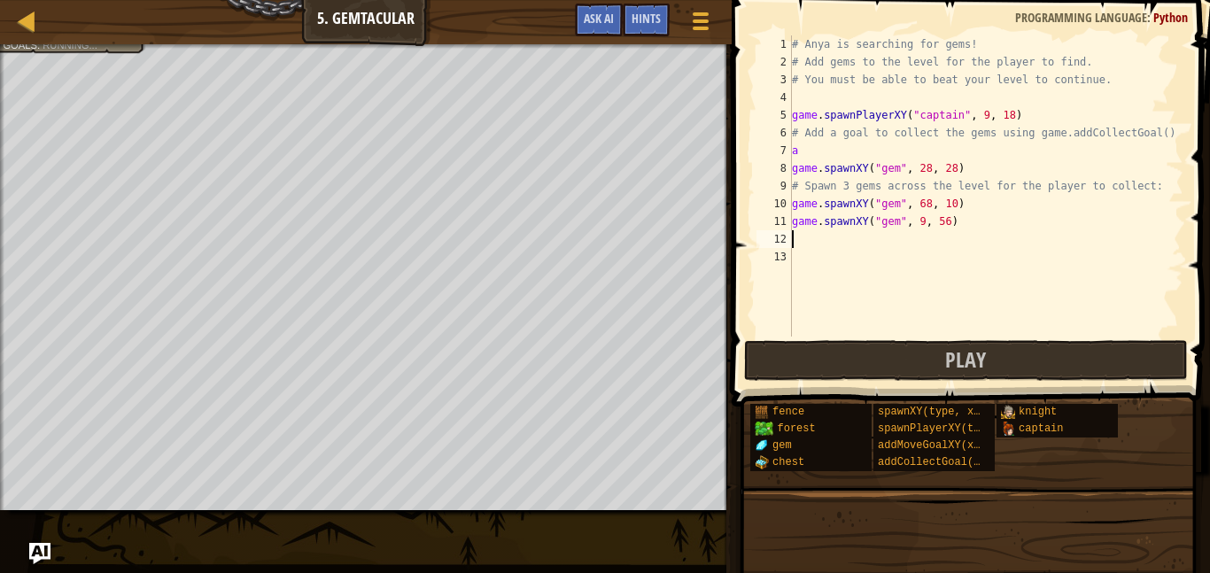
click at [822, 150] on div "# Anya is searching for gems! # Add gems to the level for the player to find. #…" at bounding box center [985, 203] width 395 height 337
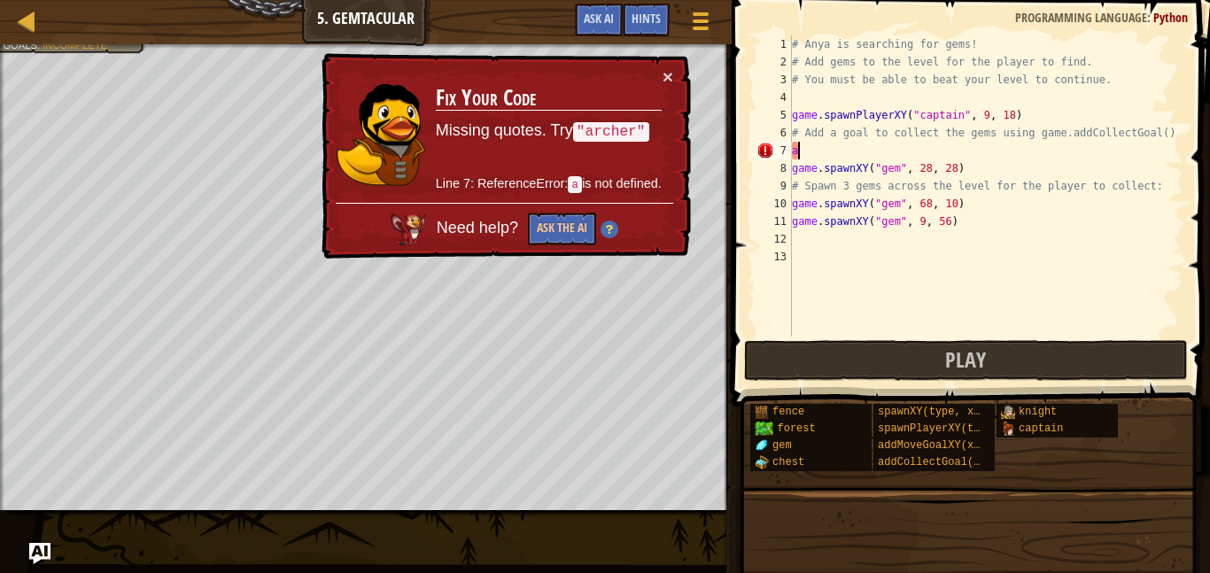
type textarea "ad"
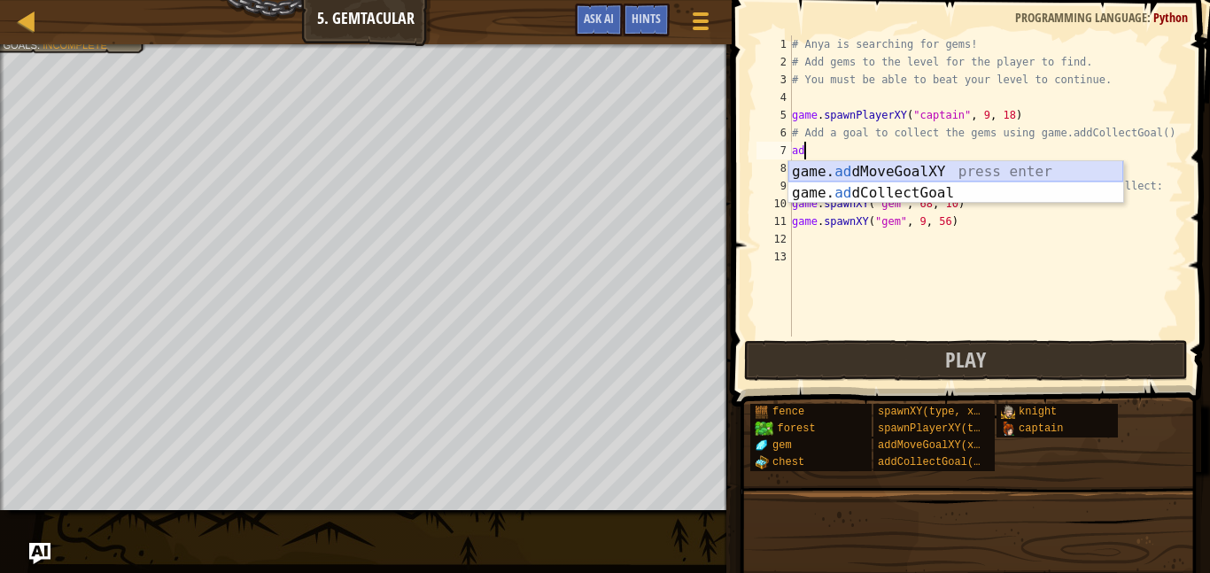
click at [851, 189] on div "game. ad dMoveGoalXY press enter game. ad dCollectGoal press enter" at bounding box center [955, 203] width 335 height 85
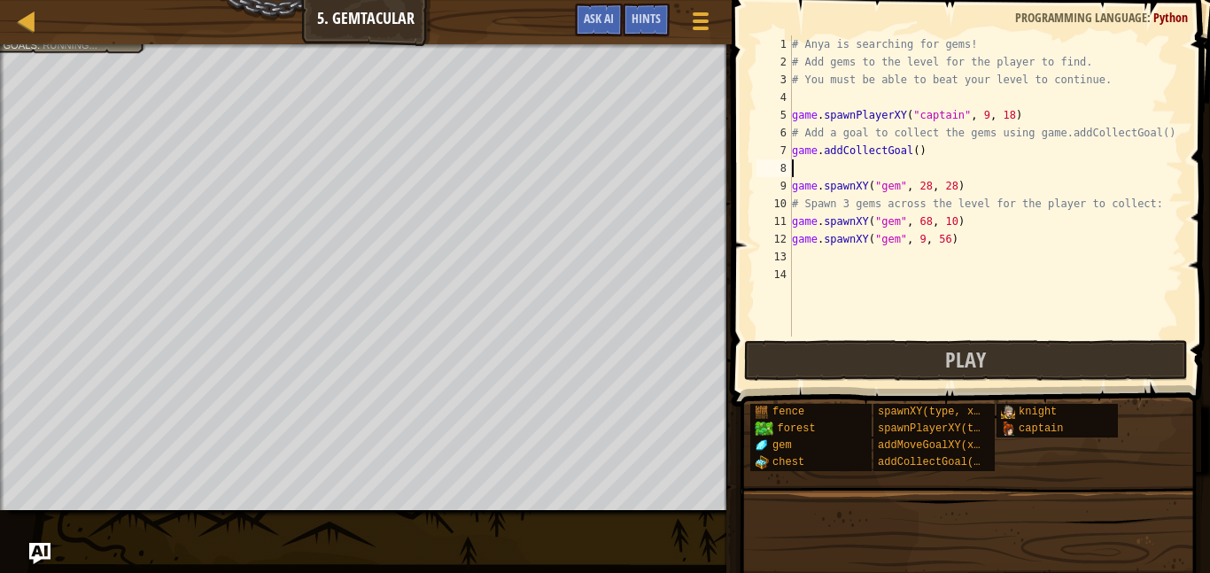
scroll to position [8, 0]
click at [919, 143] on div "# Anya is searching for gems! # Add gems to the level for the player to find. #…" at bounding box center [985, 203] width 395 height 337
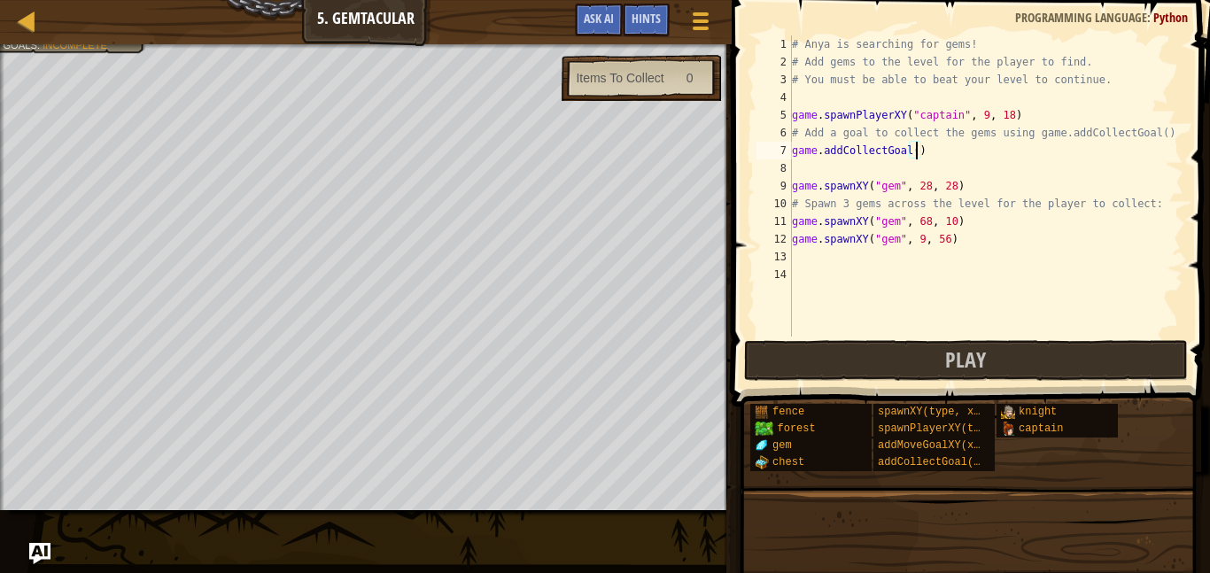
type textarea "game.addCollectGoal(3)"
click at [1038, 358] on button "Play" at bounding box center [966, 360] width 444 height 41
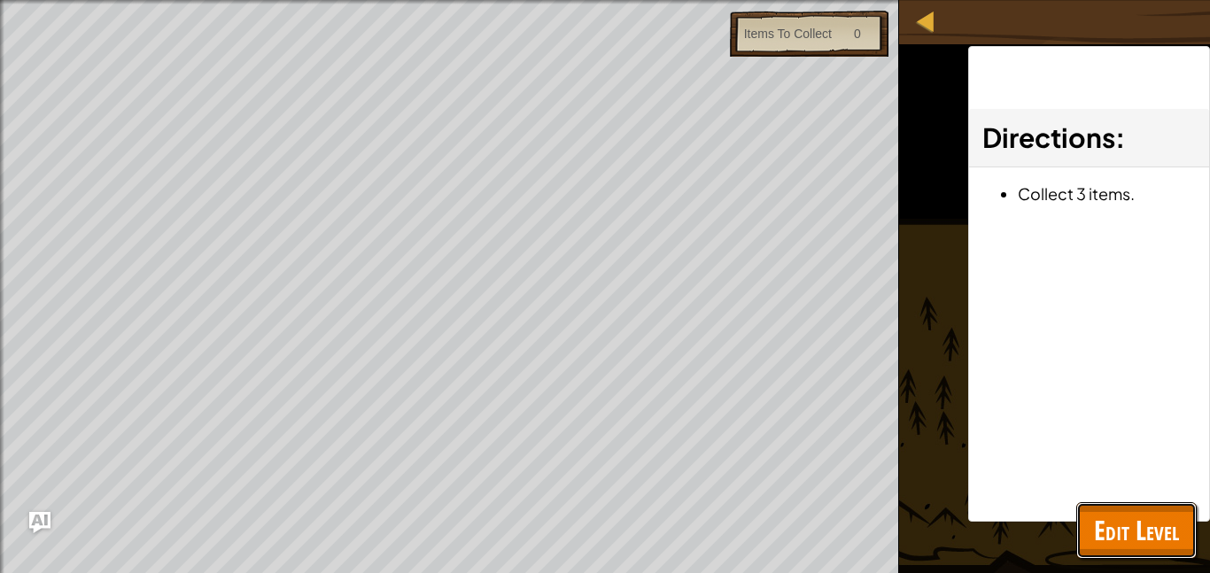
click at [1142, 524] on span "Edit Level" at bounding box center [1136, 530] width 85 height 36
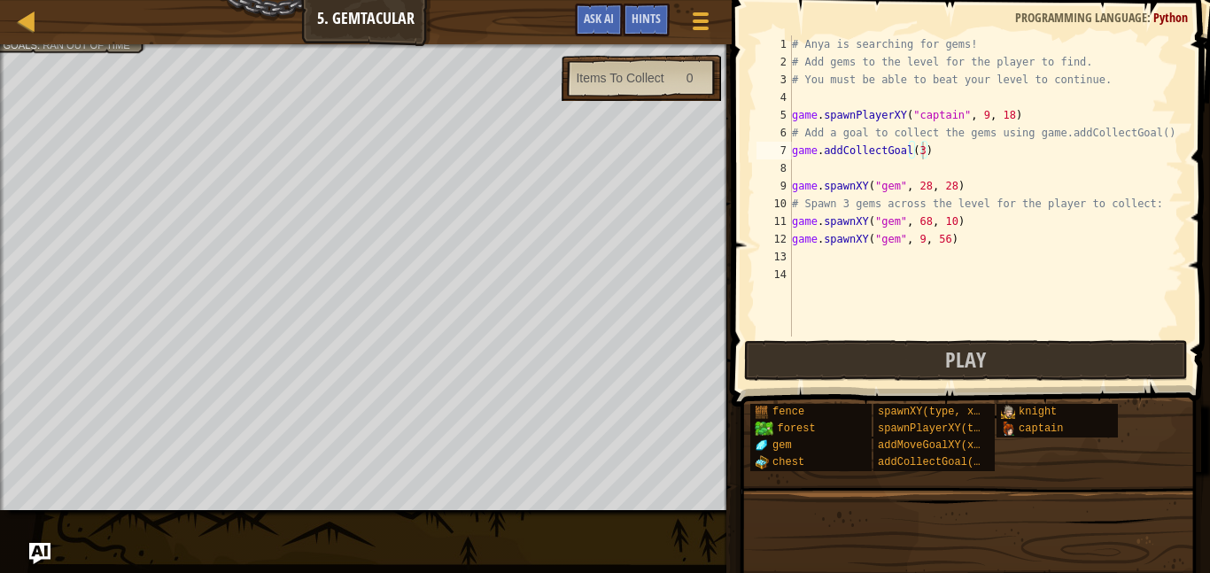
click at [679, 81] on div "0" at bounding box center [685, 78] width 43 height 18
click at [617, 85] on div "Items To Collect" at bounding box center [620, 78] width 88 height 18
click at [950, 357] on span "Play" at bounding box center [965, 359] width 41 height 28
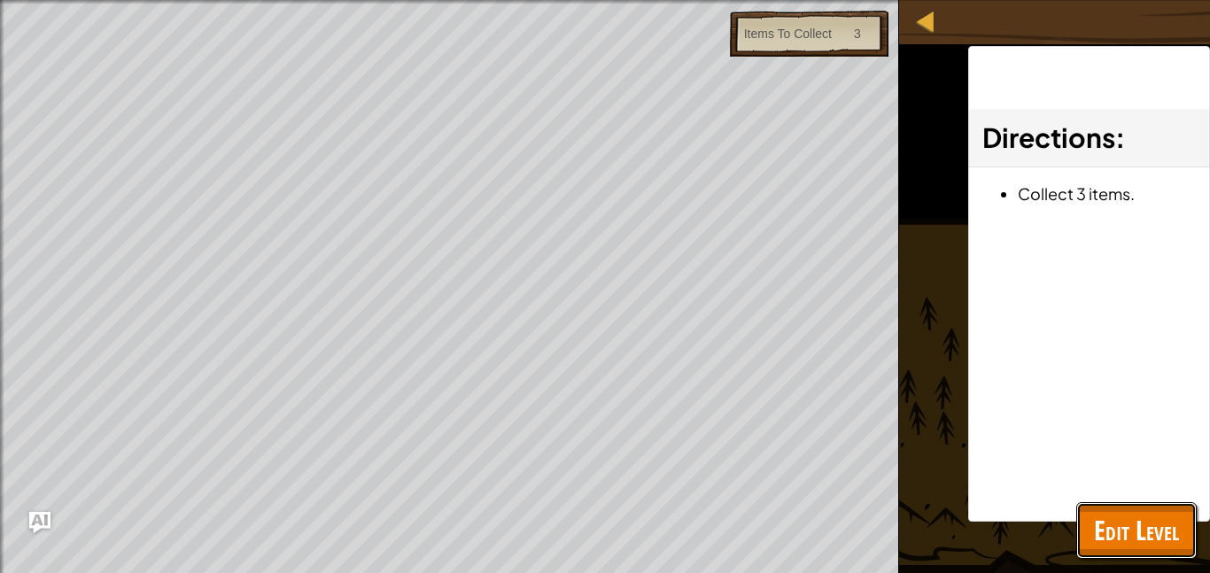
click at [1124, 525] on span "Edit Level" at bounding box center [1136, 530] width 85 height 36
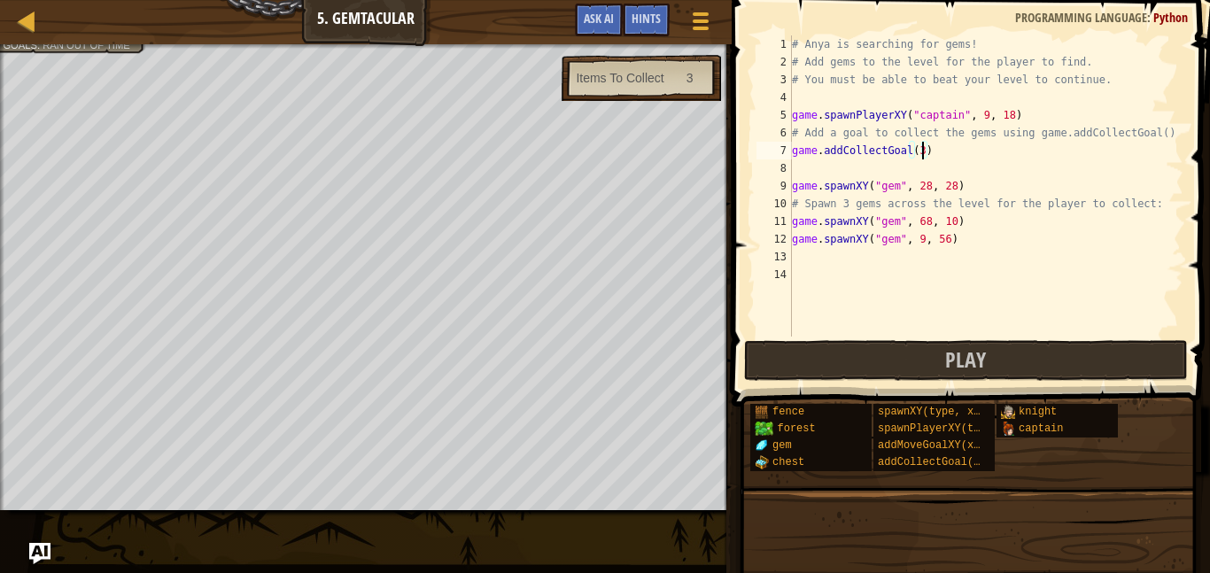
click at [66, 44] on div at bounding box center [366, 46] width 732 height 4
click at [74, 46] on div at bounding box center [366, 46] width 732 height 4
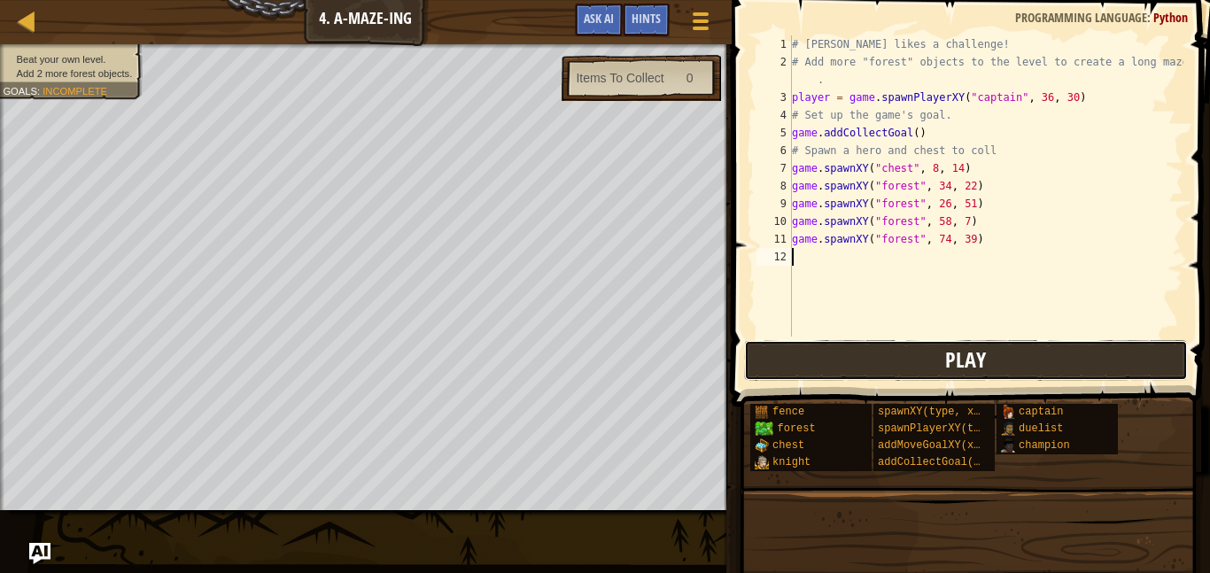
click at [772, 363] on button "Play" at bounding box center [966, 360] width 444 height 41
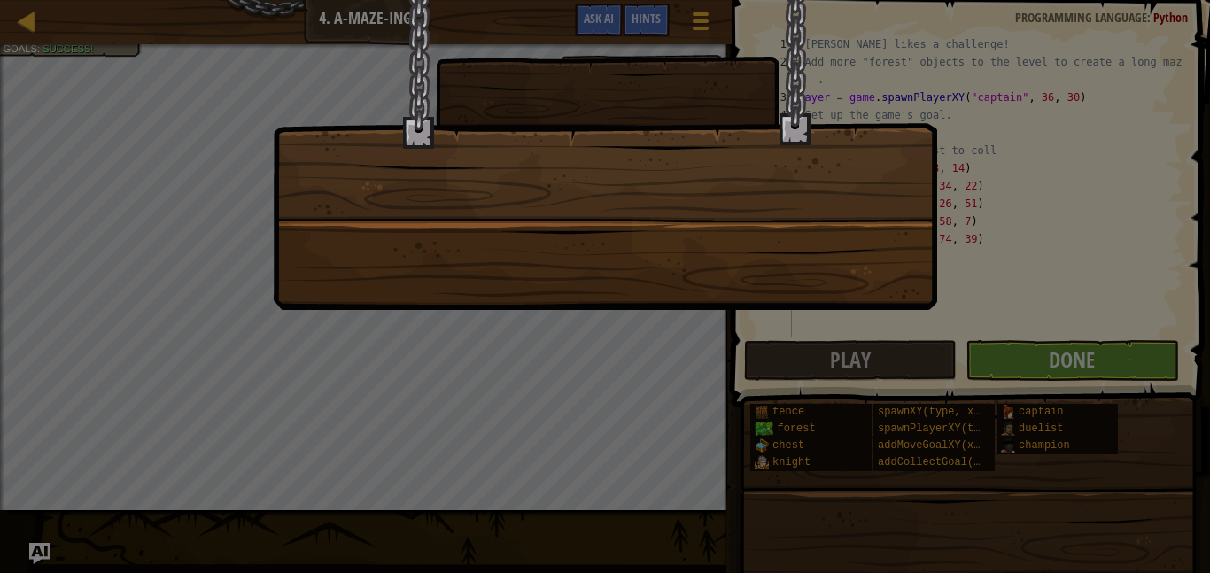
click at [1082, 348] on div at bounding box center [605, 286] width 1210 height 573
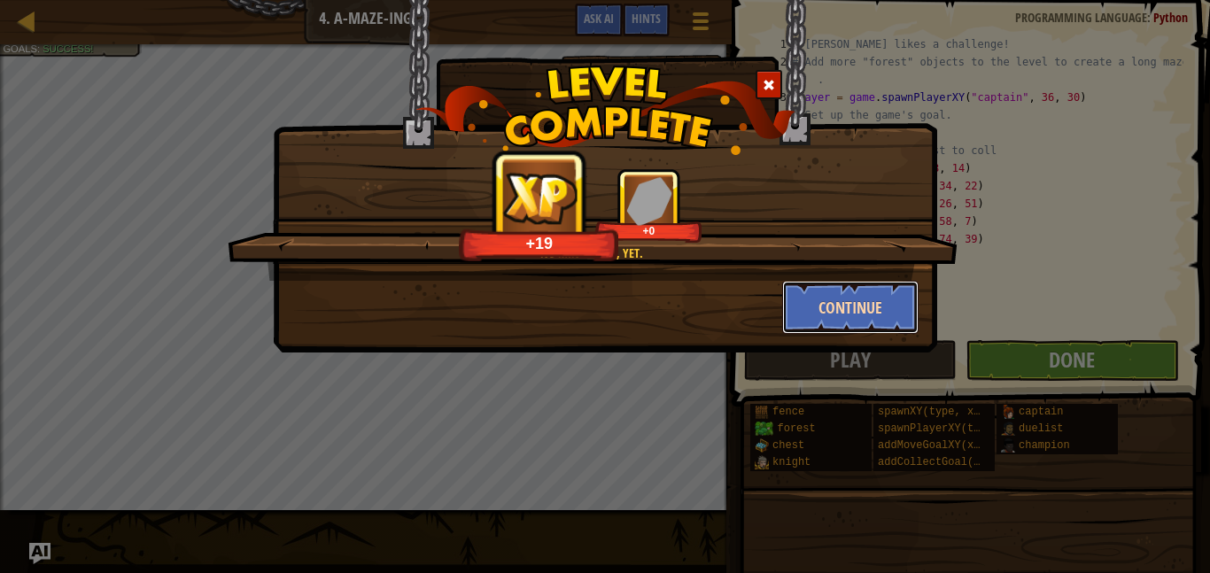
click at [843, 299] on button "Continue" at bounding box center [850, 307] width 137 height 53
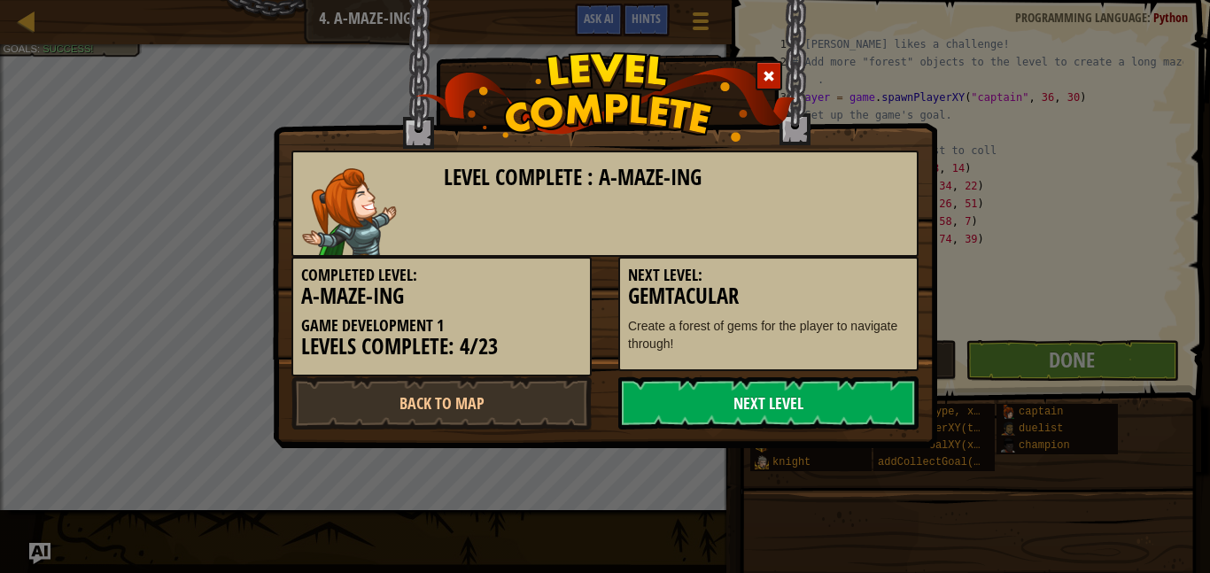
click at [842, 428] on link "Next Level" at bounding box center [768, 402] width 300 height 53
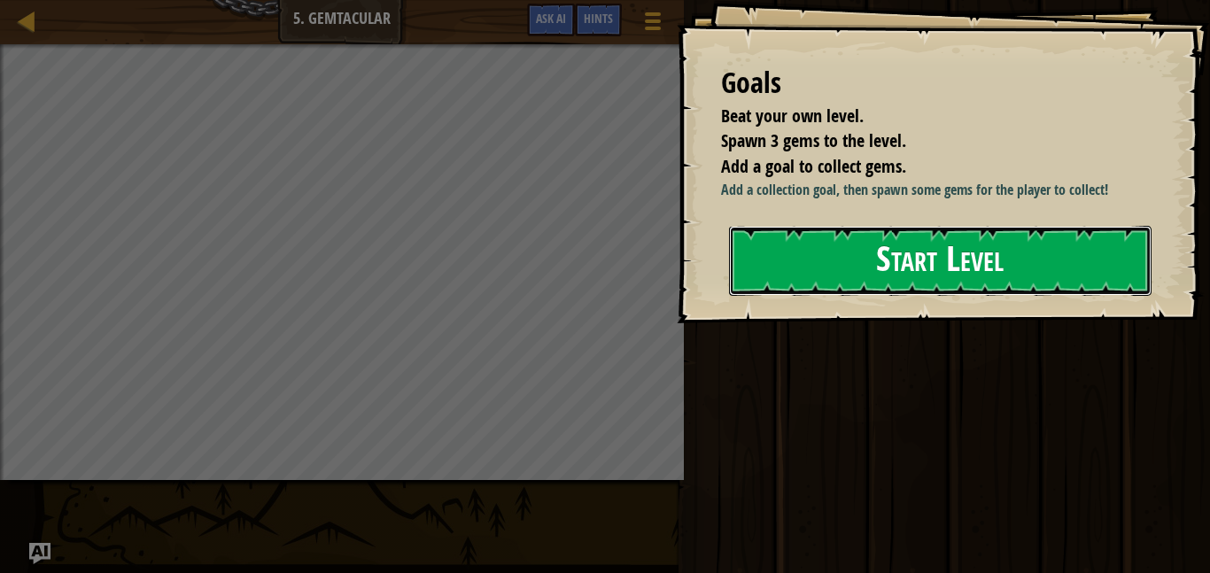
click at [931, 250] on button "Start Level" at bounding box center [940, 261] width 423 height 70
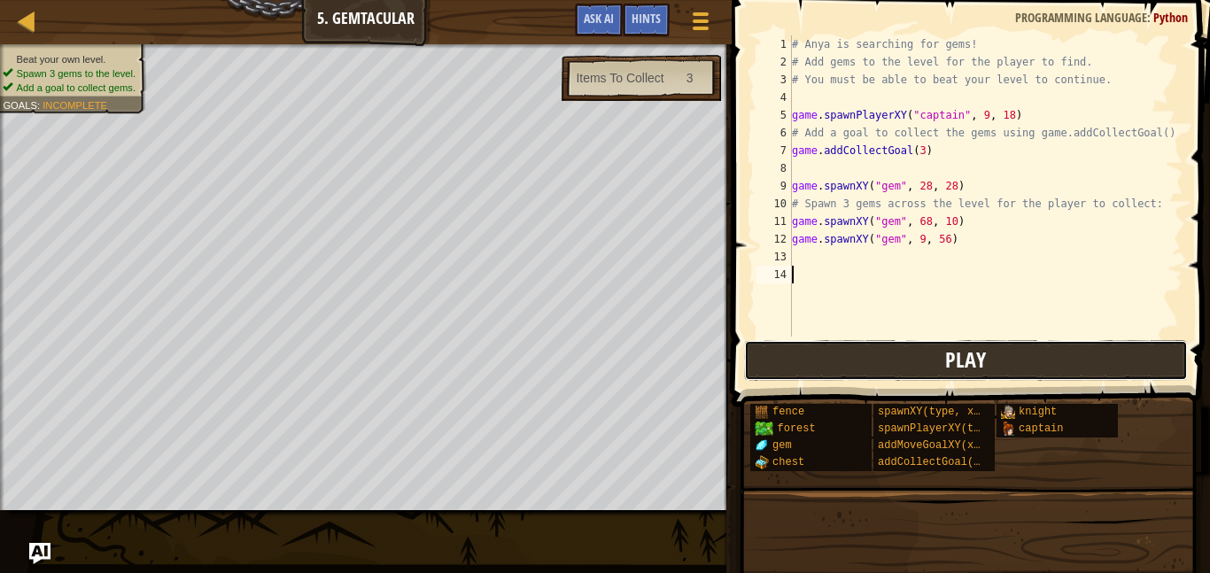
click at [833, 368] on button "Play" at bounding box center [966, 360] width 444 height 41
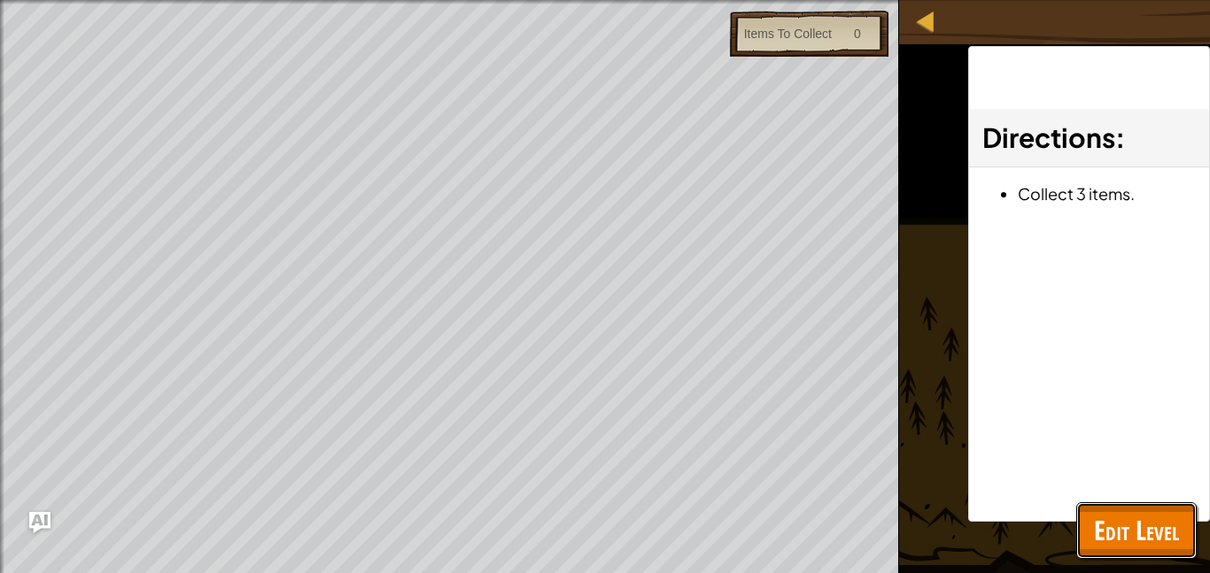
click at [1133, 537] on span "Edit Level" at bounding box center [1136, 530] width 85 height 36
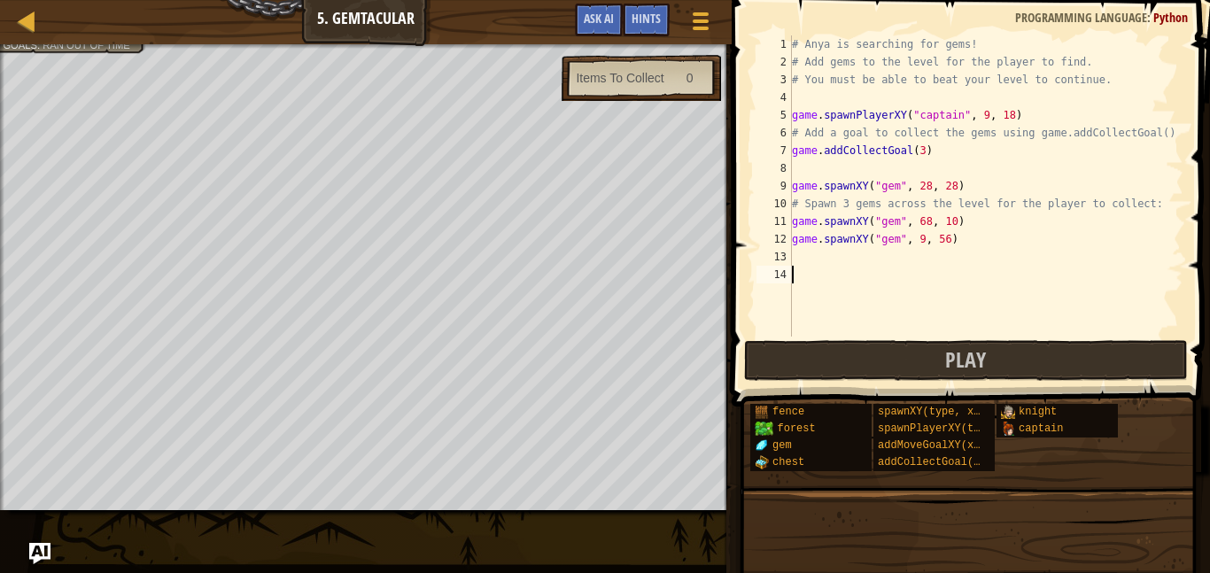
click at [1209, 321] on span at bounding box center [972, 178] width 492 height 459
type textarea "game.spawnXY("gem", 9, 56)"
